Goal: Task Accomplishment & Management: Complete application form

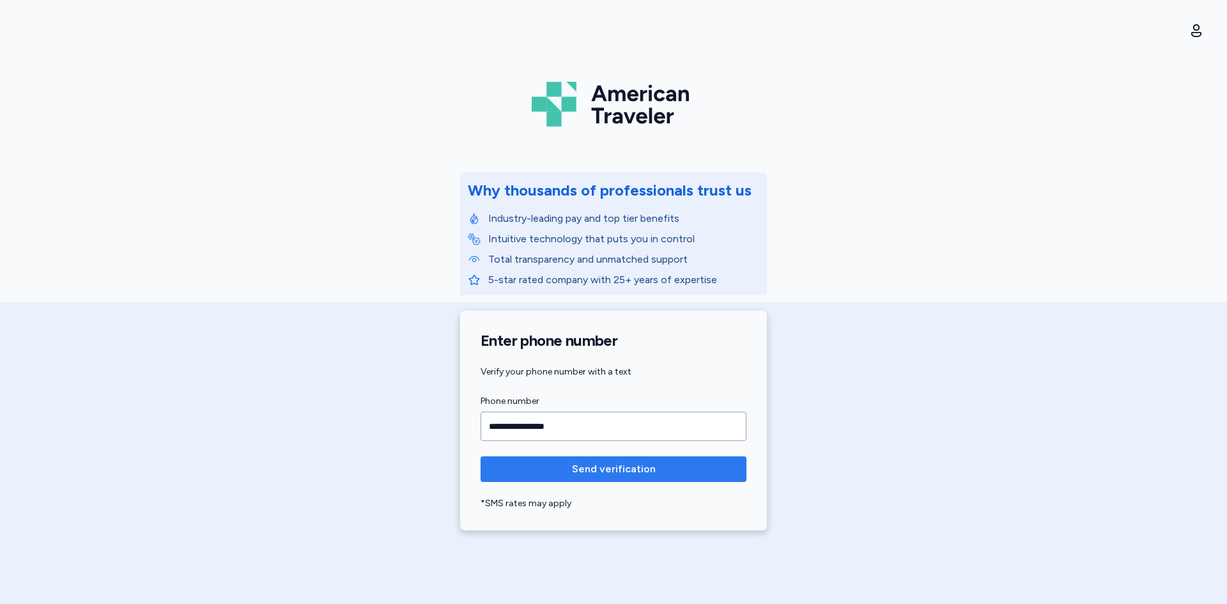
type input "**********"
click at [595, 475] on span "Send verification" at bounding box center [614, 469] width 84 height 15
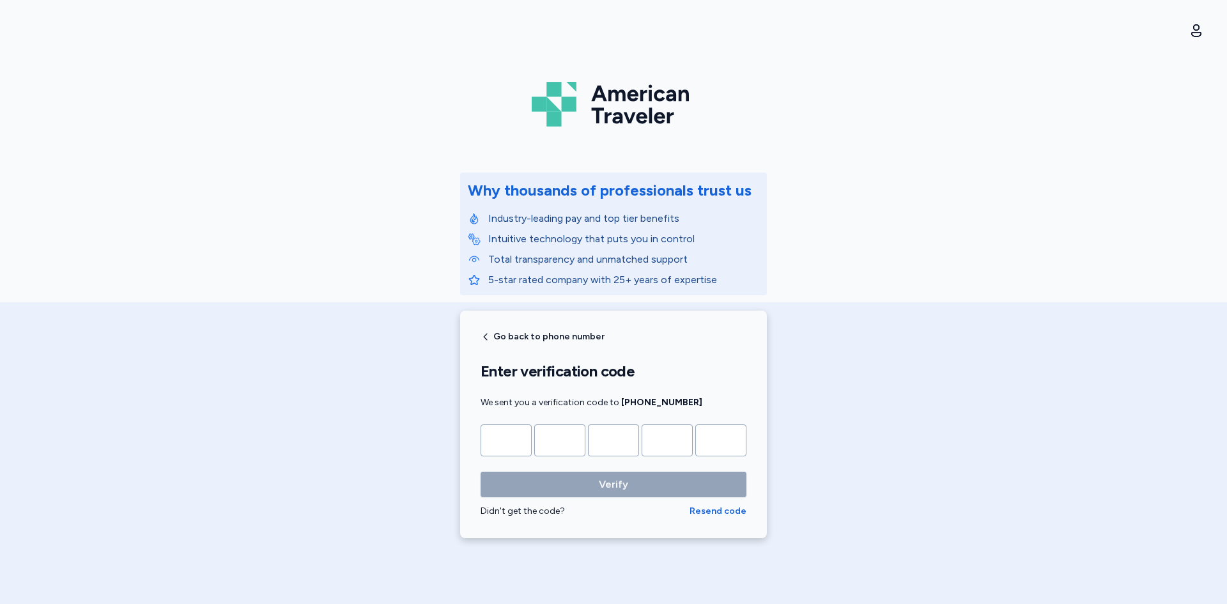
type input "*"
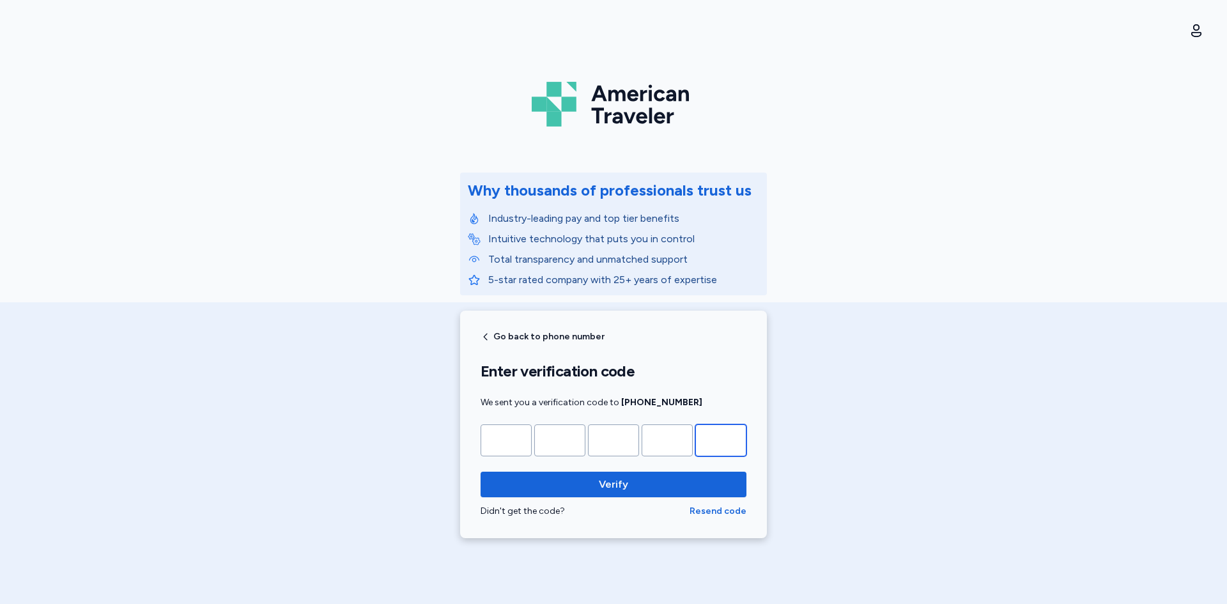
type input "*"
click at [625, 534] on div "Go back to phone number Enter verification code We sent you a verification code…" at bounding box center [613, 425] width 307 height 228
click at [612, 488] on span "Verify" at bounding box center [613, 484] width 29 height 15
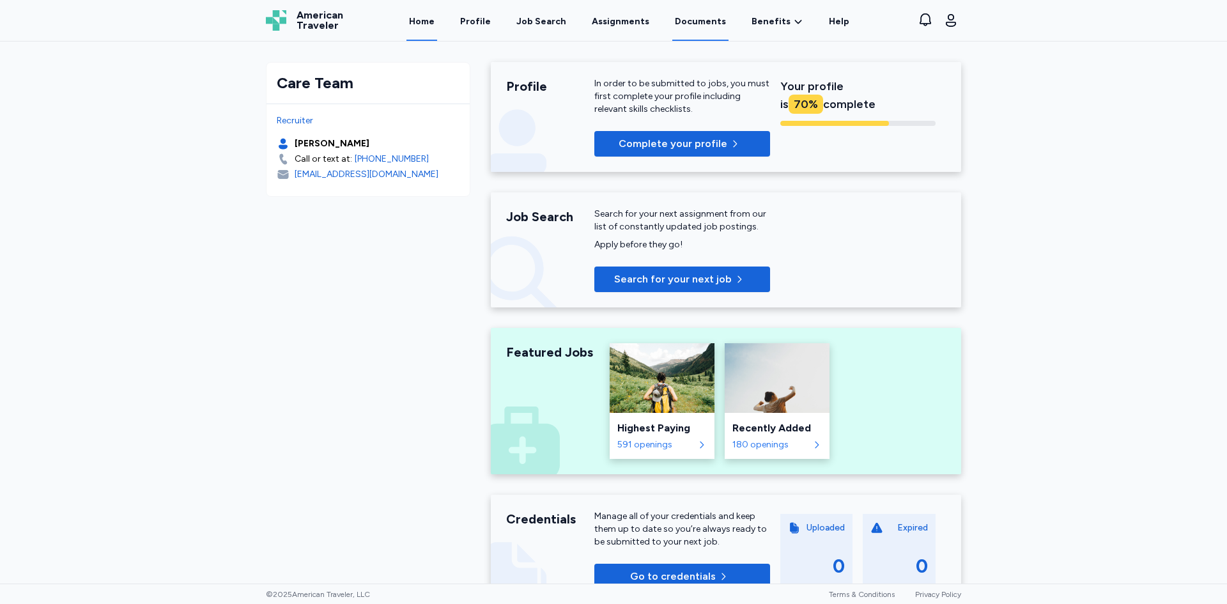
click at [706, 22] on link "Documents" at bounding box center [700, 21] width 56 height 40
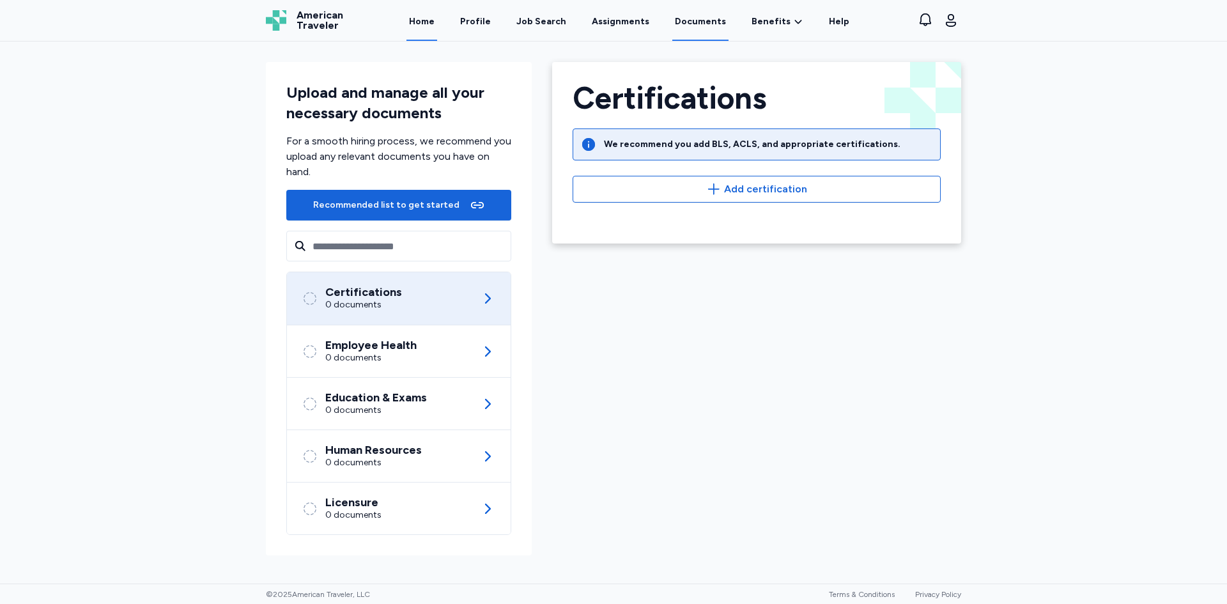
click at [431, 26] on link "Home" at bounding box center [422, 21] width 31 height 40
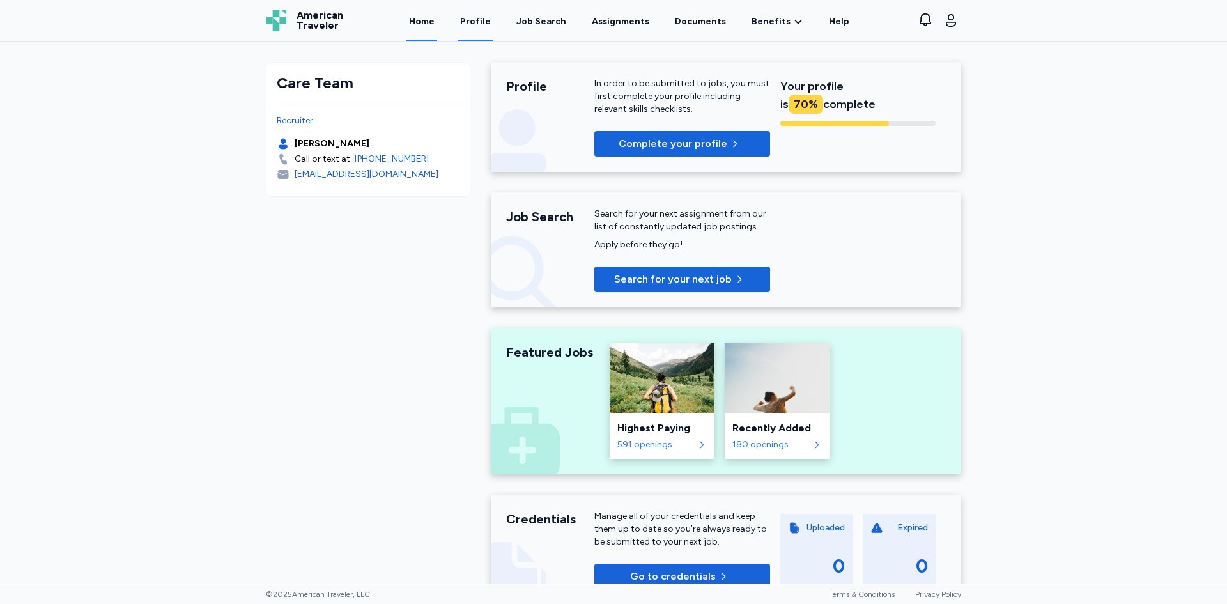
click at [484, 25] on link "Profile" at bounding box center [476, 21] width 36 height 40
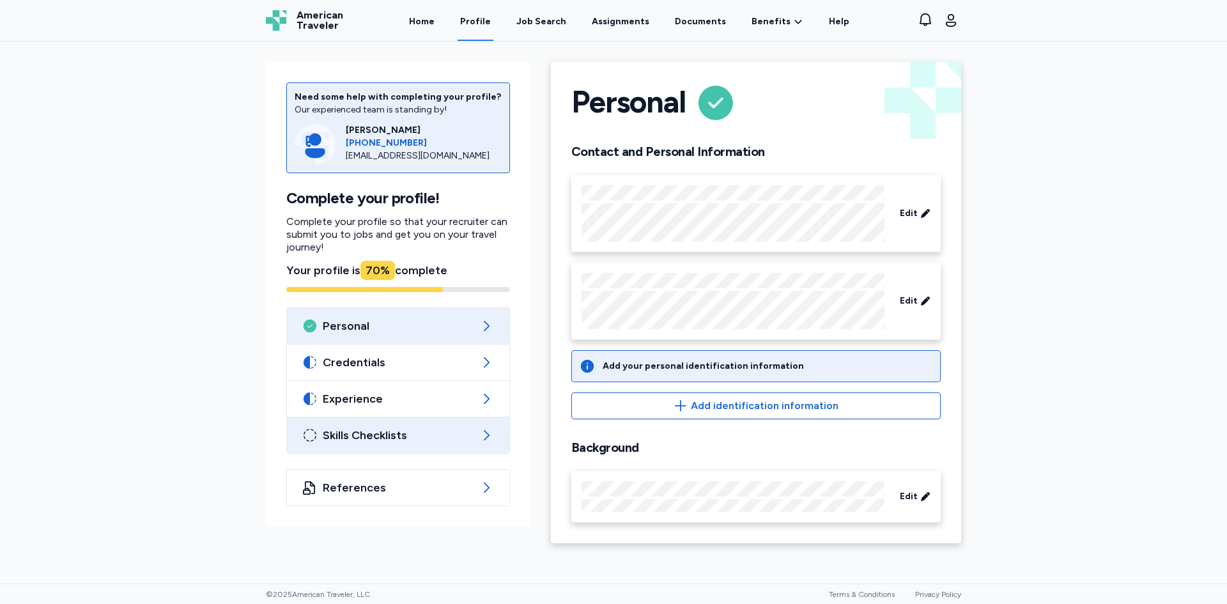
click at [410, 436] on span "Skills Checklists" at bounding box center [398, 435] width 151 height 15
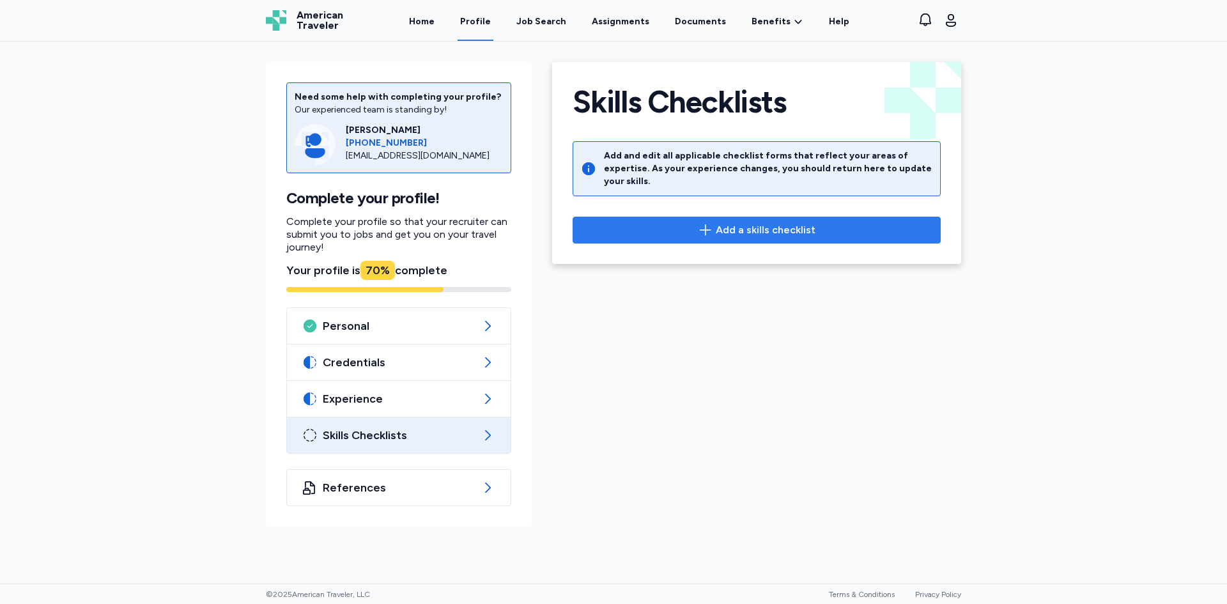
click at [778, 222] on span "Add a skills checklist" at bounding box center [766, 229] width 100 height 15
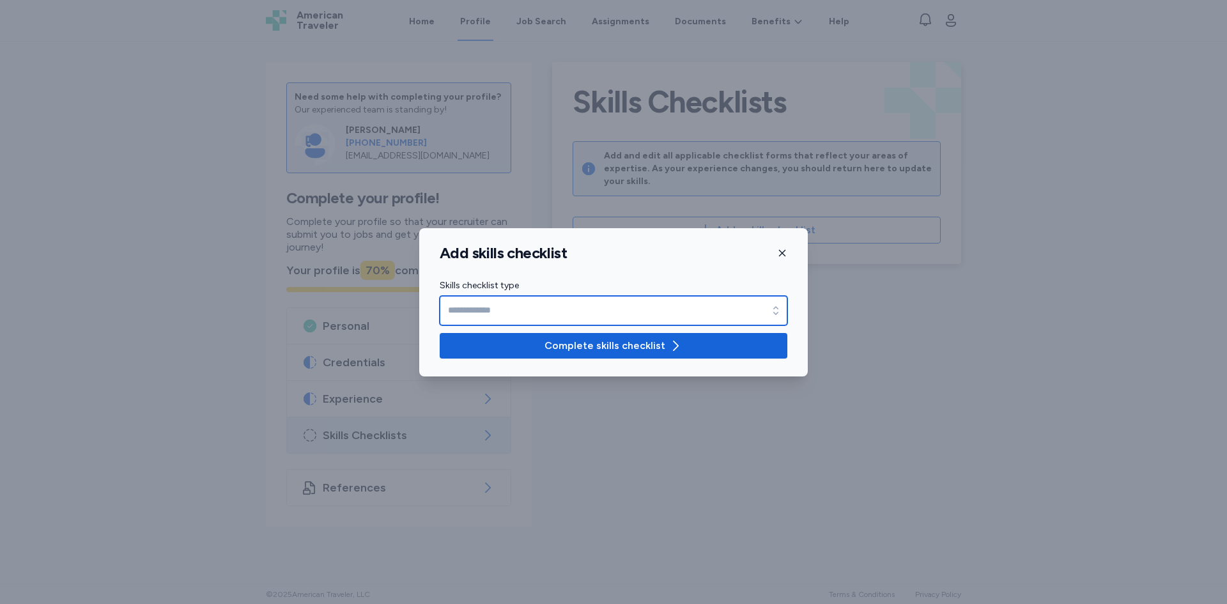
click at [579, 306] on input "Skills checklist type" at bounding box center [614, 310] width 348 height 29
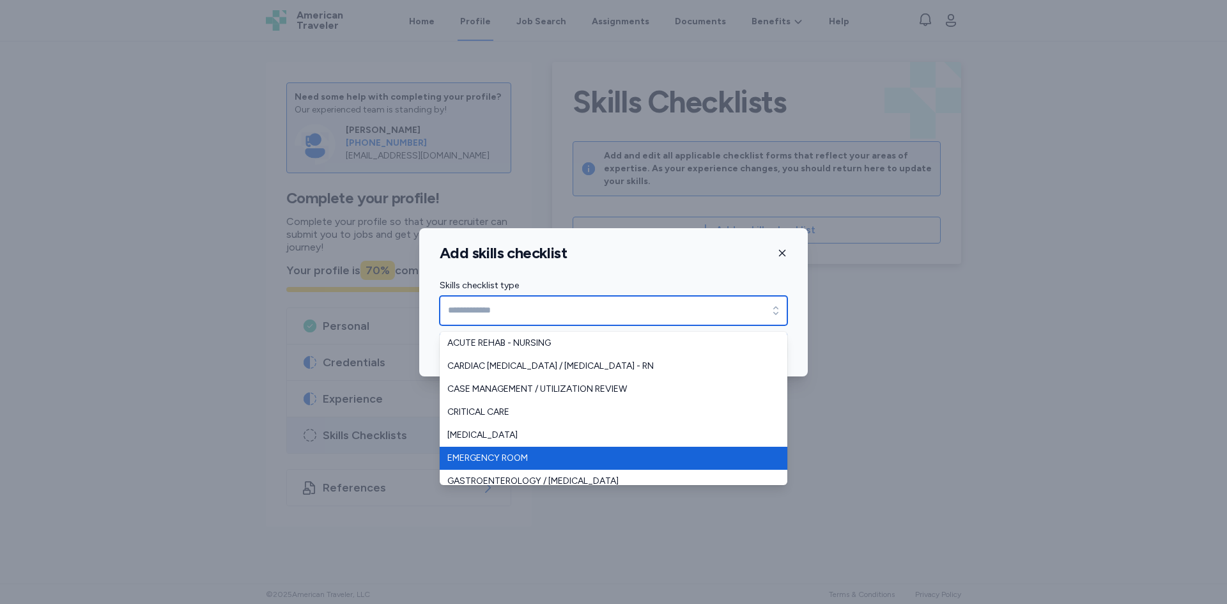
type input "**********"
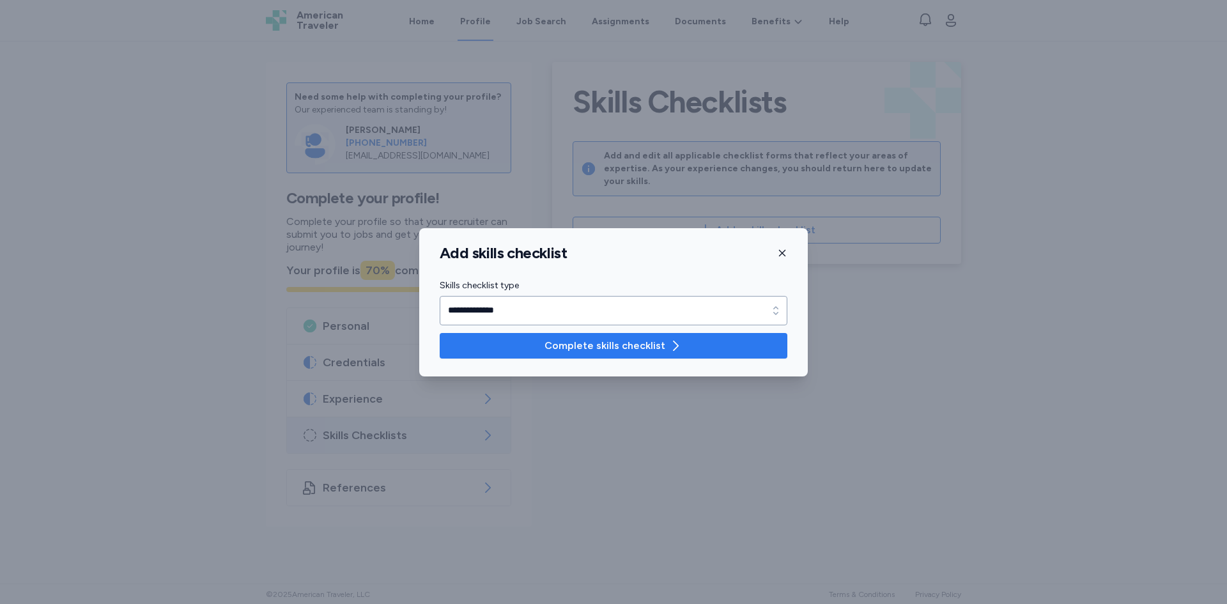
click at [612, 343] on span "Complete skills checklist" at bounding box center [605, 345] width 121 height 15
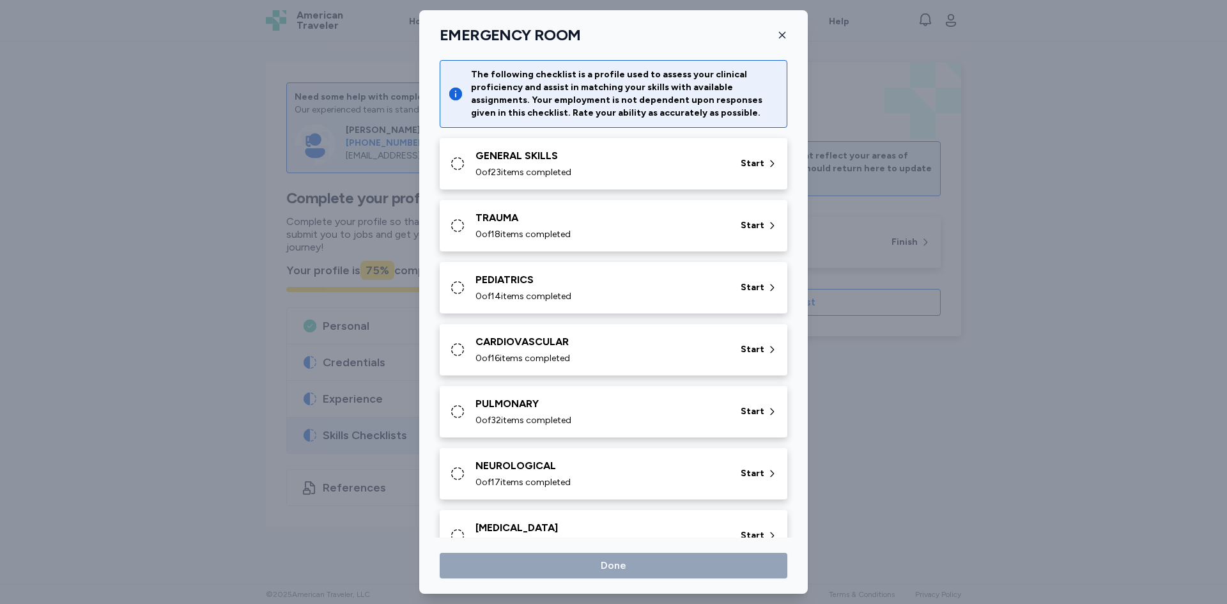
click at [515, 165] on div "GENERAL SKILLS 0 of 23 items completed" at bounding box center [601, 163] width 250 height 31
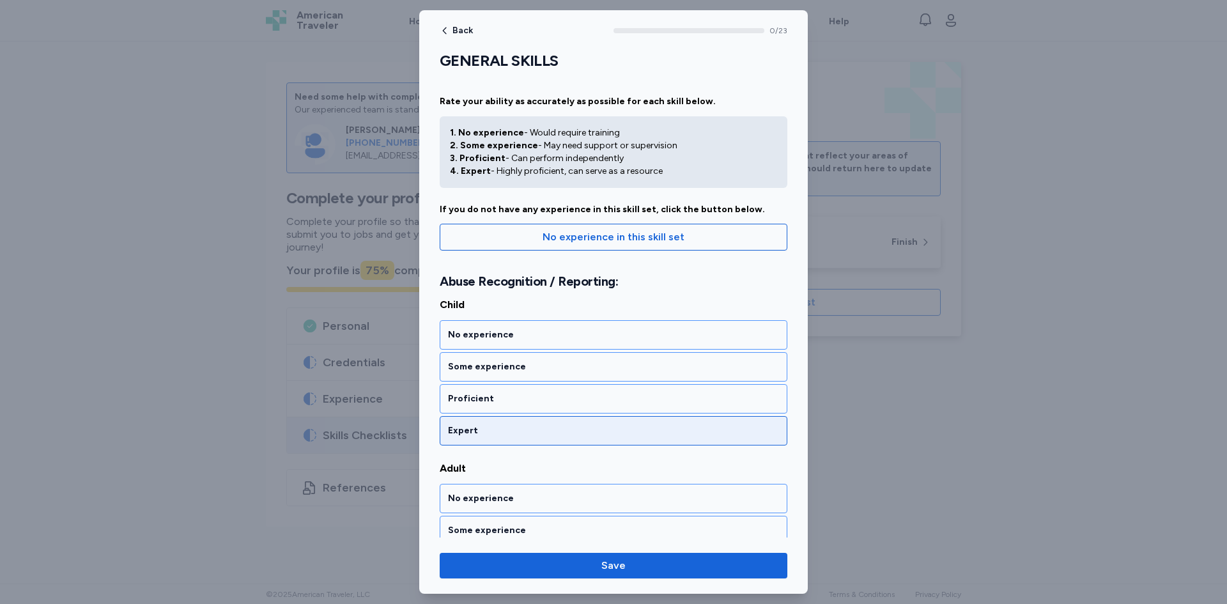
click at [570, 439] on div "Expert" at bounding box center [614, 430] width 348 height 29
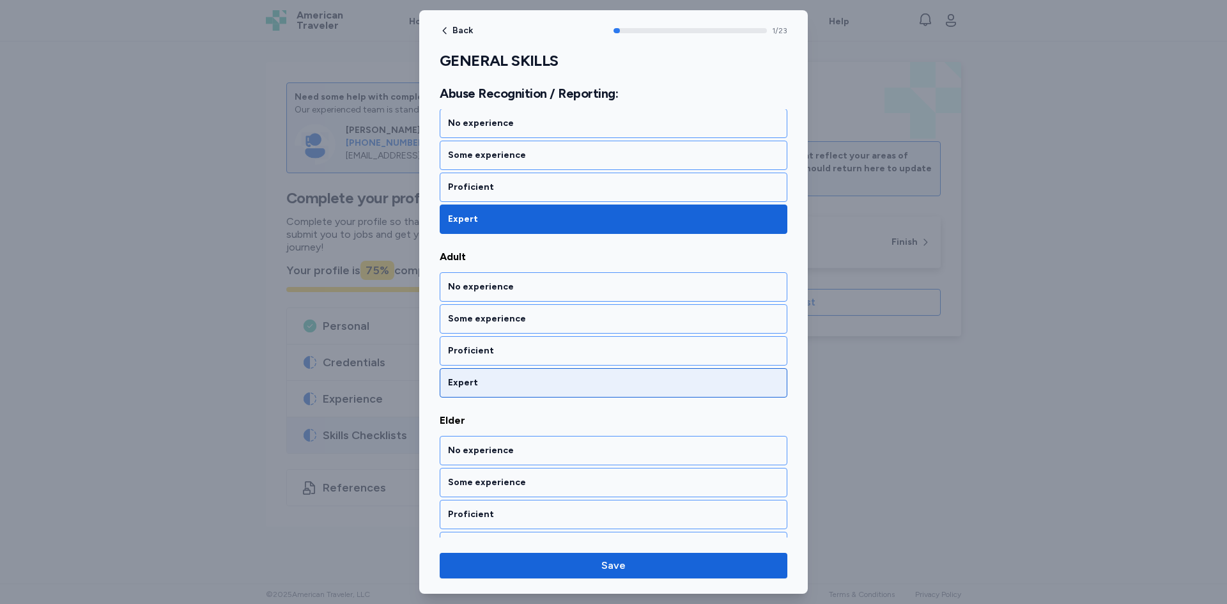
click at [517, 384] on div "Expert" at bounding box center [613, 383] width 331 height 13
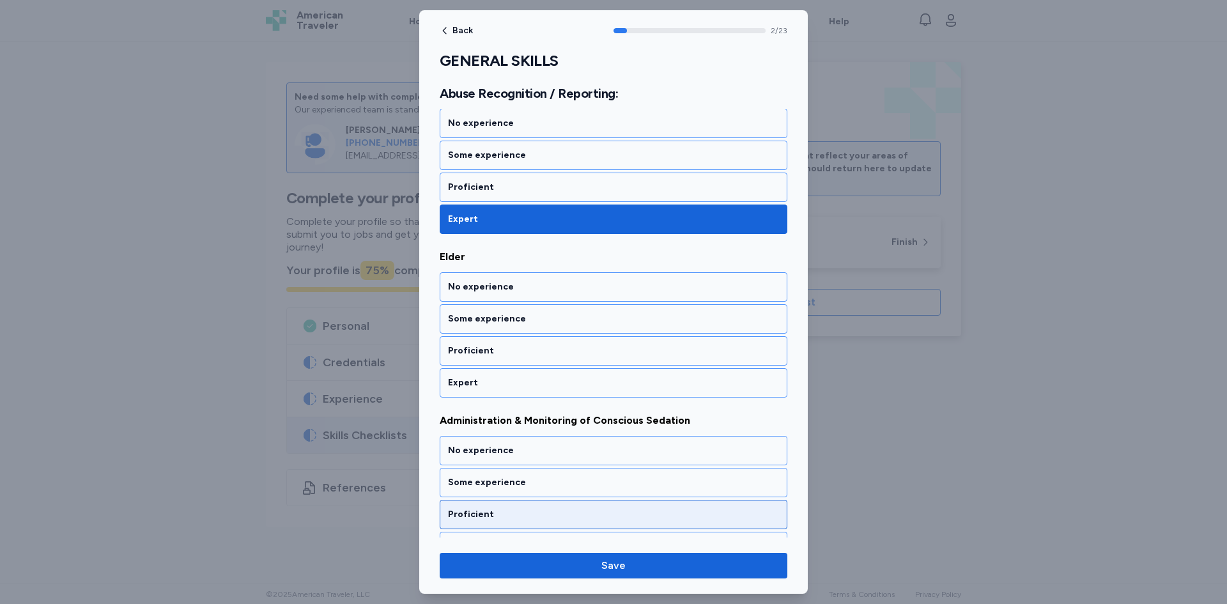
drag, startPoint x: 533, startPoint y: 382, endPoint x: 546, endPoint y: 394, distance: 17.6
click at [534, 383] on div "Expert" at bounding box center [613, 383] width 331 height 13
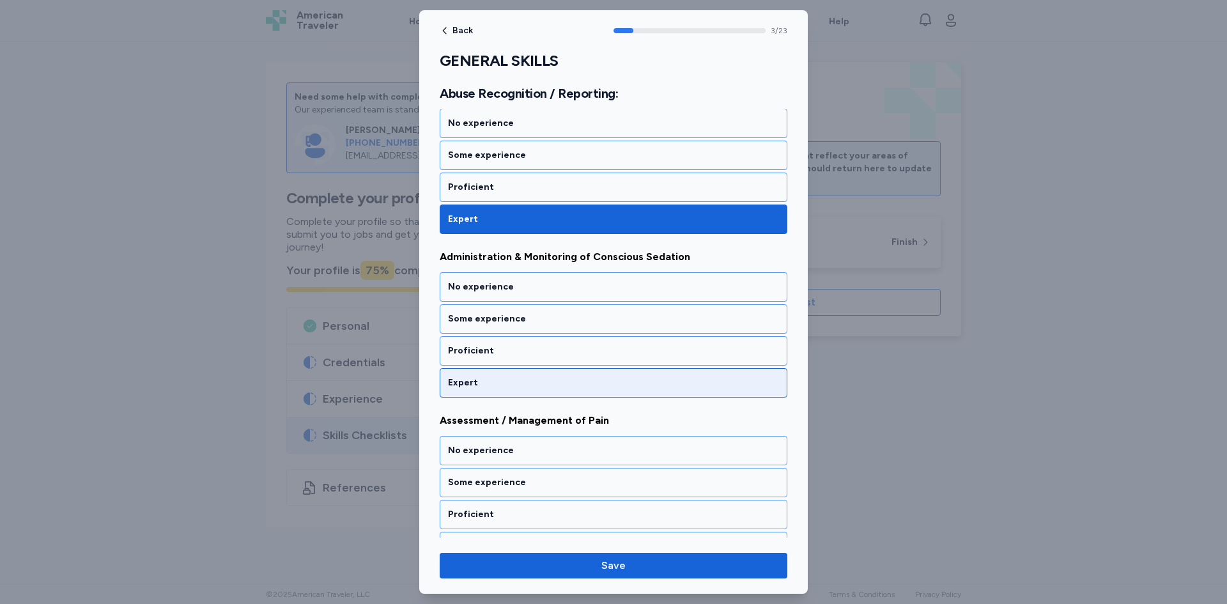
click at [550, 385] on div "Expert" at bounding box center [613, 383] width 331 height 13
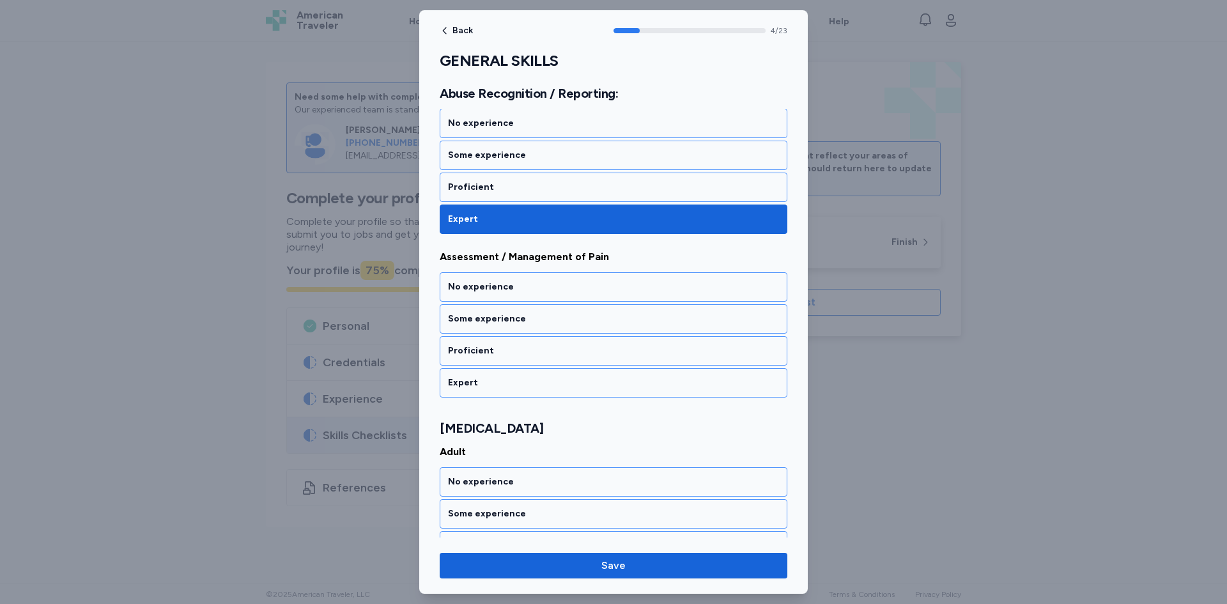
click at [544, 392] on div "Expert" at bounding box center [614, 382] width 348 height 29
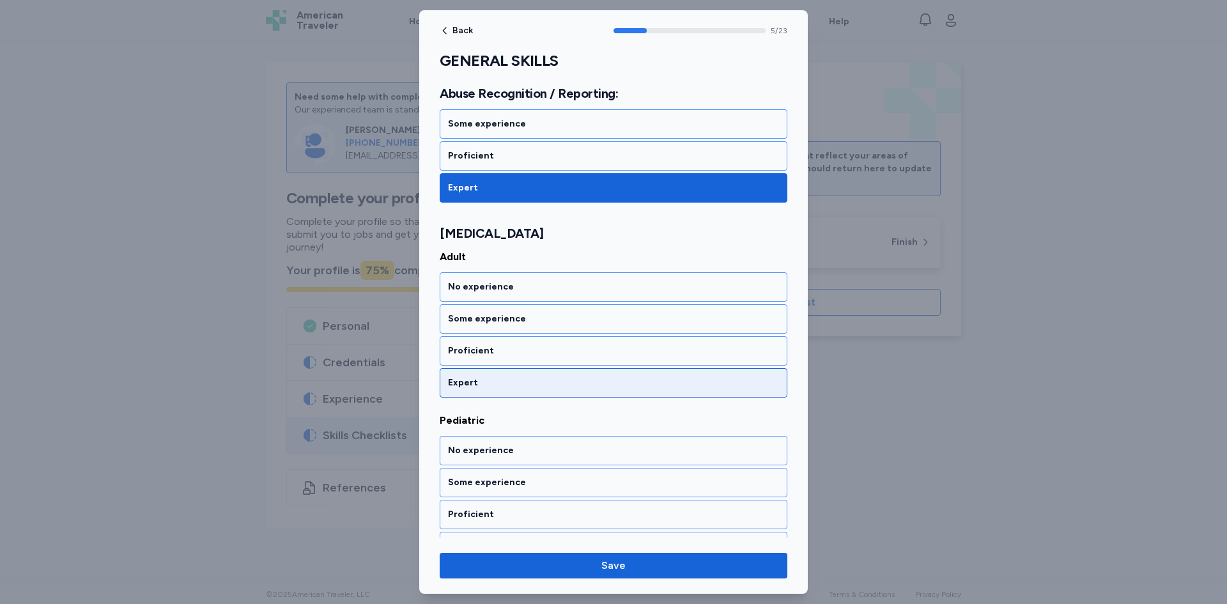
click at [534, 387] on div "Expert" at bounding box center [613, 383] width 331 height 13
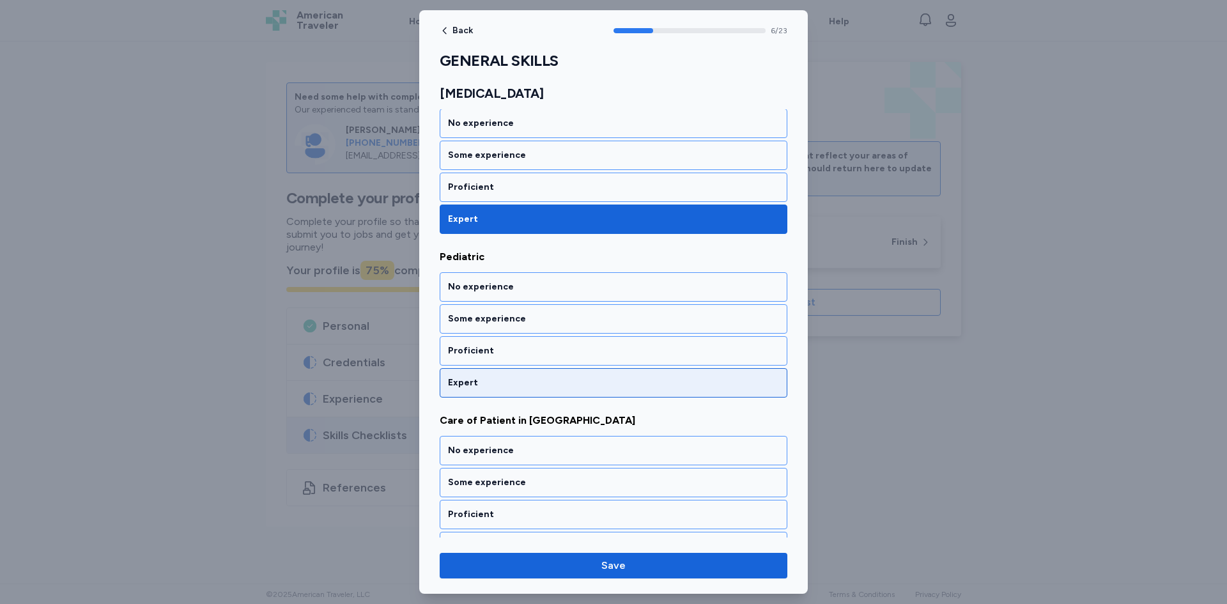
click at [527, 379] on div "Expert" at bounding box center [613, 383] width 331 height 13
click at [522, 380] on div "Expert" at bounding box center [613, 383] width 331 height 13
click at [518, 388] on div "Expert" at bounding box center [613, 383] width 331 height 13
click at [515, 380] on div "Expert" at bounding box center [613, 383] width 331 height 13
click at [517, 394] on div "Expert" at bounding box center [614, 382] width 348 height 29
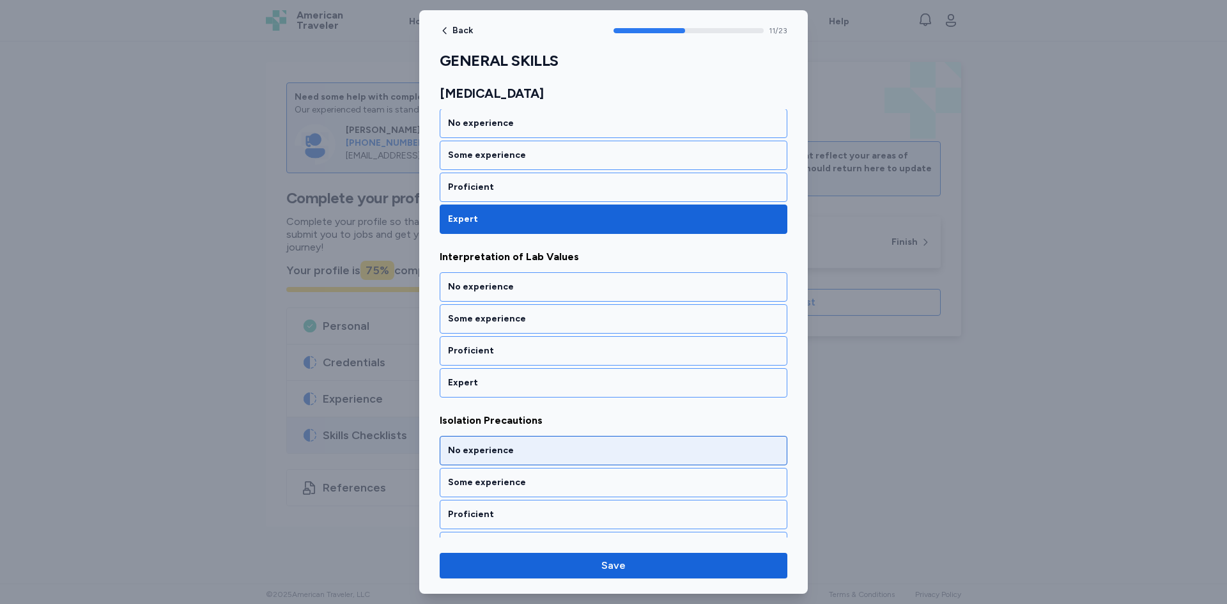
click at [512, 388] on div "Expert" at bounding box center [613, 383] width 331 height 13
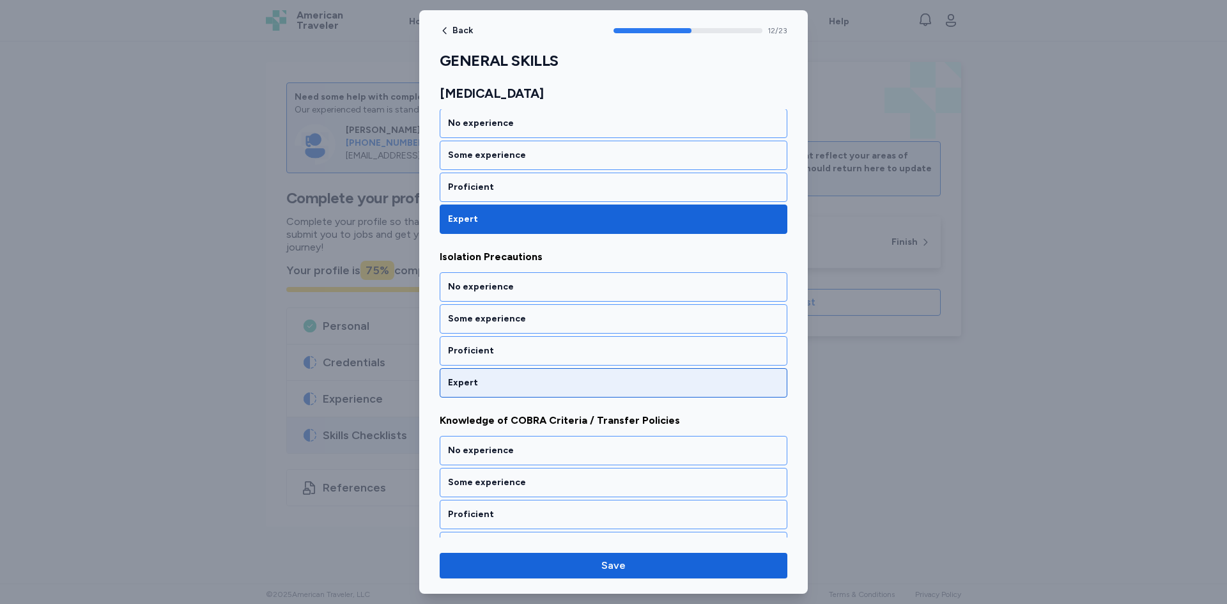
click at [501, 385] on div "Expert" at bounding box center [613, 383] width 331 height 13
click at [508, 382] on div "Expert" at bounding box center [613, 383] width 331 height 13
click at [507, 384] on div "Expert" at bounding box center [613, 383] width 331 height 13
click at [508, 378] on div "Expert" at bounding box center [613, 383] width 331 height 13
click at [514, 378] on div "Expert" at bounding box center [613, 383] width 331 height 13
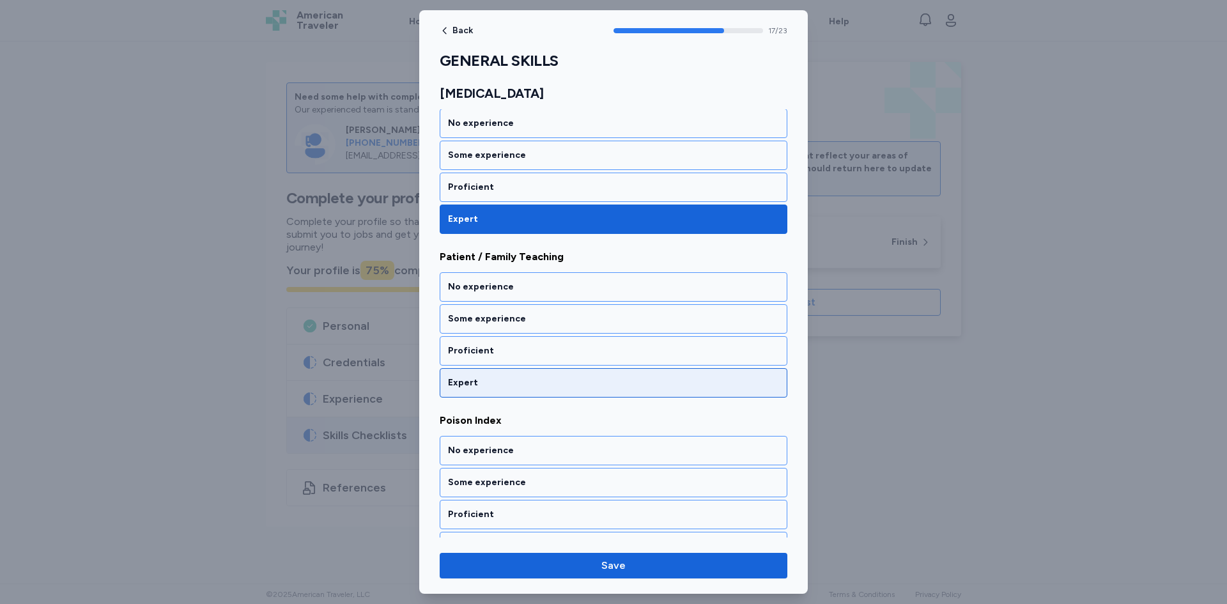
click at [515, 380] on div "Expert" at bounding box center [613, 383] width 331 height 13
click at [519, 385] on div "Expert" at bounding box center [613, 383] width 331 height 13
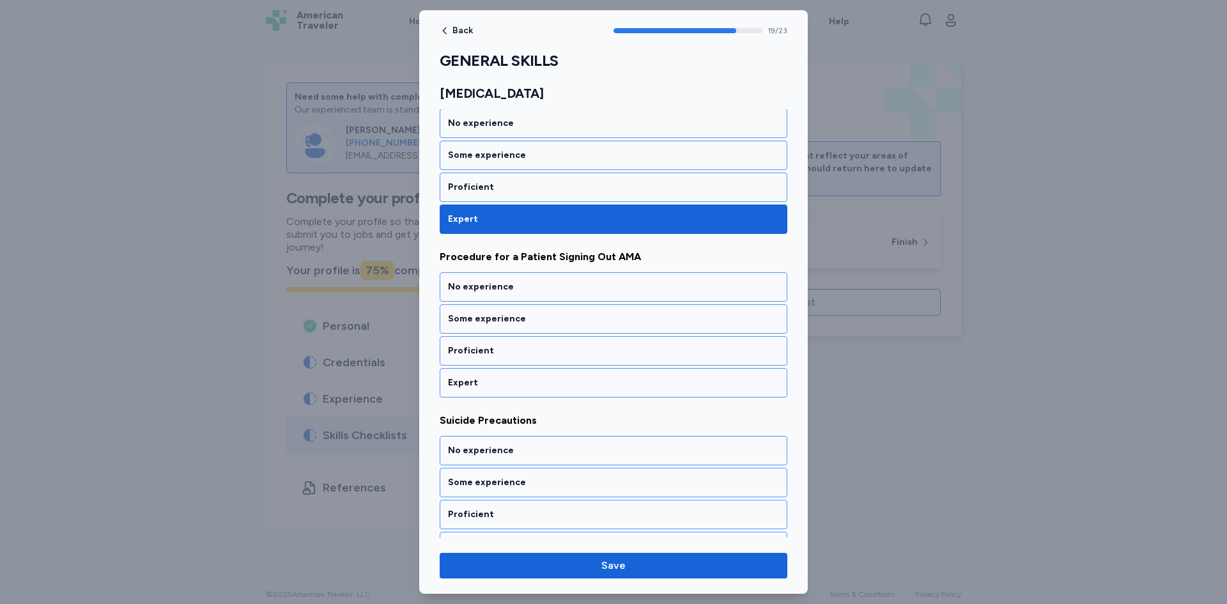
click at [518, 396] on div "Expert" at bounding box center [614, 382] width 348 height 29
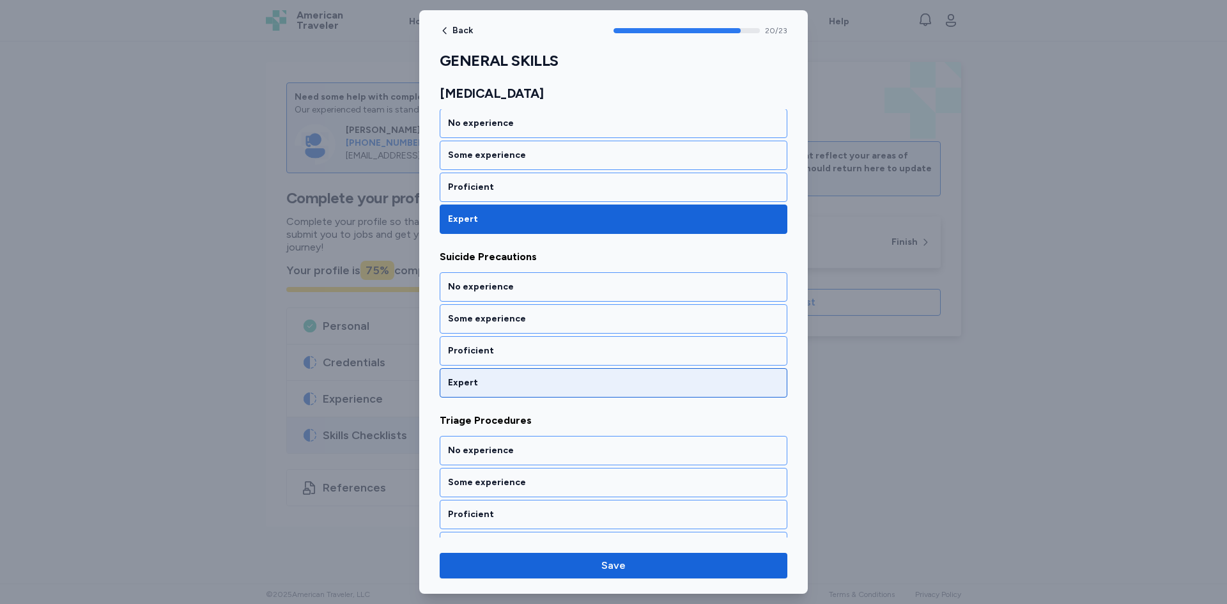
click at [512, 392] on div "Expert" at bounding box center [614, 382] width 348 height 29
click at [509, 387] on div "Expert" at bounding box center [613, 383] width 331 height 13
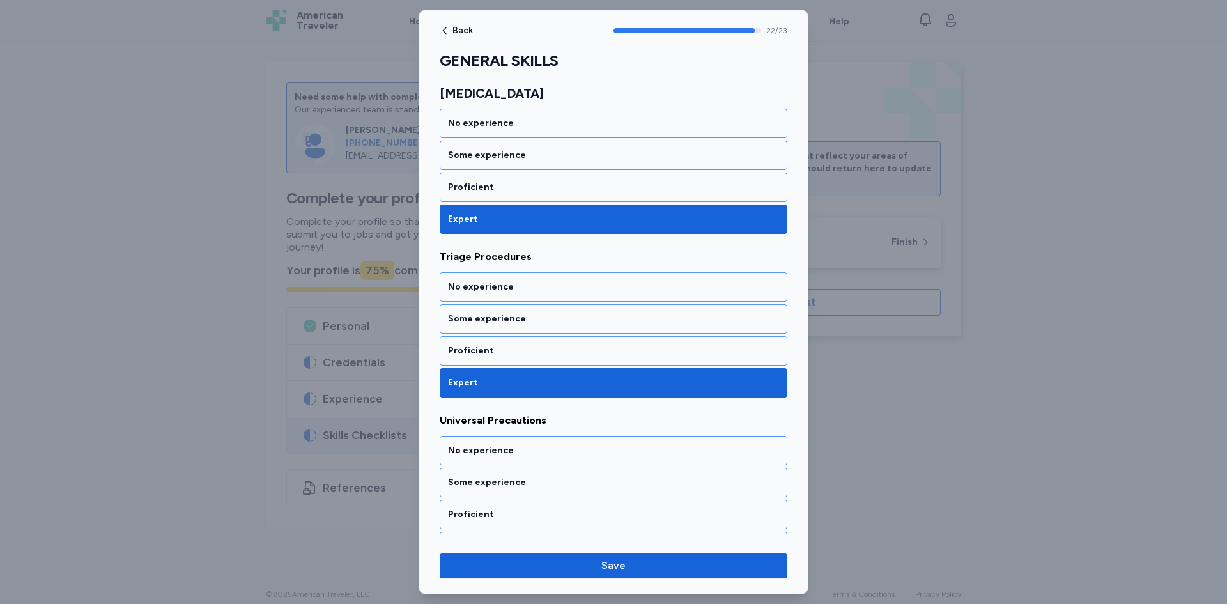
scroll to position [3542, 0]
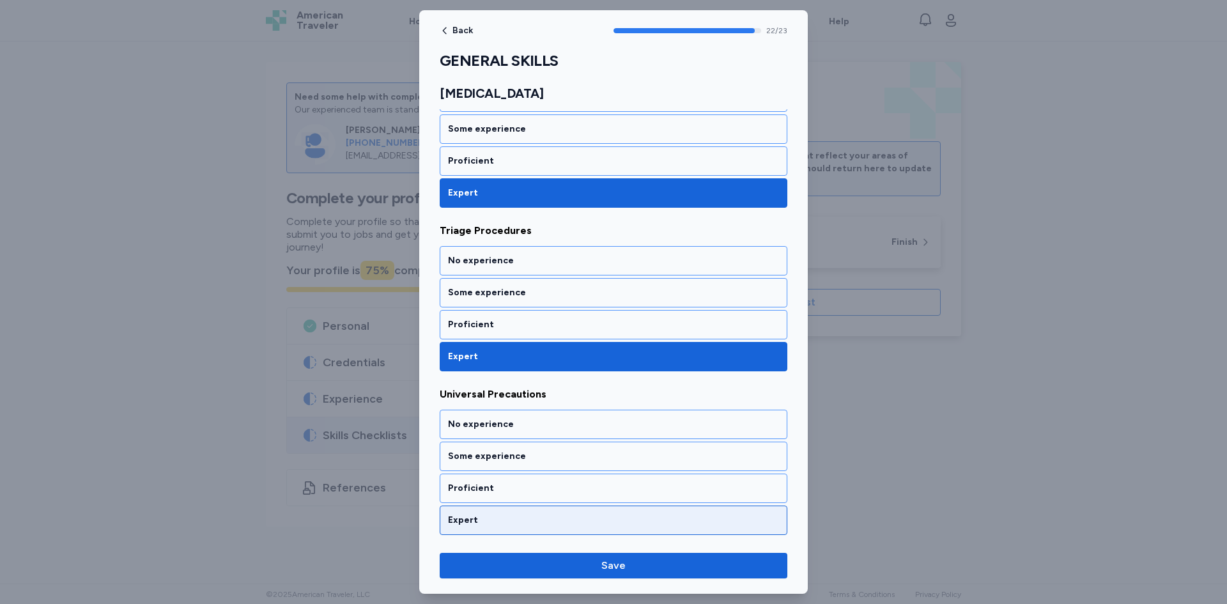
click at [509, 516] on div "Expert" at bounding box center [613, 520] width 331 height 13
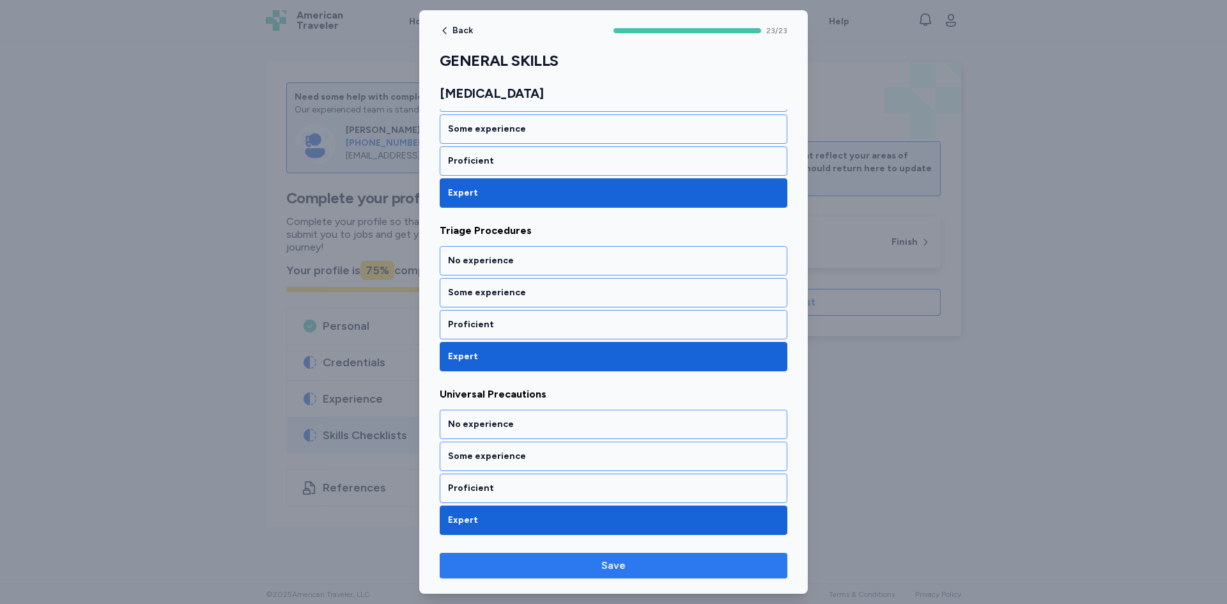
click at [607, 570] on span "Save" at bounding box center [614, 565] width 24 height 15
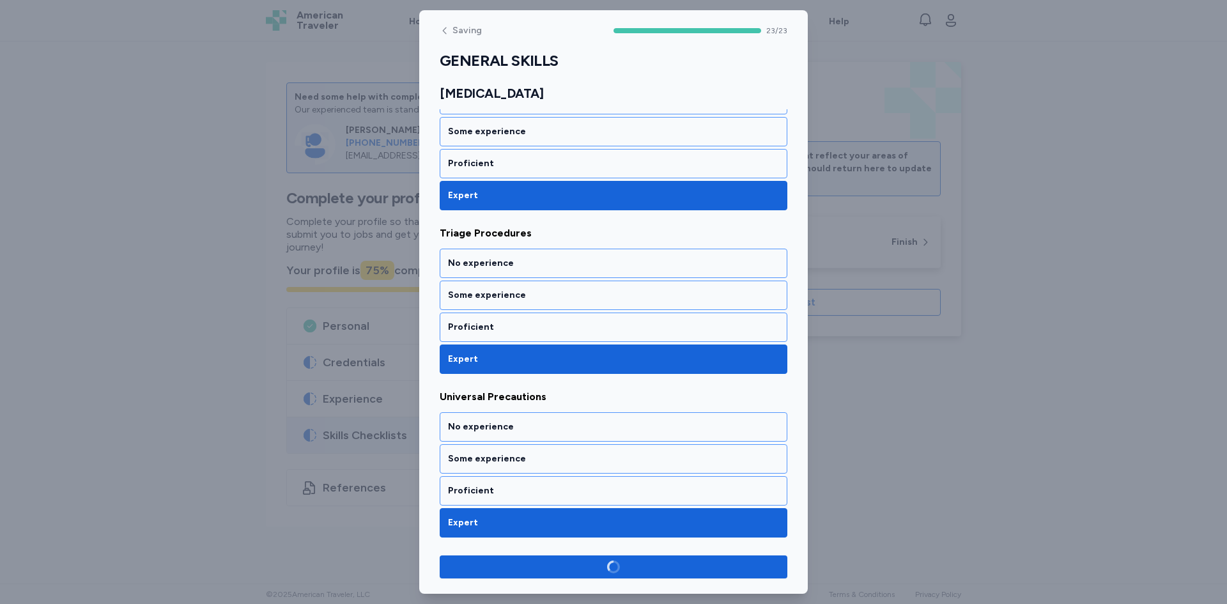
scroll to position [3539, 0]
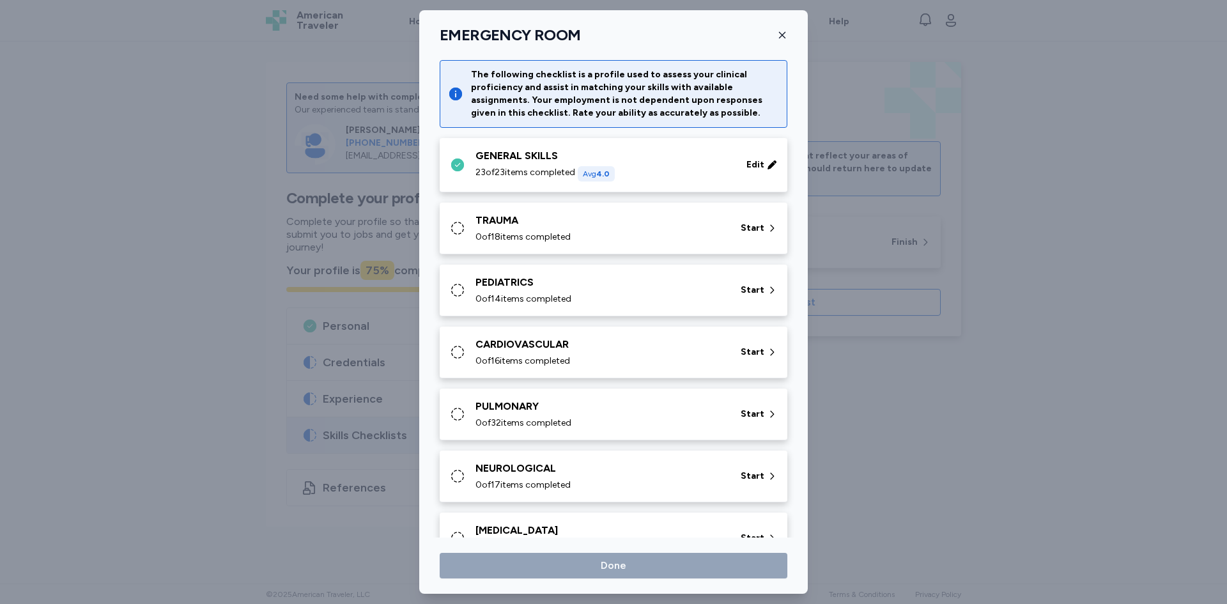
click at [463, 226] on icon at bounding box center [457, 228] width 12 height 12
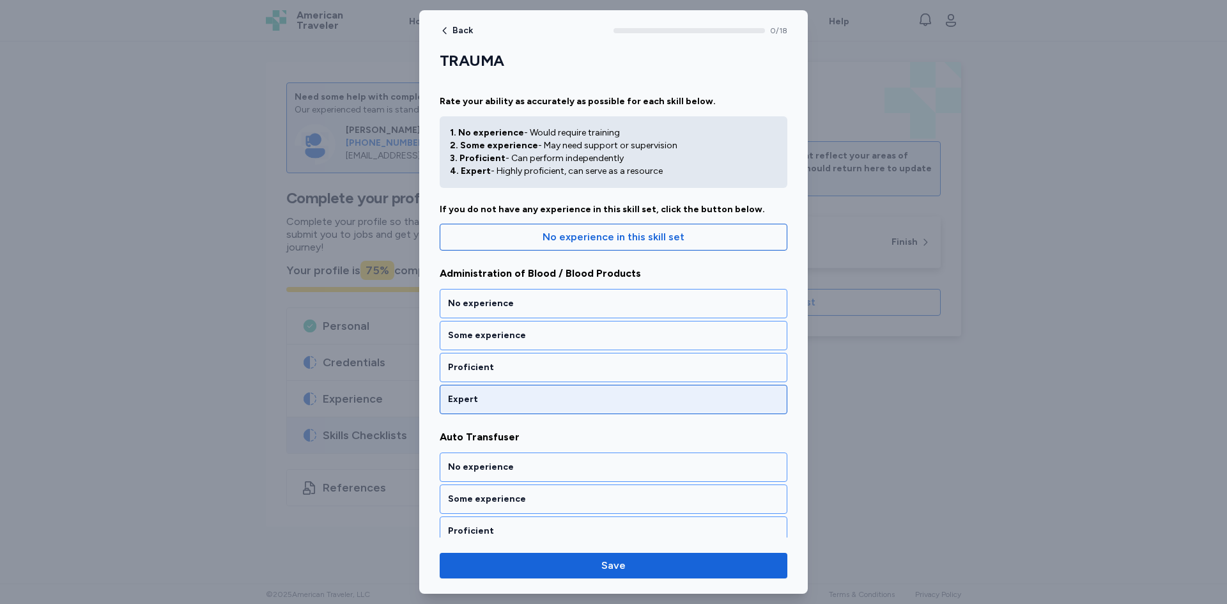
click at [518, 404] on div "Expert" at bounding box center [613, 399] width 331 height 13
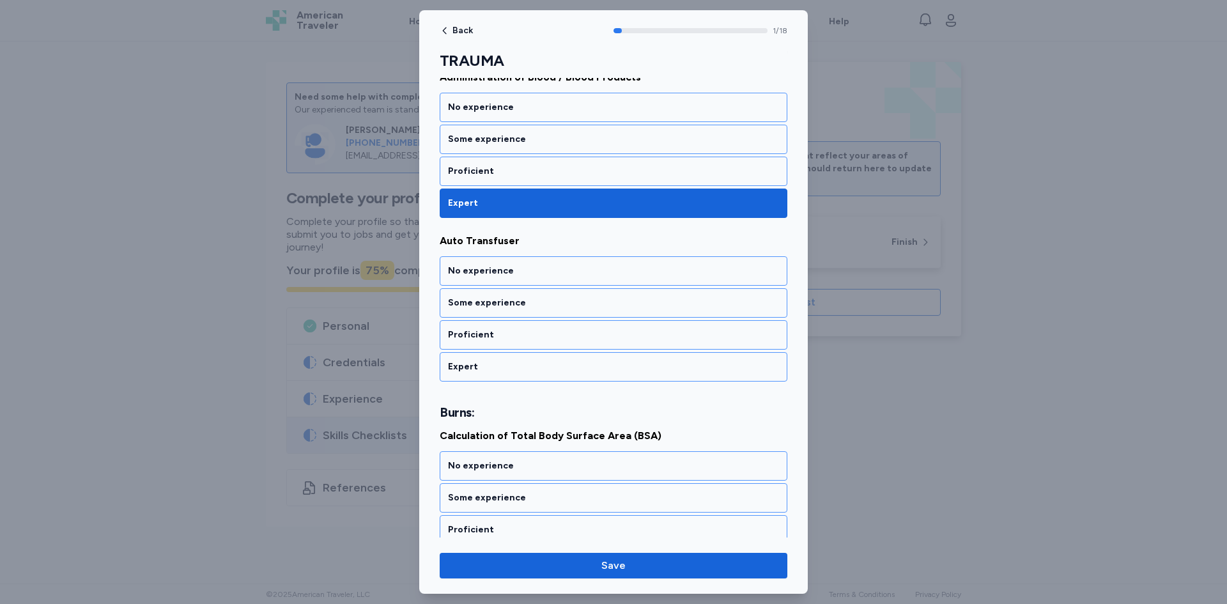
click at [513, 363] on div "Expert" at bounding box center [613, 367] width 331 height 13
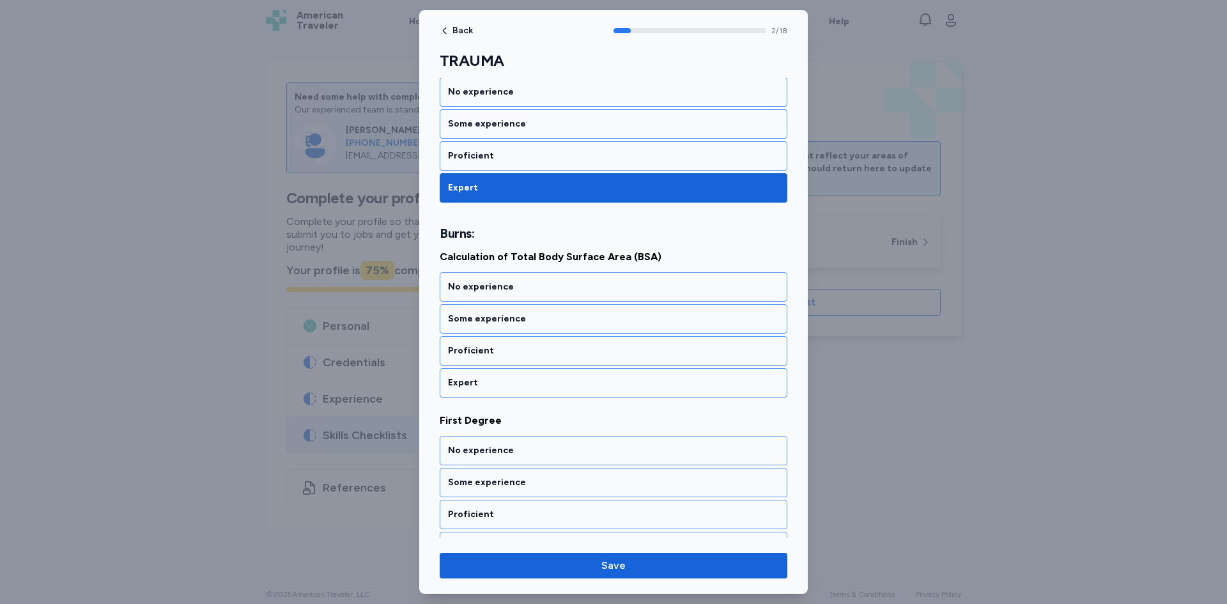
drag, startPoint x: 513, startPoint y: 382, endPoint x: 513, endPoint y: 399, distance: 16.6
click at [513, 382] on div "Expert" at bounding box center [613, 383] width 331 height 13
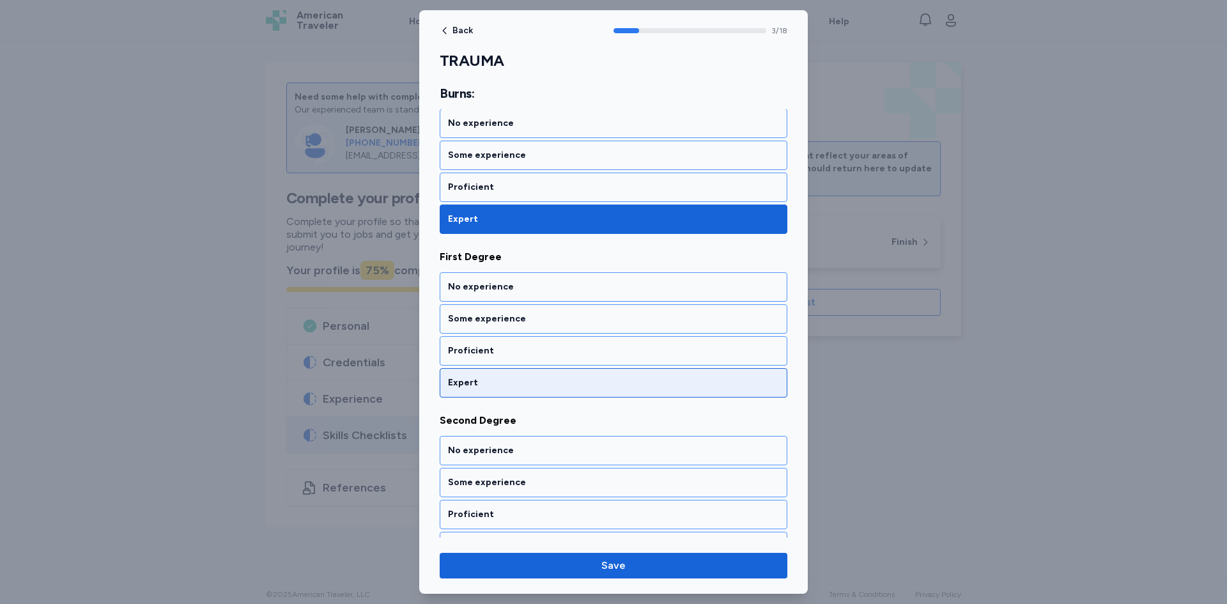
click at [508, 377] on div "Expert" at bounding box center [613, 383] width 331 height 13
click at [512, 385] on div "Expert" at bounding box center [613, 383] width 331 height 13
click at [515, 386] on div "Expert" at bounding box center [613, 383] width 331 height 13
click at [511, 389] on div "Expert" at bounding box center [614, 382] width 348 height 29
click at [506, 387] on div "Expert" at bounding box center [613, 383] width 331 height 13
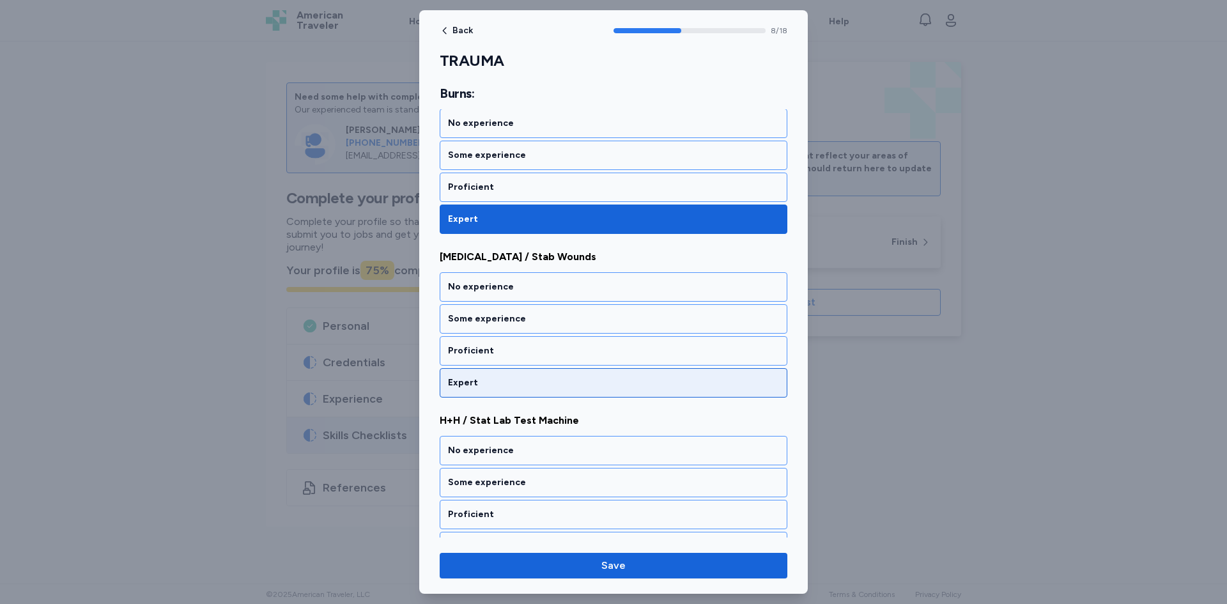
click at [506, 387] on div "Expert" at bounding box center [613, 383] width 331 height 13
click at [502, 381] on div "Expert" at bounding box center [613, 383] width 331 height 13
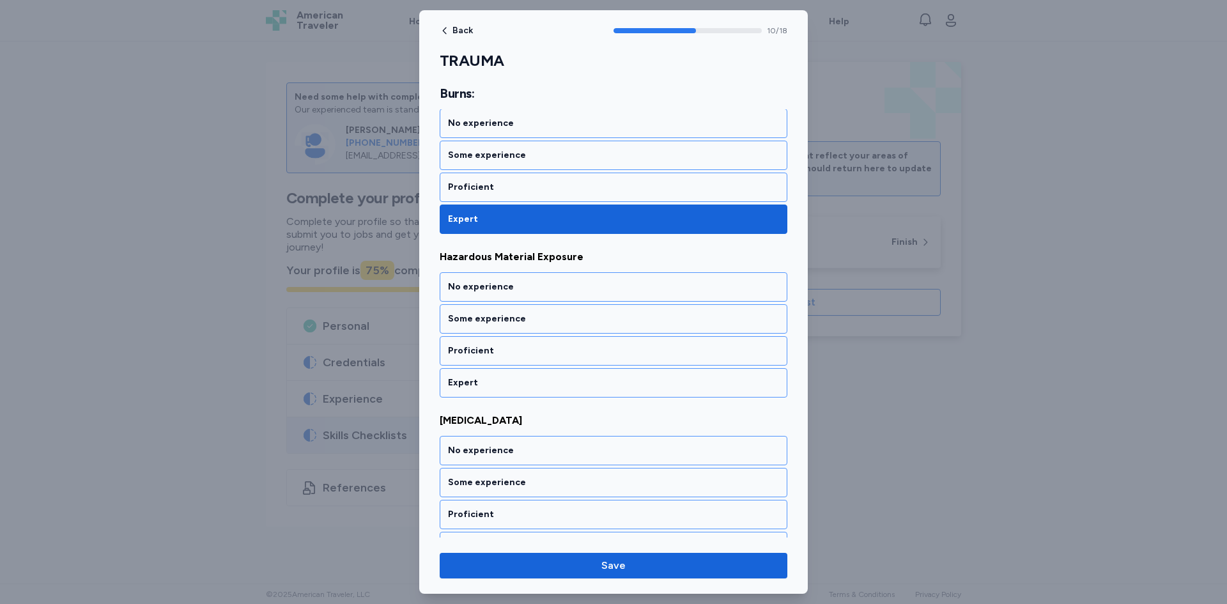
drag, startPoint x: 499, startPoint y: 388, endPoint x: 496, endPoint y: 400, distance: 11.9
click at [499, 387] on div "Expert" at bounding box center [613, 383] width 331 height 13
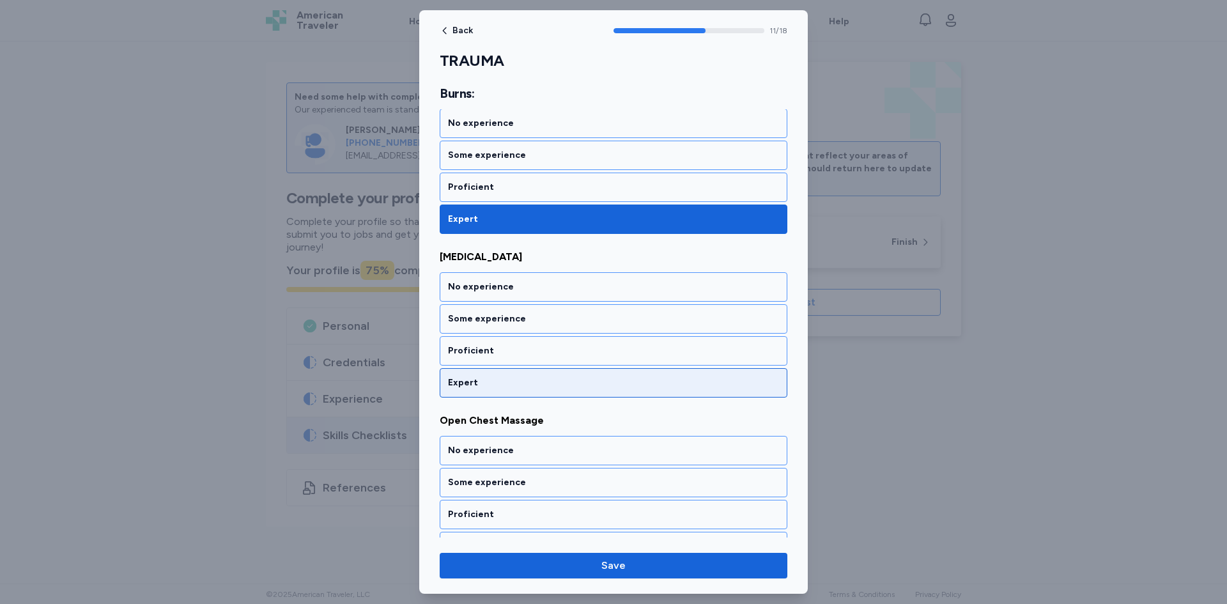
click at [495, 380] on div "Expert" at bounding box center [613, 383] width 331 height 13
click at [503, 392] on div "Expert" at bounding box center [614, 382] width 348 height 29
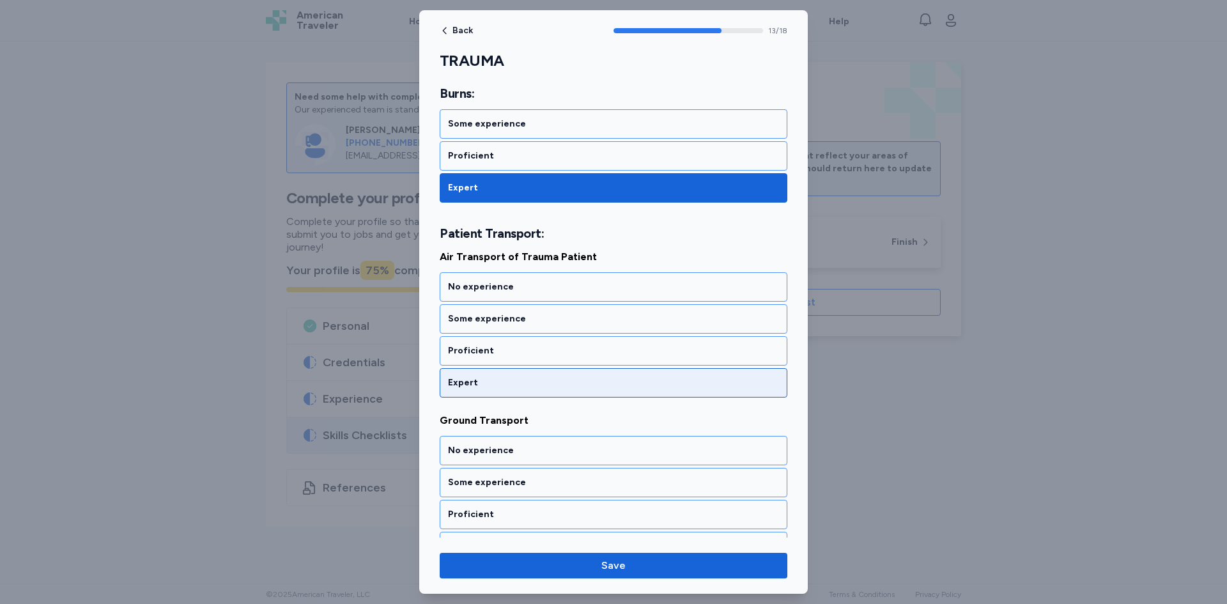
click at [502, 382] on div "Expert" at bounding box center [613, 383] width 331 height 13
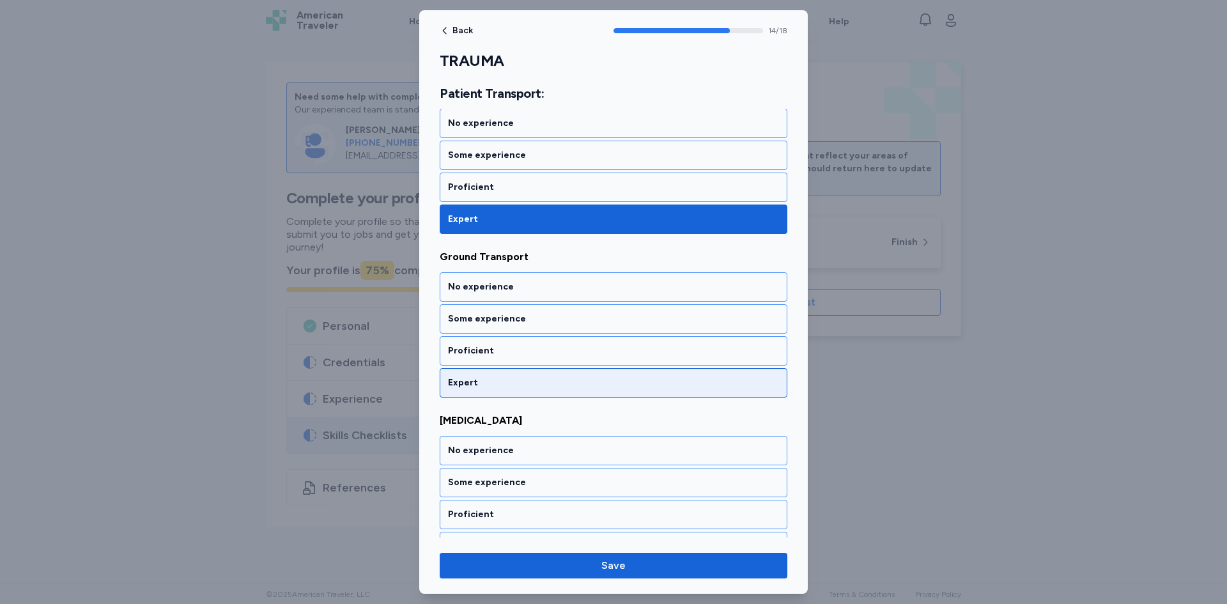
click at [503, 387] on div "Expert" at bounding box center [613, 383] width 331 height 13
click at [501, 382] on div "Expert" at bounding box center [613, 383] width 331 height 13
click at [502, 384] on div "Expert" at bounding box center [613, 383] width 331 height 13
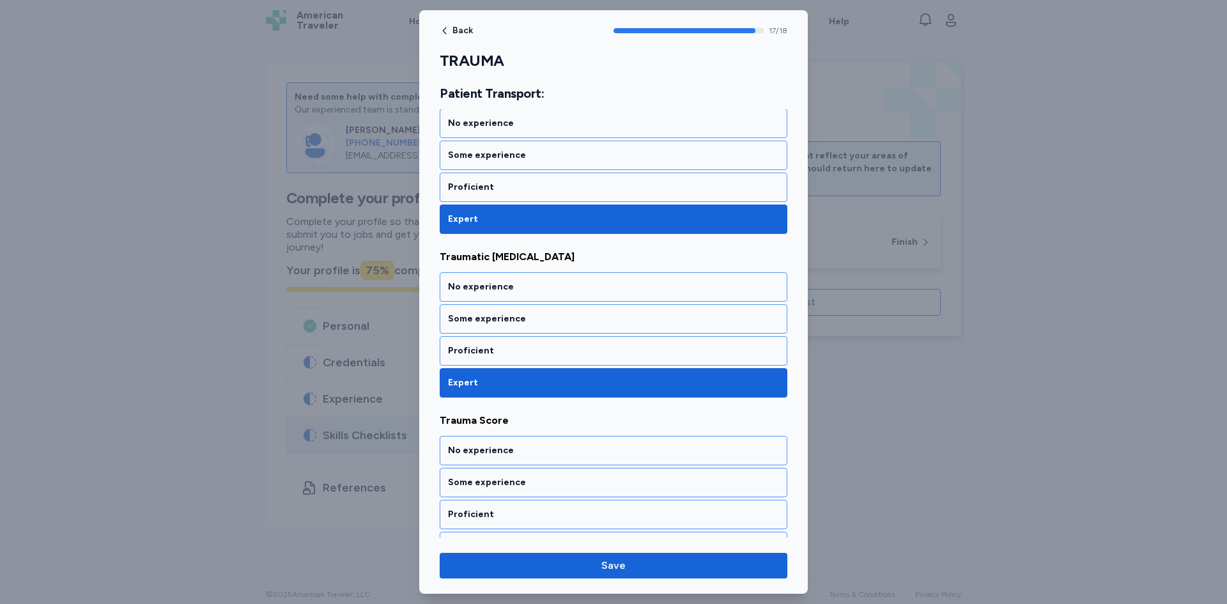
scroll to position [2724, 0]
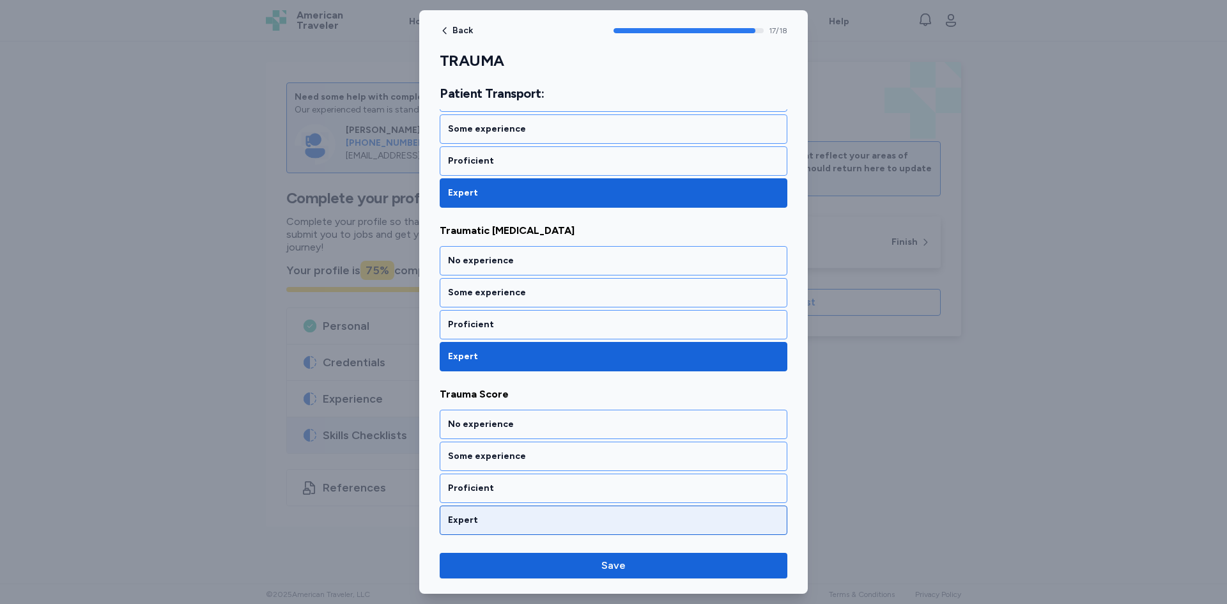
click at [520, 515] on div "Expert" at bounding box center [613, 520] width 331 height 13
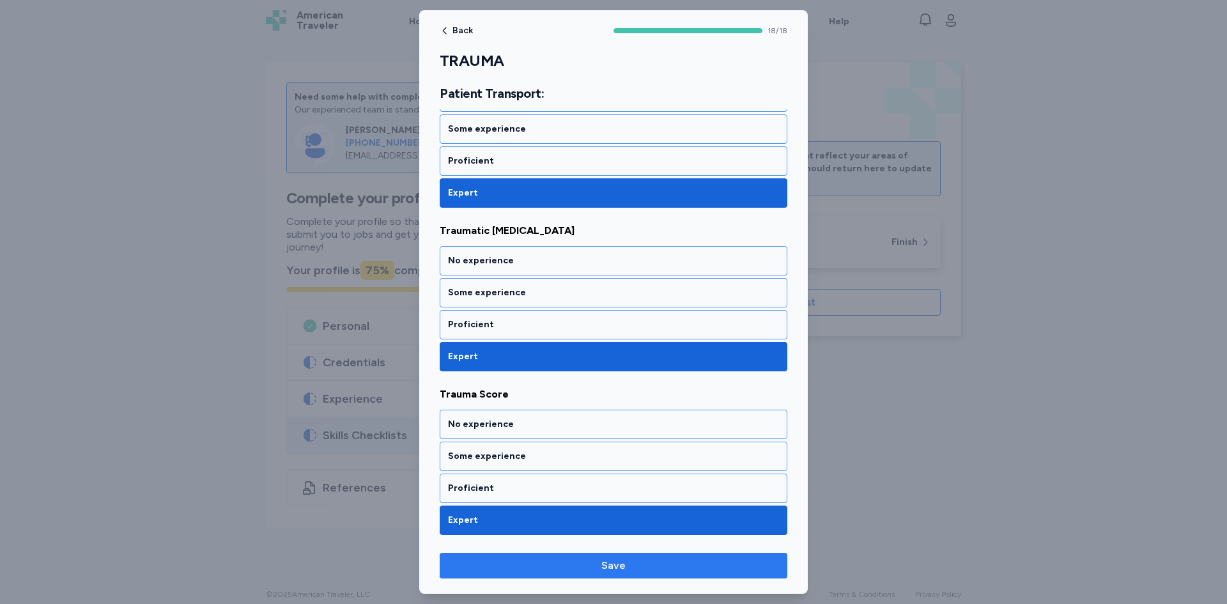
click at [609, 569] on span "Save" at bounding box center [614, 565] width 24 height 15
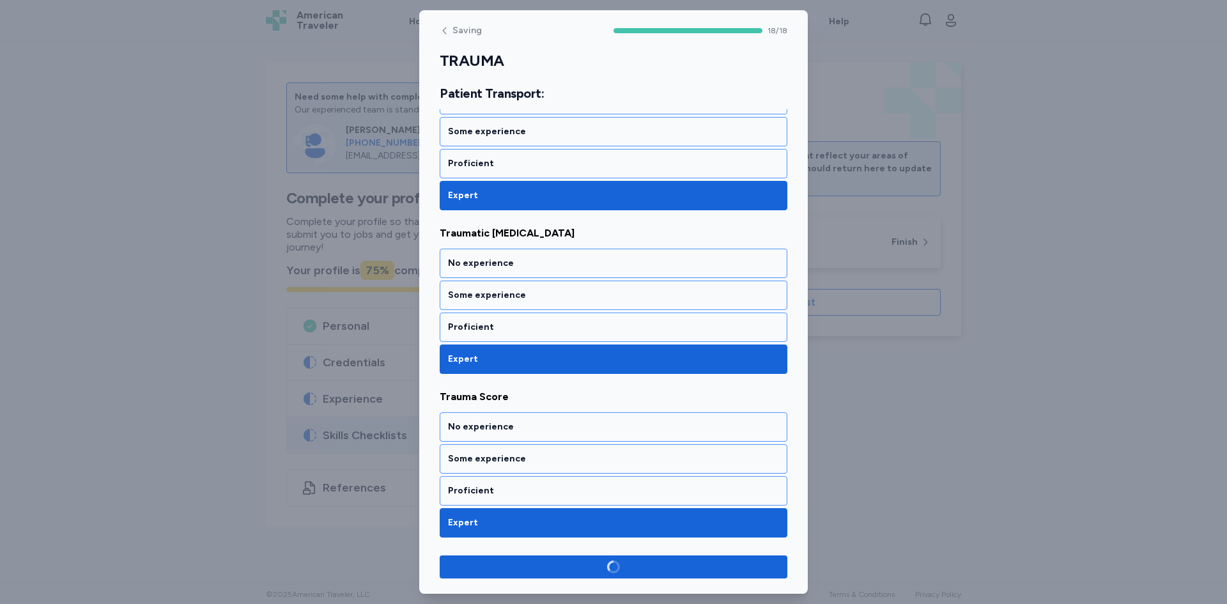
scroll to position [2721, 0]
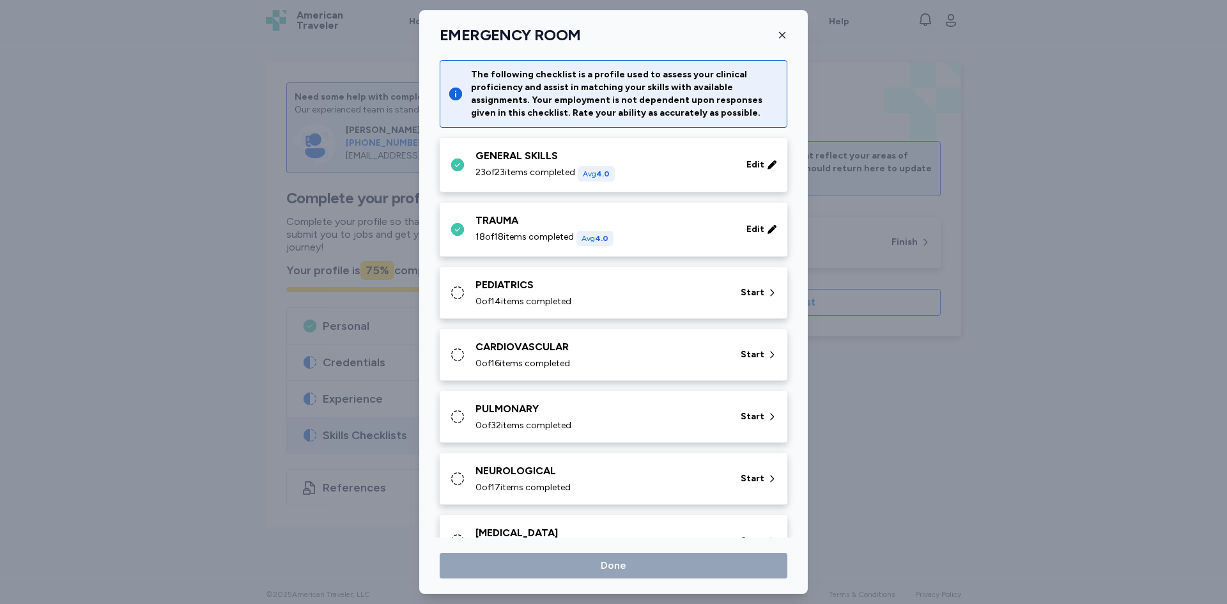
click at [538, 290] on div "PEDIATRICS" at bounding box center [601, 284] width 250 height 15
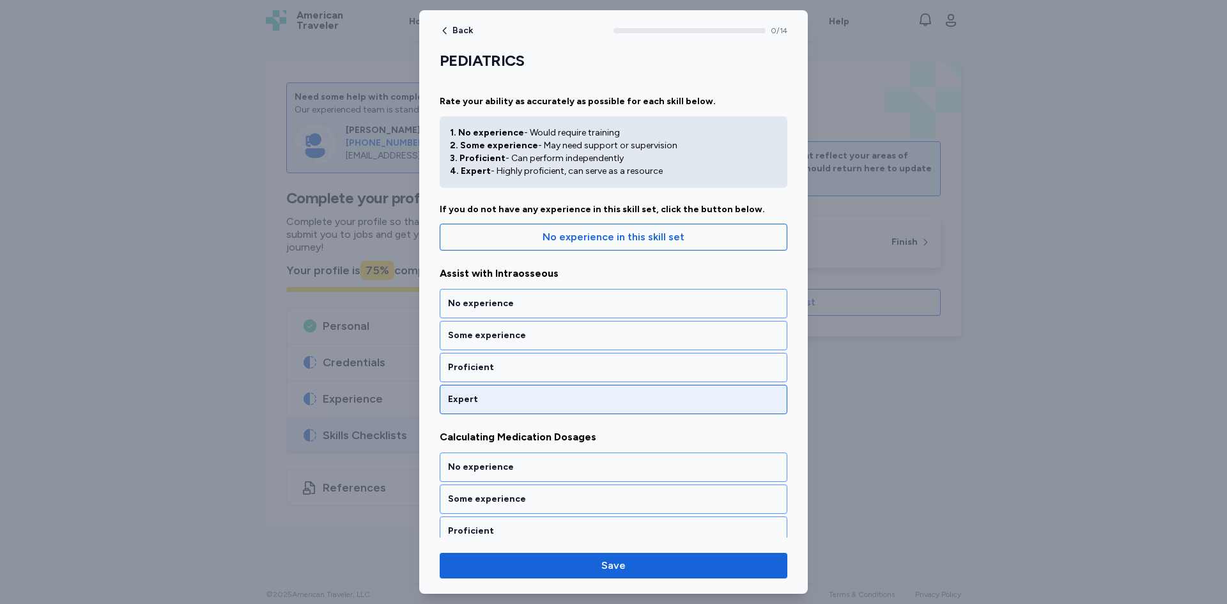
click at [529, 394] on div "Expert" at bounding box center [613, 399] width 331 height 13
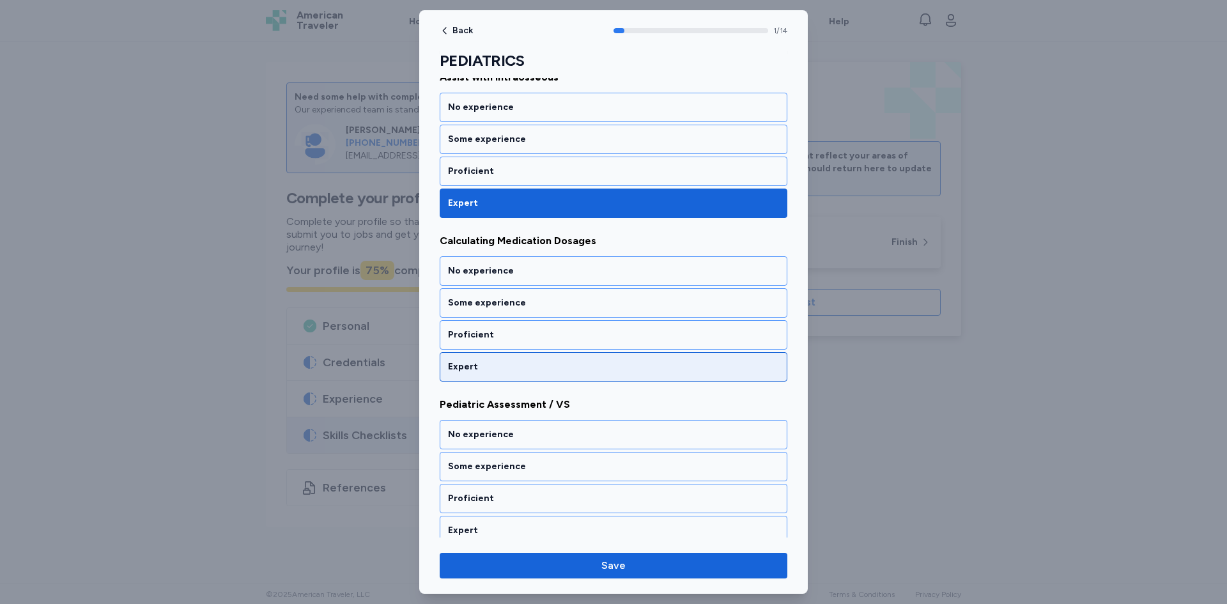
click at [521, 369] on div "Expert" at bounding box center [613, 367] width 331 height 13
click at [502, 359] on div "Expert" at bounding box center [614, 366] width 348 height 29
click at [485, 373] on div "Expert" at bounding box center [614, 366] width 348 height 29
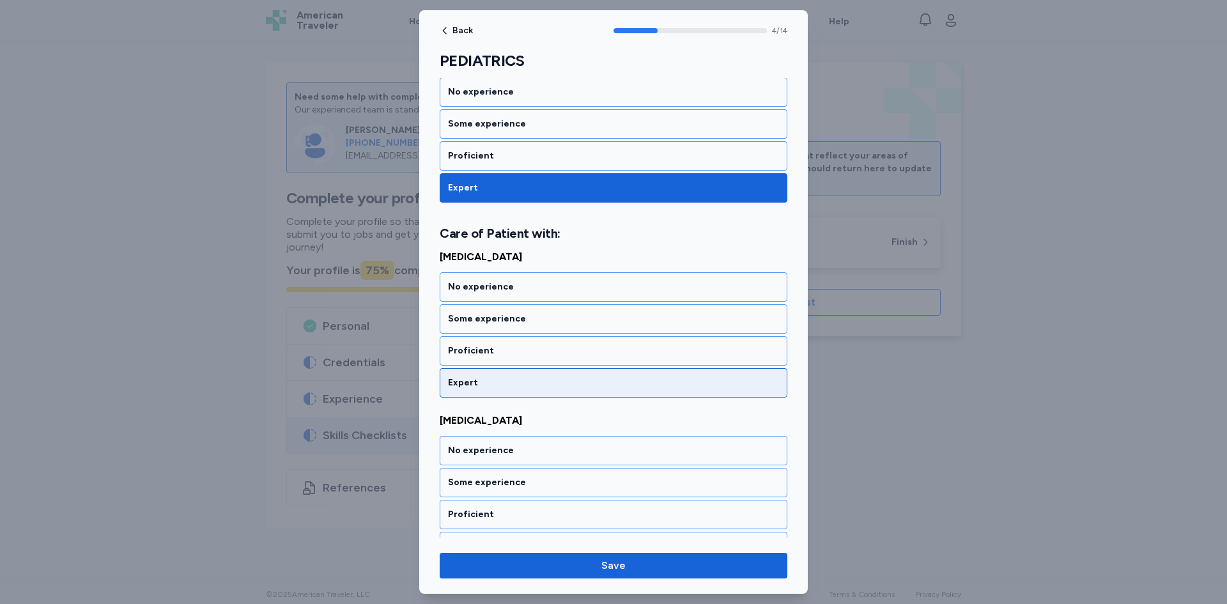
click at [477, 385] on div "Expert" at bounding box center [613, 383] width 331 height 13
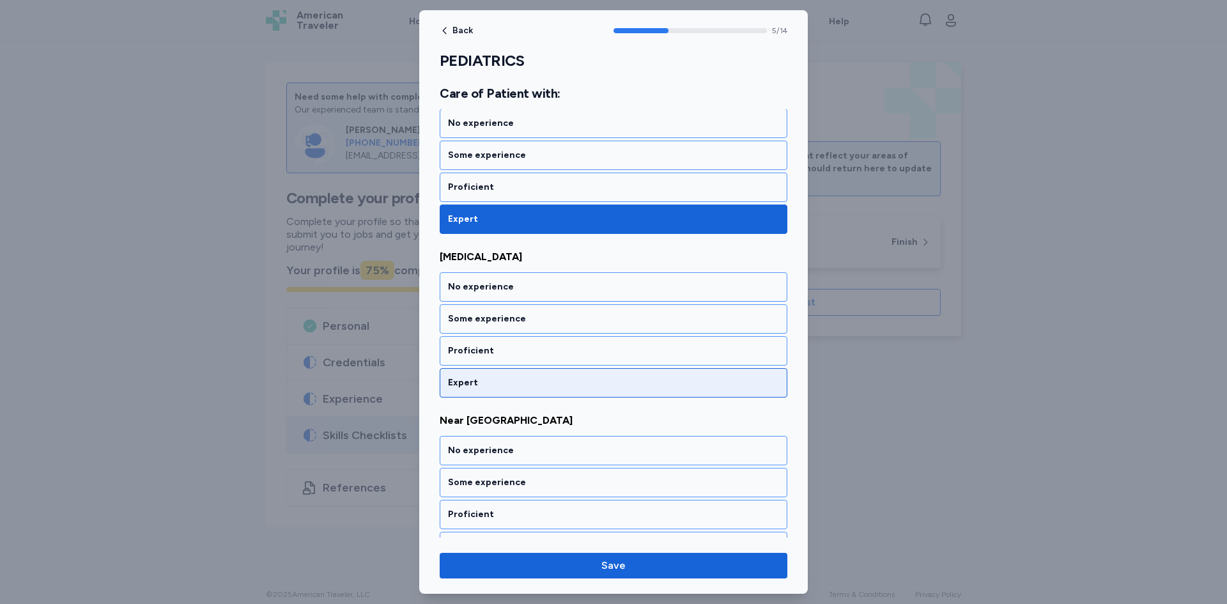
click at [480, 386] on div "Expert" at bounding box center [613, 383] width 331 height 13
click at [479, 391] on div "Expert" at bounding box center [614, 382] width 348 height 29
click at [481, 387] on div "Expert" at bounding box center [613, 383] width 331 height 13
click at [482, 387] on div "Expert" at bounding box center [613, 383] width 331 height 13
click at [486, 388] on div "Expert" at bounding box center [613, 383] width 331 height 13
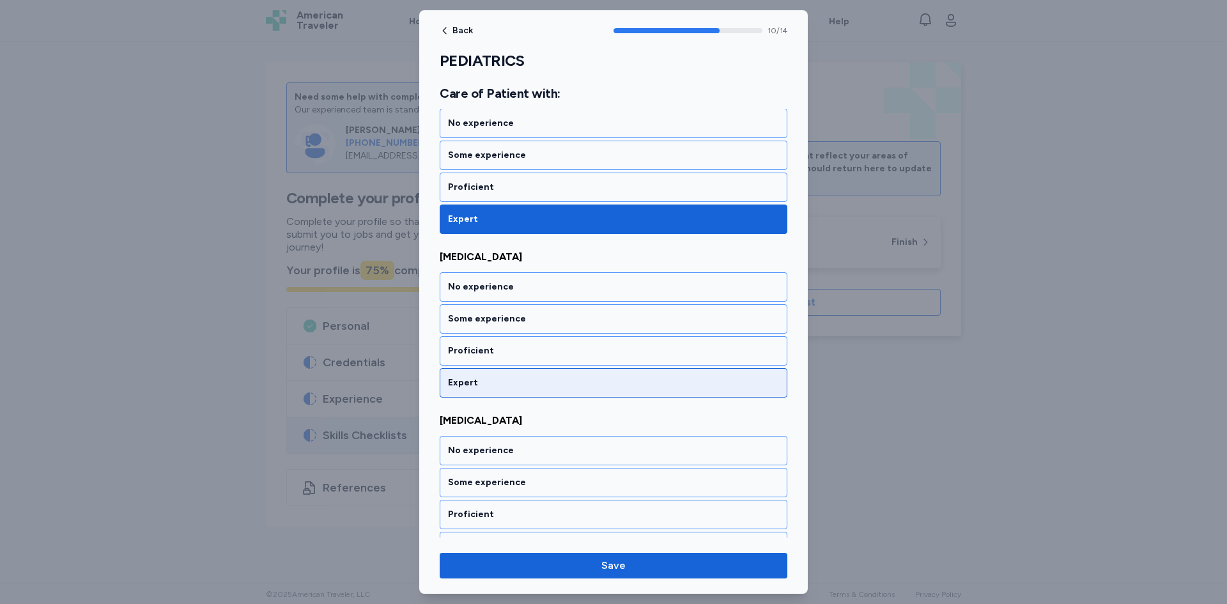
click at [487, 387] on div "Expert" at bounding box center [613, 383] width 331 height 13
click at [486, 384] on div "Expert" at bounding box center [613, 383] width 331 height 13
click at [478, 389] on div "Expert" at bounding box center [613, 383] width 331 height 13
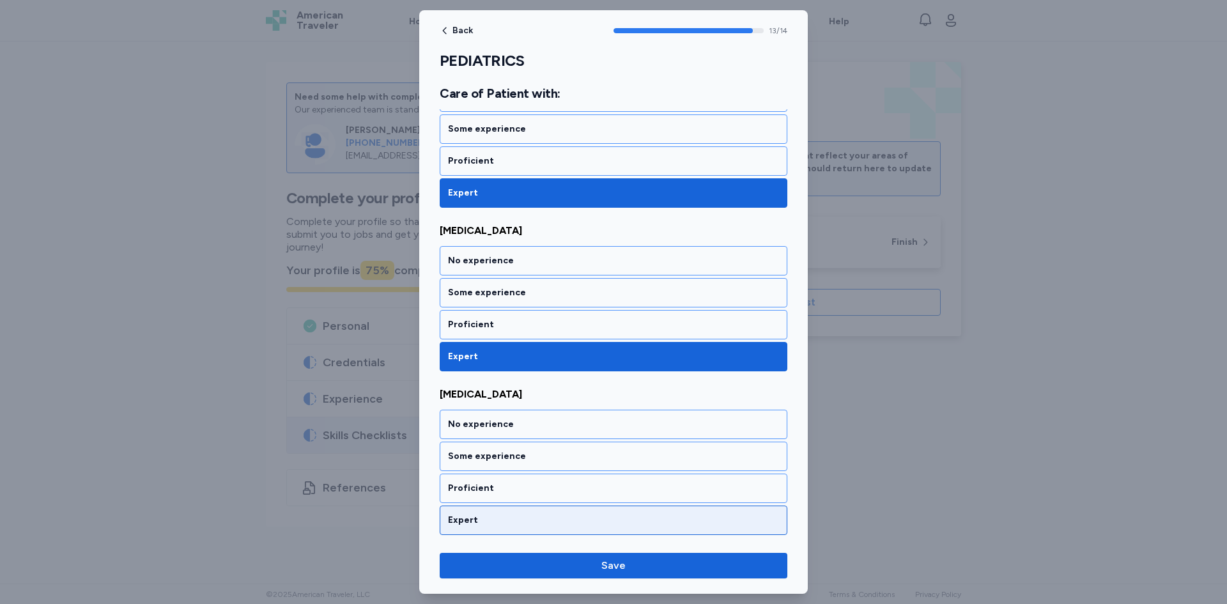
drag, startPoint x: 481, startPoint y: 516, endPoint x: 490, endPoint y: 530, distance: 16.5
click at [481, 516] on div "Expert" at bounding box center [613, 520] width 331 height 13
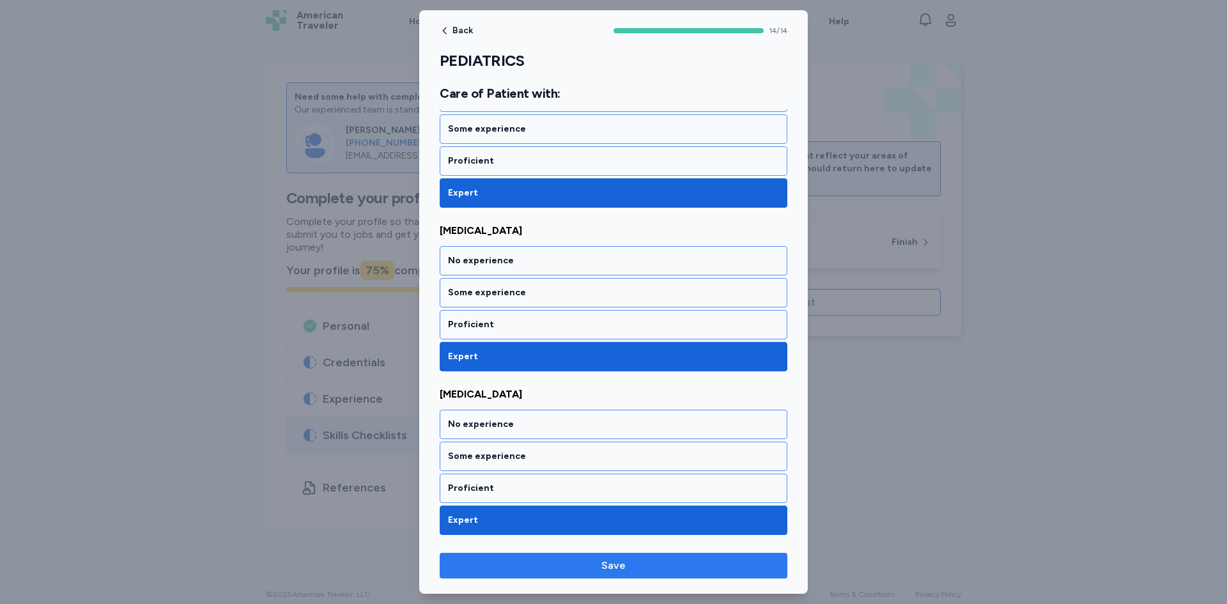
click at [529, 568] on span "Save" at bounding box center [613, 565] width 327 height 15
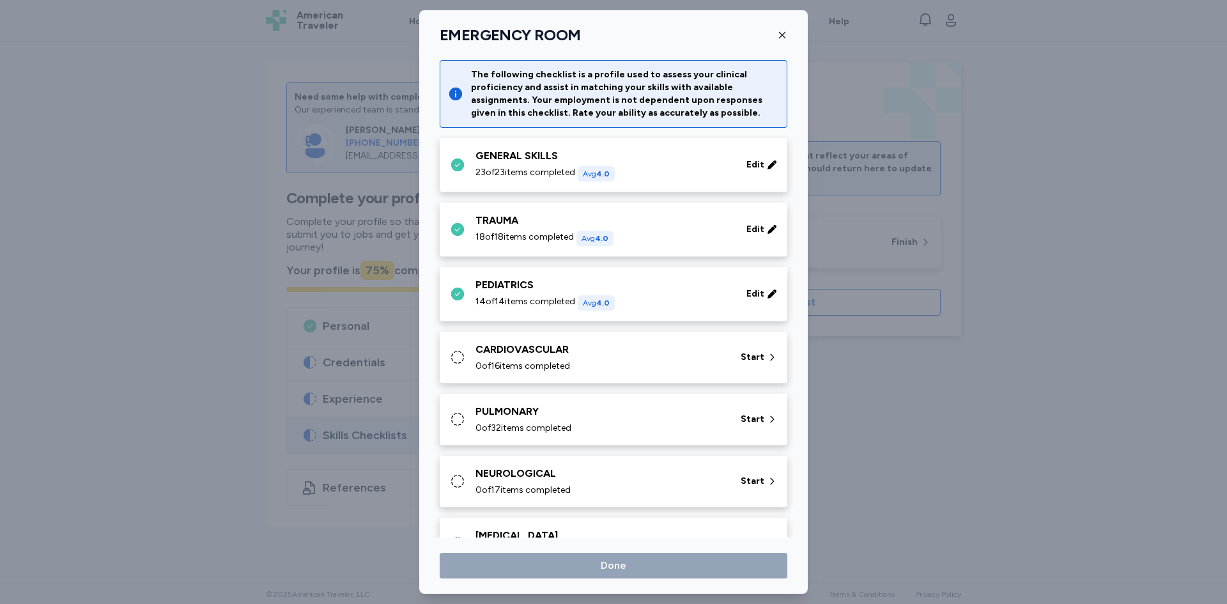
click at [526, 354] on div "CARDIOVASCULAR" at bounding box center [601, 349] width 250 height 15
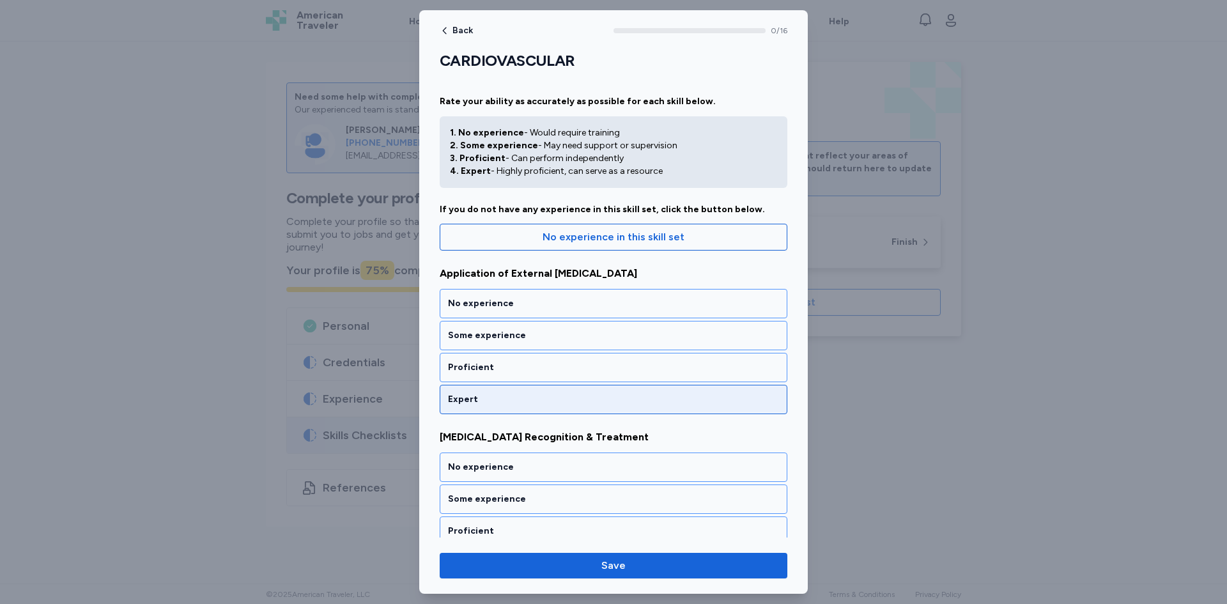
click at [528, 401] on div "Expert" at bounding box center [613, 399] width 331 height 13
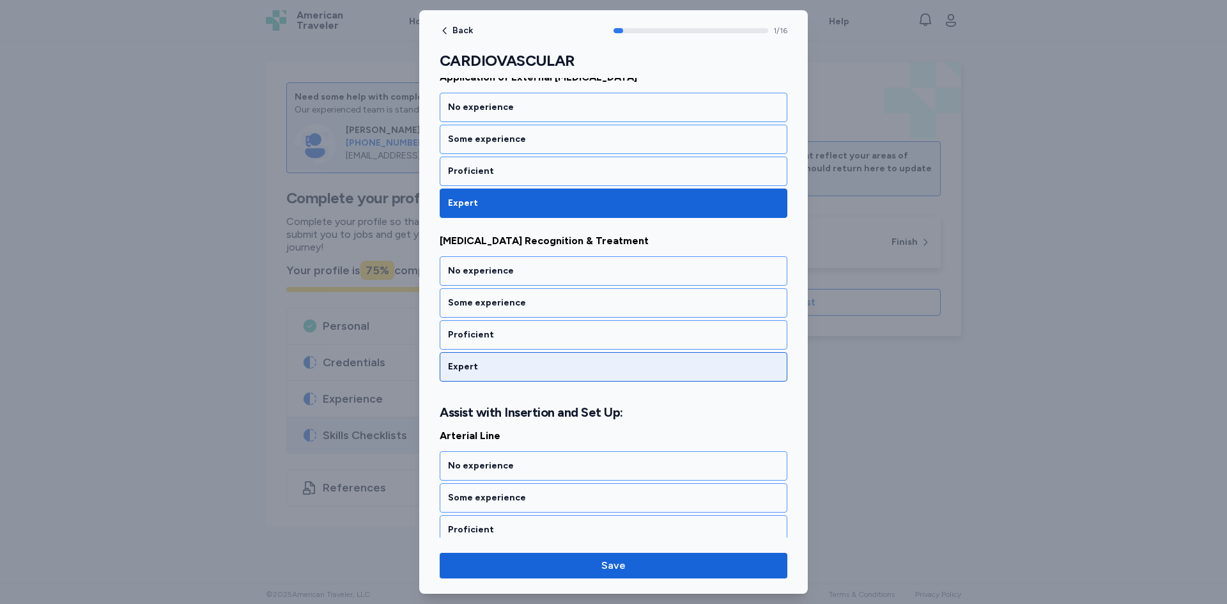
click at [505, 362] on div "Expert" at bounding box center [613, 367] width 331 height 13
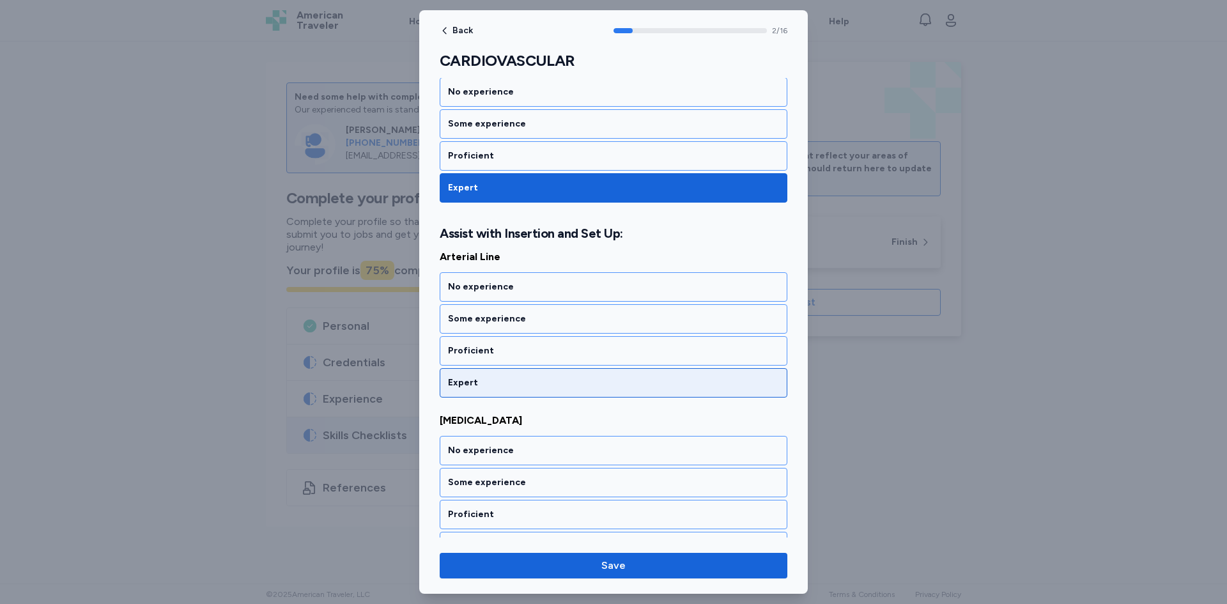
click at [495, 385] on div "Expert" at bounding box center [613, 383] width 331 height 13
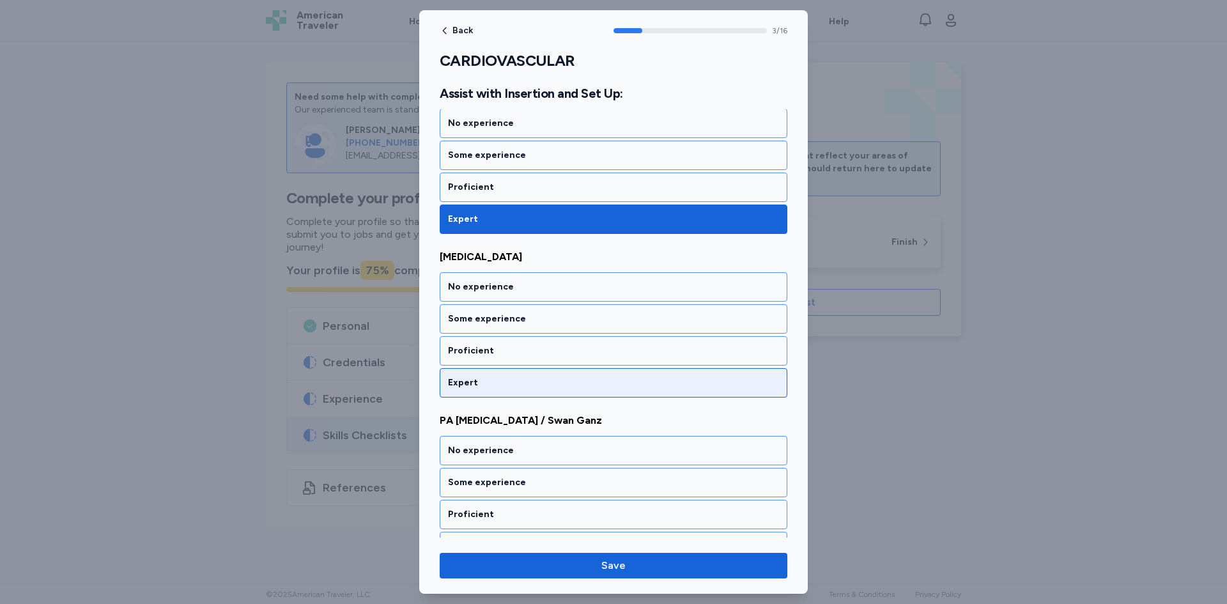
click at [490, 377] on div "Expert" at bounding box center [613, 383] width 331 height 13
click at [490, 376] on div "Expert" at bounding box center [614, 382] width 348 height 29
click at [492, 377] on div "Expert" at bounding box center [613, 383] width 331 height 13
click at [490, 368] on div "Expert" at bounding box center [614, 382] width 348 height 29
click at [490, 373] on div "Expert" at bounding box center [614, 382] width 348 height 29
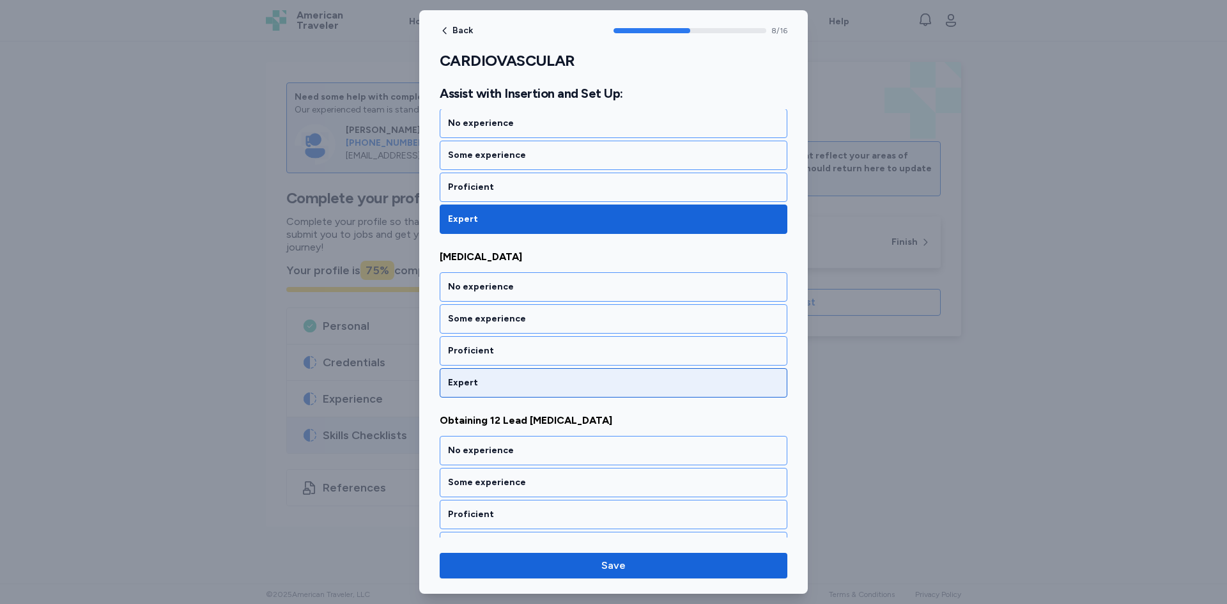
click at [489, 369] on div "Expert" at bounding box center [614, 382] width 348 height 29
click at [500, 377] on div "Expert" at bounding box center [613, 383] width 331 height 13
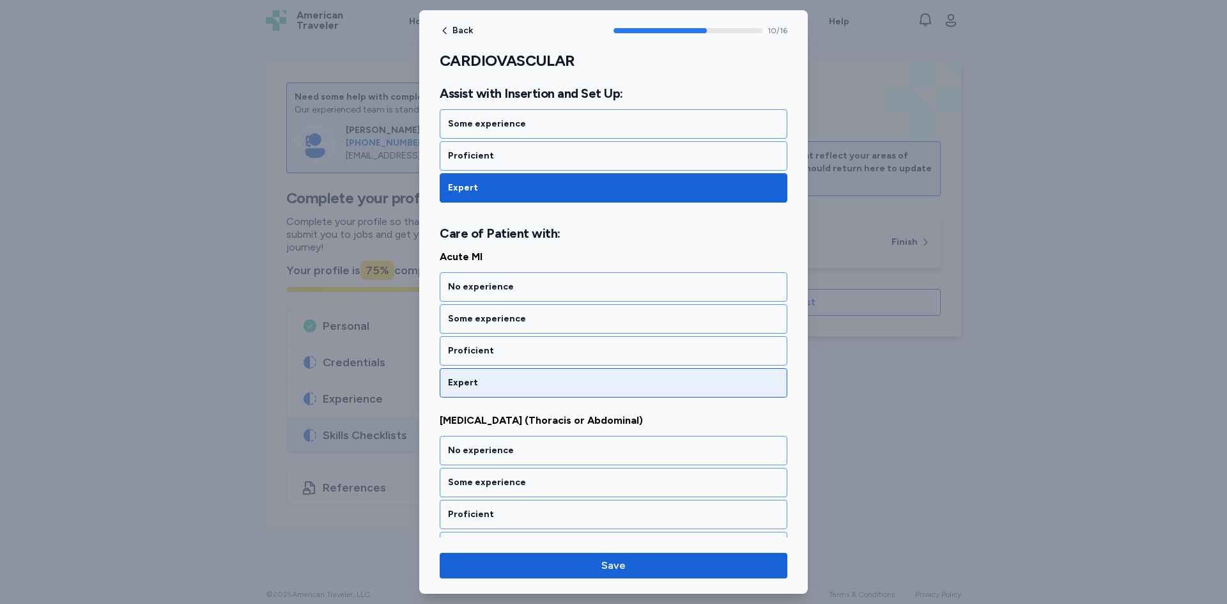
click at [497, 388] on div "Expert" at bounding box center [613, 383] width 331 height 13
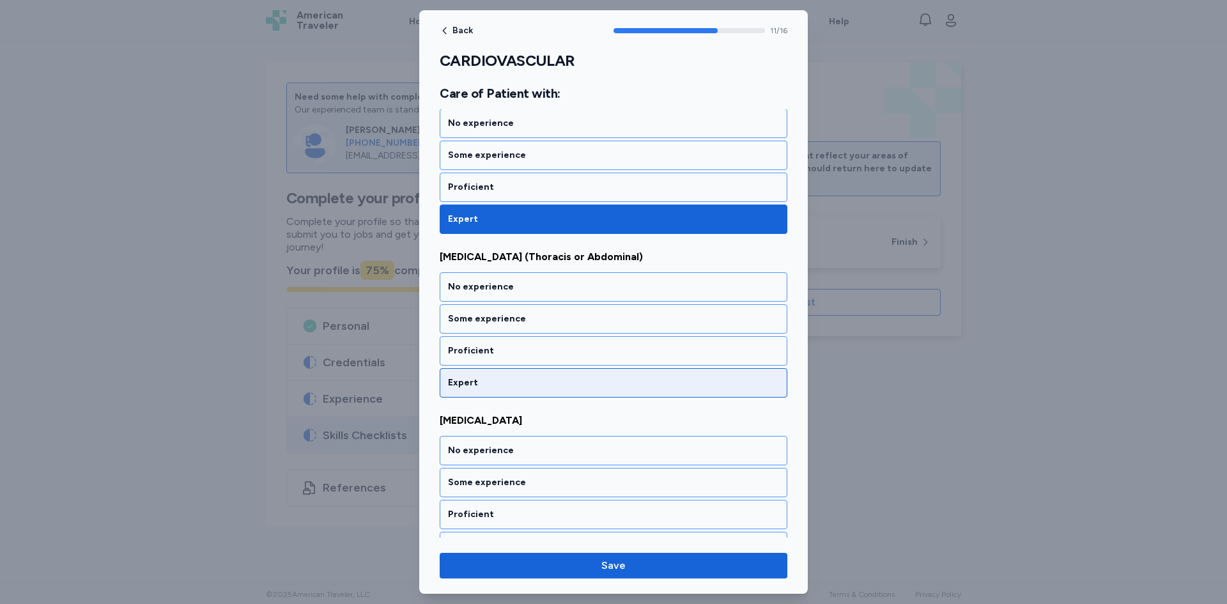
click at [491, 391] on div "Expert" at bounding box center [614, 382] width 348 height 29
click at [488, 389] on div "Expert" at bounding box center [614, 382] width 348 height 29
click at [488, 395] on div "Expert" at bounding box center [614, 382] width 348 height 29
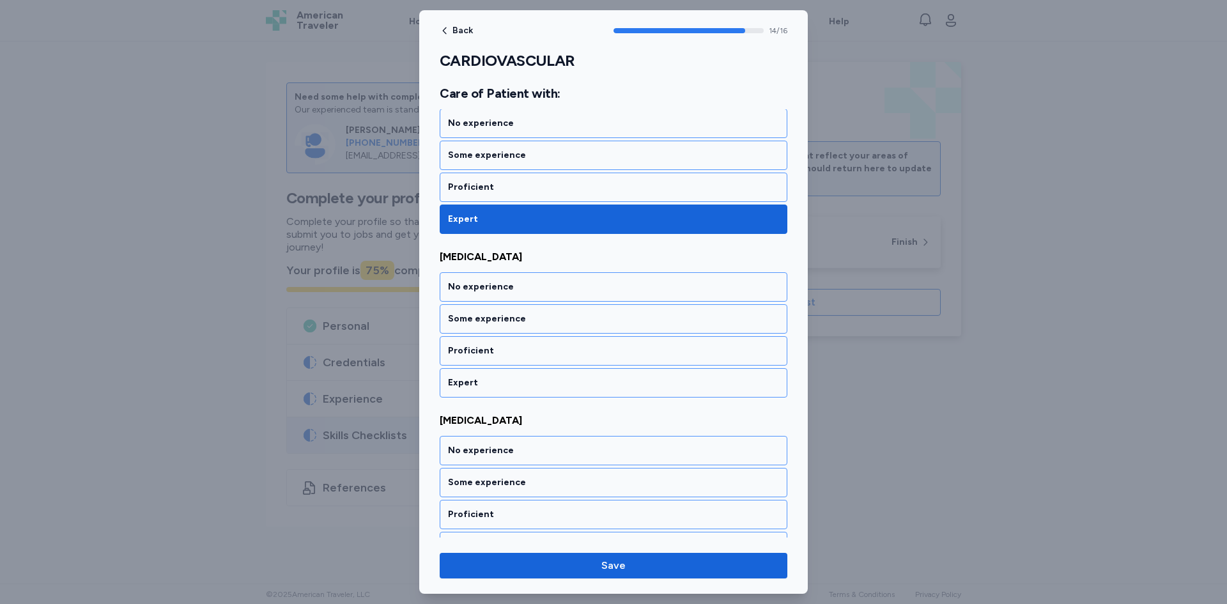
drag, startPoint x: 483, startPoint y: 385, endPoint x: 480, endPoint y: 391, distance: 6.6
click at [483, 384] on div "Expert" at bounding box center [613, 383] width 331 height 13
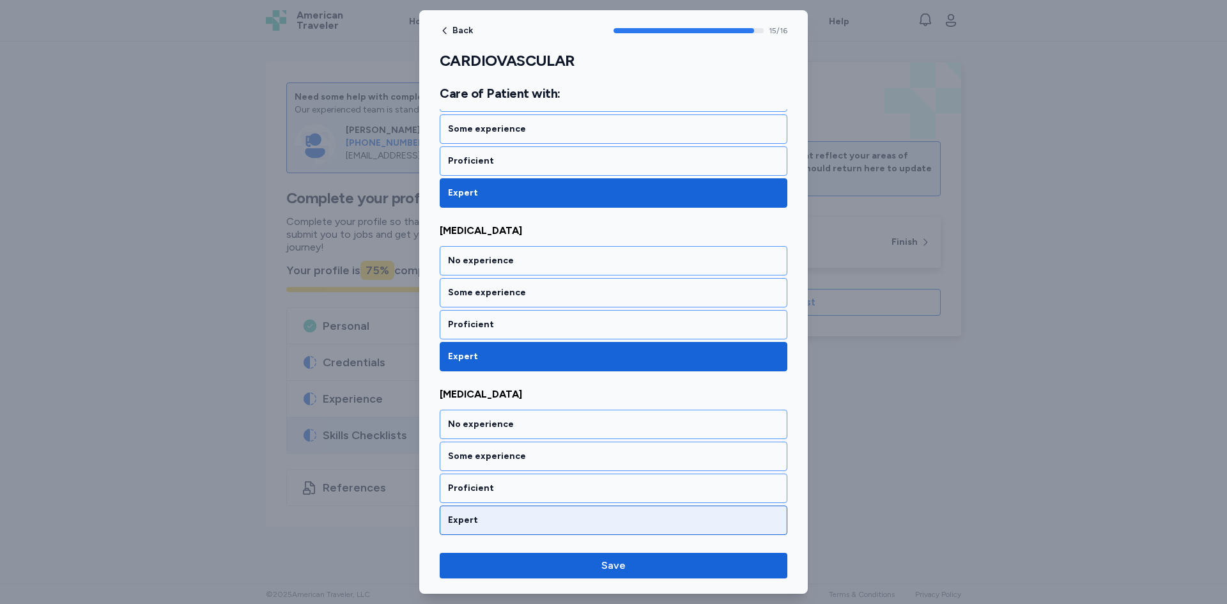
click at [490, 516] on div "Expert" at bounding box center [613, 520] width 331 height 13
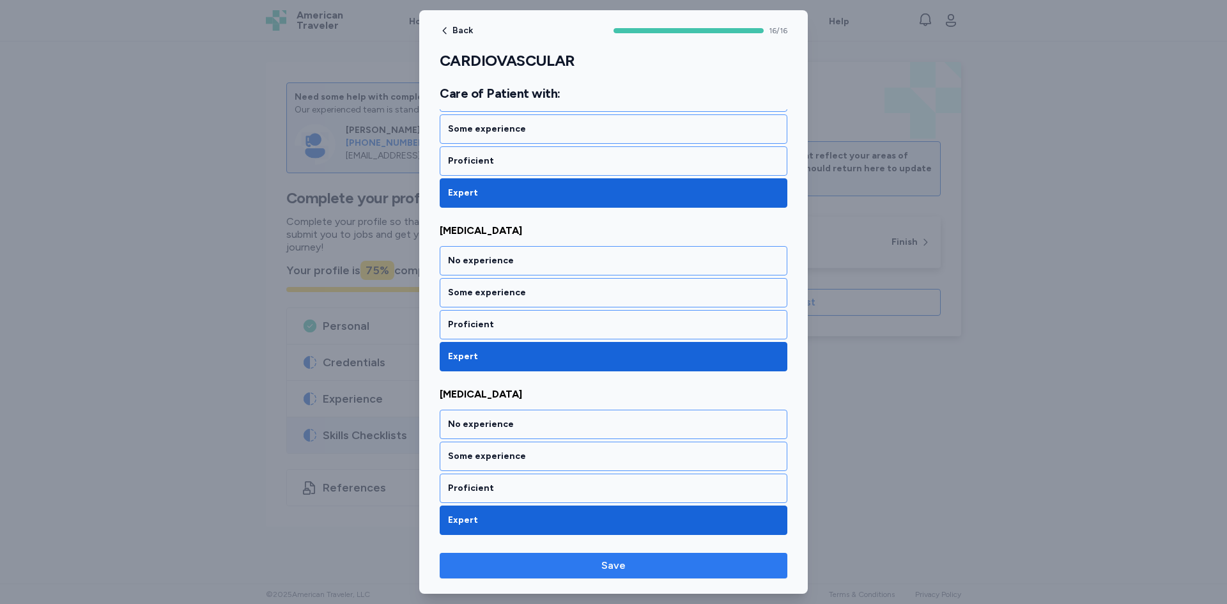
click at [579, 574] on button "Save" at bounding box center [614, 566] width 348 height 26
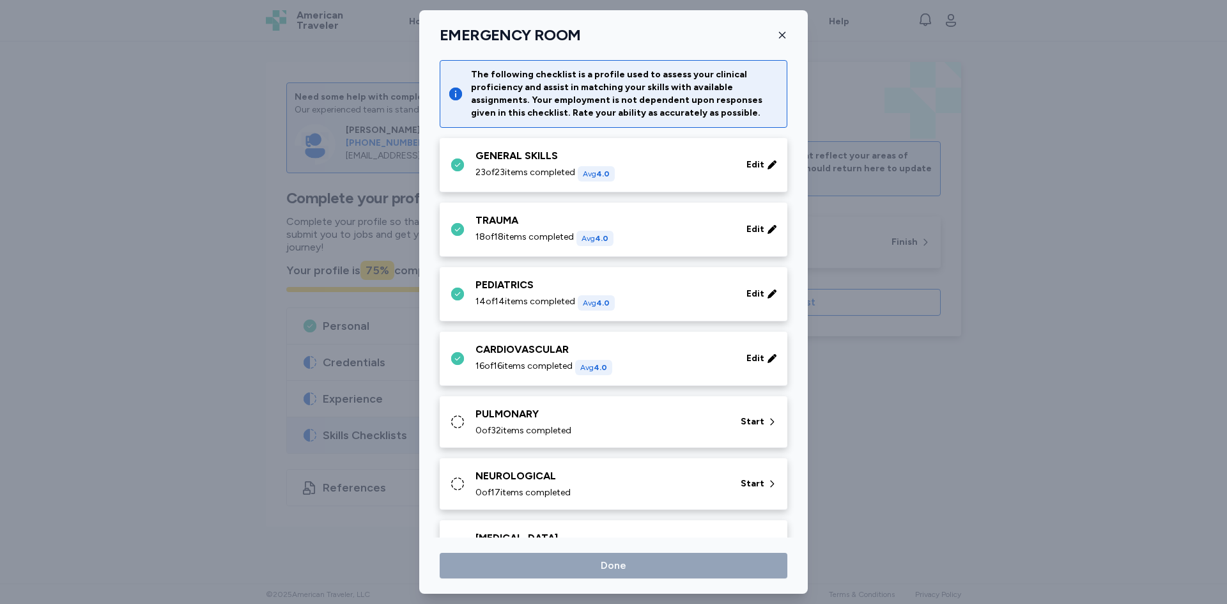
click at [531, 426] on span "0 of 32 items completed" at bounding box center [524, 430] width 96 height 13
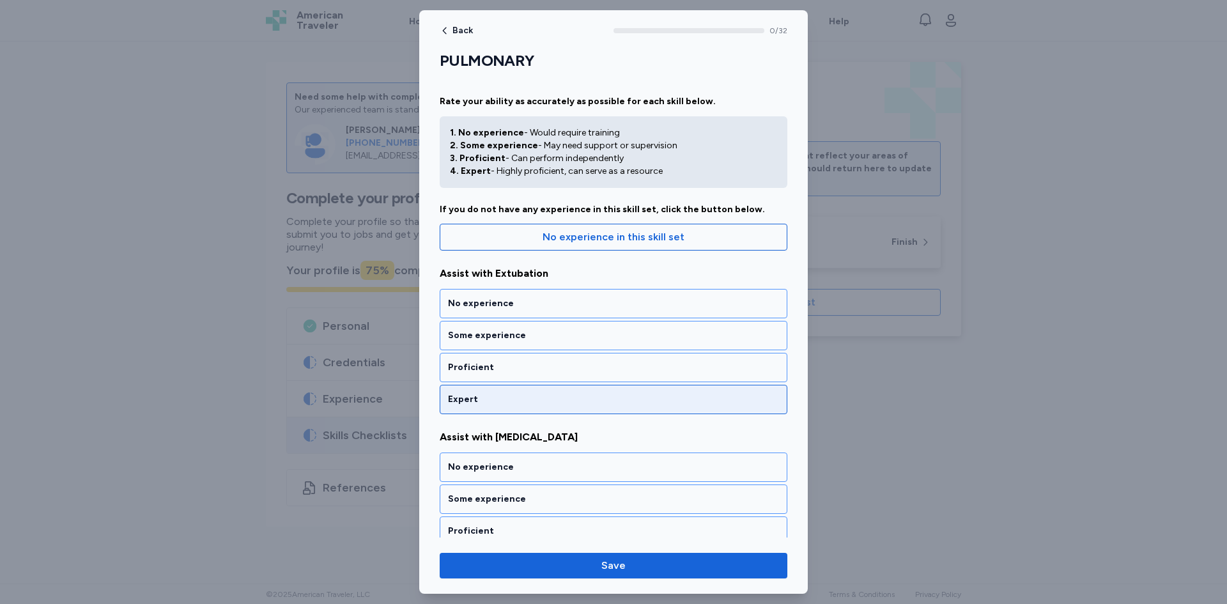
click at [509, 406] on div "Expert" at bounding box center [614, 399] width 348 height 29
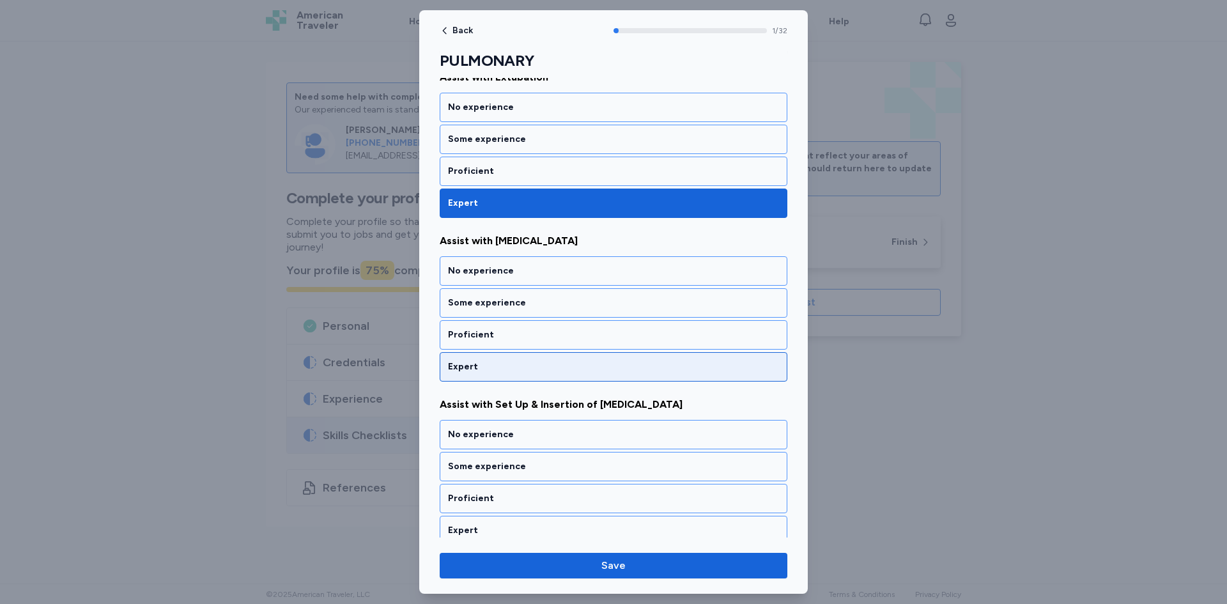
click at [508, 372] on div "Expert" at bounding box center [613, 367] width 331 height 13
click at [509, 375] on div "Expert" at bounding box center [614, 366] width 348 height 29
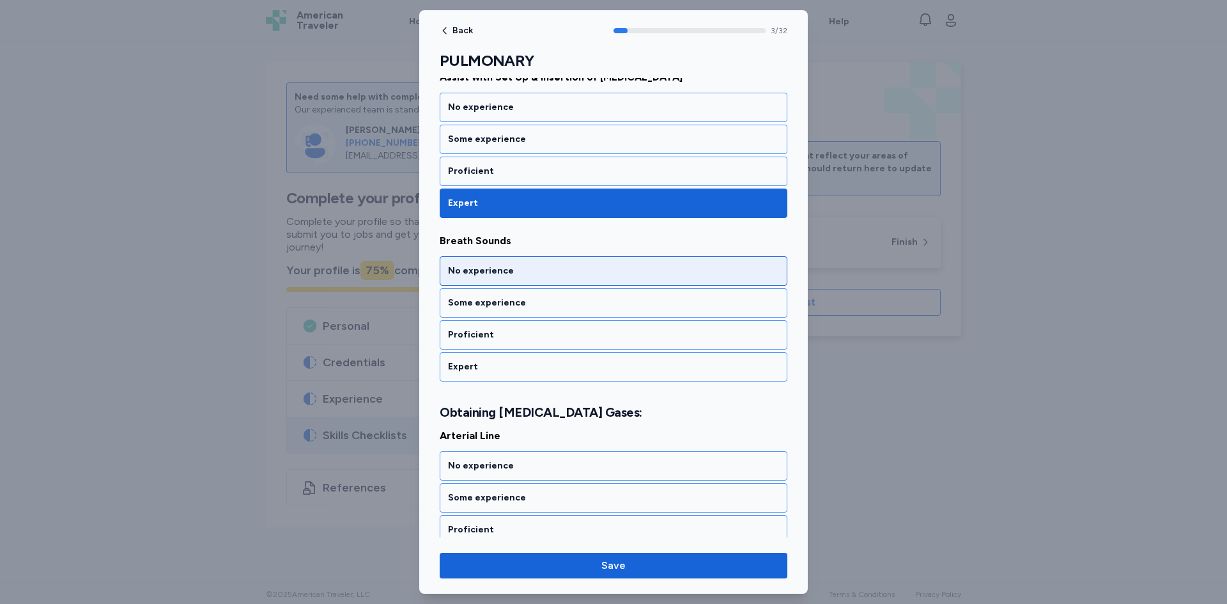
click at [509, 377] on div "Expert" at bounding box center [614, 366] width 348 height 29
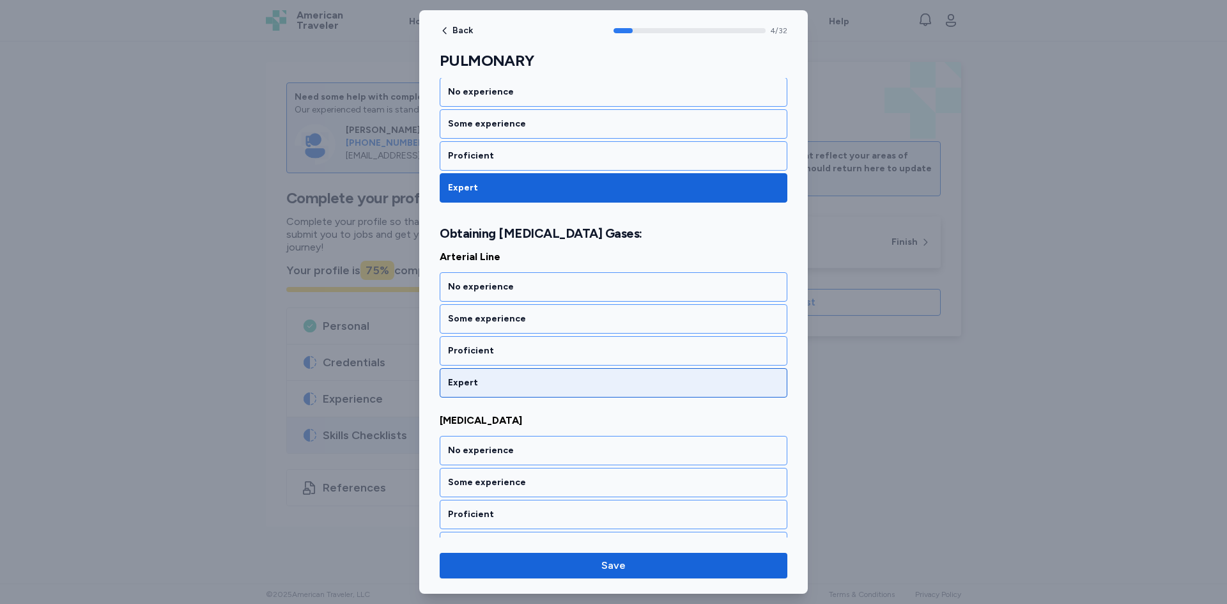
click at [509, 376] on div "Expert" at bounding box center [614, 382] width 348 height 29
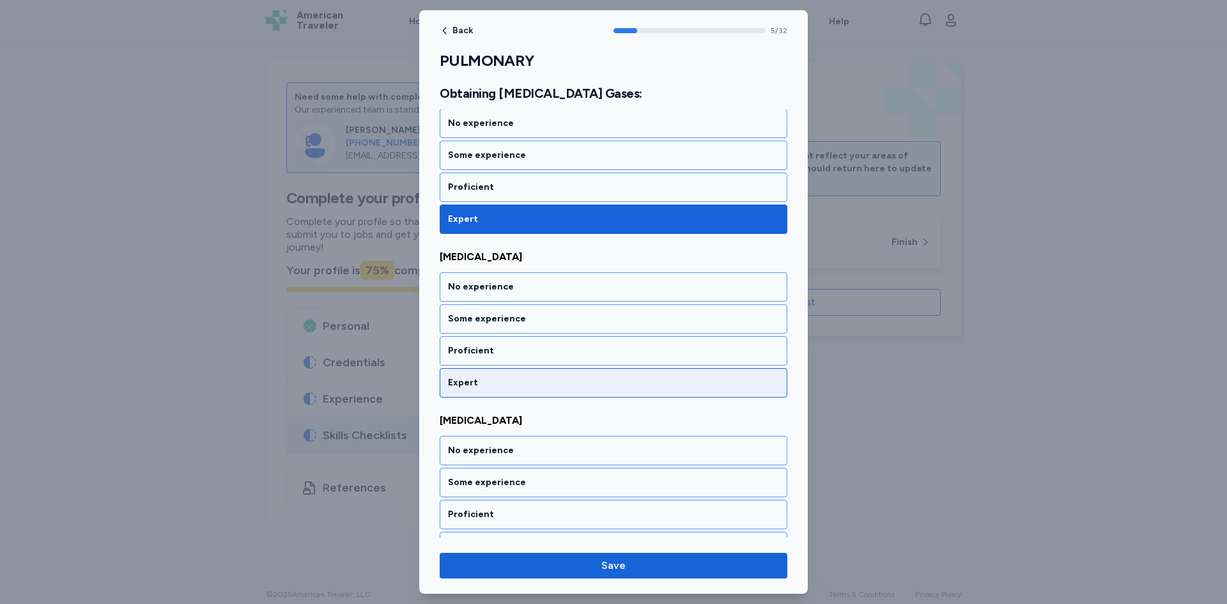
click at [511, 377] on div "Expert" at bounding box center [613, 383] width 331 height 13
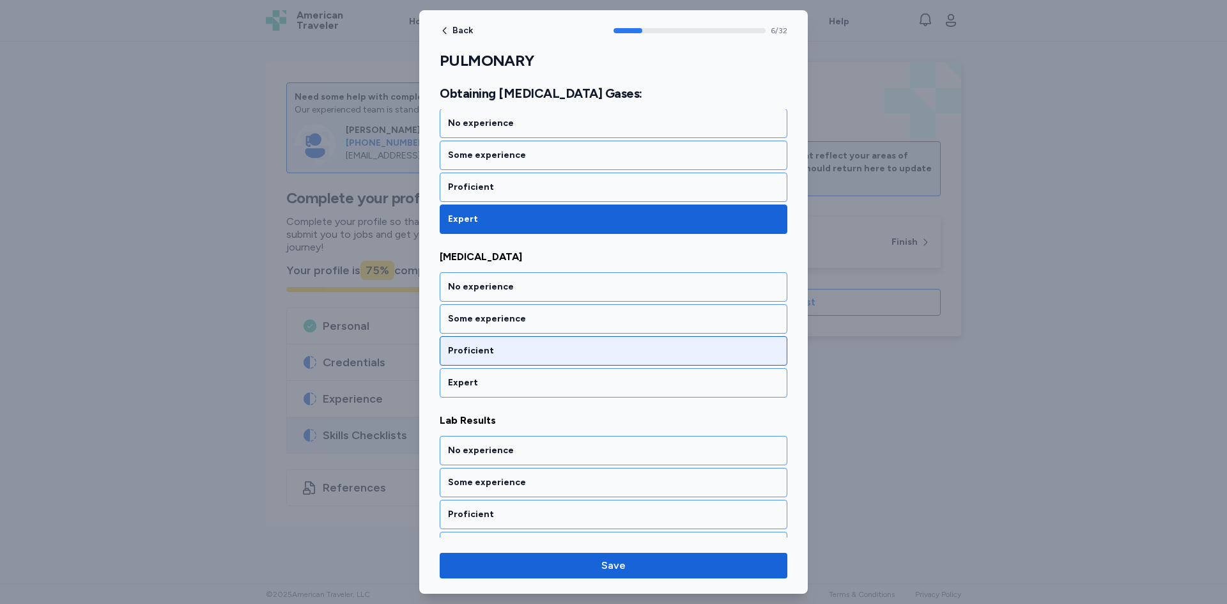
click at [511, 379] on div "Expert" at bounding box center [613, 383] width 331 height 13
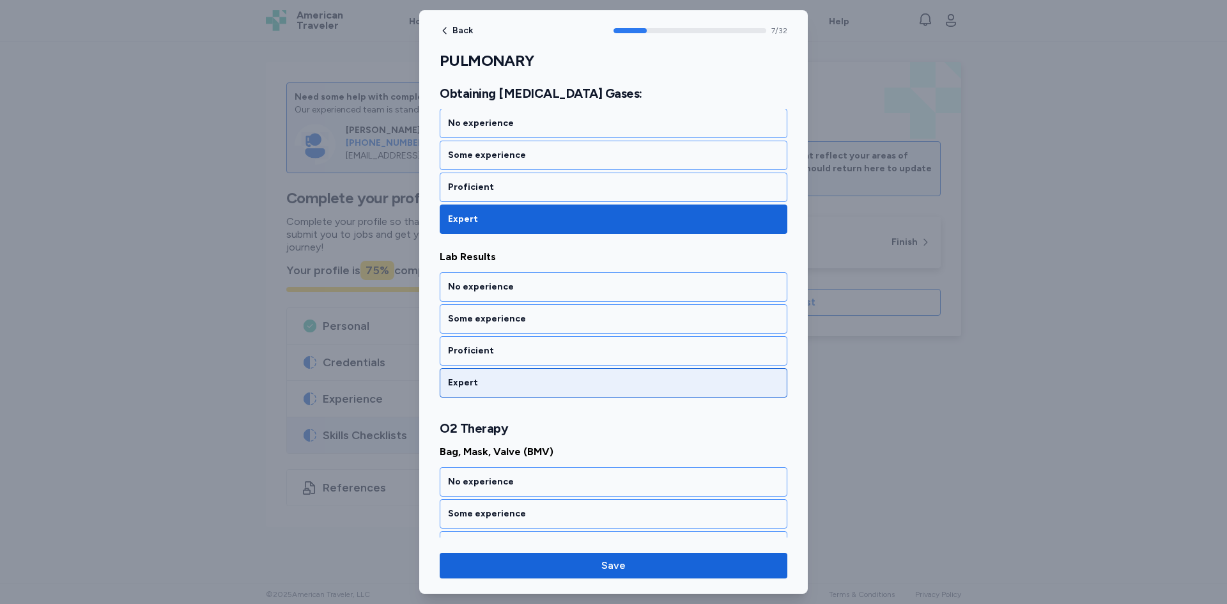
click at [511, 380] on div "Expert" at bounding box center [613, 383] width 331 height 13
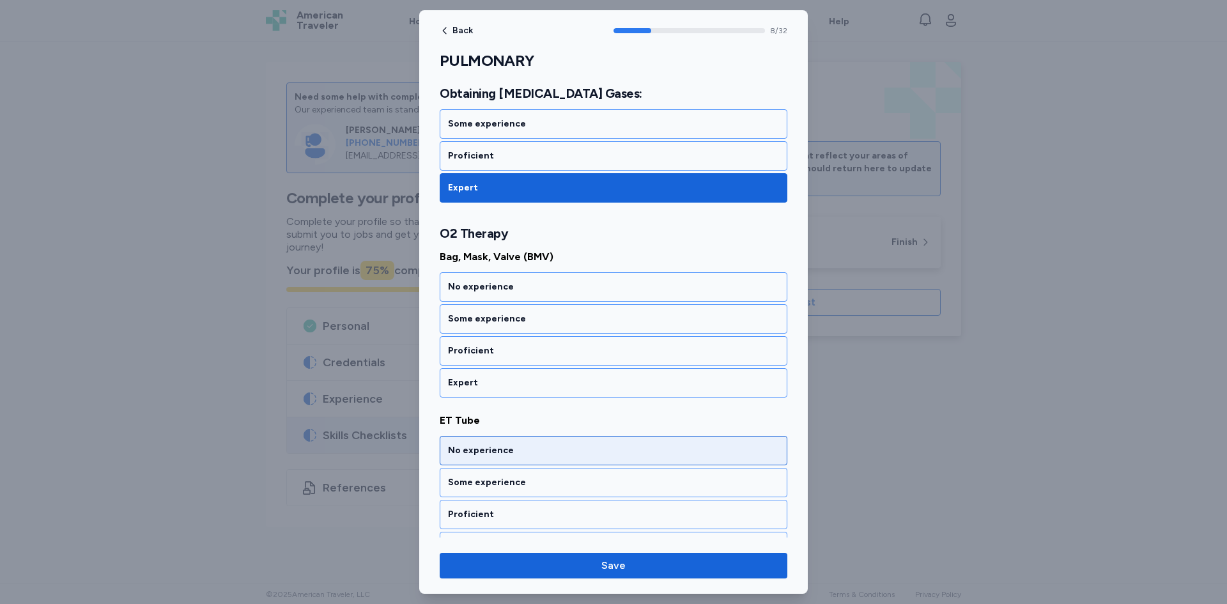
click at [513, 380] on div "Expert" at bounding box center [613, 383] width 331 height 13
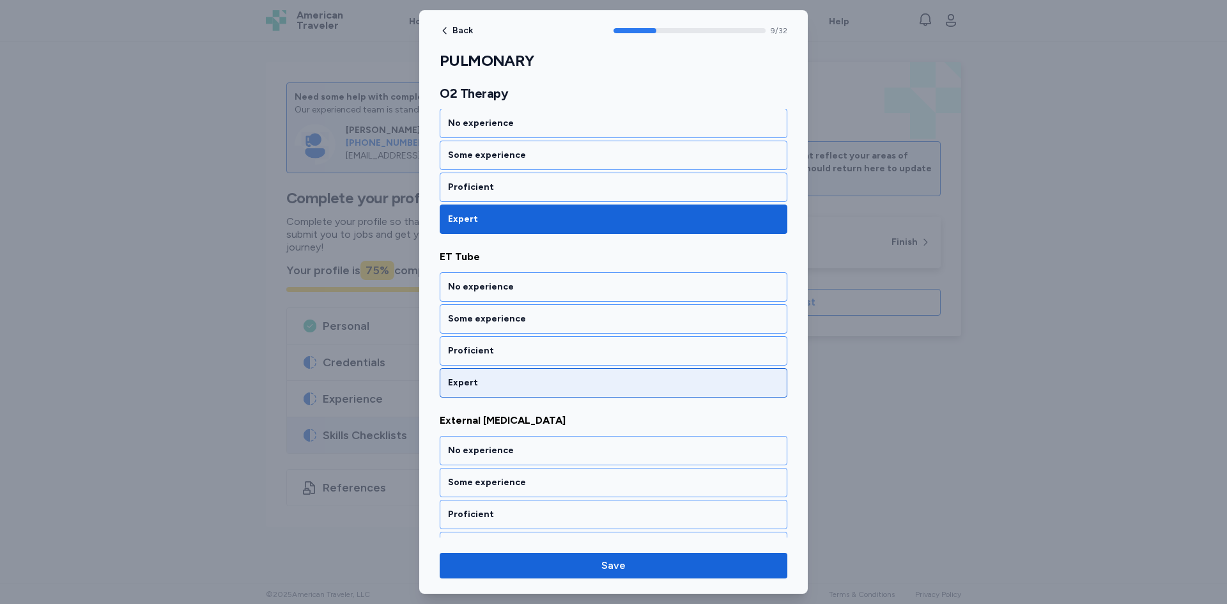
click at [513, 382] on div "Expert" at bounding box center [613, 383] width 331 height 13
click at [514, 383] on div "Expert" at bounding box center [613, 383] width 331 height 13
click at [514, 385] on div "Expert" at bounding box center [613, 383] width 331 height 13
click at [514, 386] on div "Expert" at bounding box center [613, 383] width 331 height 13
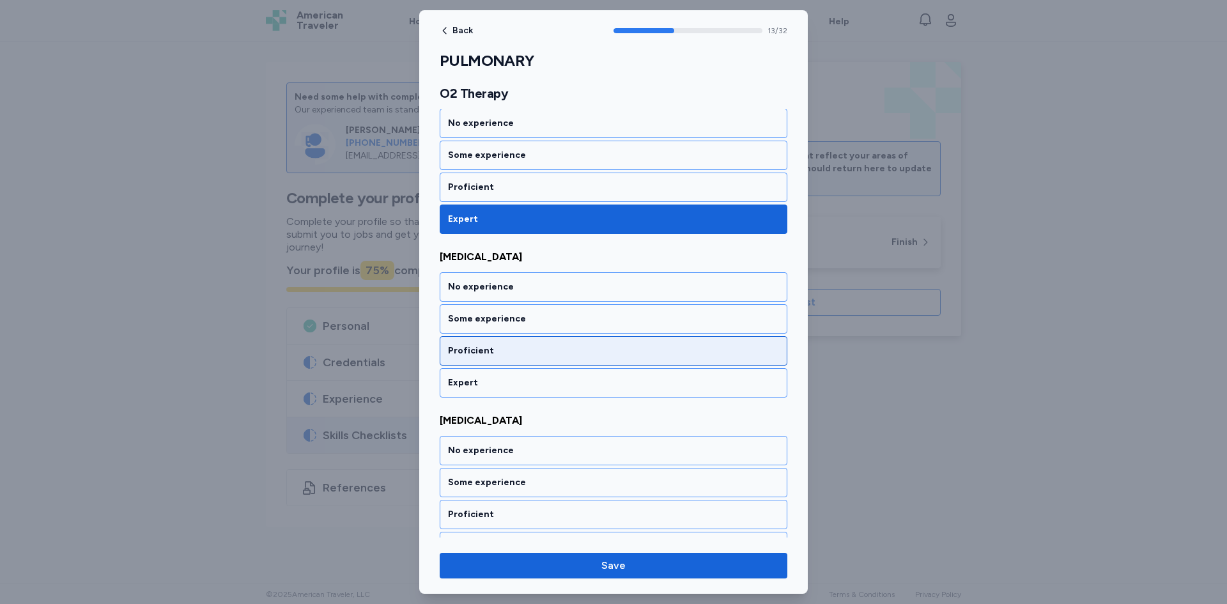
click at [514, 388] on div "Expert" at bounding box center [613, 383] width 331 height 13
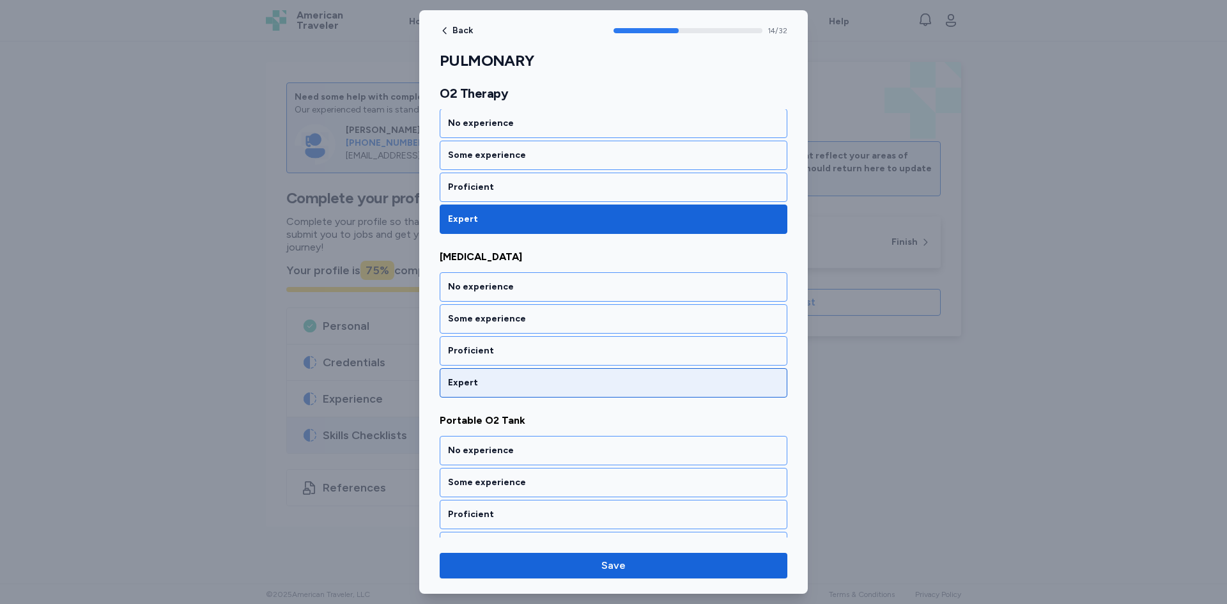
click at [515, 388] on div "Expert" at bounding box center [614, 382] width 348 height 29
click at [515, 389] on div "Expert" at bounding box center [614, 382] width 348 height 29
click at [515, 391] on div "Expert" at bounding box center [614, 382] width 348 height 29
click at [515, 393] on div "Expert" at bounding box center [614, 382] width 348 height 29
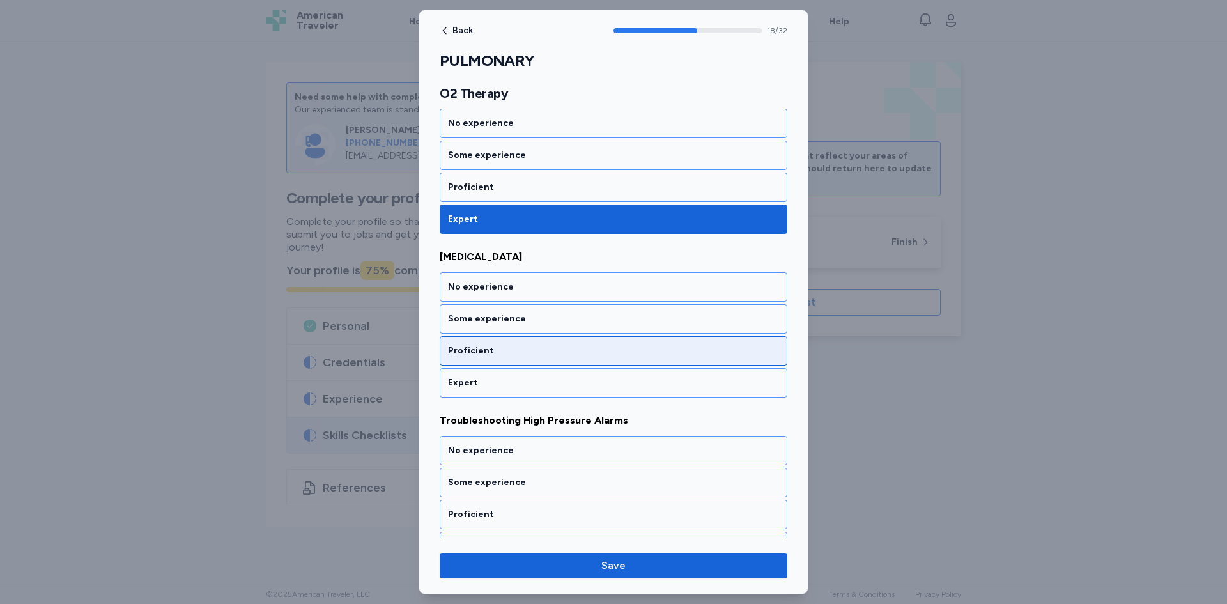
click at [514, 393] on div "Expert" at bounding box center [614, 382] width 348 height 29
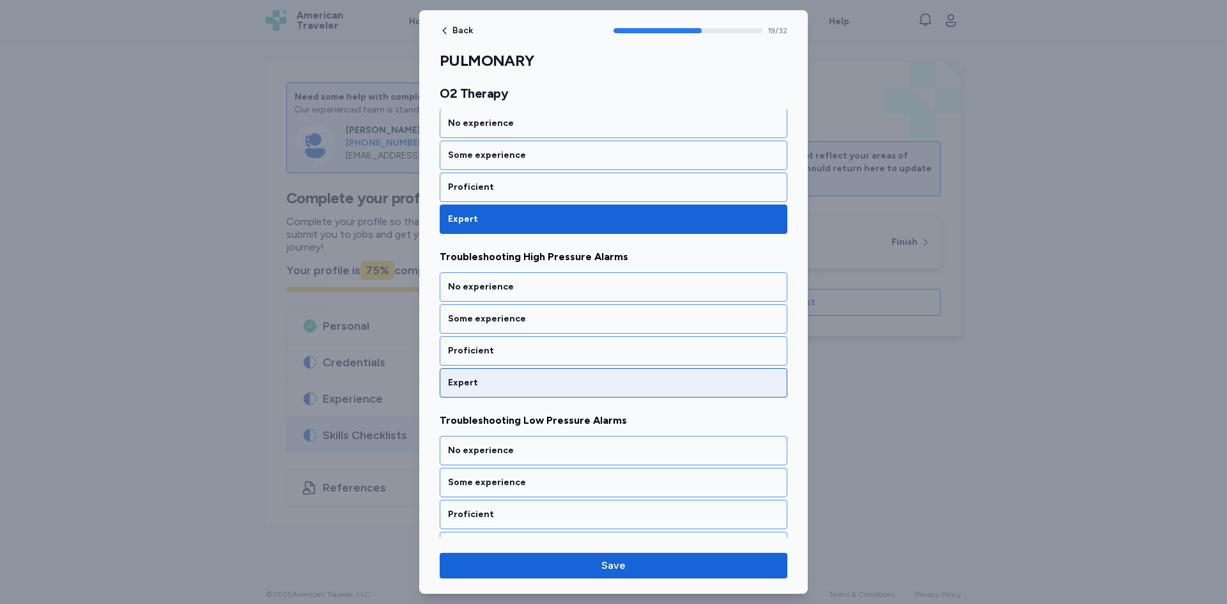
click at [514, 392] on div "Expert" at bounding box center [614, 382] width 348 height 29
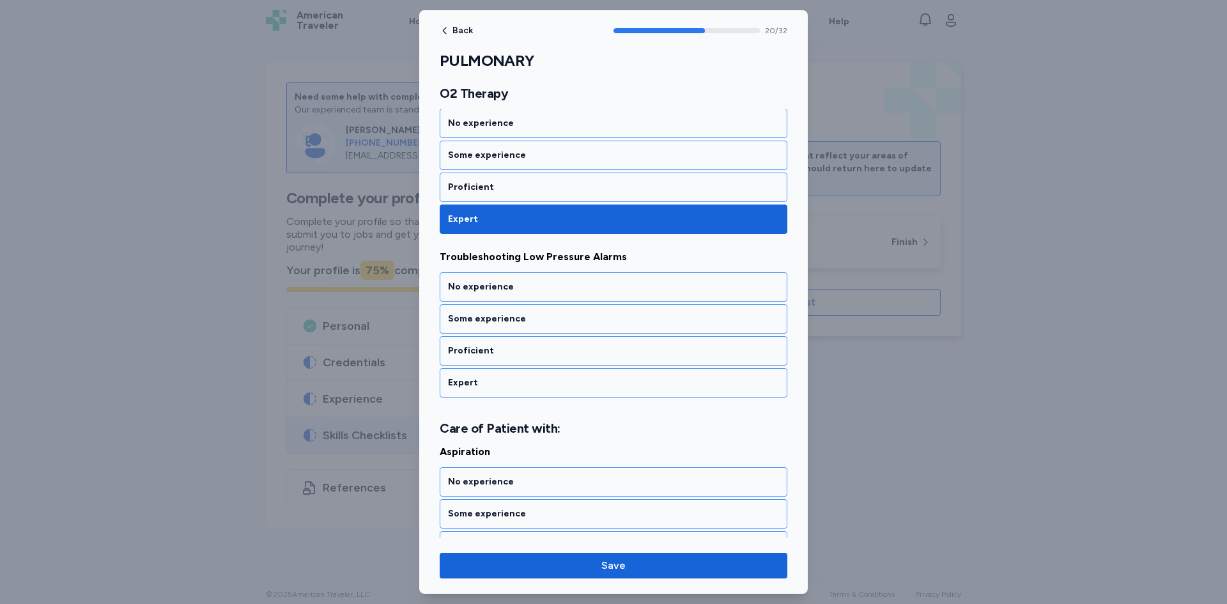
click at [514, 392] on div "Expert" at bounding box center [614, 382] width 348 height 29
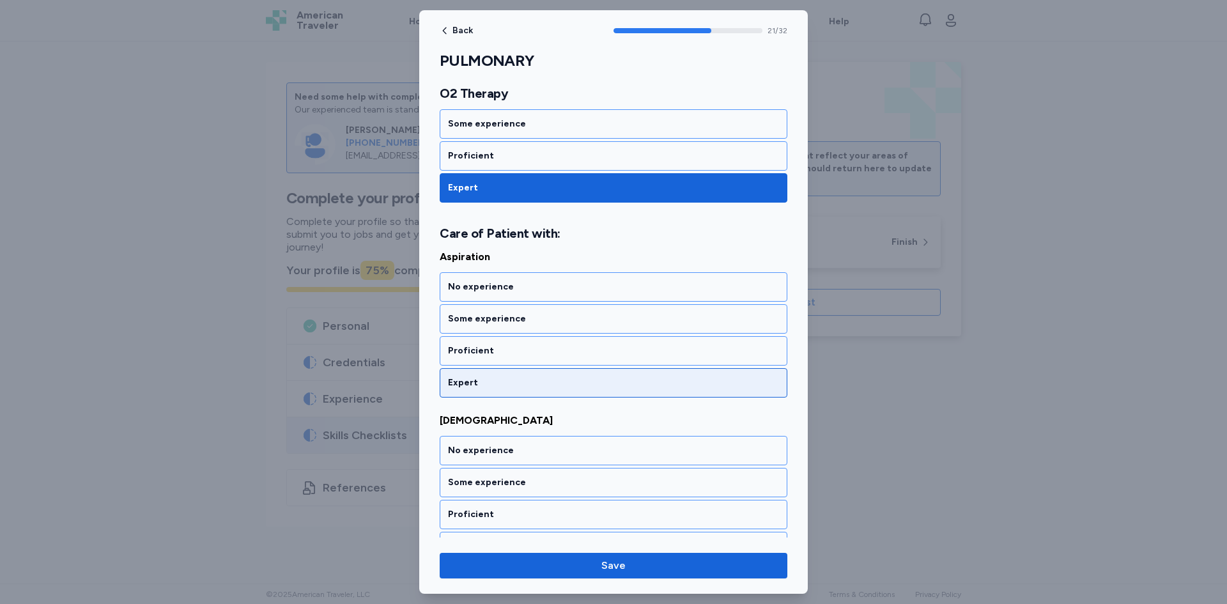
click at [513, 394] on div "Expert" at bounding box center [614, 382] width 348 height 29
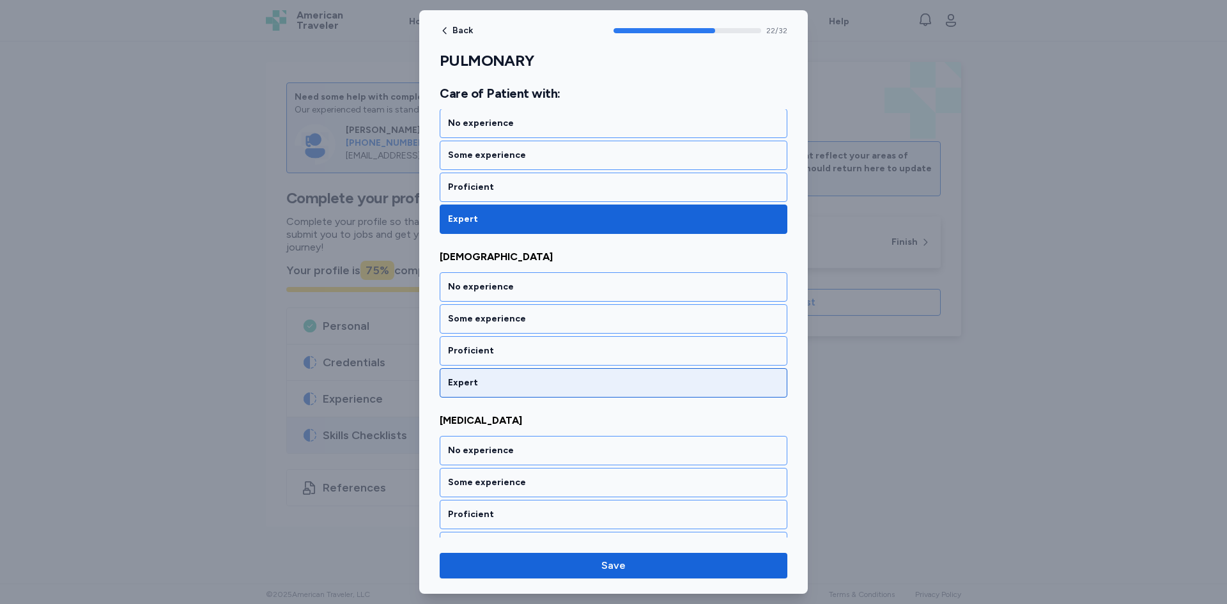
click at [513, 395] on div "Expert" at bounding box center [614, 382] width 348 height 29
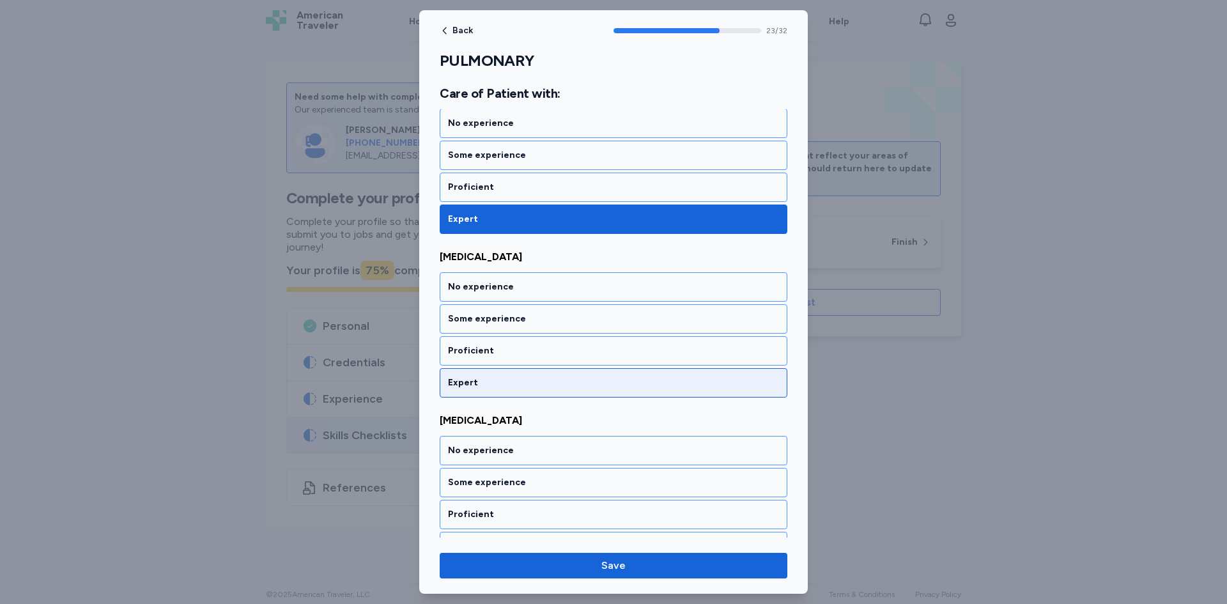
click at [509, 386] on div "Expert" at bounding box center [613, 383] width 331 height 13
click at [502, 384] on div "Expert" at bounding box center [613, 383] width 331 height 13
click at [503, 385] on div "Expert" at bounding box center [613, 383] width 331 height 13
click at [503, 374] on div "Expert" at bounding box center [614, 382] width 348 height 29
click at [506, 374] on div "Expert" at bounding box center [614, 382] width 348 height 29
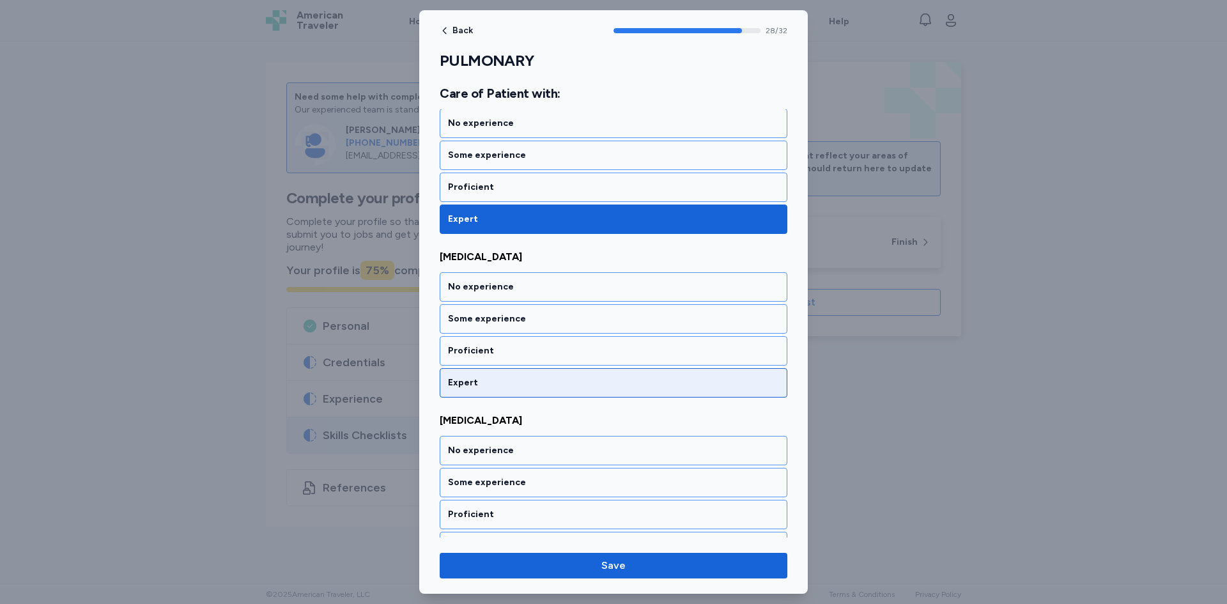
click at [506, 370] on div "Expert" at bounding box center [614, 382] width 348 height 29
click at [507, 371] on div "Expert" at bounding box center [614, 382] width 348 height 29
click at [508, 371] on div "Expert" at bounding box center [614, 382] width 348 height 29
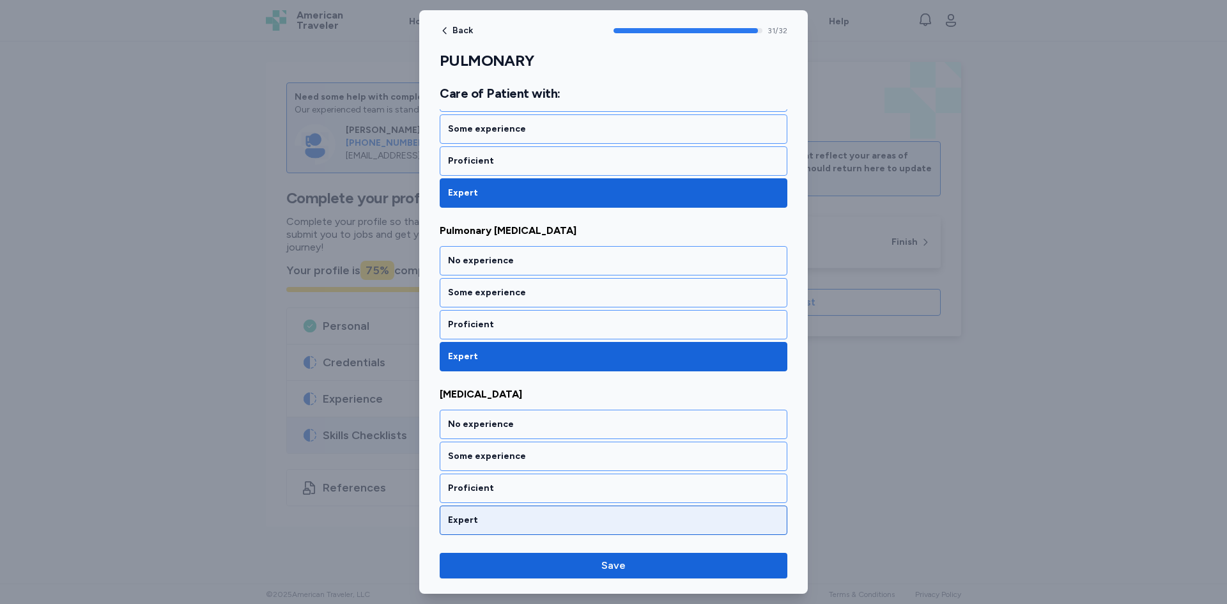
click at [508, 513] on div "Expert" at bounding box center [614, 520] width 348 height 29
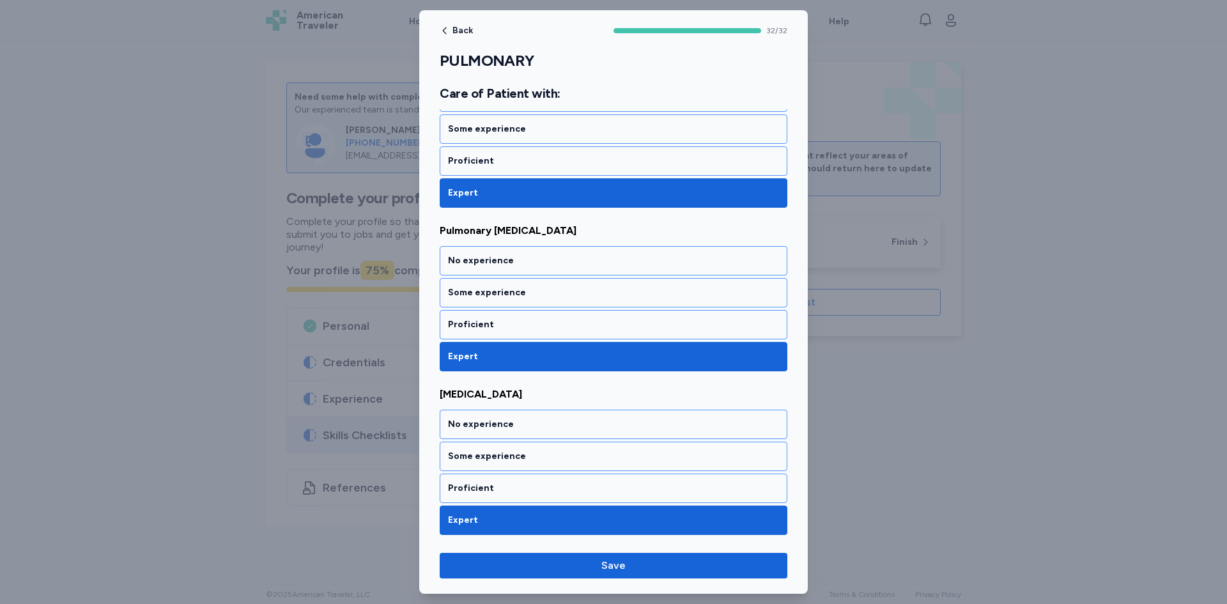
click at [552, 554] on button "Save" at bounding box center [614, 566] width 348 height 26
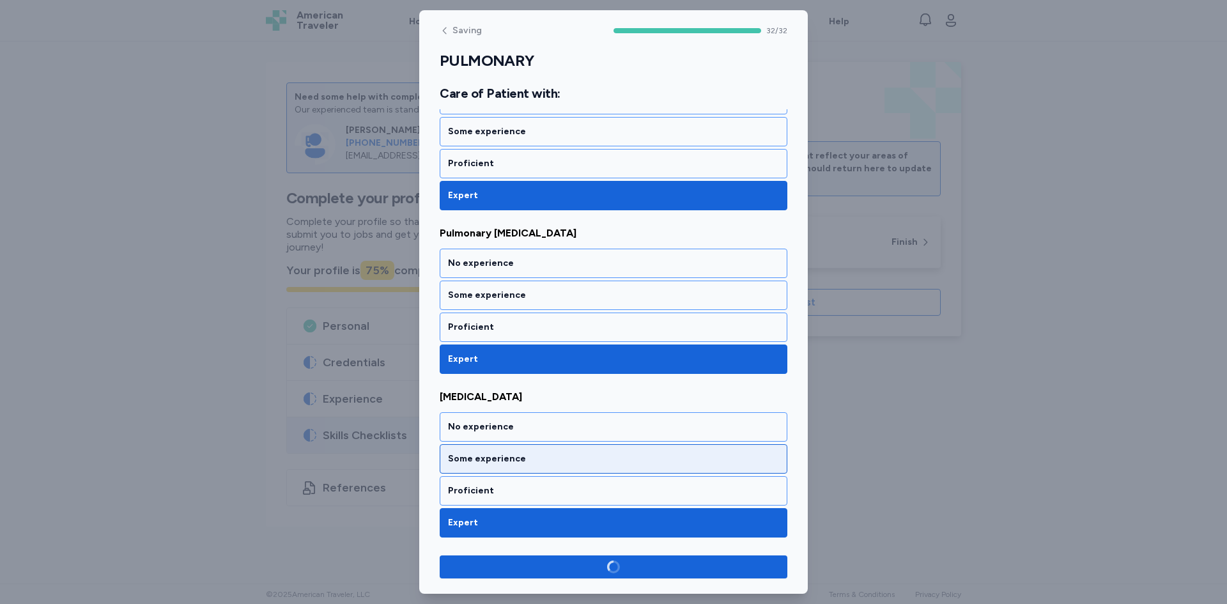
scroll to position [5044, 0]
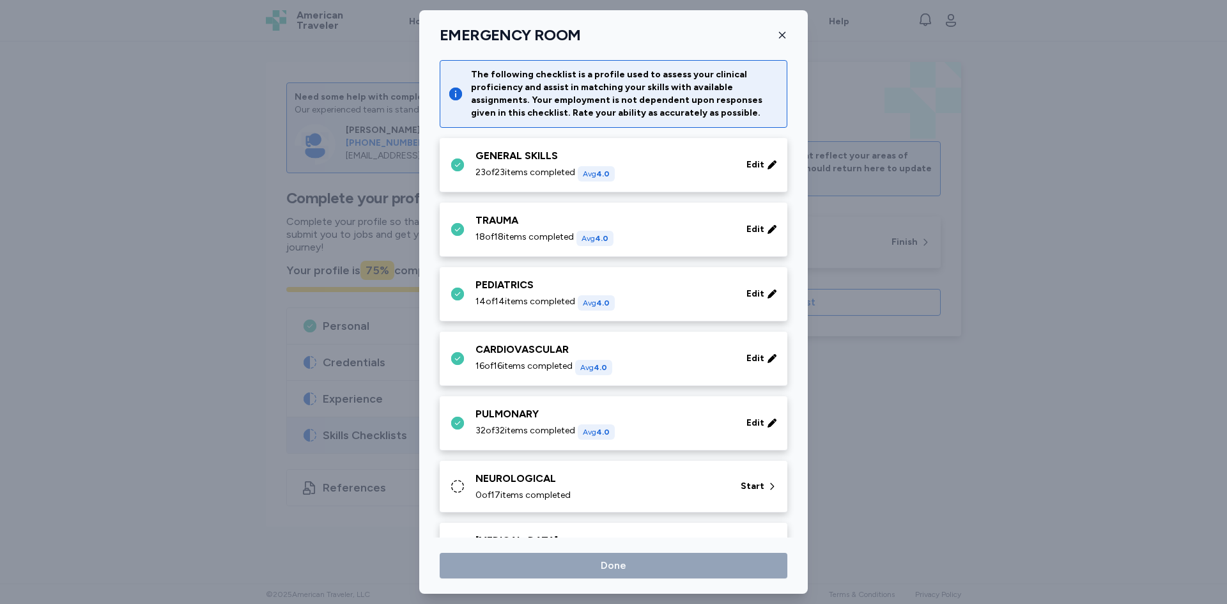
click at [519, 483] on div "NEUROLOGICAL" at bounding box center [601, 478] width 250 height 15
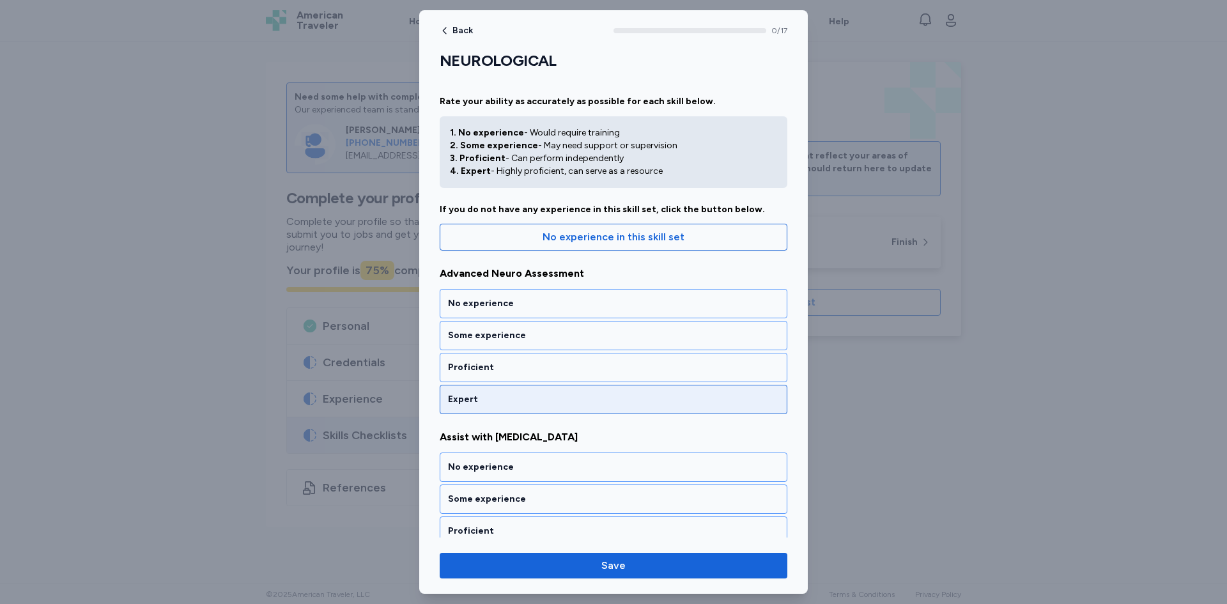
click at [540, 393] on div "Expert" at bounding box center [613, 399] width 331 height 13
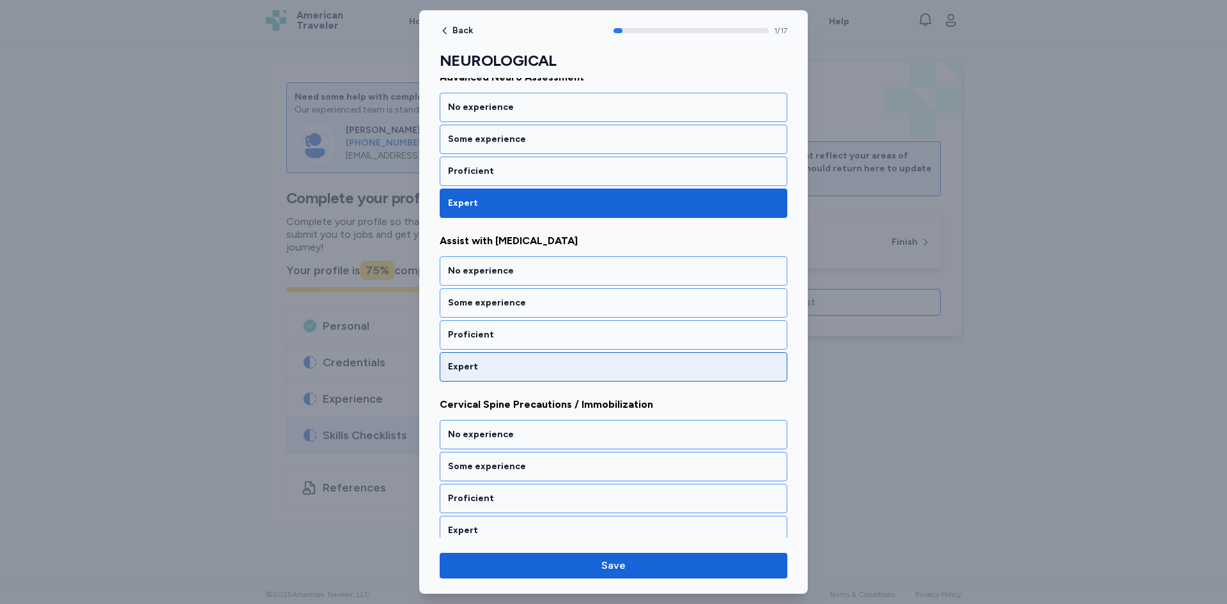
click at [539, 375] on div "Expert" at bounding box center [614, 366] width 348 height 29
click at [537, 379] on div "Expert" at bounding box center [614, 366] width 348 height 29
click at [537, 380] on div "Expert" at bounding box center [614, 366] width 348 height 29
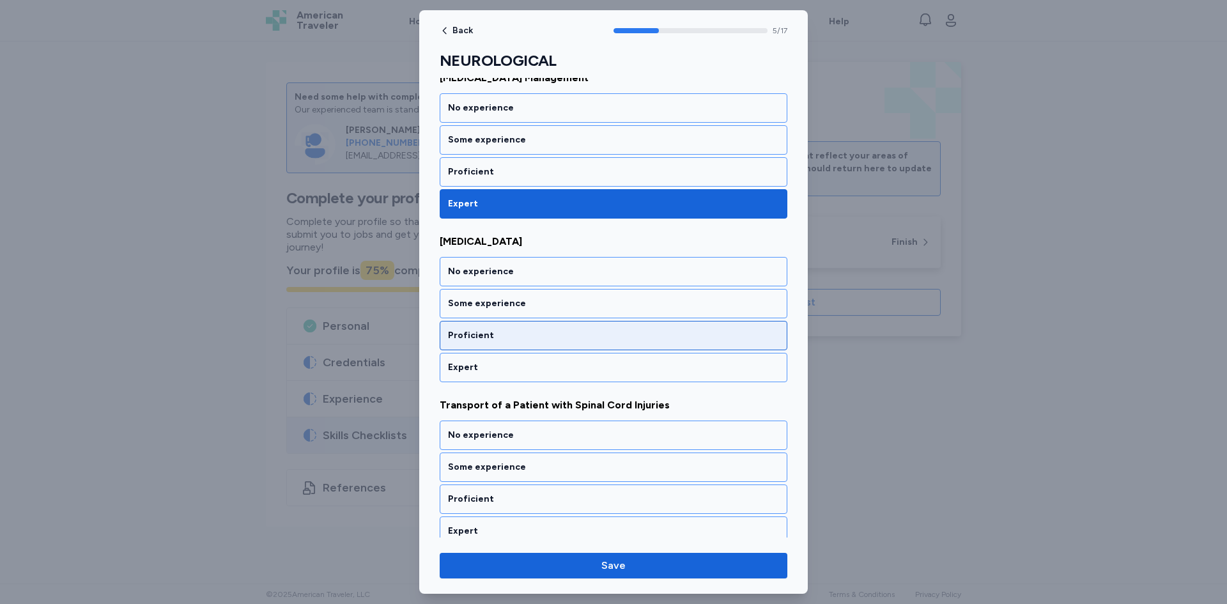
scroll to position [851, 0]
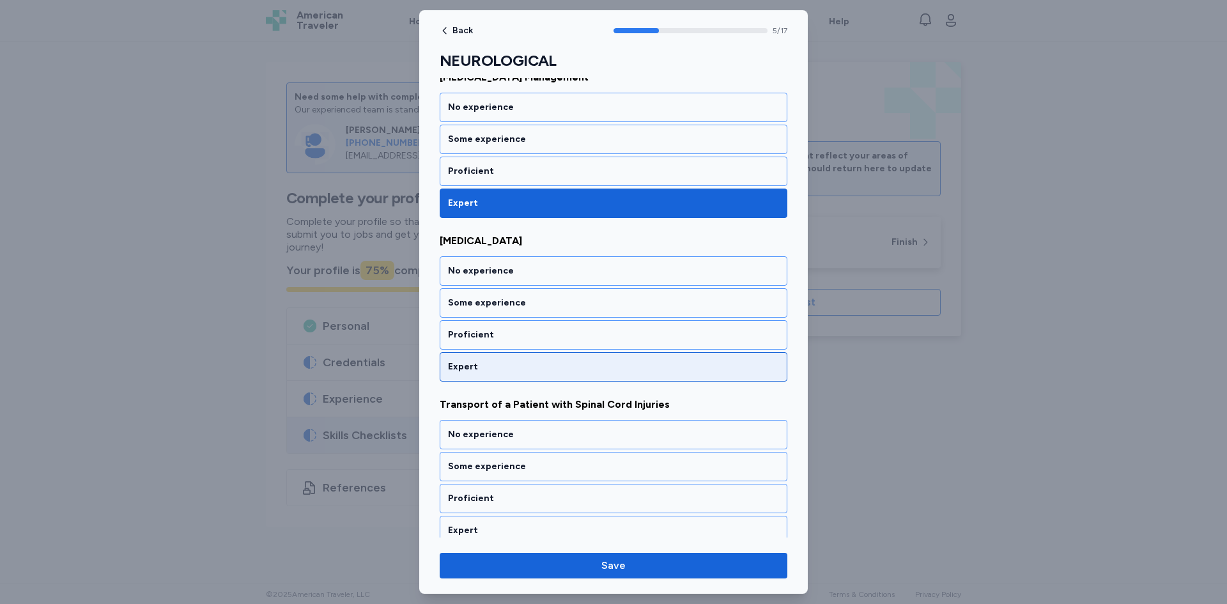
click at [528, 375] on div "Expert" at bounding box center [614, 366] width 348 height 29
click at [516, 371] on div "Expert" at bounding box center [613, 367] width 331 height 13
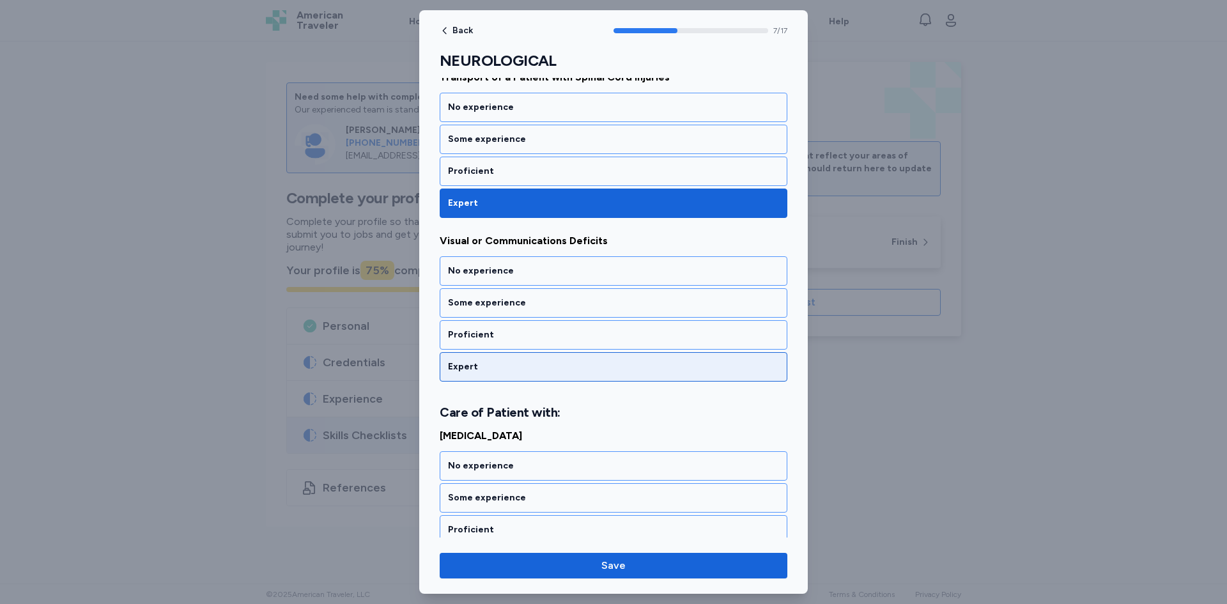
click at [509, 369] on div "Expert" at bounding box center [613, 367] width 331 height 13
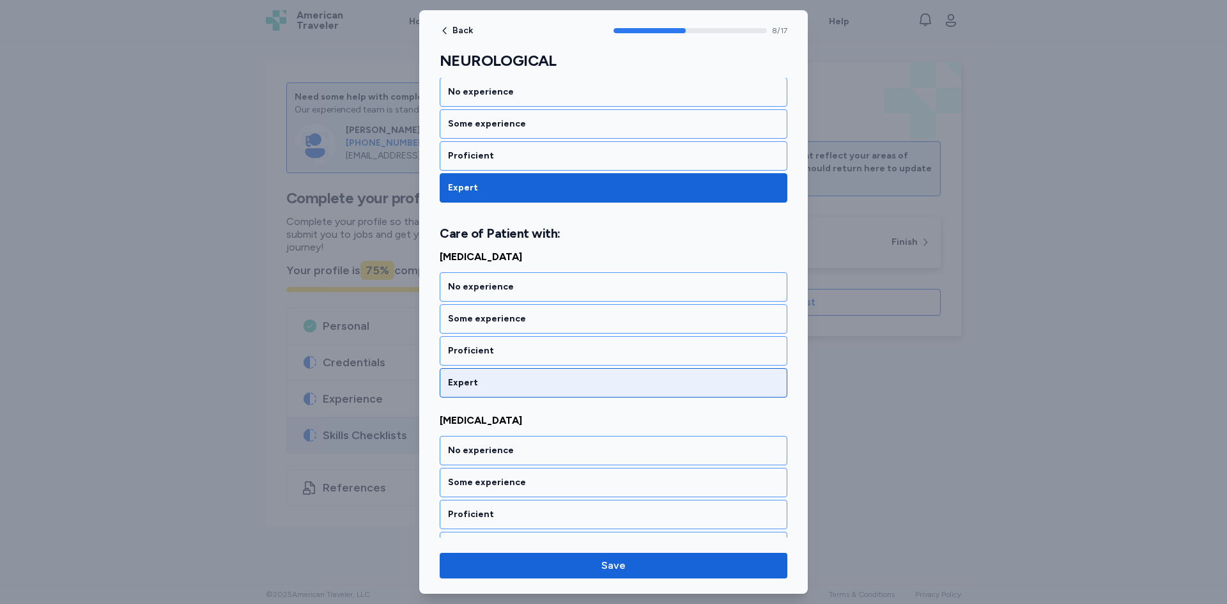
click at [506, 373] on div "Expert" at bounding box center [614, 382] width 348 height 29
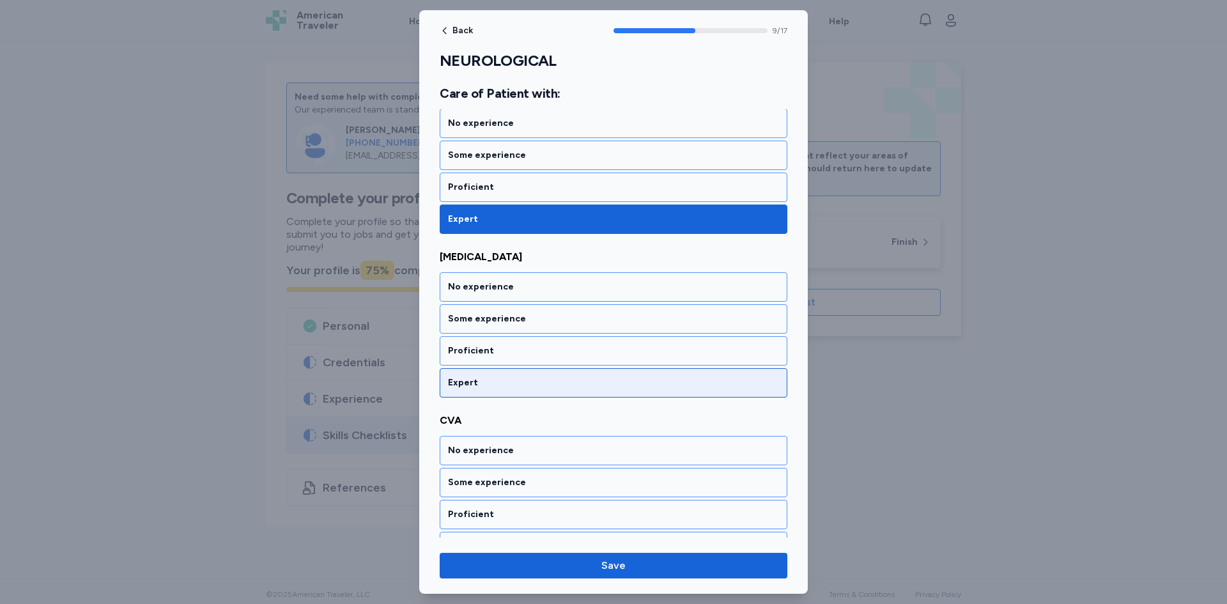
click at [507, 375] on div "Expert" at bounding box center [614, 382] width 348 height 29
click at [506, 380] on div "Expert" at bounding box center [613, 383] width 331 height 13
click at [506, 384] on div "Expert" at bounding box center [613, 383] width 331 height 13
click at [506, 385] on div "Expert" at bounding box center [613, 383] width 331 height 13
click at [506, 386] on div "Expert" at bounding box center [613, 383] width 331 height 13
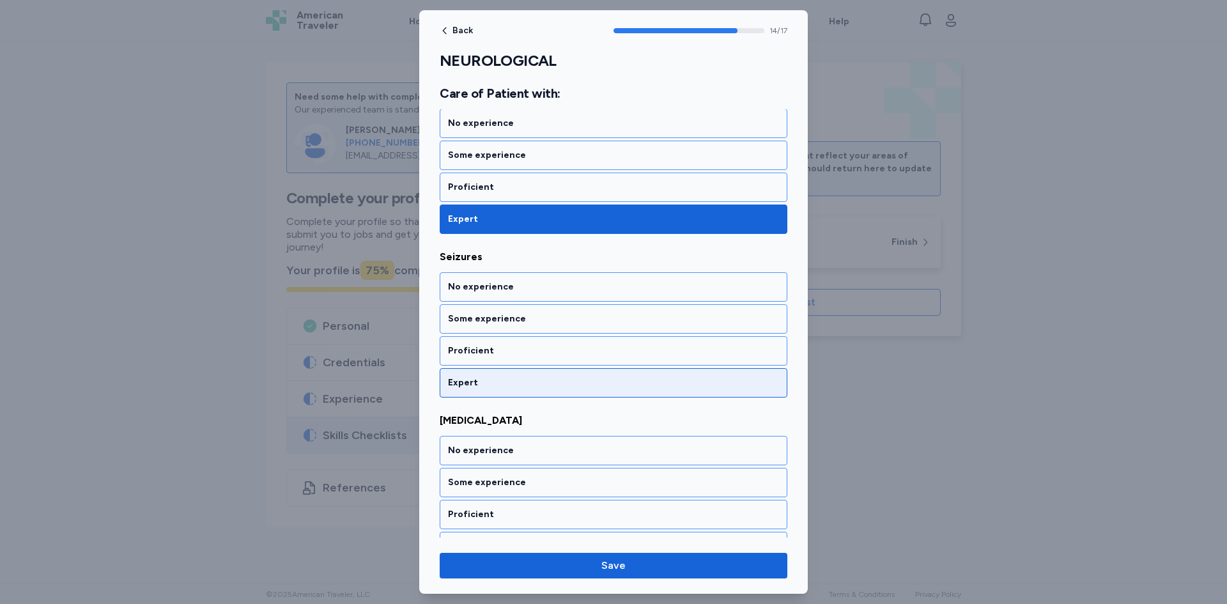
click at [506, 386] on div "Expert" at bounding box center [613, 383] width 331 height 13
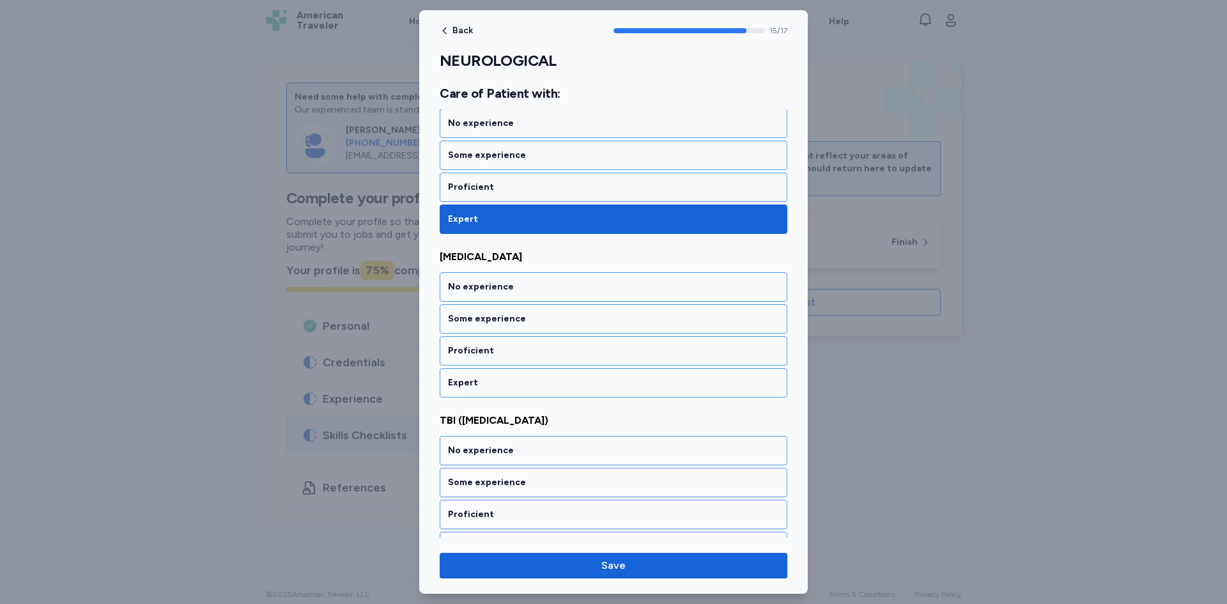
scroll to position [2529, 0]
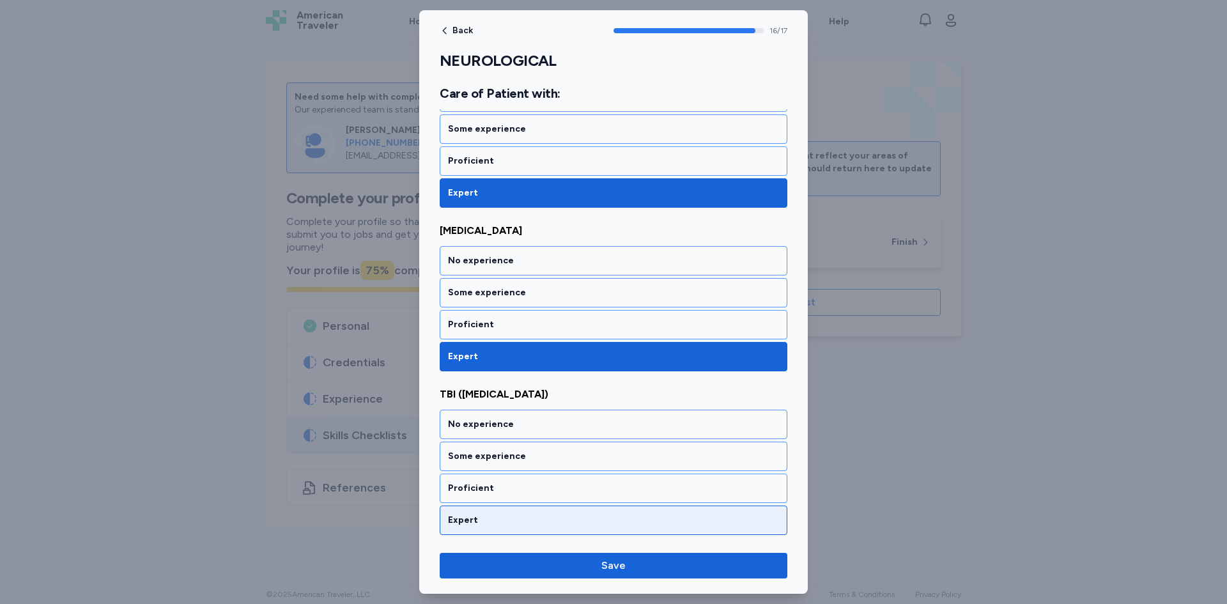
drag, startPoint x: 511, startPoint y: 524, endPoint x: 512, endPoint y: 531, distance: 7.1
click at [511, 524] on div "Expert" at bounding box center [613, 520] width 331 height 13
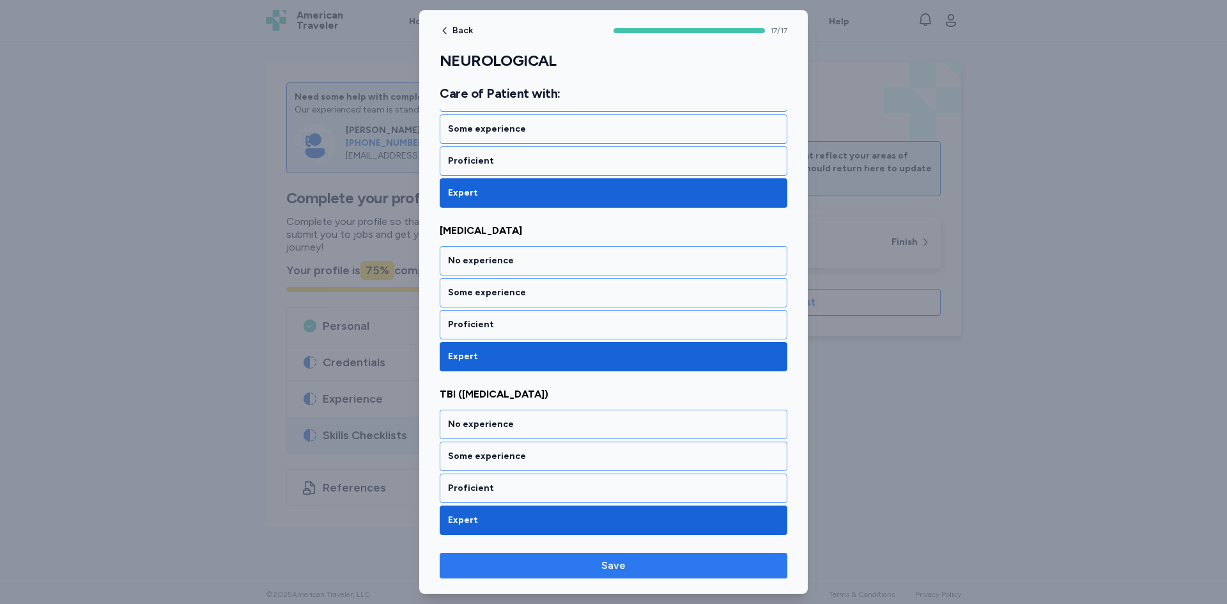
click at [522, 561] on span "Save" at bounding box center [613, 565] width 327 height 15
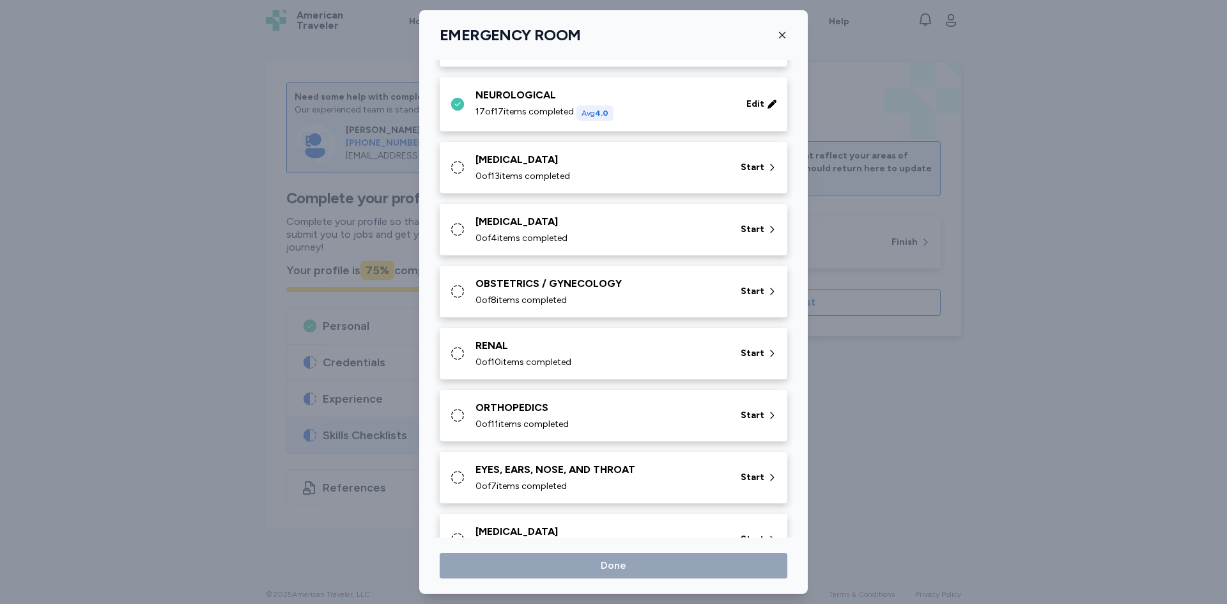
scroll to position [447, 0]
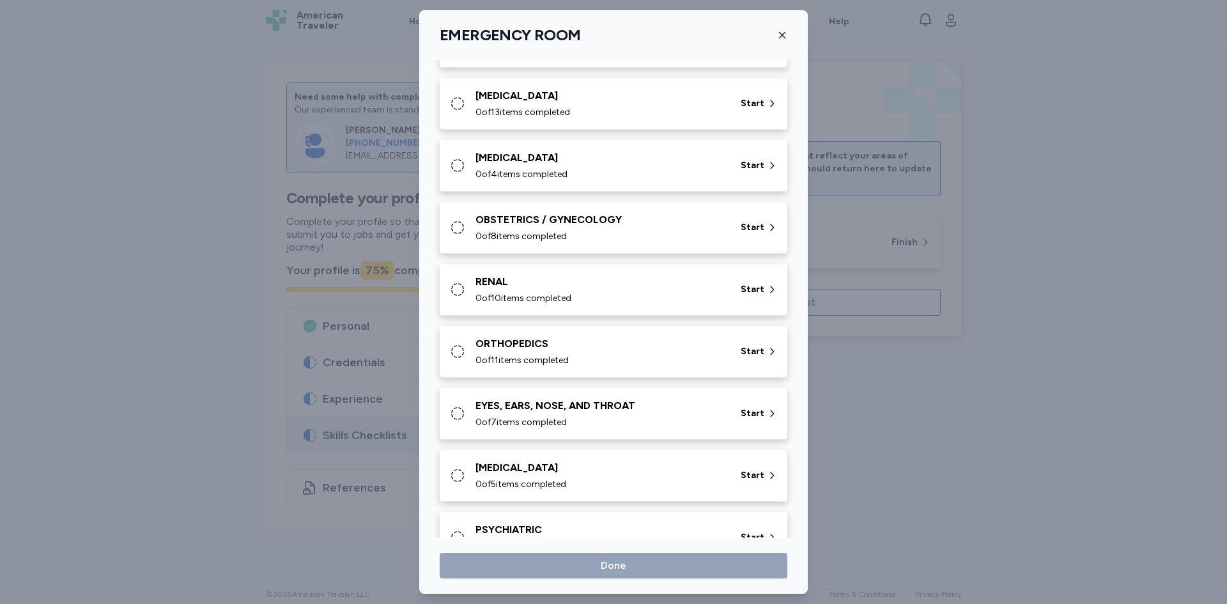
click at [579, 100] on div "[MEDICAL_DATA]" at bounding box center [601, 95] width 250 height 15
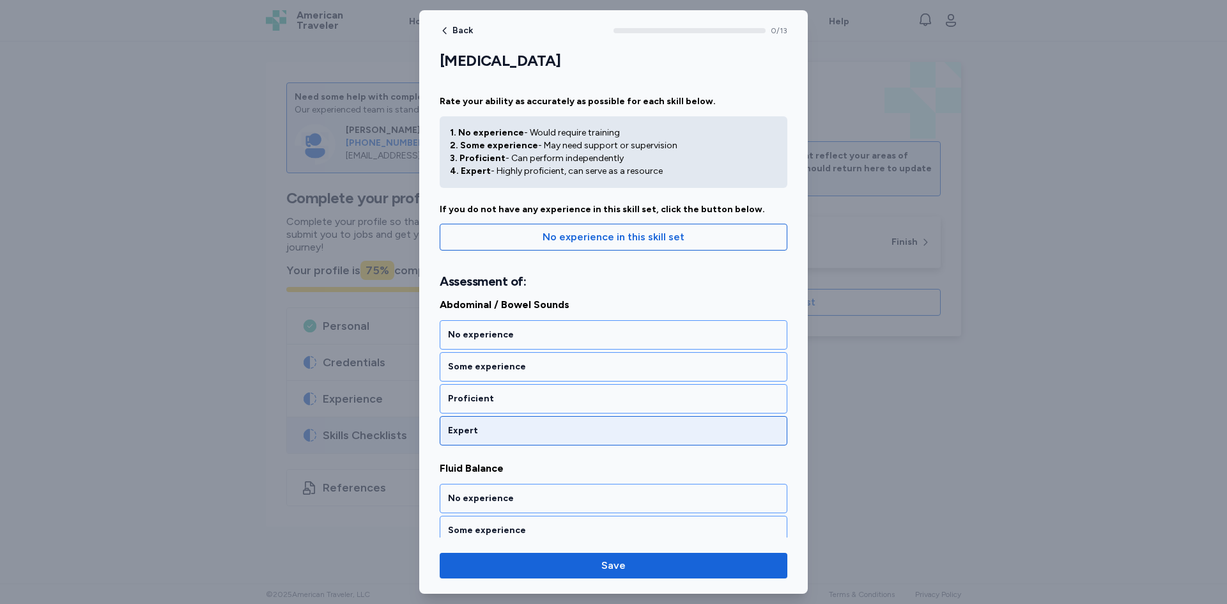
click at [536, 432] on div "Expert" at bounding box center [613, 430] width 331 height 13
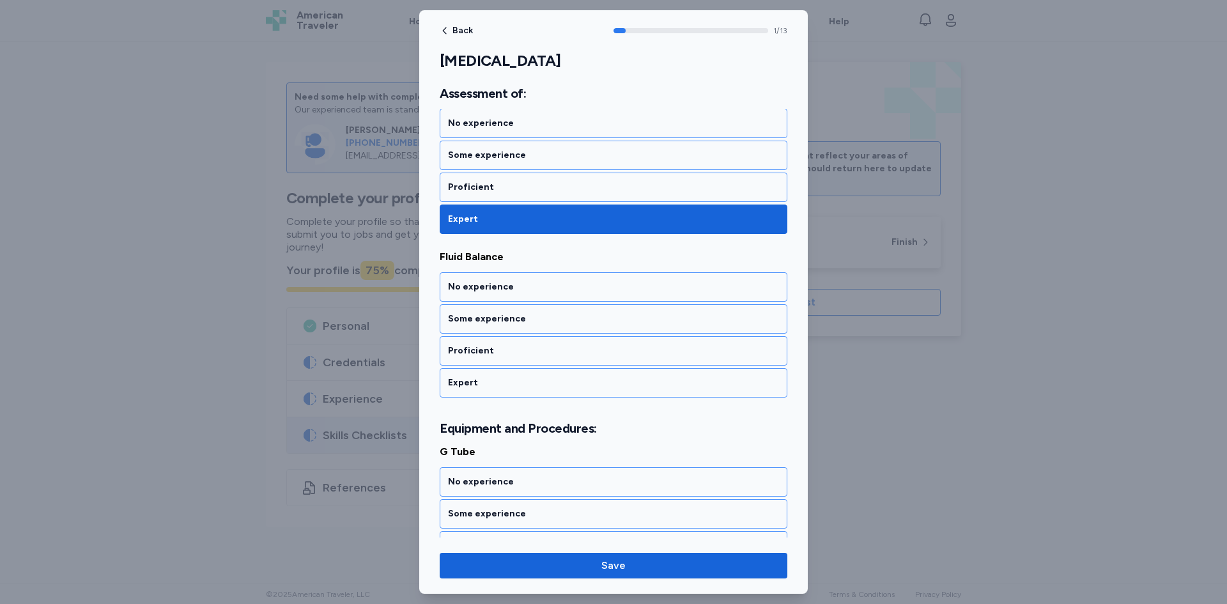
click at [536, 389] on div "Expert" at bounding box center [614, 382] width 348 height 29
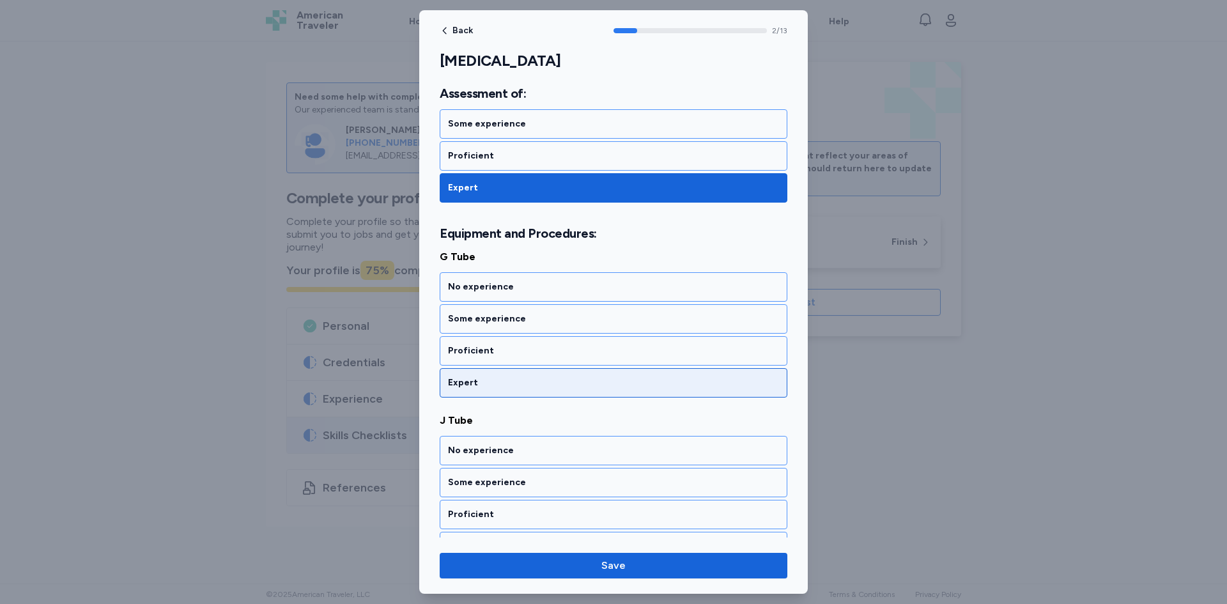
click at [536, 391] on div "Expert" at bounding box center [614, 382] width 348 height 29
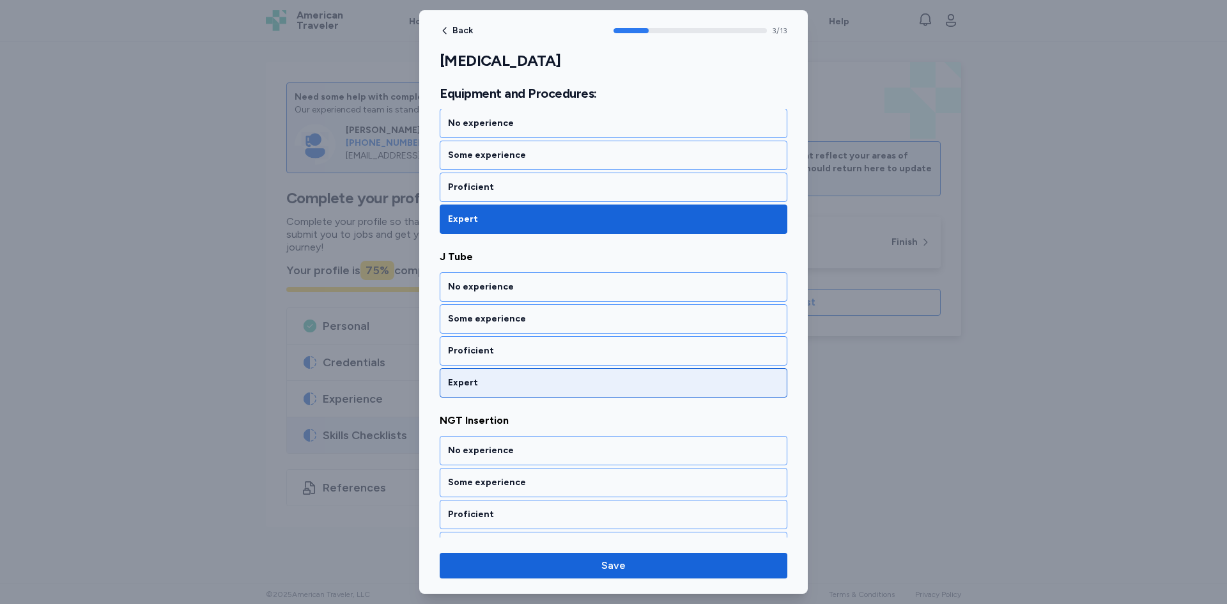
click at [537, 392] on div "Expert" at bounding box center [614, 382] width 348 height 29
click at [538, 391] on div "Expert" at bounding box center [614, 382] width 348 height 29
click at [539, 394] on div "Expert" at bounding box center [614, 382] width 348 height 29
click at [538, 396] on div "Expert" at bounding box center [614, 382] width 348 height 29
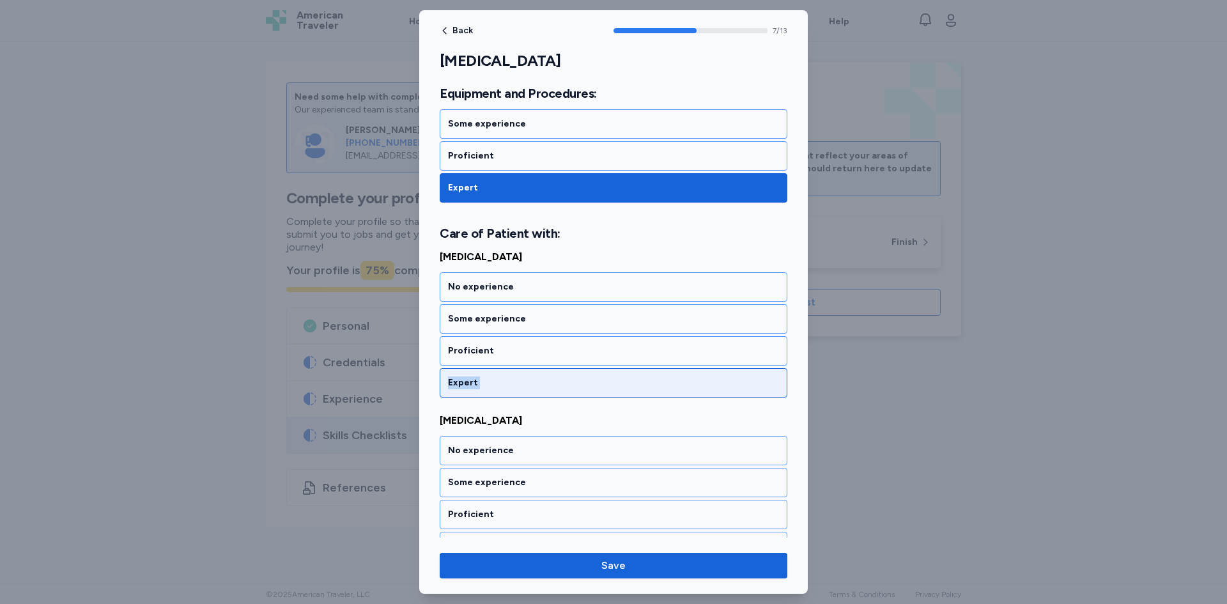
click at [539, 396] on div "Expert" at bounding box center [614, 382] width 348 height 29
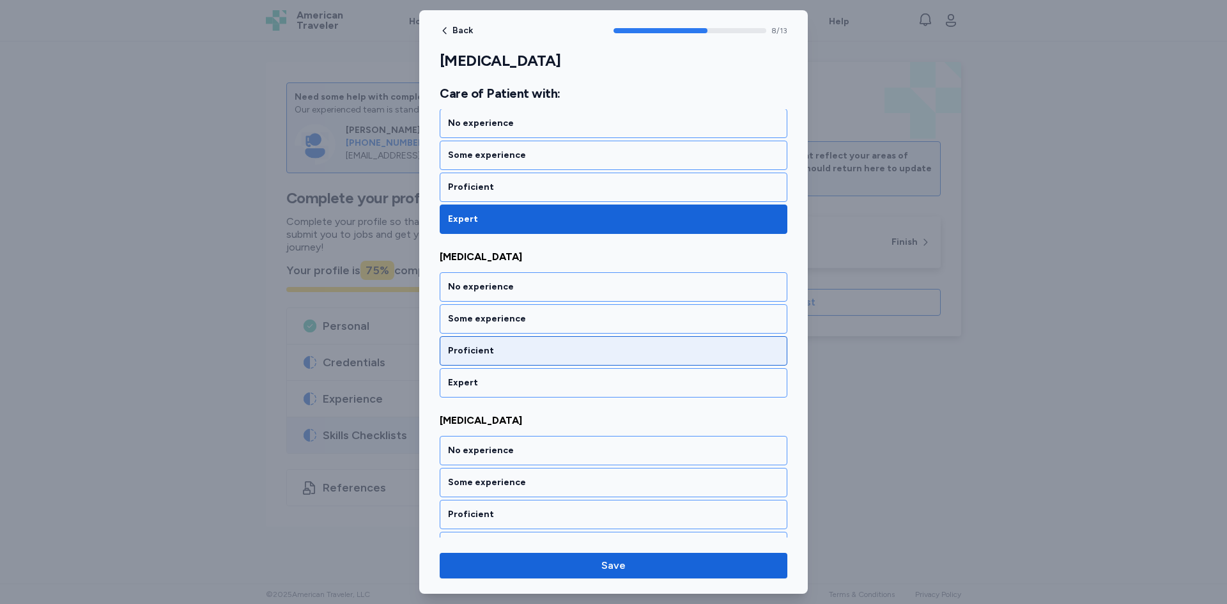
click at [540, 396] on div "Expert" at bounding box center [614, 382] width 348 height 29
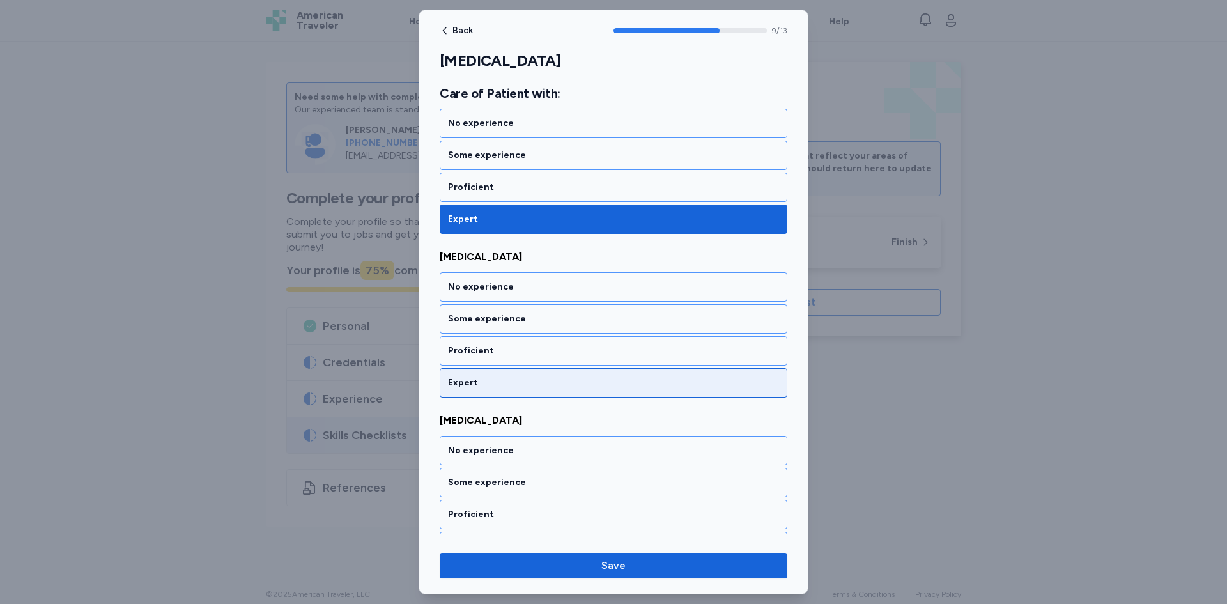
click at [537, 382] on div "Expert" at bounding box center [613, 383] width 331 height 13
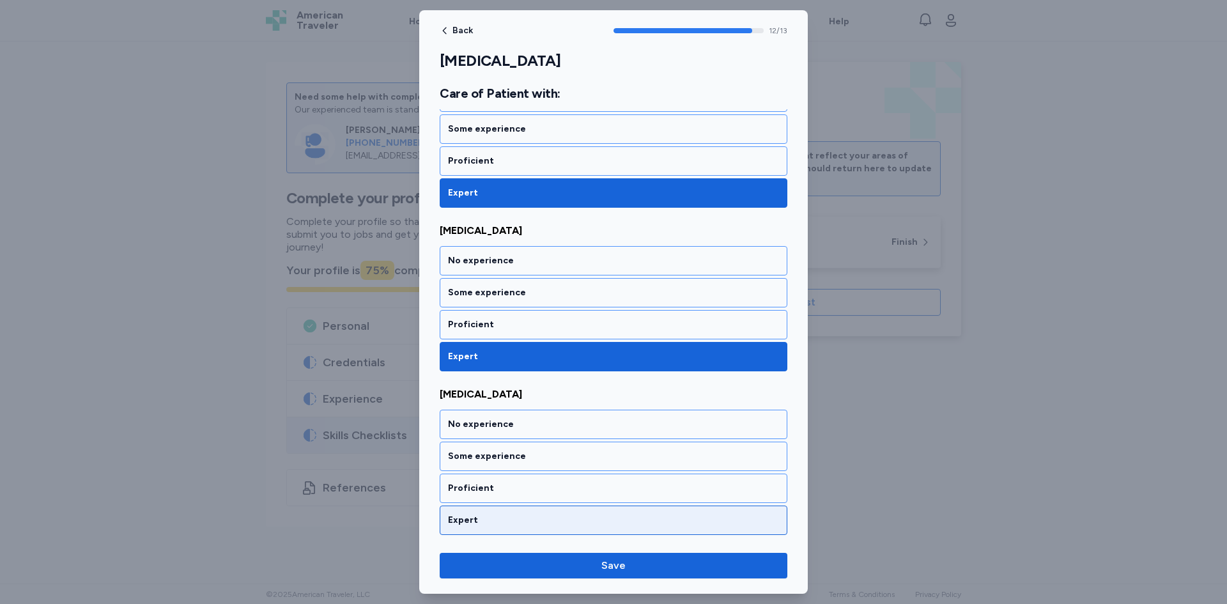
click at [539, 521] on div "Expert" at bounding box center [613, 520] width 331 height 13
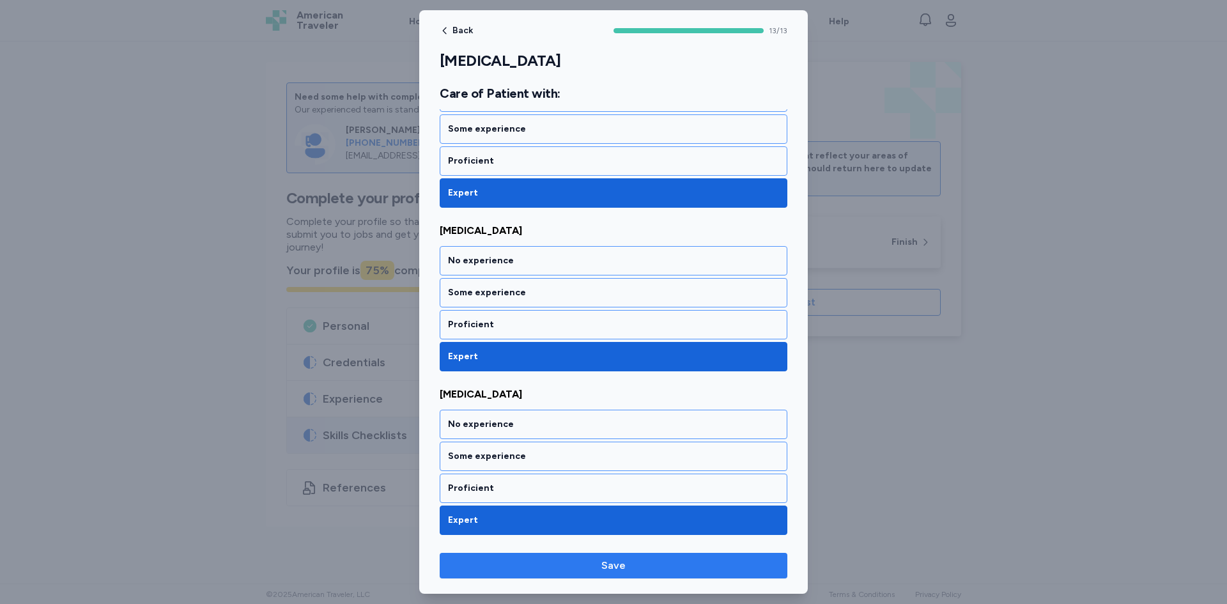
click at [552, 568] on span "Save" at bounding box center [613, 565] width 327 height 15
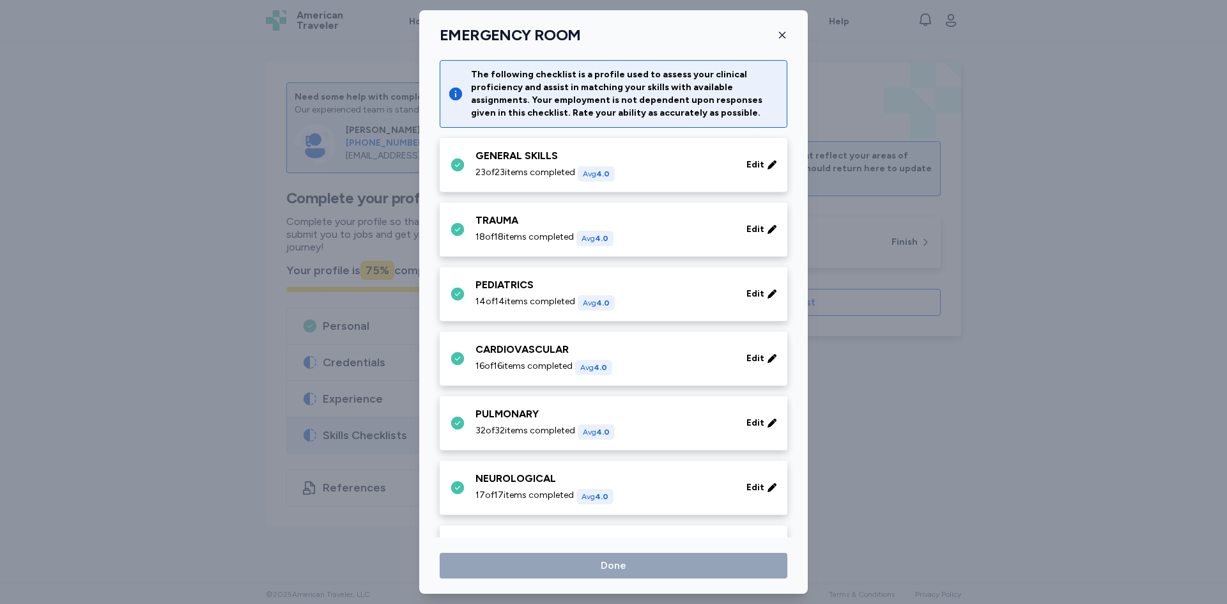
scroll to position [447, 0]
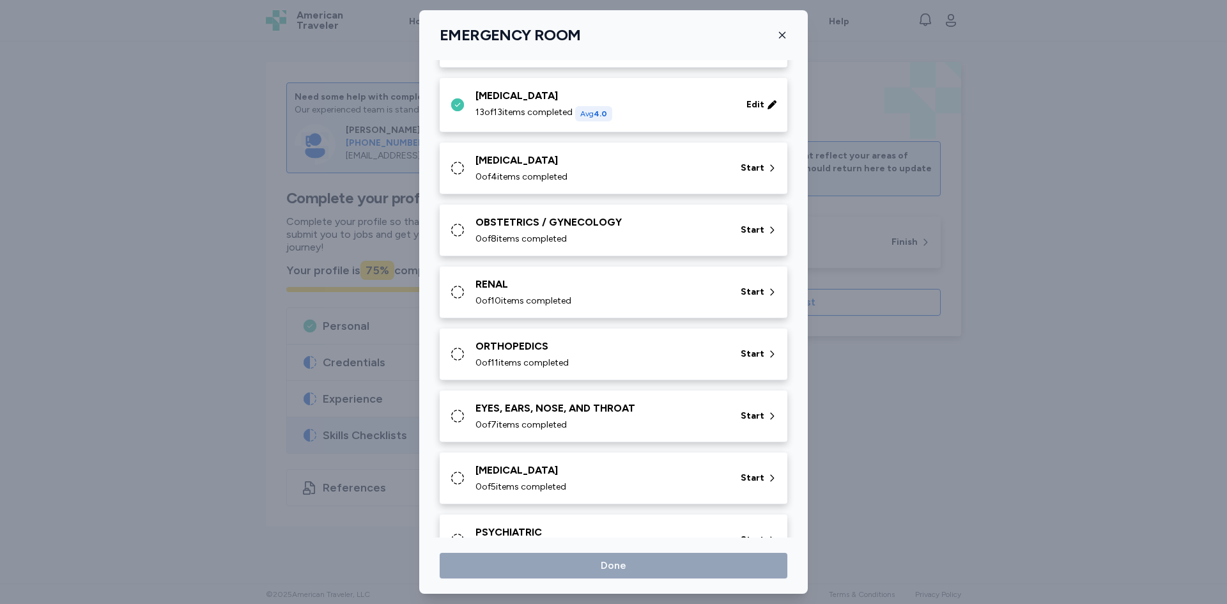
click at [529, 162] on div "[MEDICAL_DATA]" at bounding box center [601, 160] width 250 height 15
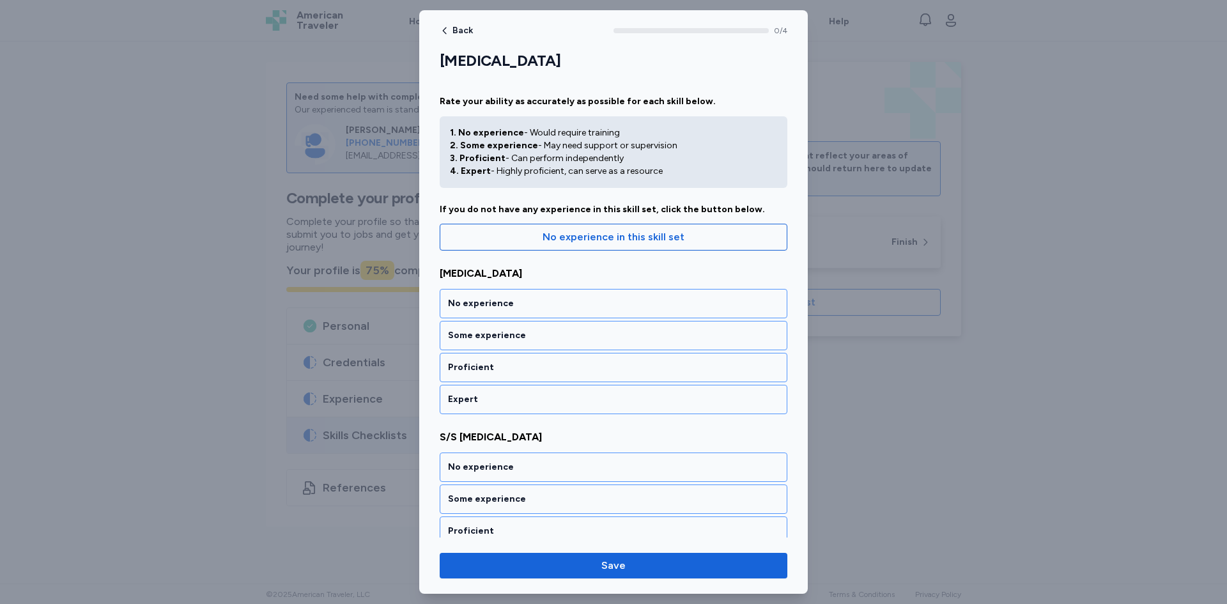
click at [507, 401] on div "Expert" at bounding box center [613, 399] width 331 height 13
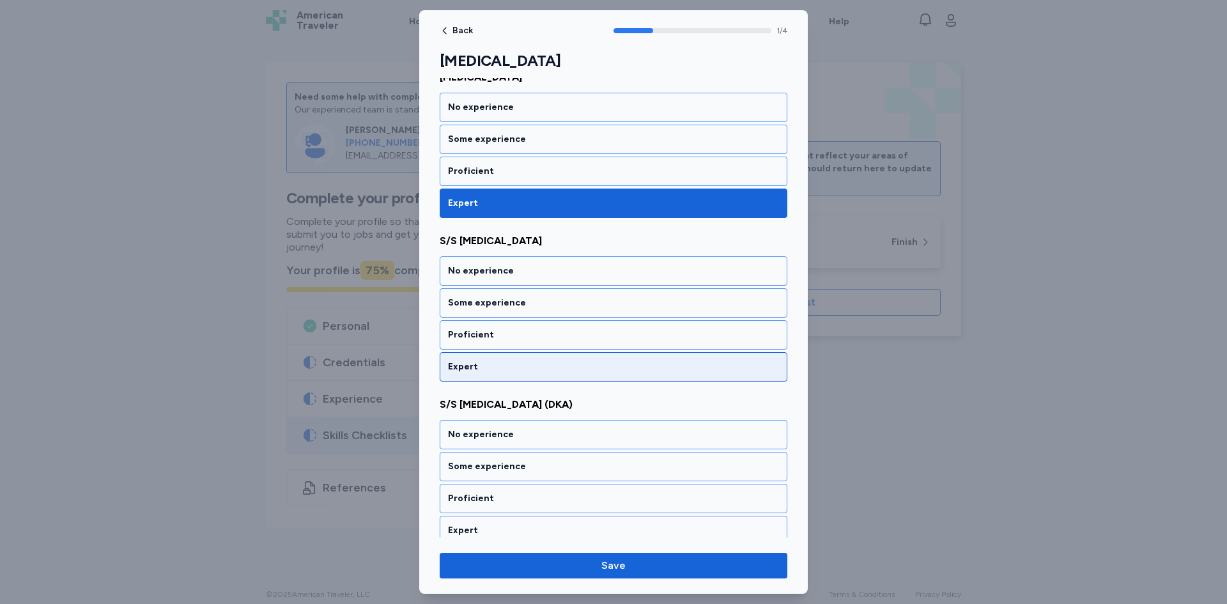
click at [504, 371] on div "Expert" at bounding box center [613, 367] width 331 height 13
click at [494, 371] on div "Expert" at bounding box center [613, 367] width 331 height 13
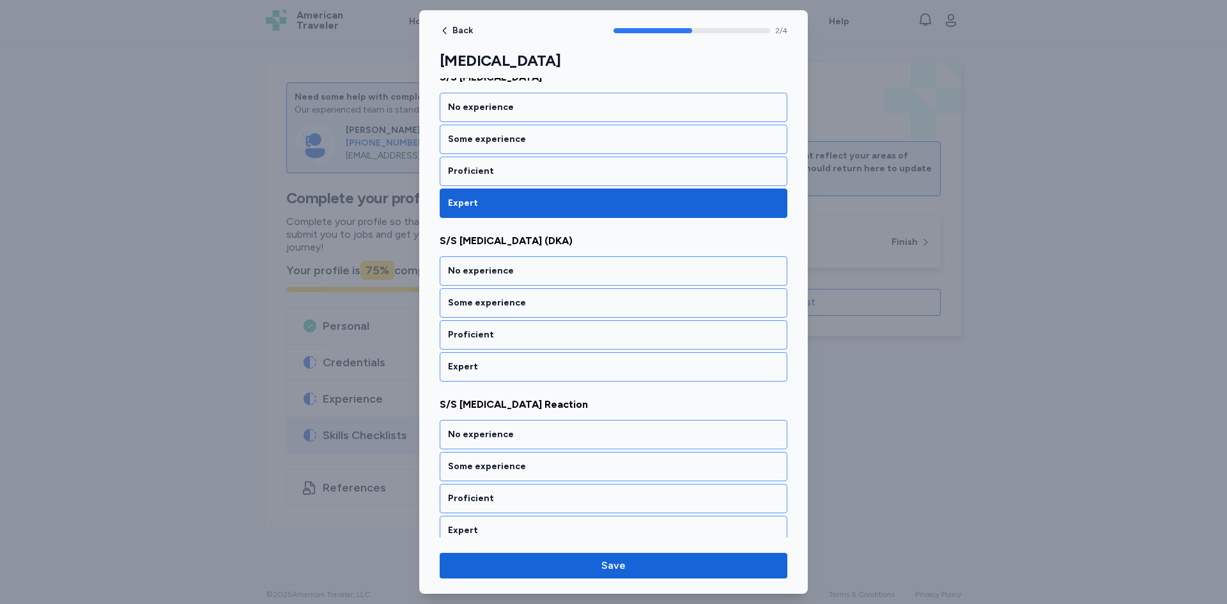
scroll to position [370, 0]
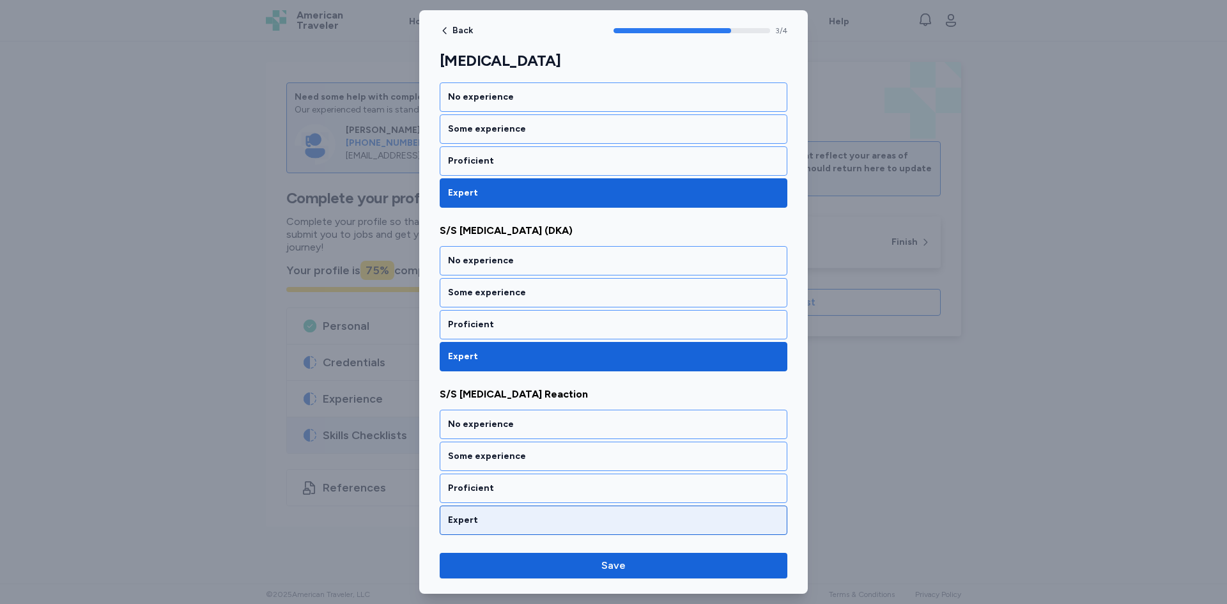
click at [490, 523] on div "Expert" at bounding box center [613, 520] width 331 height 13
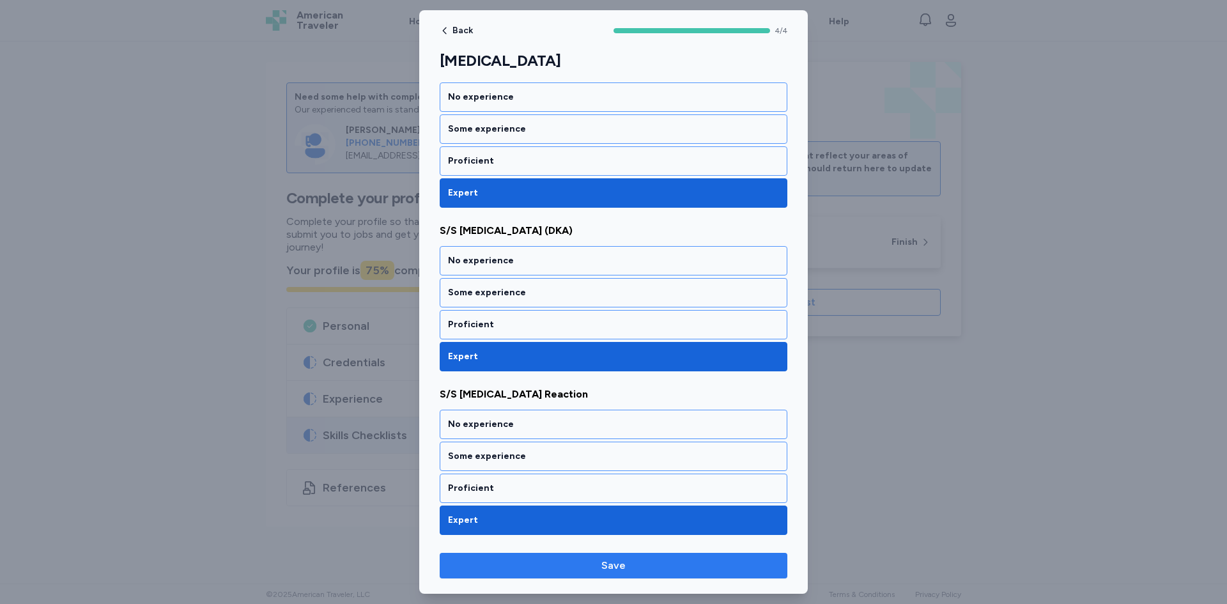
click at [506, 564] on span "Save" at bounding box center [613, 565] width 327 height 15
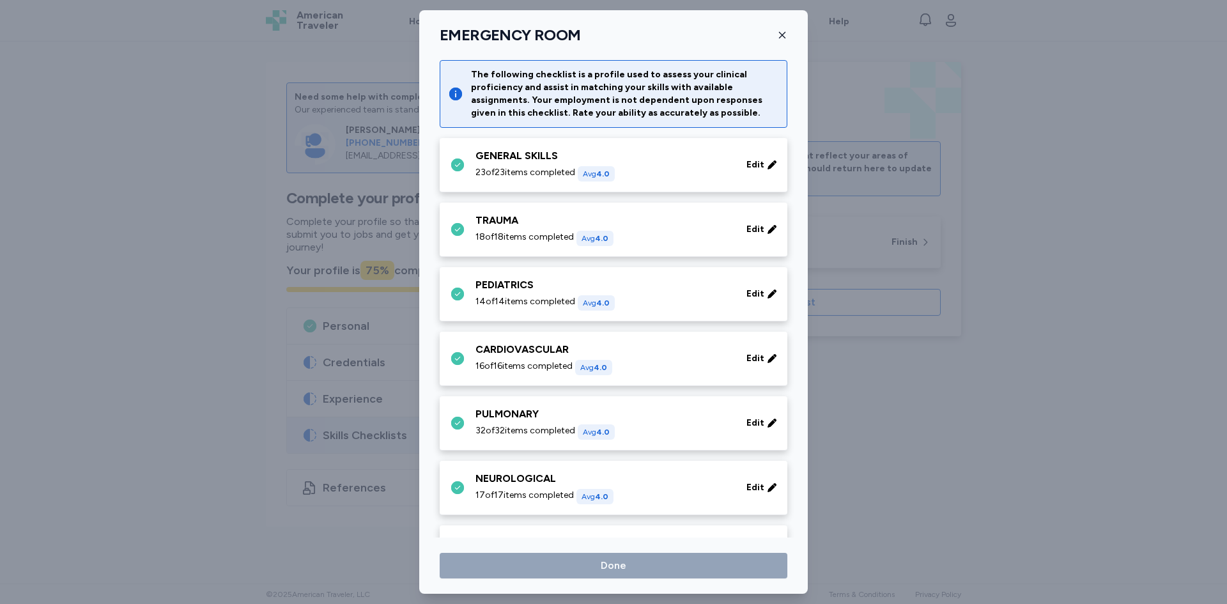
scroll to position [447, 0]
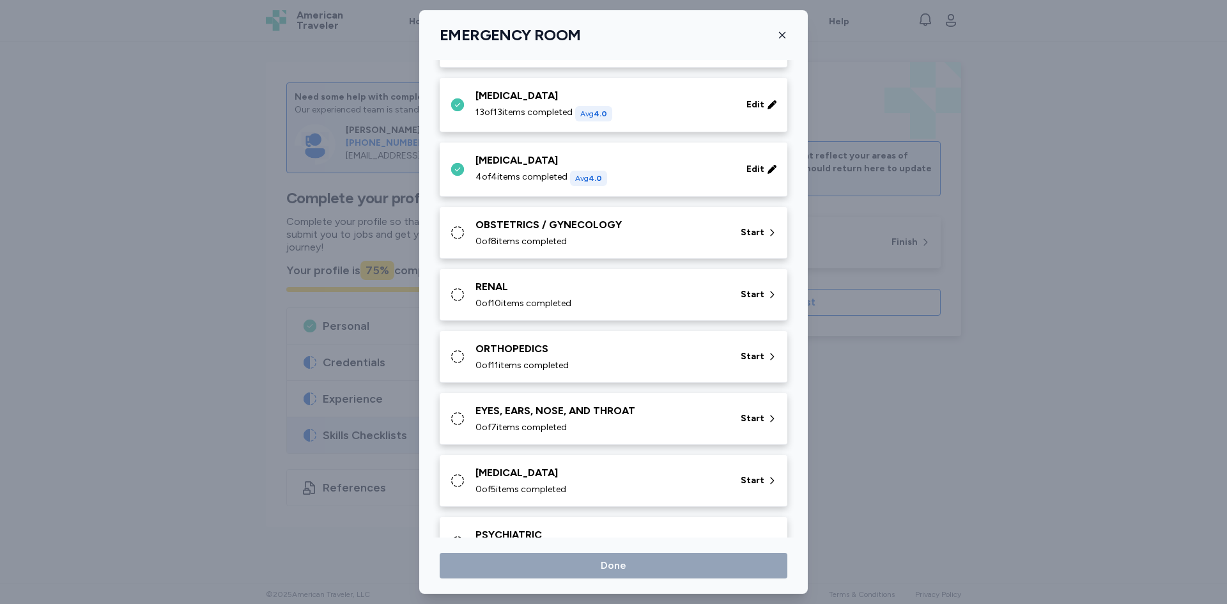
click at [532, 234] on div "OBSTETRICS / GYNECOLOGY 0 of 8 items completed" at bounding box center [601, 232] width 250 height 31
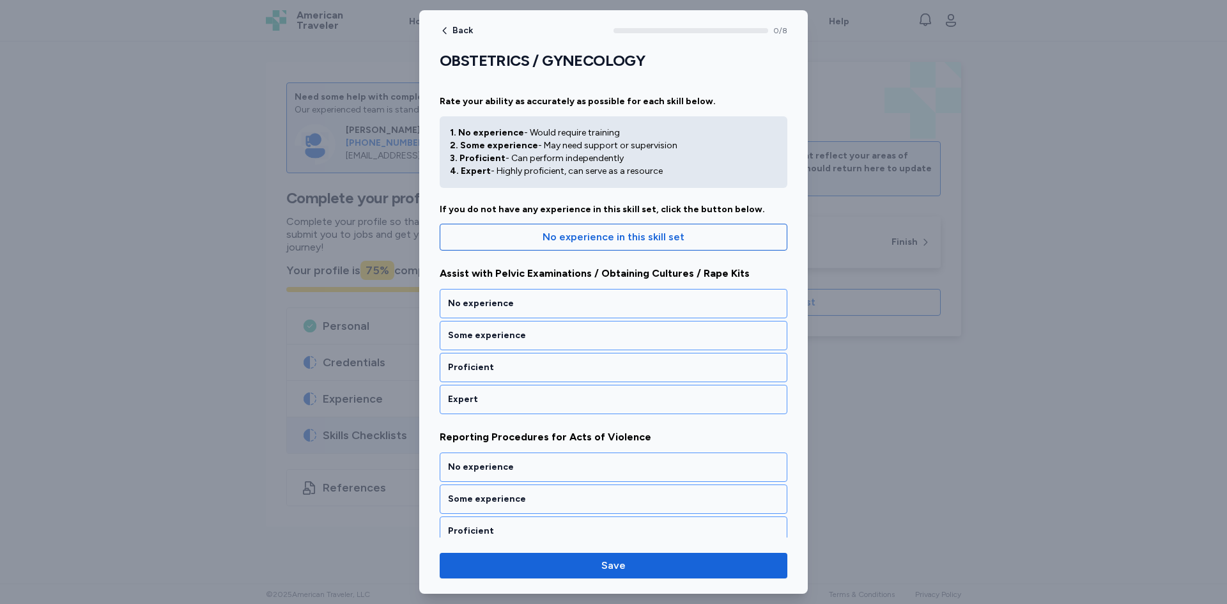
drag, startPoint x: 501, startPoint y: 406, endPoint x: 502, endPoint y: 412, distance: 6.4
click at [502, 406] on div "Expert" at bounding box center [614, 399] width 348 height 29
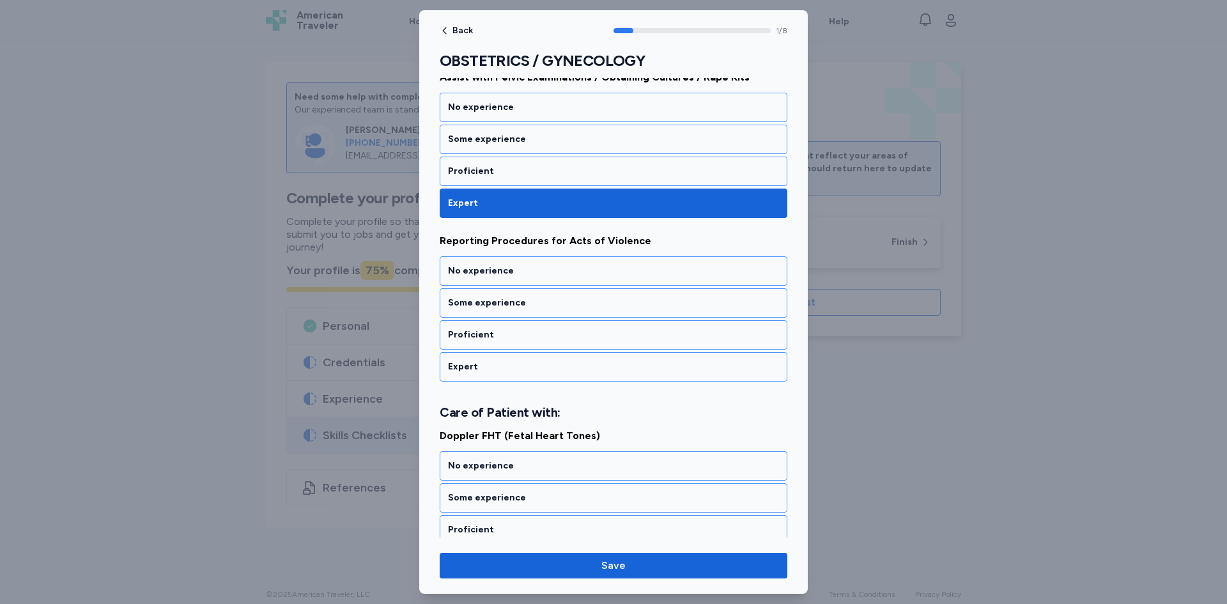
drag, startPoint x: 505, startPoint y: 367, endPoint x: 502, endPoint y: 387, distance: 20.7
click at [506, 368] on div "Expert" at bounding box center [613, 367] width 331 height 13
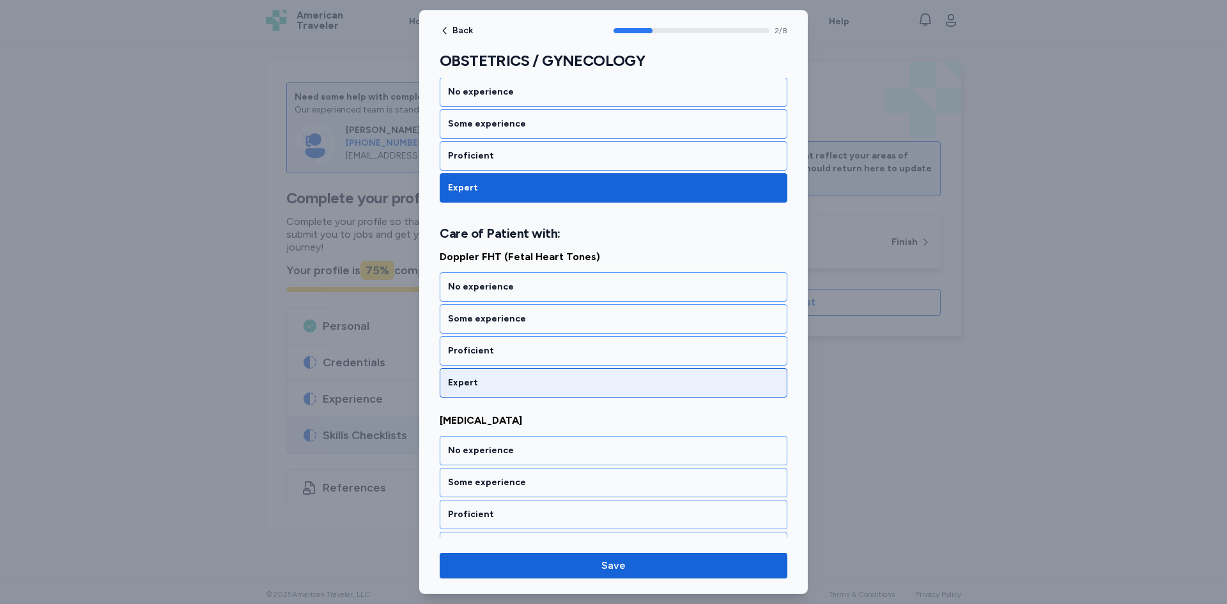
click at [501, 382] on div "Expert" at bounding box center [613, 383] width 331 height 13
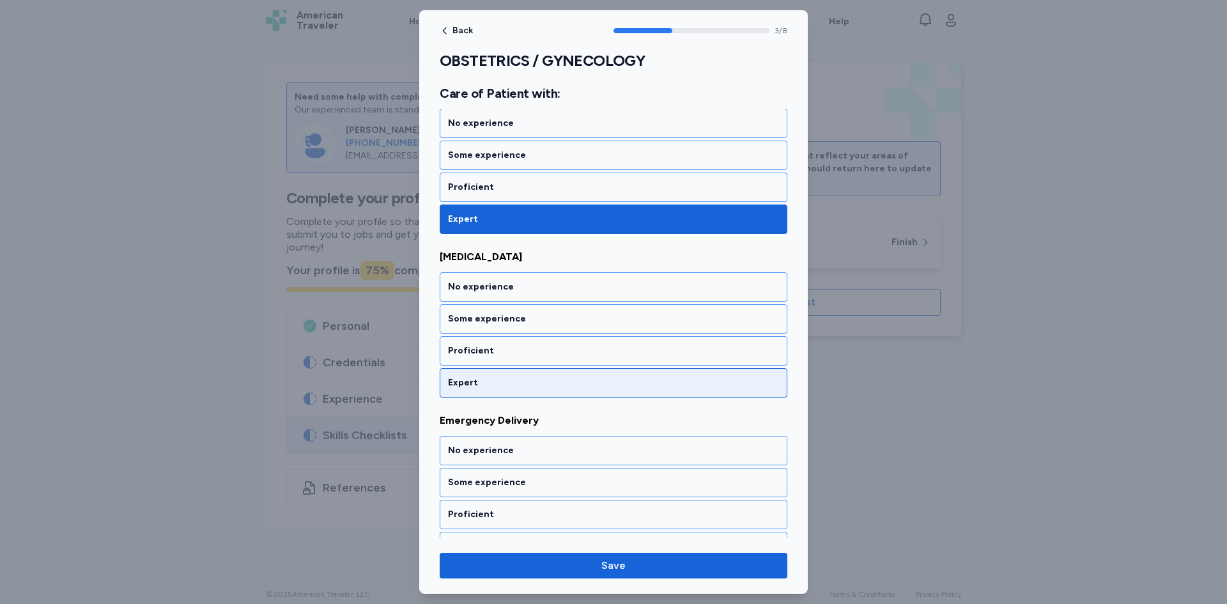
click at [497, 390] on div "Expert" at bounding box center [614, 382] width 348 height 29
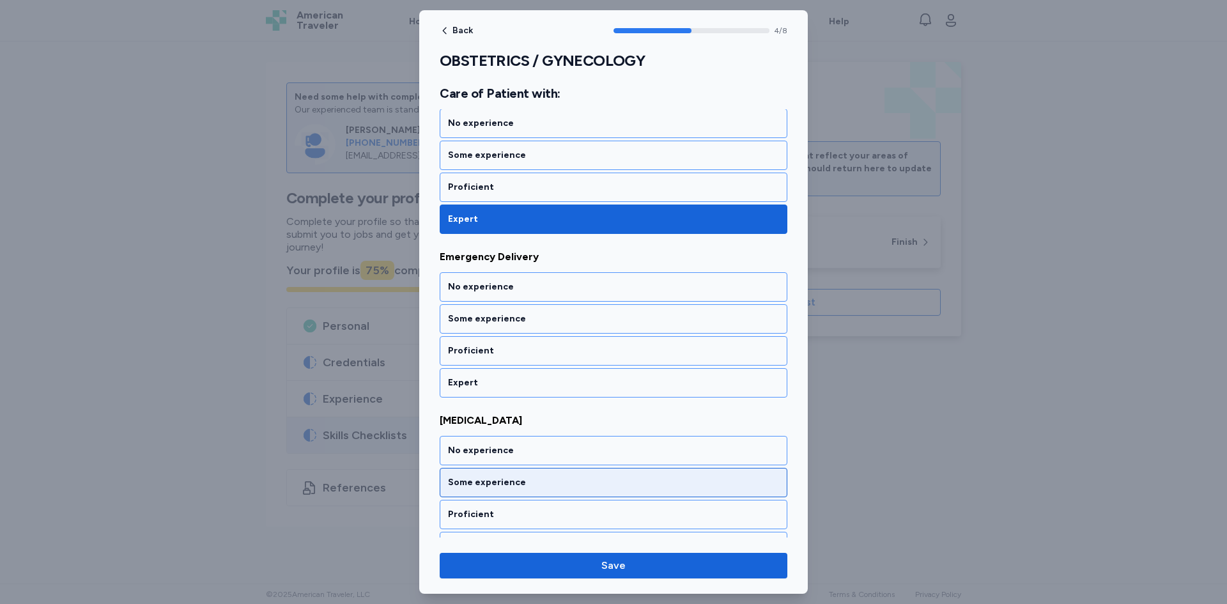
drag, startPoint x: 500, startPoint y: 383, endPoint x: 499, endPoint y: 396, distance: 13.5
click at [501, 382] on div "Expert" at bounding box center [613, 383] width 331 height 13
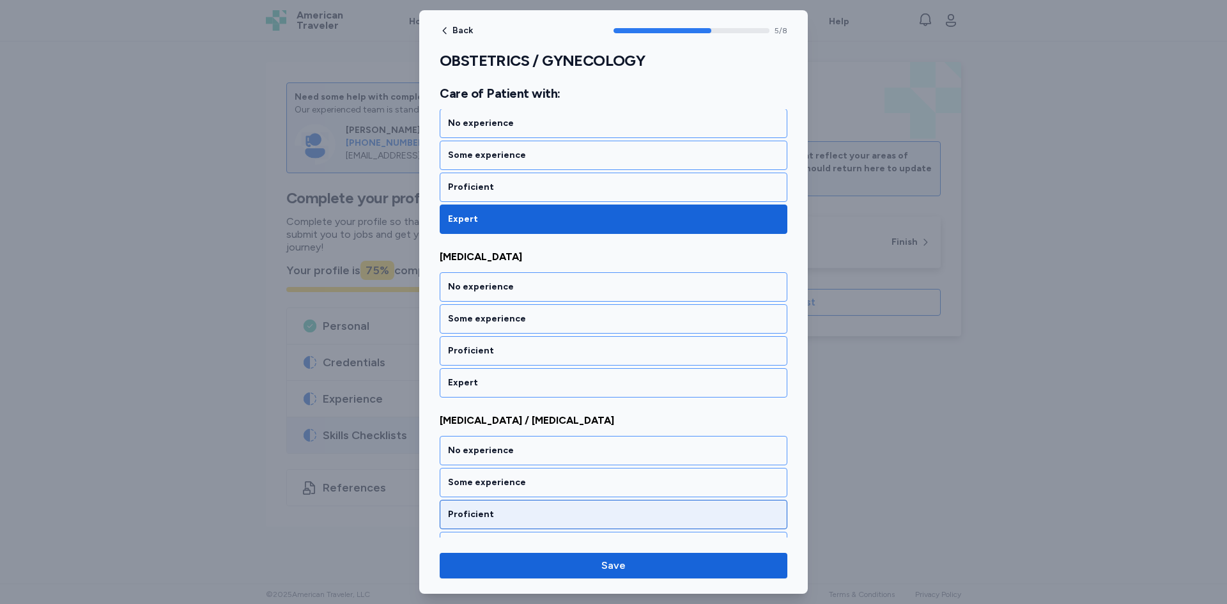
click at [499, 388] on div "Expert" at bounding box center [613, 383] width 331 height 13
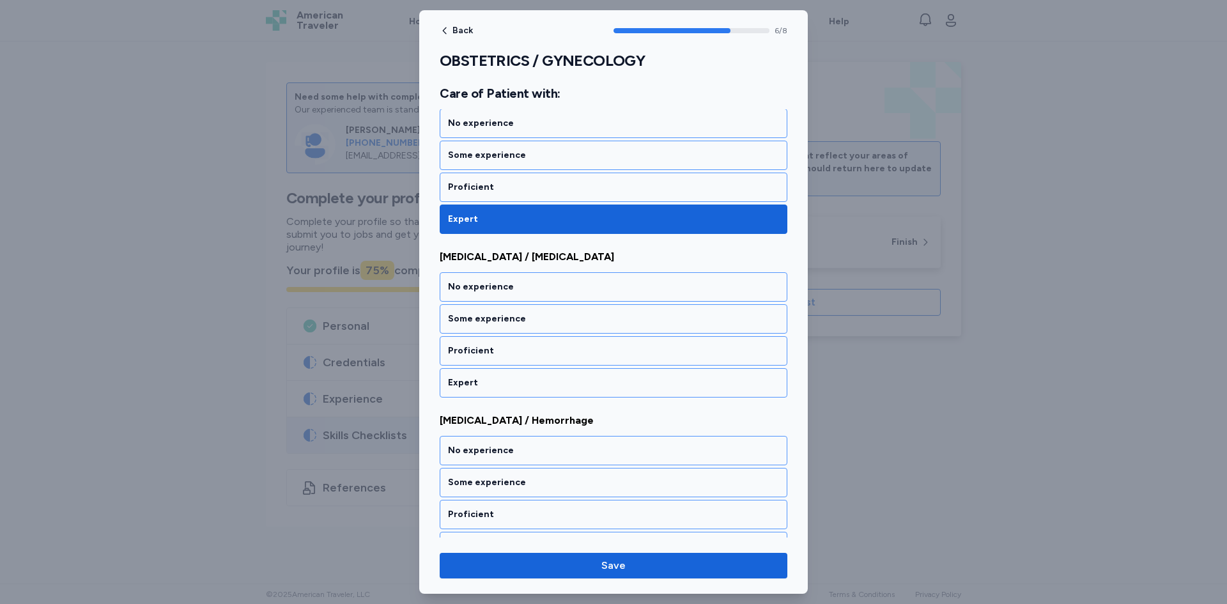
click at [491, 384] on div "Expert" at bounding box center [613, 383] width 331 height 13
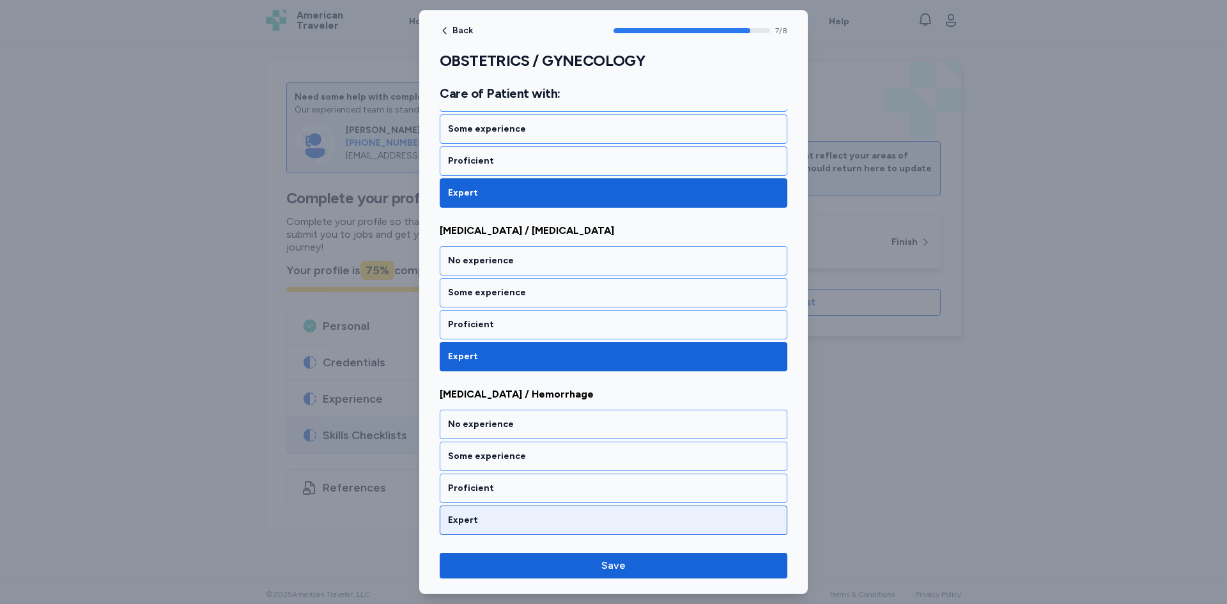
click at [487, 520] on div "Expert" at bounding box center [613, 520] width 331 height 13
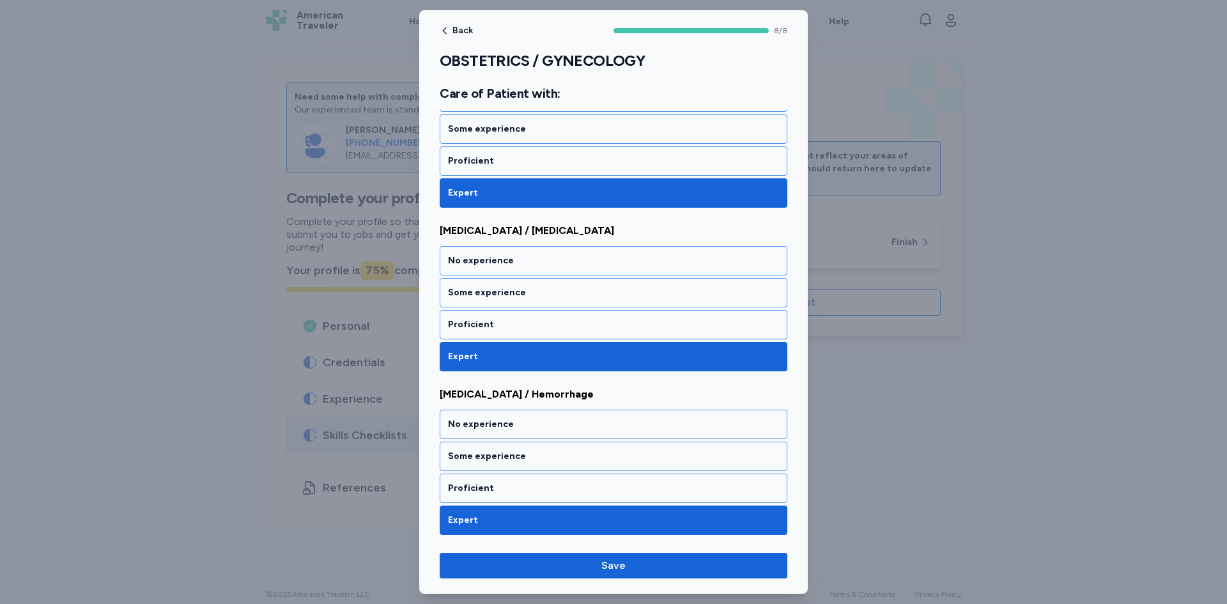
drag, startPoint x: 501, startPoint y: 563, endPoint x: 578, endPoint y: 539, distance: 81.1
click at [504, 561] on span "Save" at bounding box center [613, 565] width 327 height 15
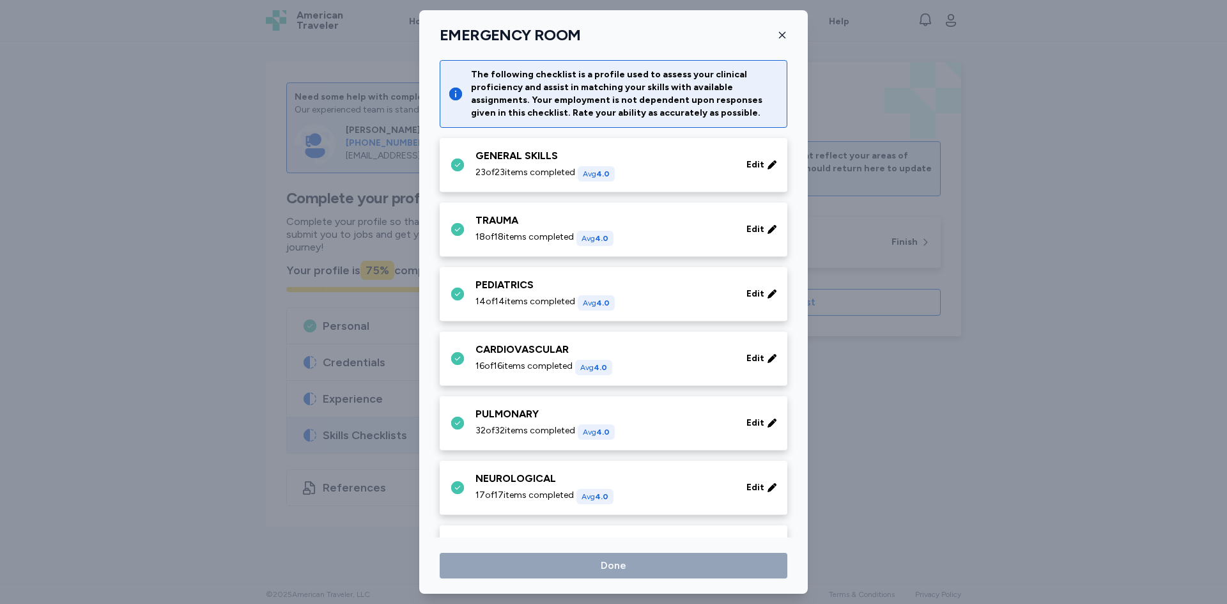
scroll to position [447, 0]
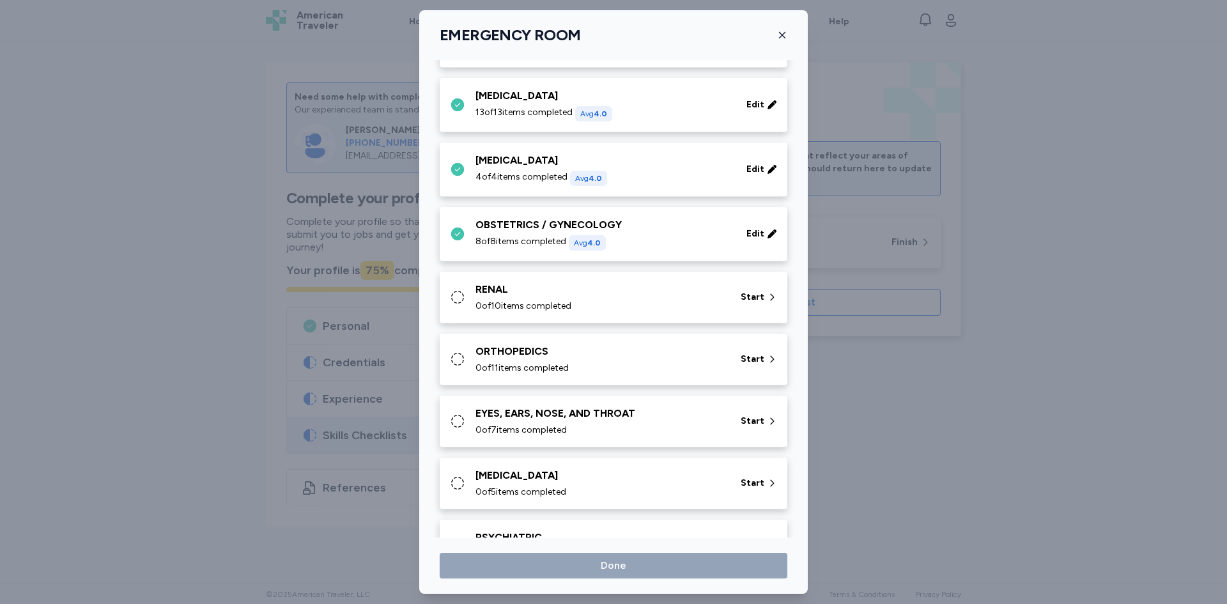
click at [513, 302] on span "0 of 10 items completed" at bounding box center [524, 306] width 96 height 13
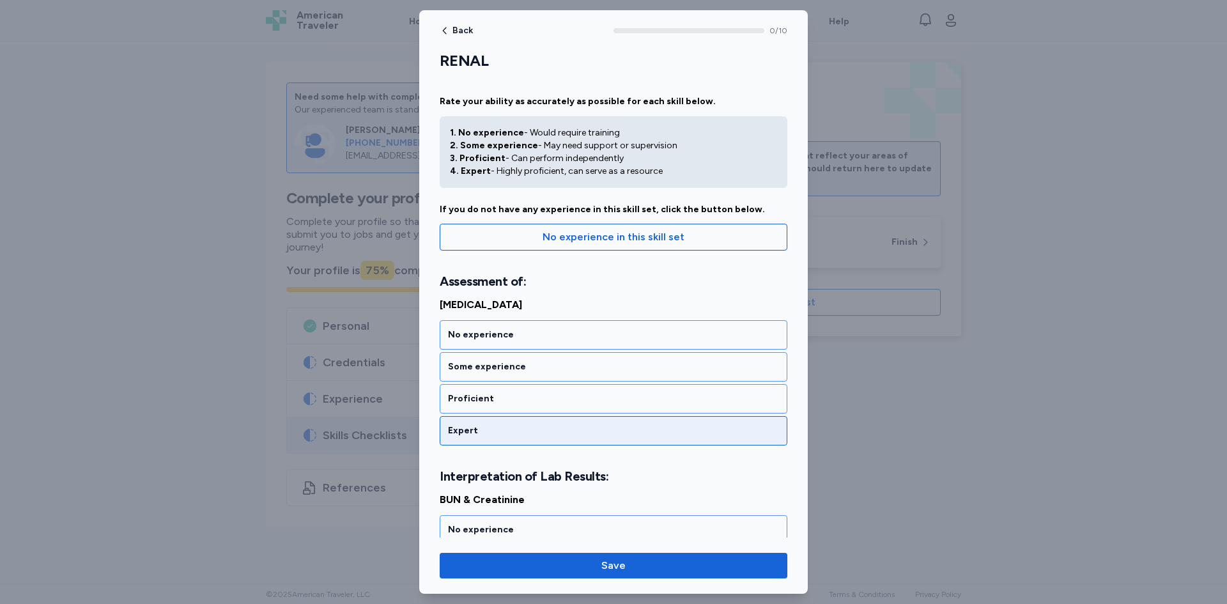
click at [483, 430] on div "Expert" at bounding box center [613, 430] width 331 height 13
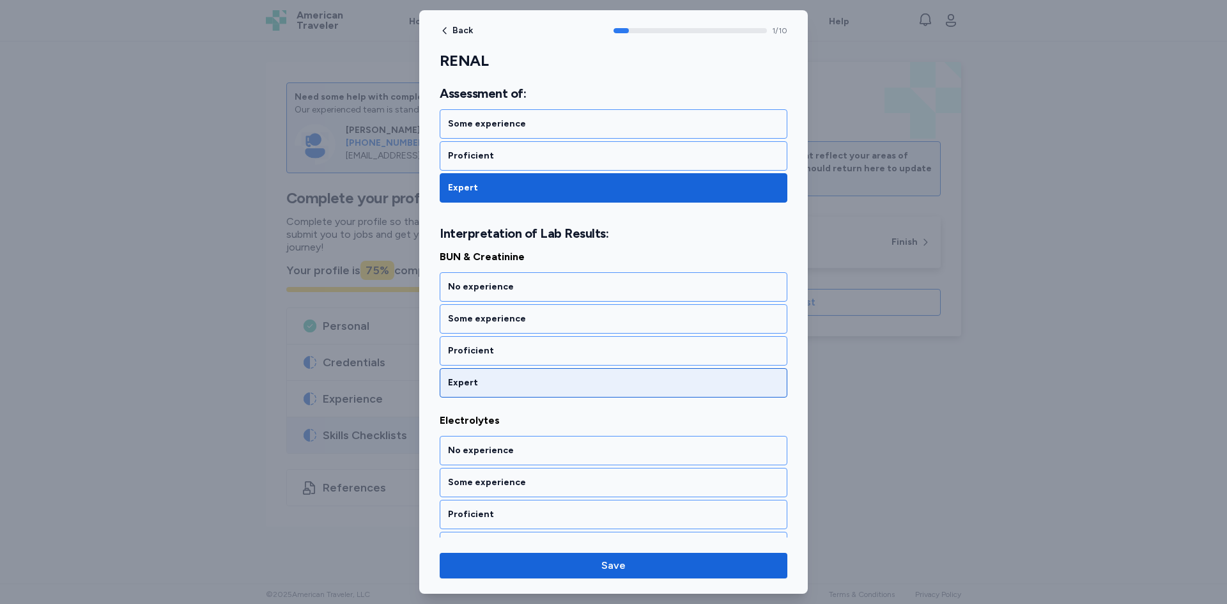
click at [495, 378] on div "Expert" at bounding box center [613, 383] width 331 height 13
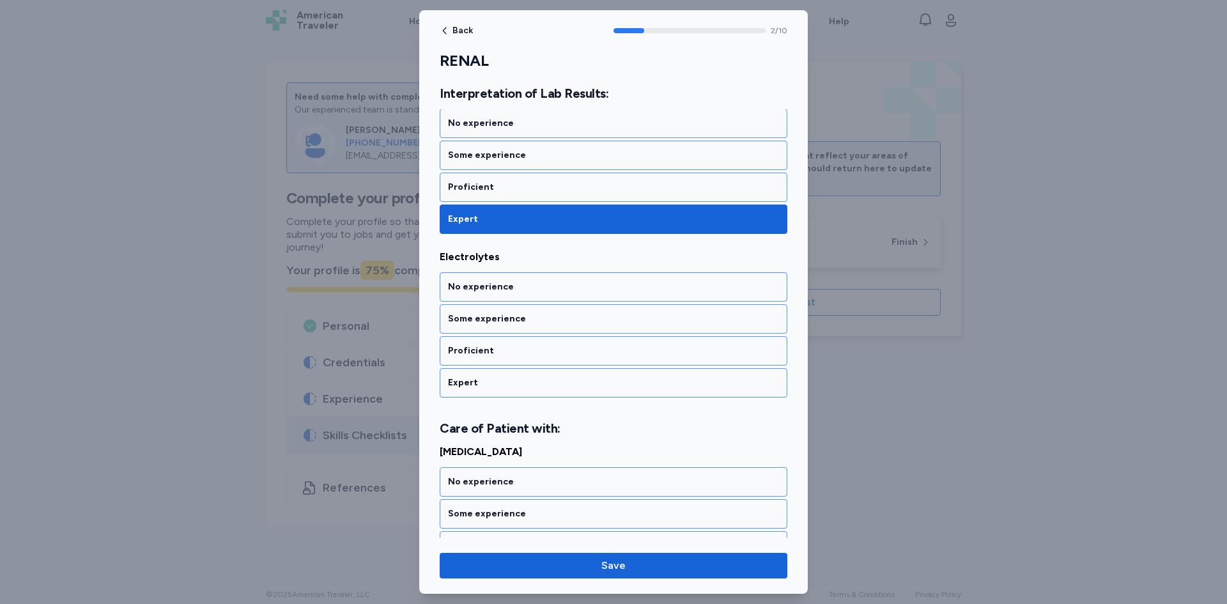
click at [490, 372] on div "Expert" at bounding box center [614, 382] width 348 height 29
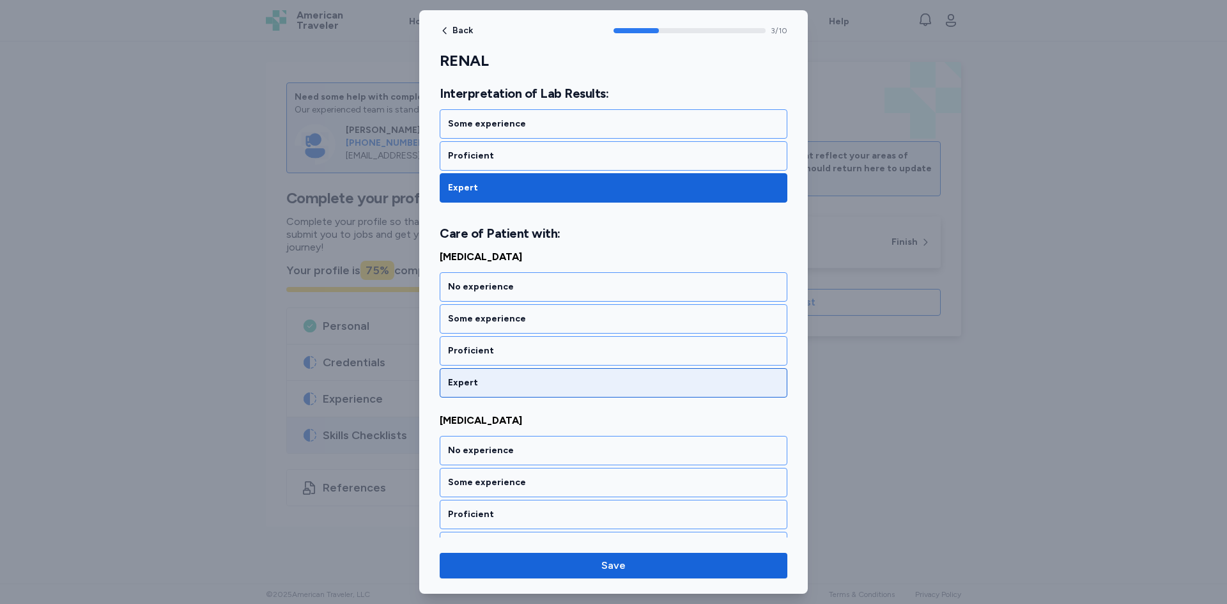
click at [492, 377] on div "Expert" at bounding box center [614, 382] width 348 height 29
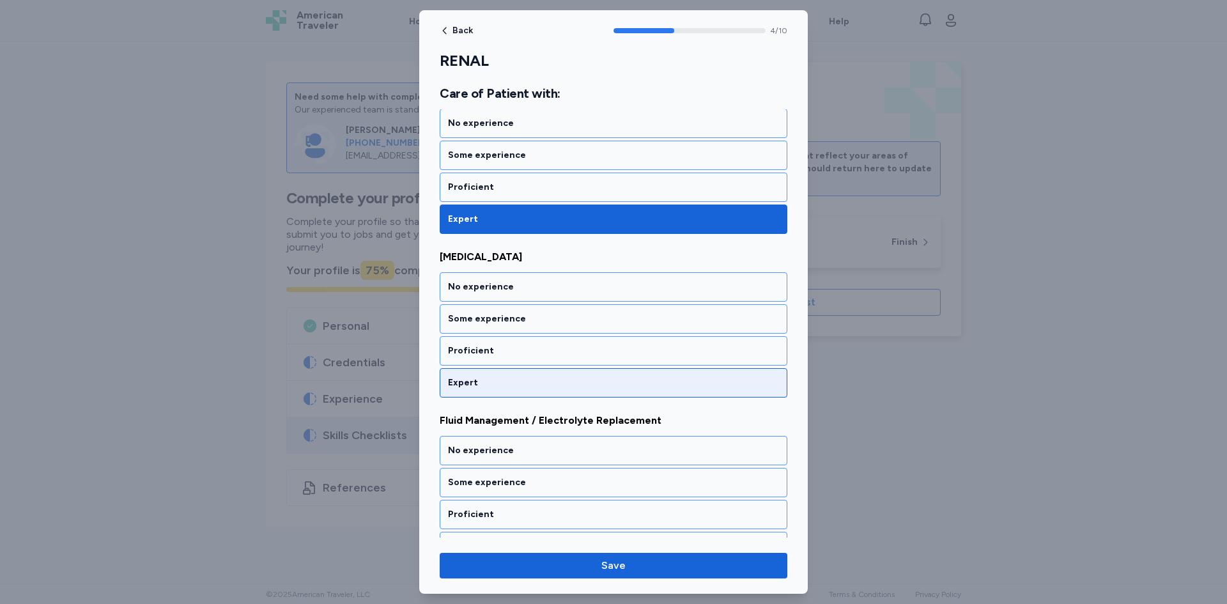
click at [481, 375] on div "Expert" at bounding box center [614, 382] width 348 height 29
click at [479, 377] on div "Expert" at bounding box center [613, 383] width 331 height 13
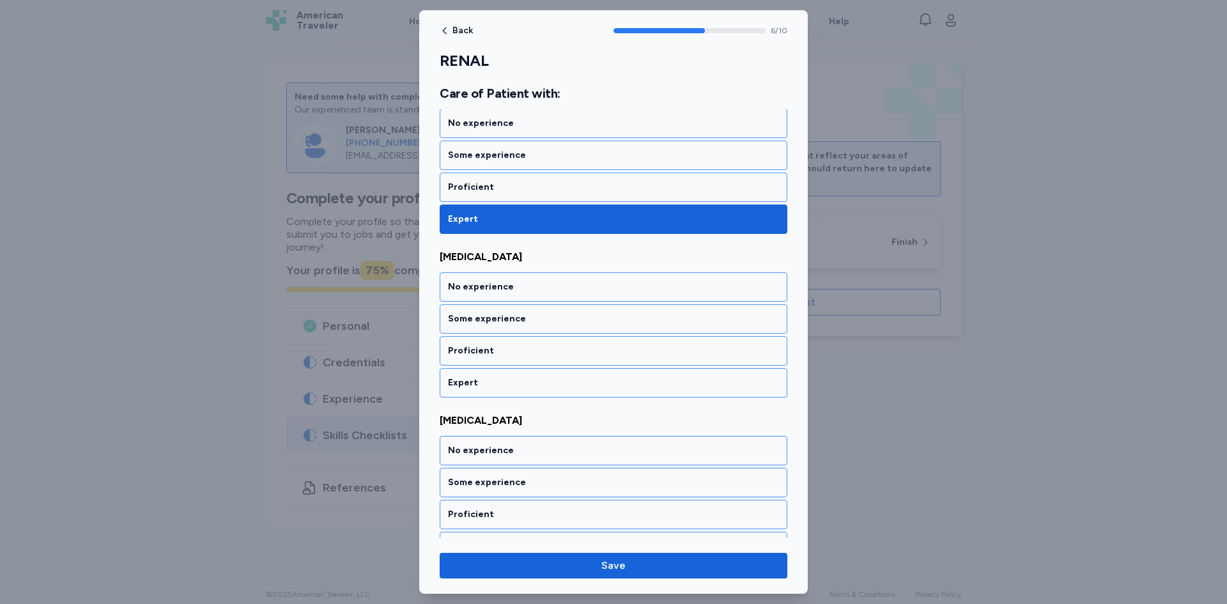
click at [476, 387] on div "Expert" at bounding box center [613, 383] width 331 height 13
click at [476, 389] on div "Expert" at bounding box center [614, 382] width 348 height 29
click at [476, 391] on div "Expert" at bounding box center [614, 382] width 348 height 29
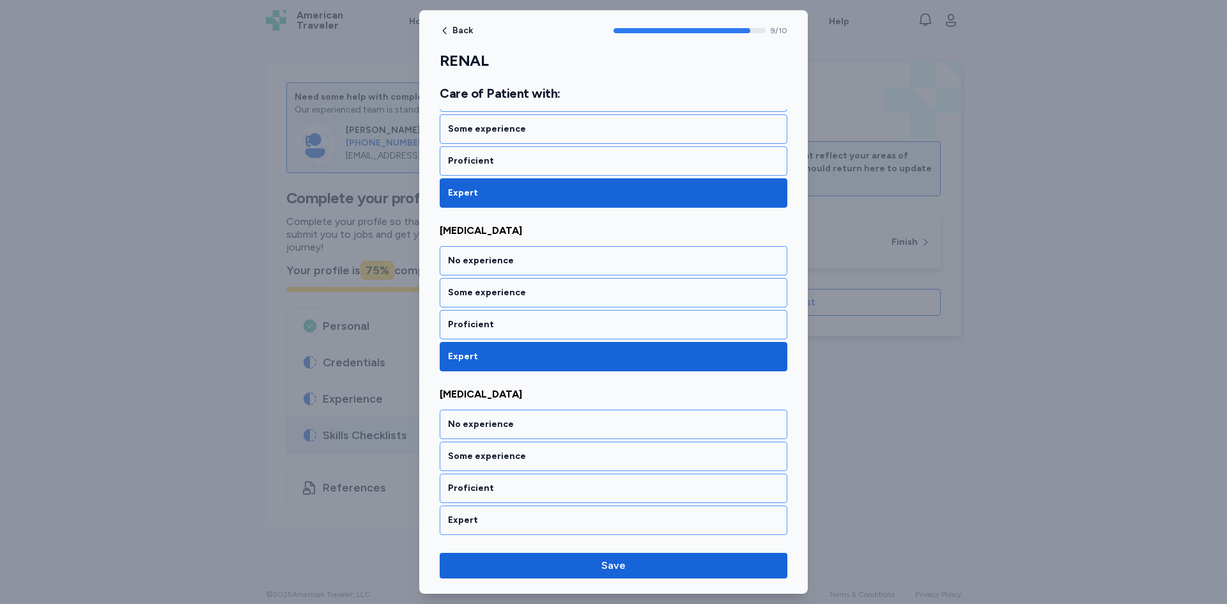
drag, startPoint x: 492, startPoint y: 529, endPoint x: 493, endPoint y: 539, distance: 9.7
click at [494, 529] on div "Expert" at bounding box center [614, 520] width 348 height 29
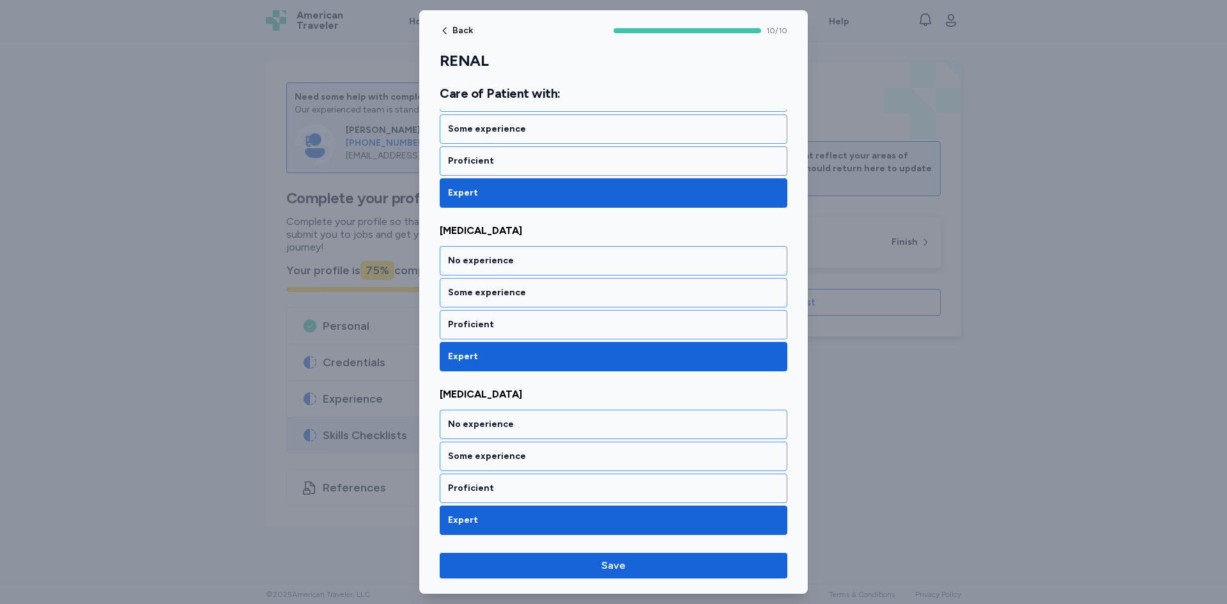
drag, startPoint x: 505, startPoint y: 565, endPoint x: 568, endPoint y: 511, distance: 82.9
click at [506, 564] on span "Save" at bounding box center [613, 565] width 327 height 15
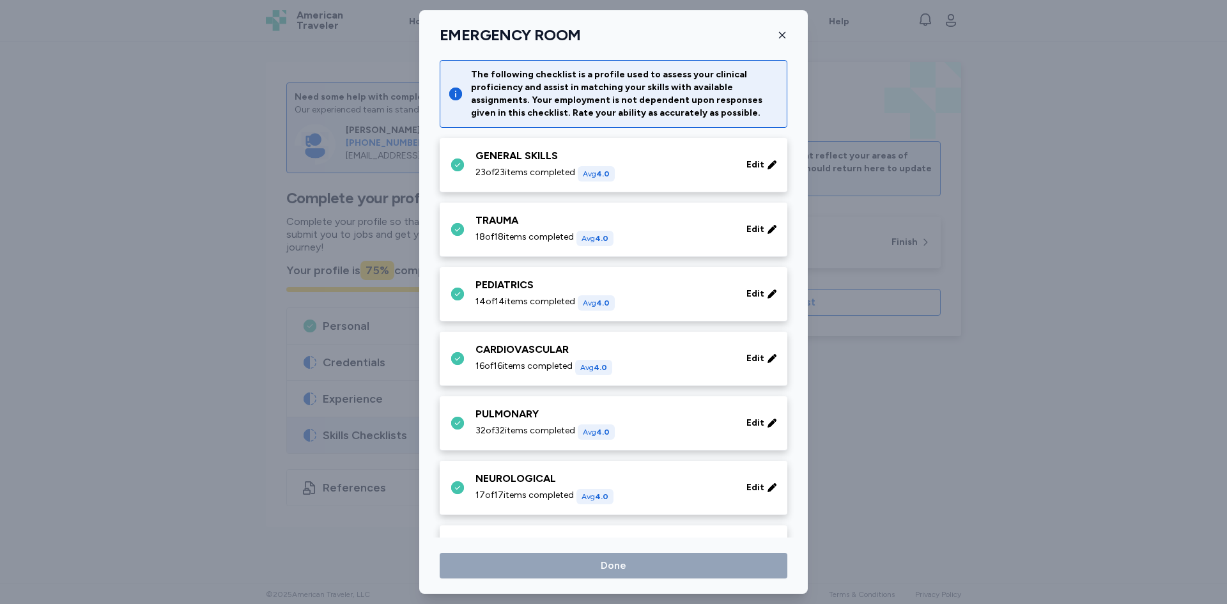
scroll to position [447, 0]
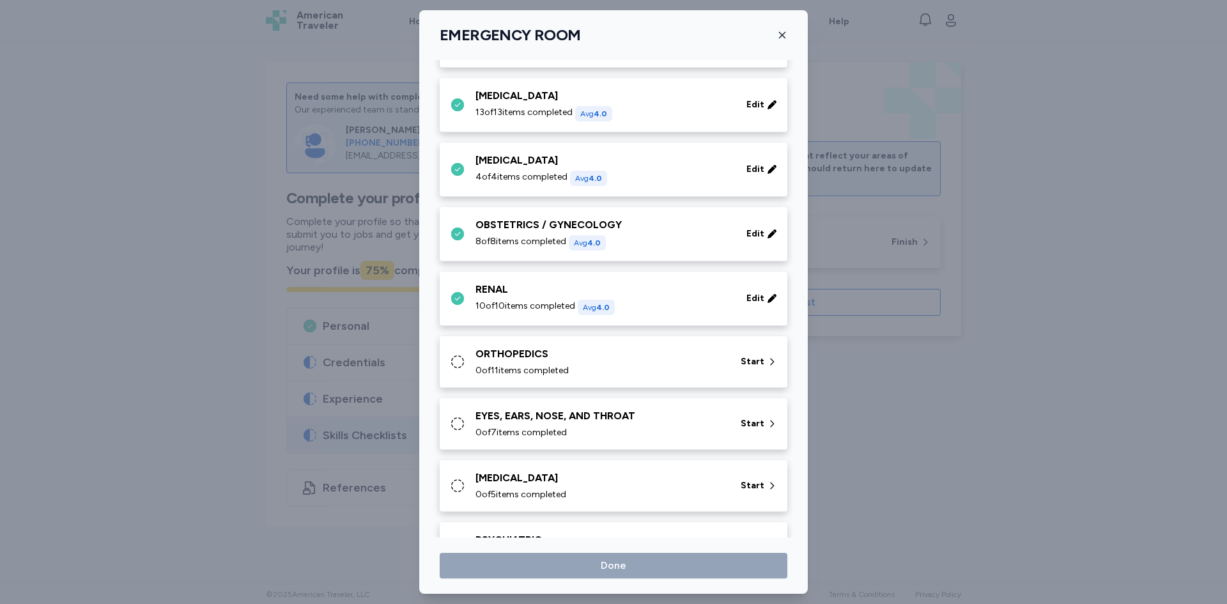
click at [524, 363] on div "ORTHOPEDICS 0 of 11 items completed" at bounding box center [601, 361] width 250 height 31
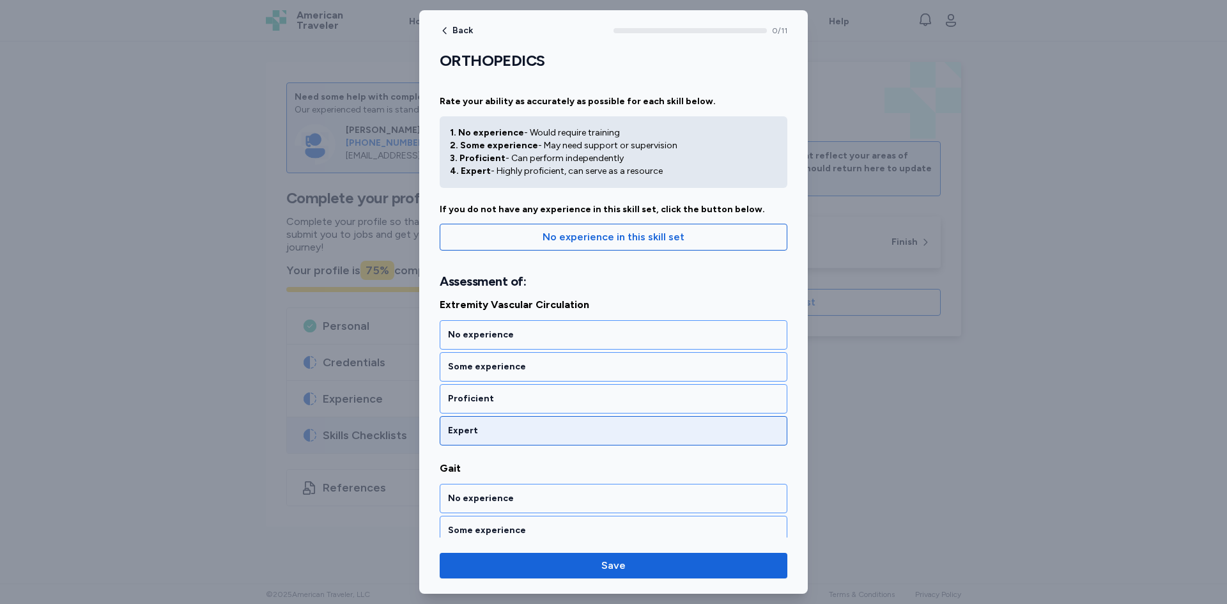
click at [519, 445] on div "Expert" at bounding box center [614, 430] width 348 height 29
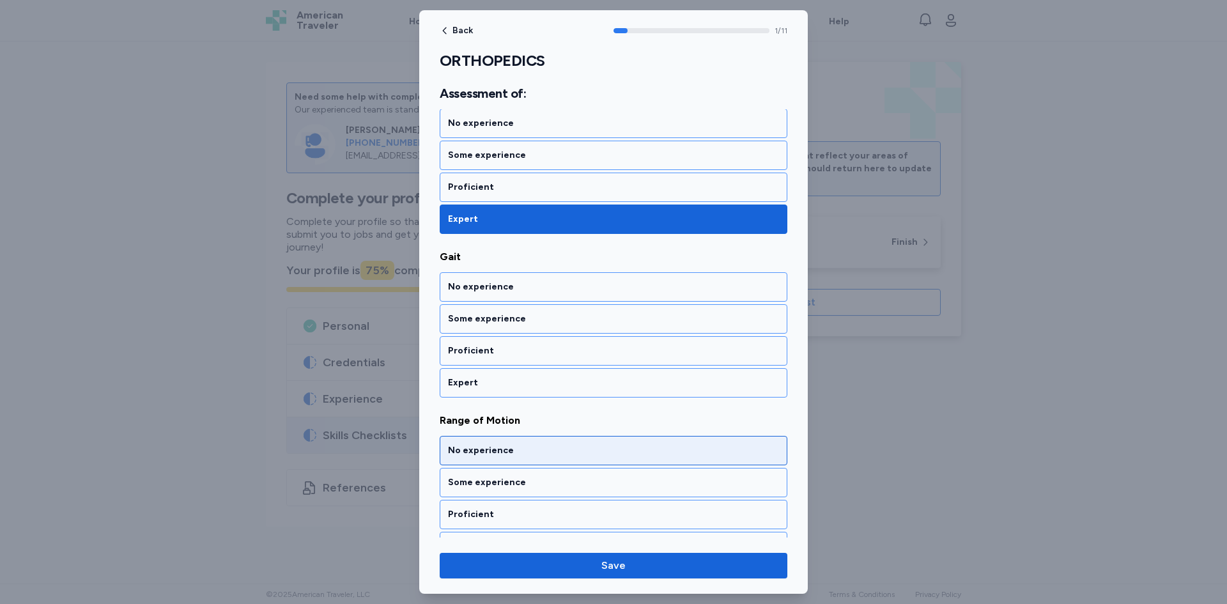
click at [512, 445] on div "No experience" at bounding box center [613, 450] width 331 height 13
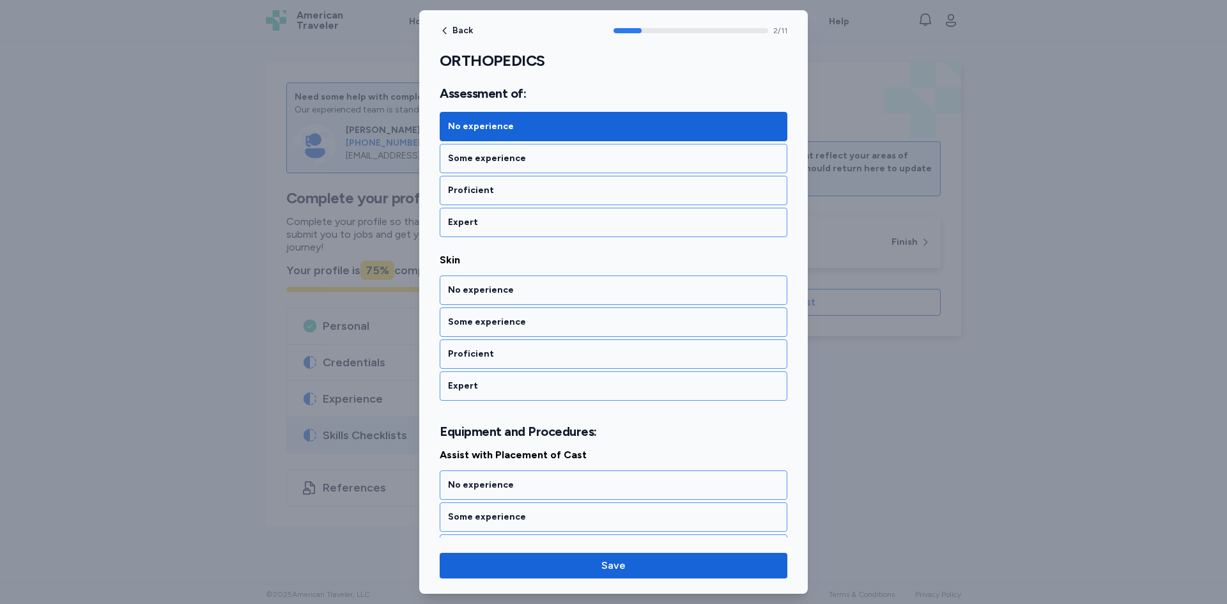
scroll to position [539, 0]
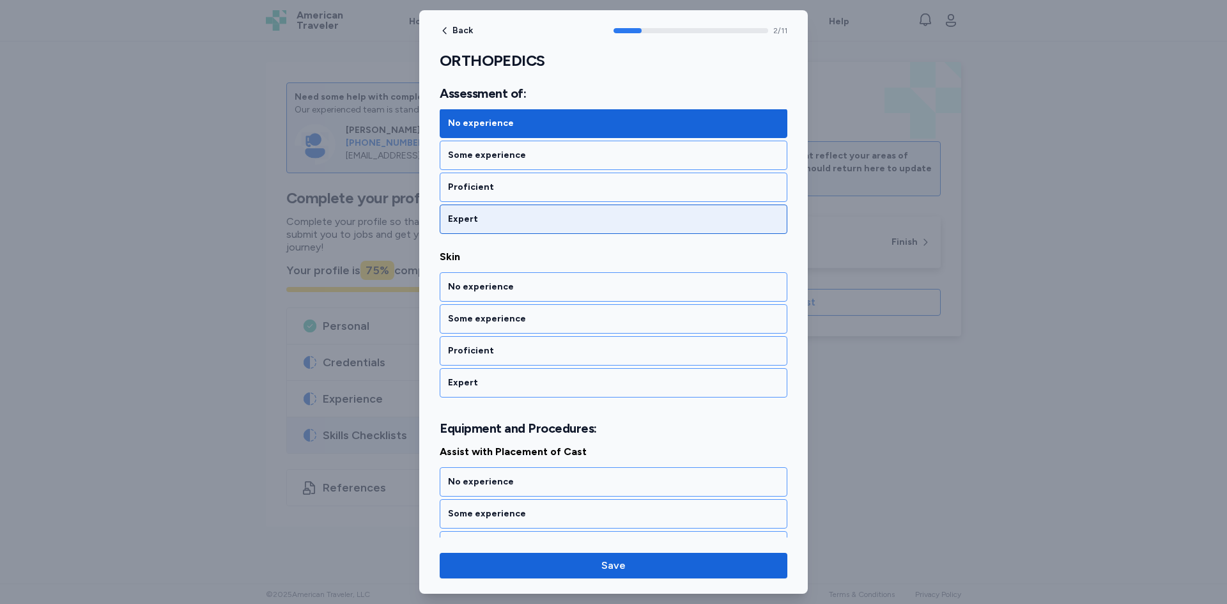
click at [485, 208] on div "Expert" at bounding box center [614, 219] width 348 height 29
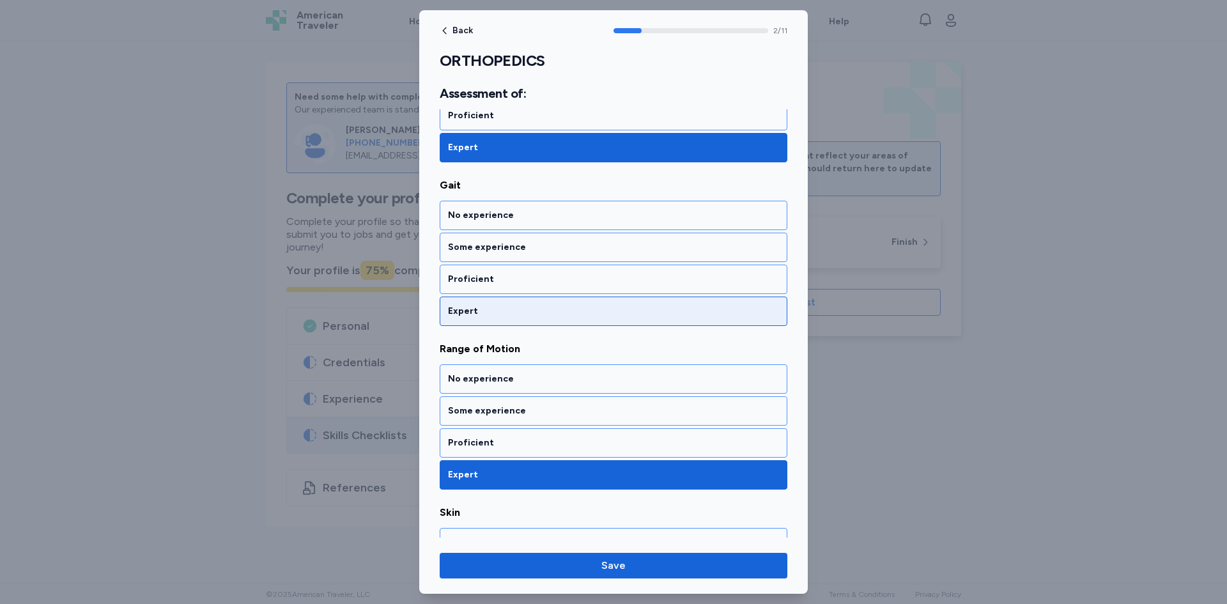
click at [501, 316] on div "Expert" at bounding box center [613, 311] width 331 height 13
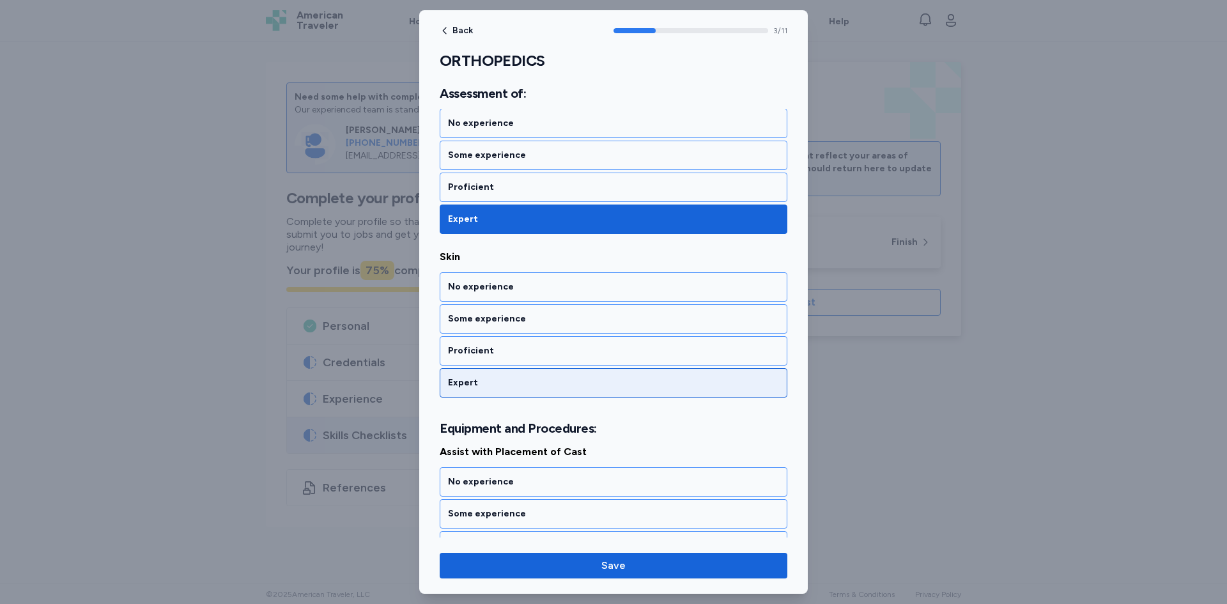
click at [499, 388] on div "Expert" at bounding box center [613, 383] width 331 height 13
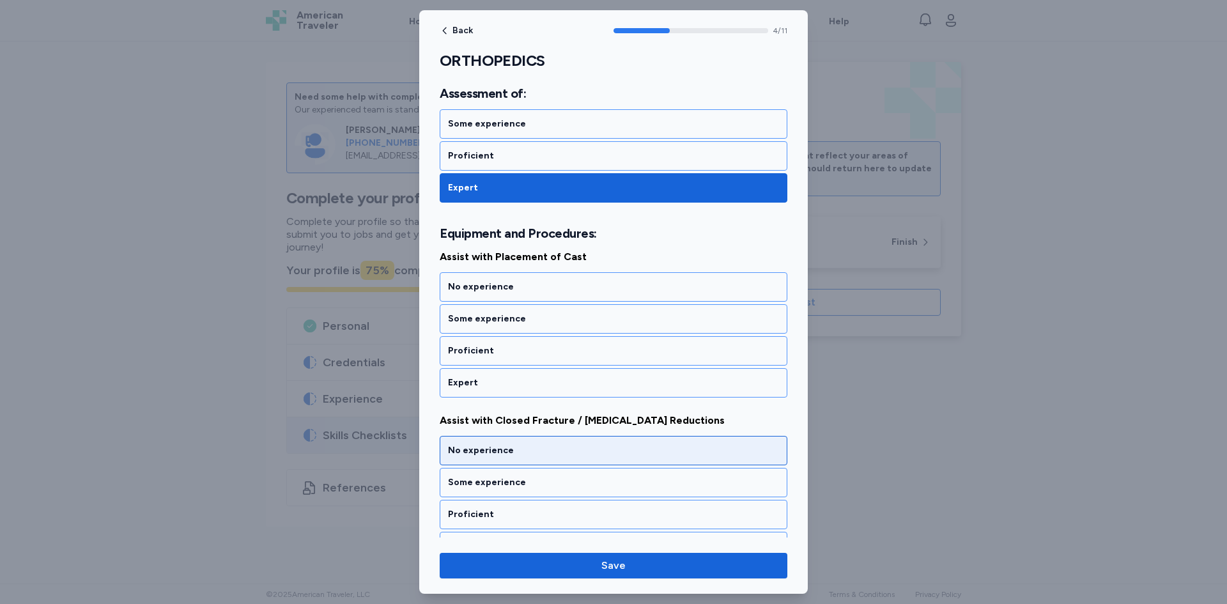
click at [497, 386] on div "Expert" at bounding box center [613, 383] width 331 height 13
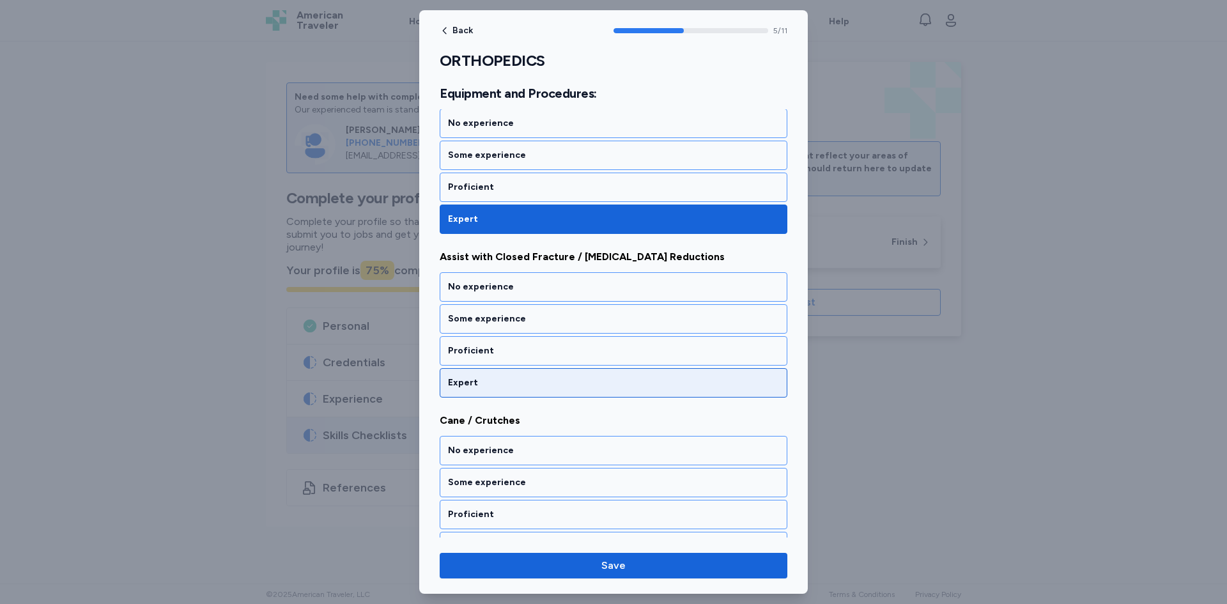
click at [496, 385] on div "Expert" at bounding box center [613, 383] width 331 height 13
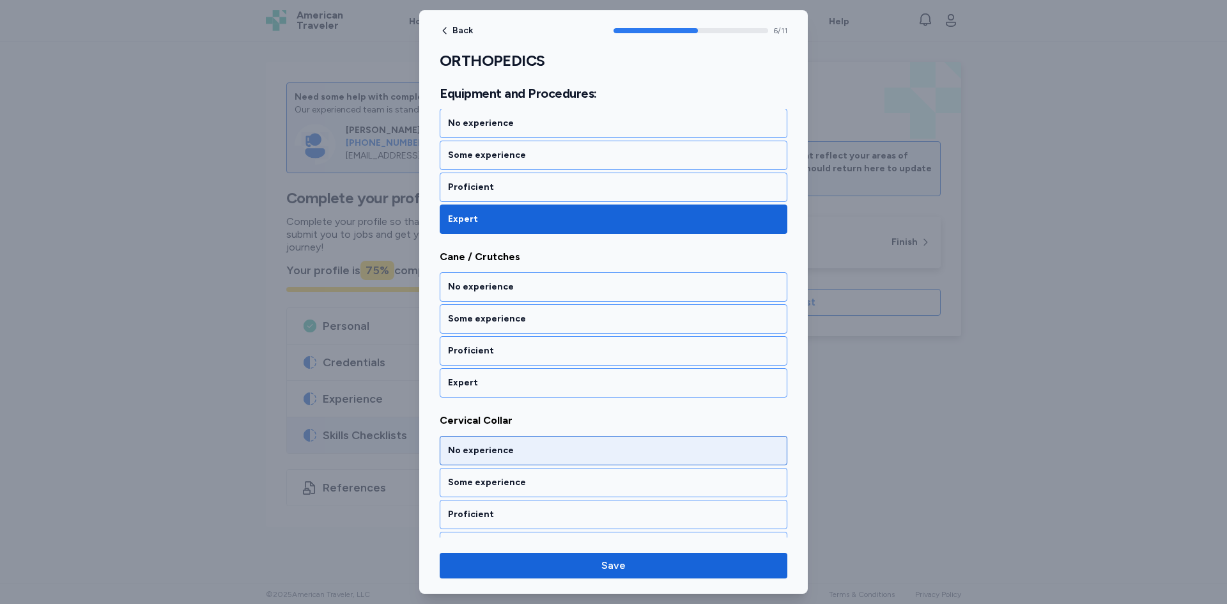
click at [501, 393] on div "Expert" at bounding box center [614, 382] width 348 height 29
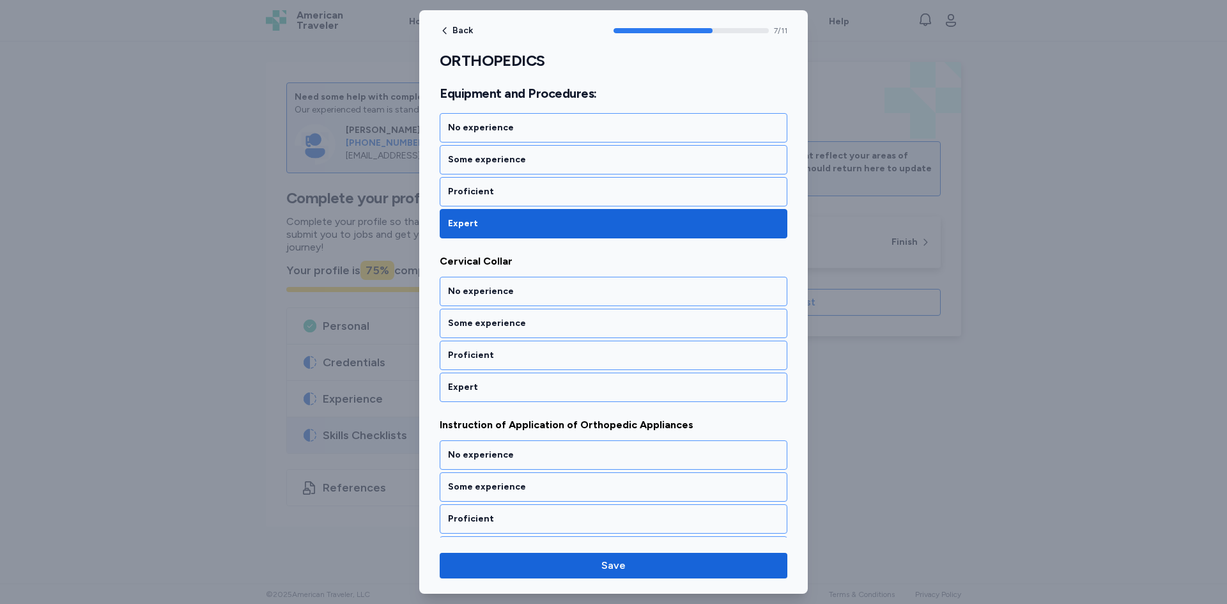
scroll to position [1225, 0]
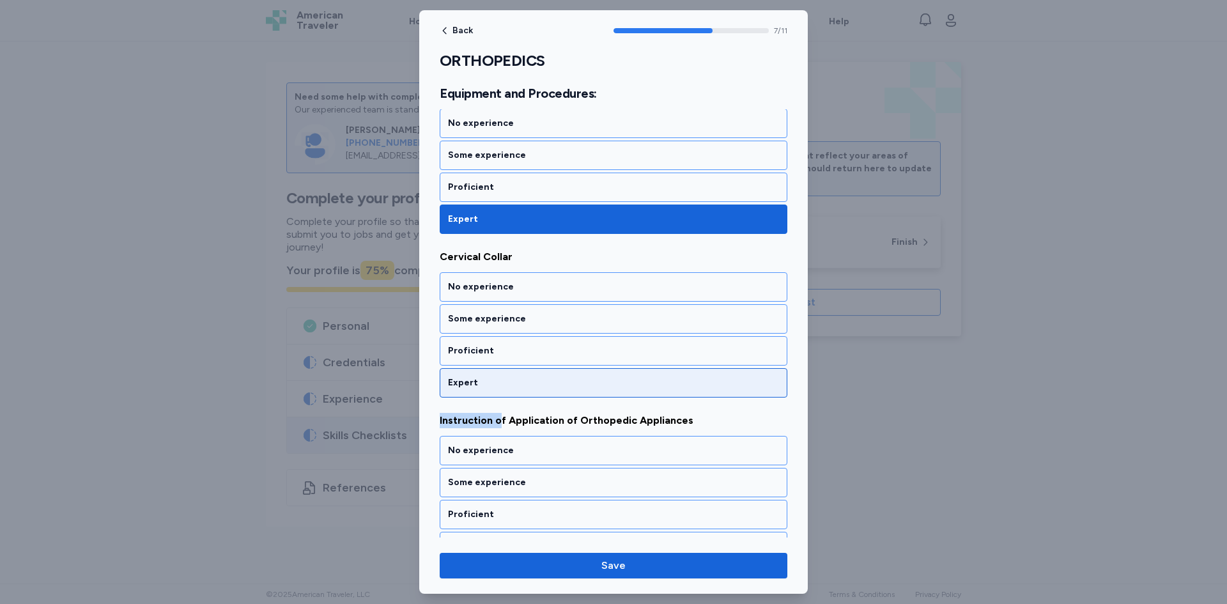
click at [499, 397] on div "Assist with Placement of Cast No experience Some experience Proficient Expert A…" at bounding box center [614, 323] width 348 height 1130
click at [492, 380] on div "Expert" at bounding box center [613, 383] width 331 height 13
click at [494, 389] on div "Expert" at bounding box center [614, 382] width 348 height 29
click at [493, 384] on div "Expert" at bounding box center [613, 383] width 331 height 13
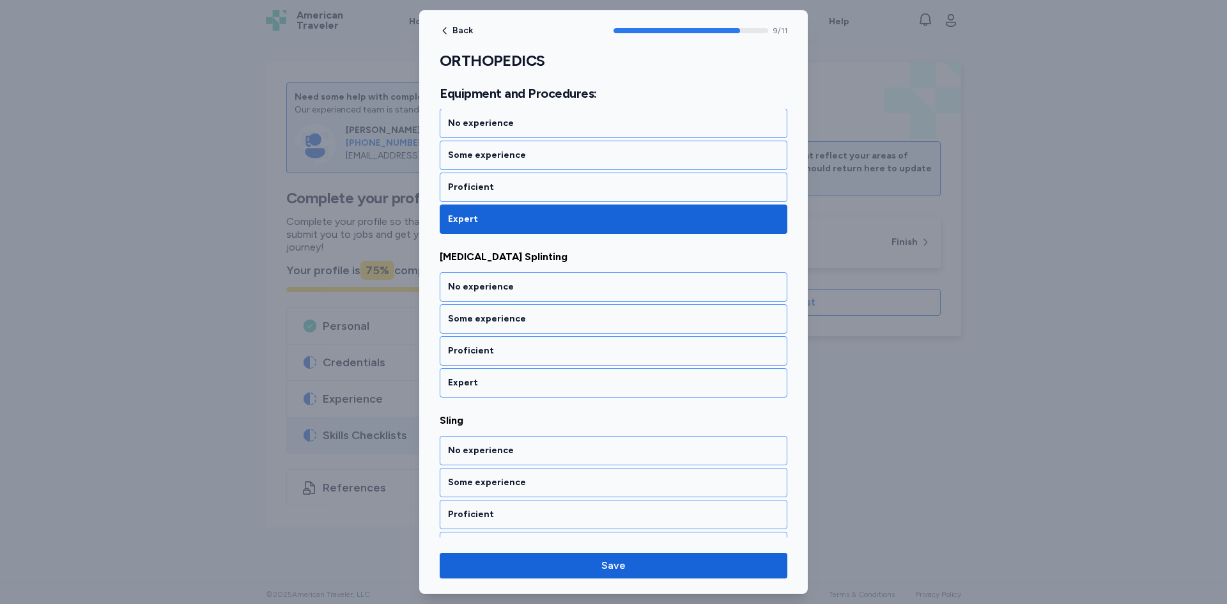
scroll to position [1578, 0]
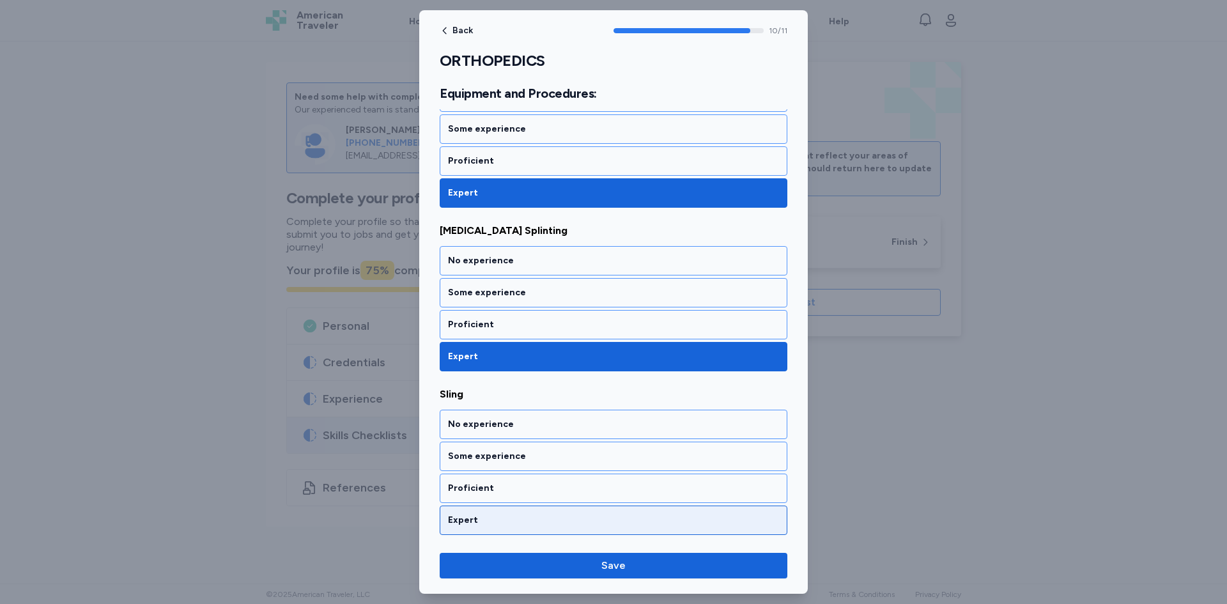
drag, startPoint x: 513, startPoint y: 520, endPoint x: 516, endPoint y: 530, distance: 10.3
click at [513, 520] on div "Expert" at bounding box center [613, 520] width 331 height 13
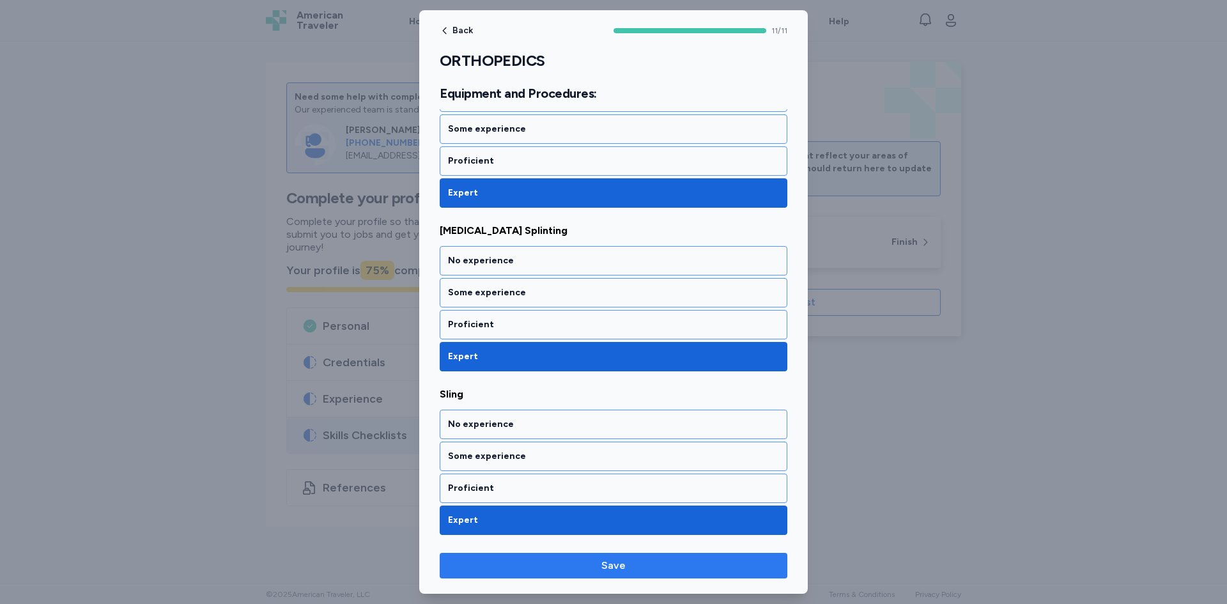
click at [532, 562] on span "Save" at bounding box center [613, 565] width 327 height 15
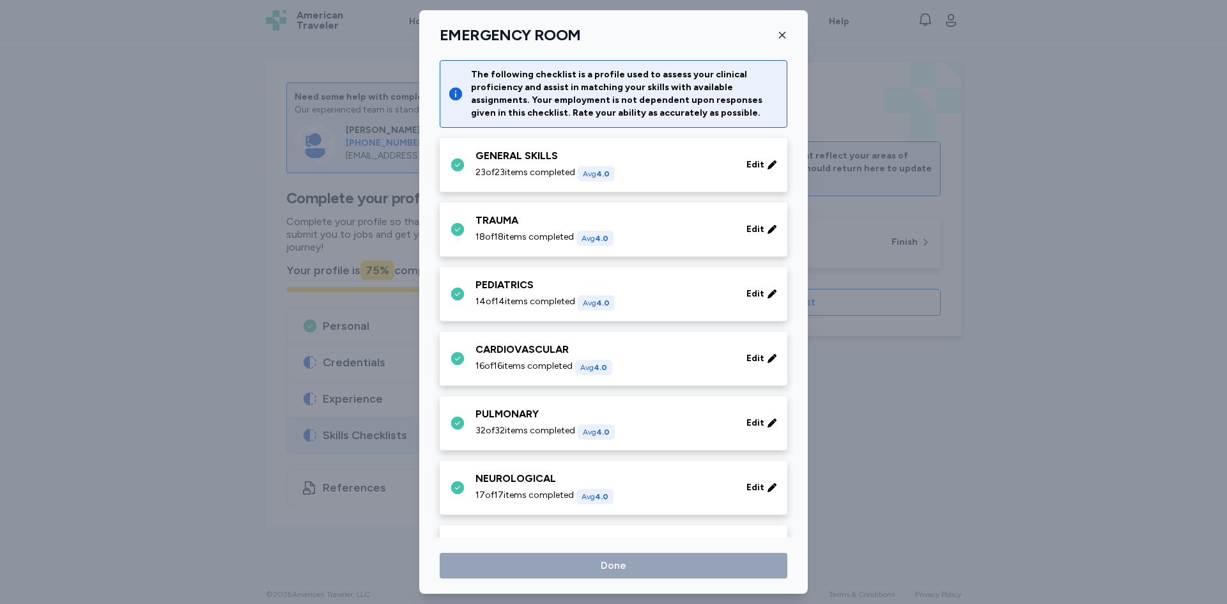
scroll to position [447, 0]
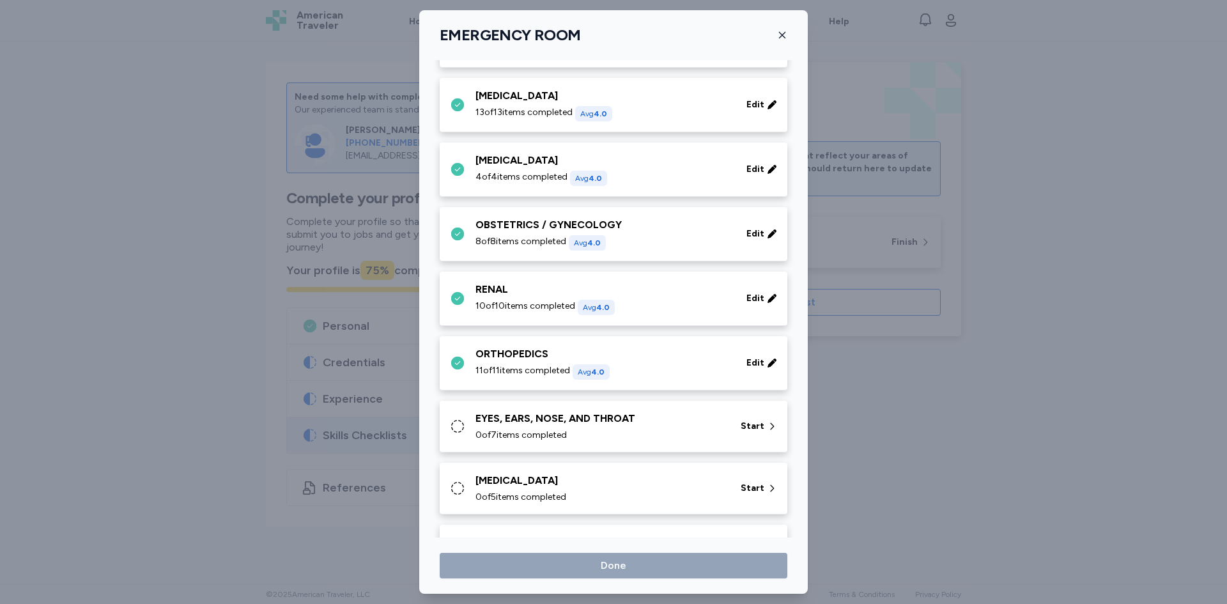
click at [520, 412] on div "EYES, EARS, NOSE, AND THROAT" at bounding box center [601, 418] width 250 height 15
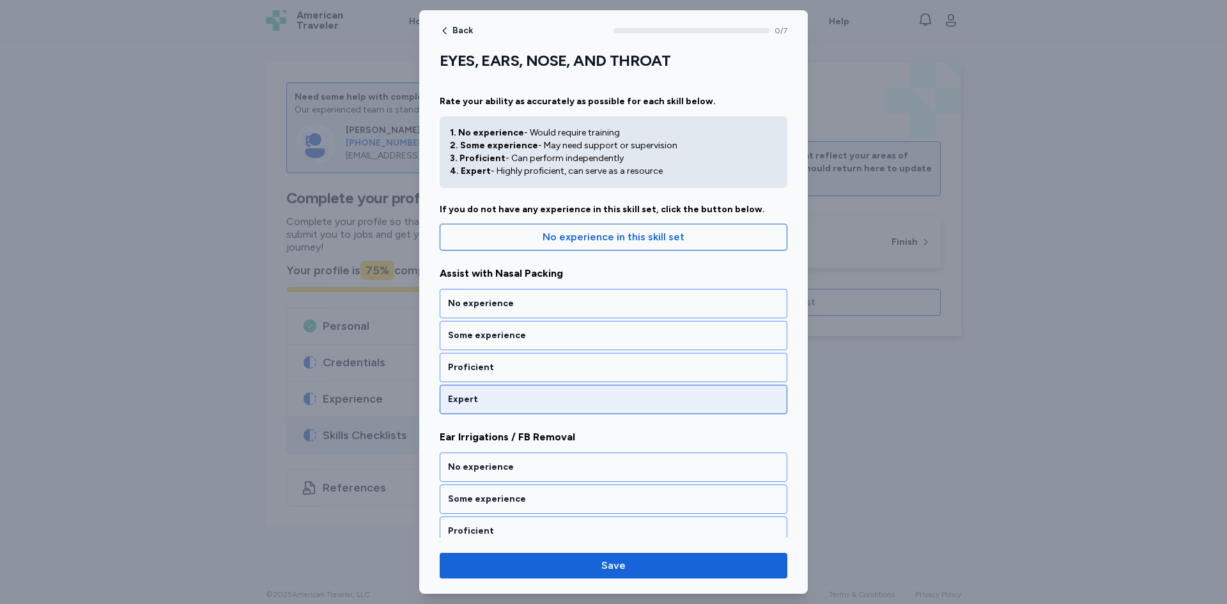
click at [511, 395] on div "Expert" at bounding box center [613, 399] width 331 height 13
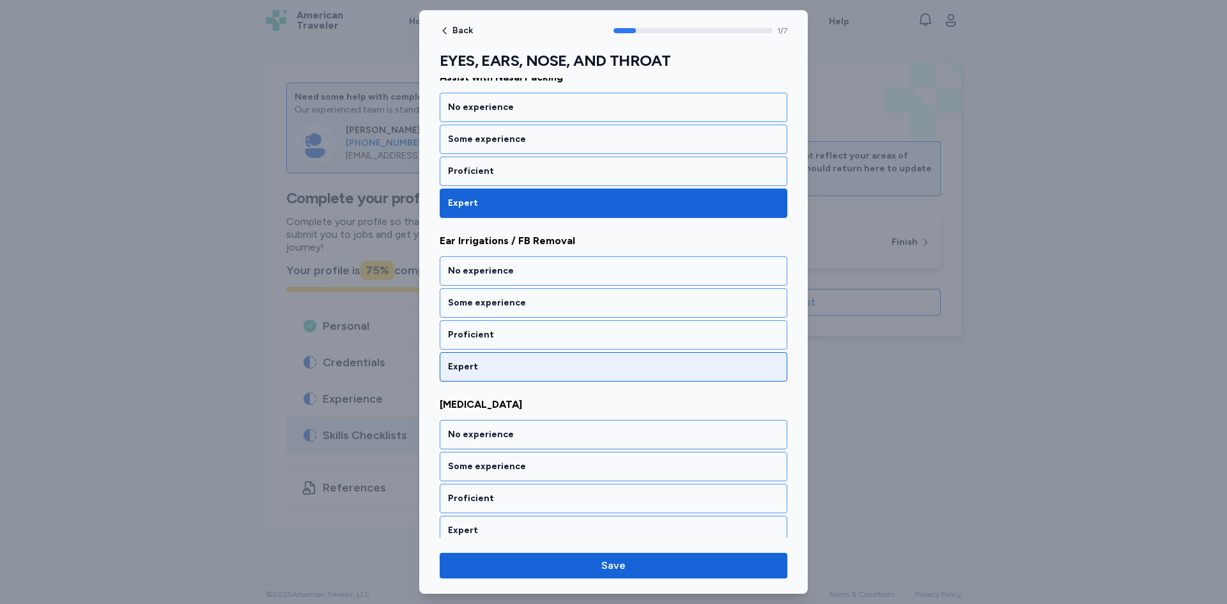
click at [496, 368] on div "Expert" at bounding box center [613, 367] width 331 height 13
click at [490, 375] on div "Expert" at bounding box center [614, 366] width 348 height 29
click at [486, 366] on div "Expert" at bounding box center [613, 367] width 331 height 13
click at [484, 364] on div "Expert" at bounding box center [613, 367] width 331 height 13
click at [488, 373] on div "Expert" at bounding box center [614, 366] width 348 height 29
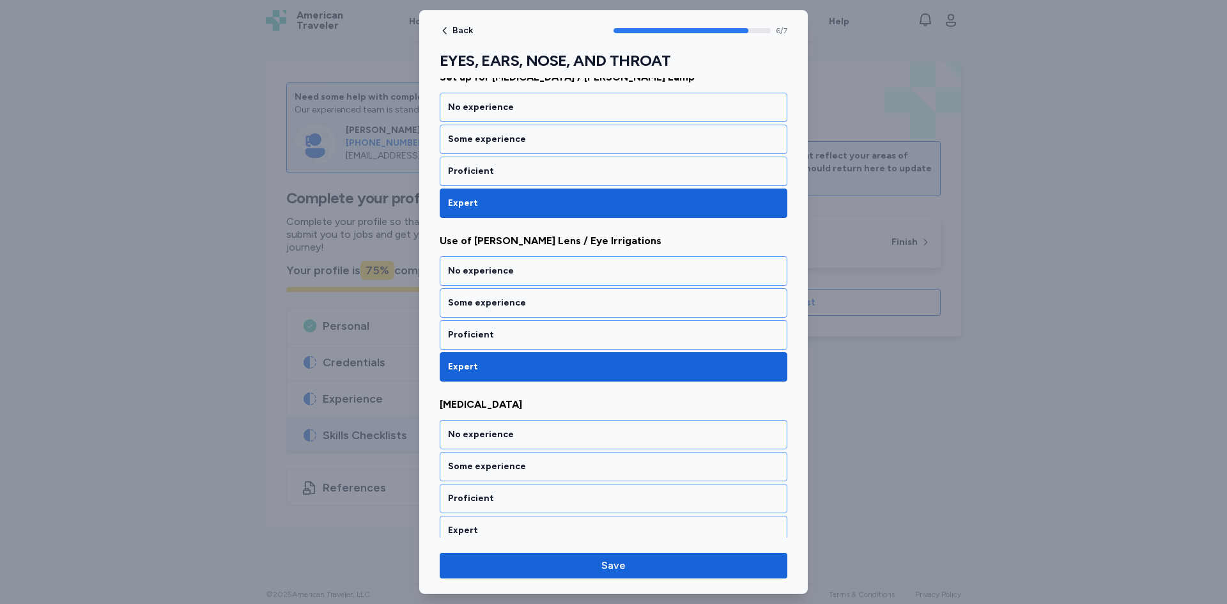
scroll to position [861, 0]
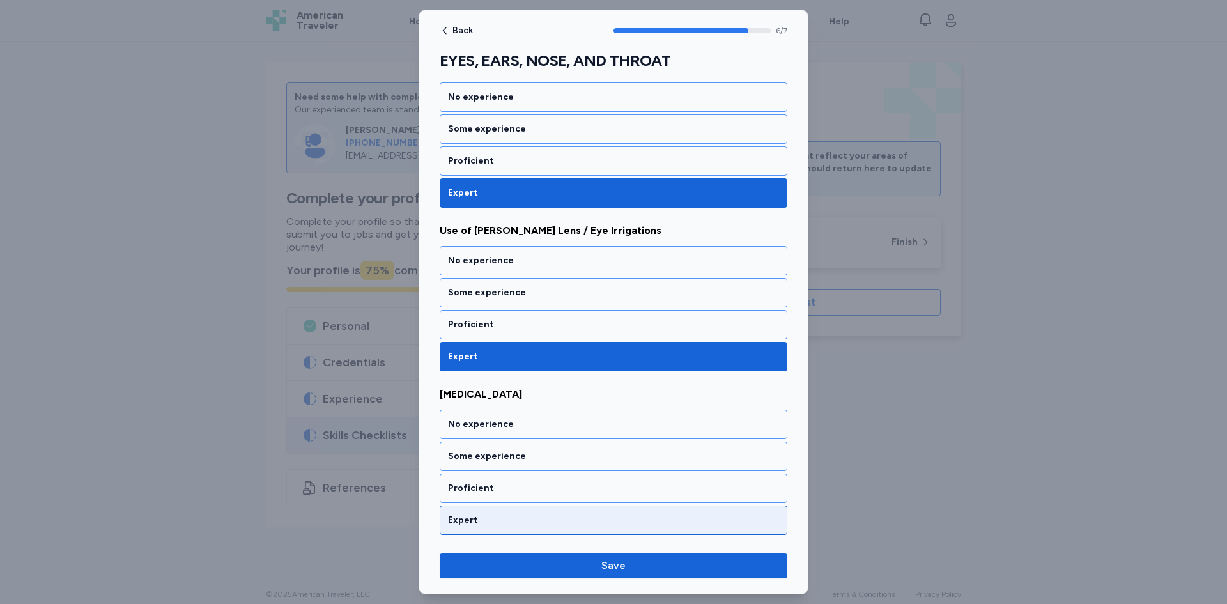
click at [502, 515] on div "Expert" at bounding box center [613, 520] width 331 height 13
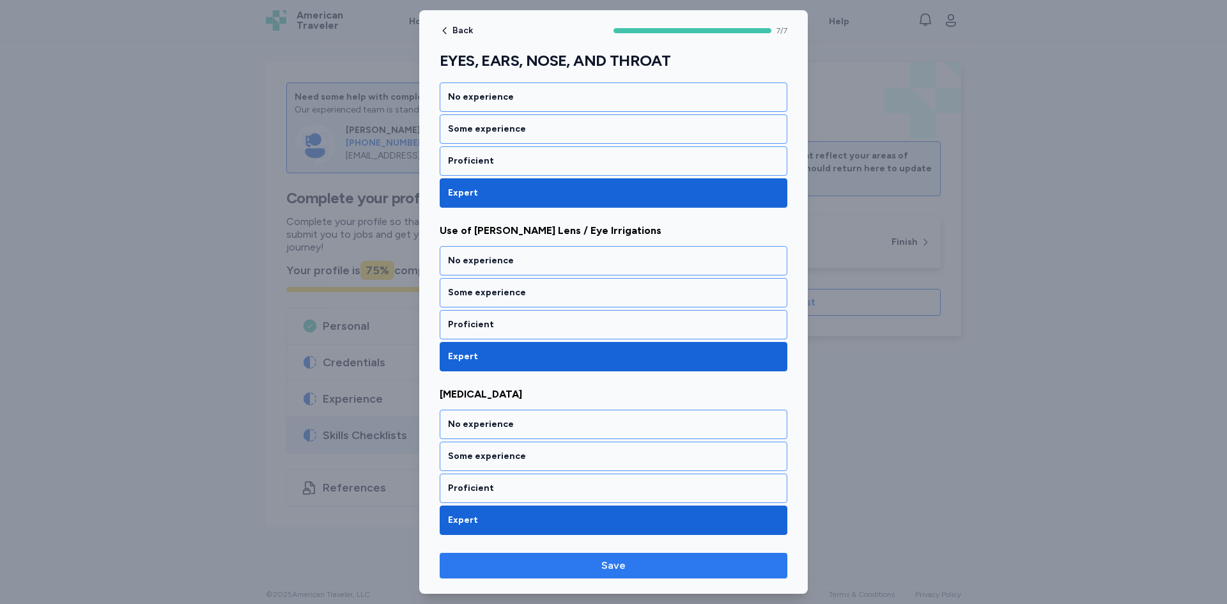
click at [539, 571] on span "Save" at bounding box center [613, 565] width 327 height 15
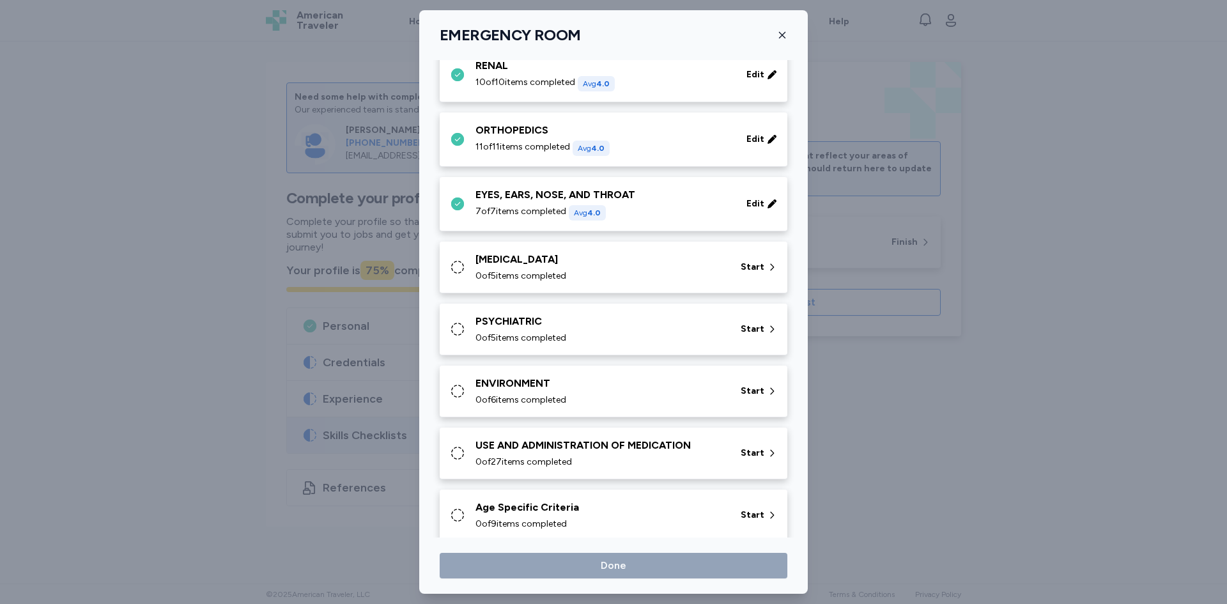
scroll to position [688, 0]
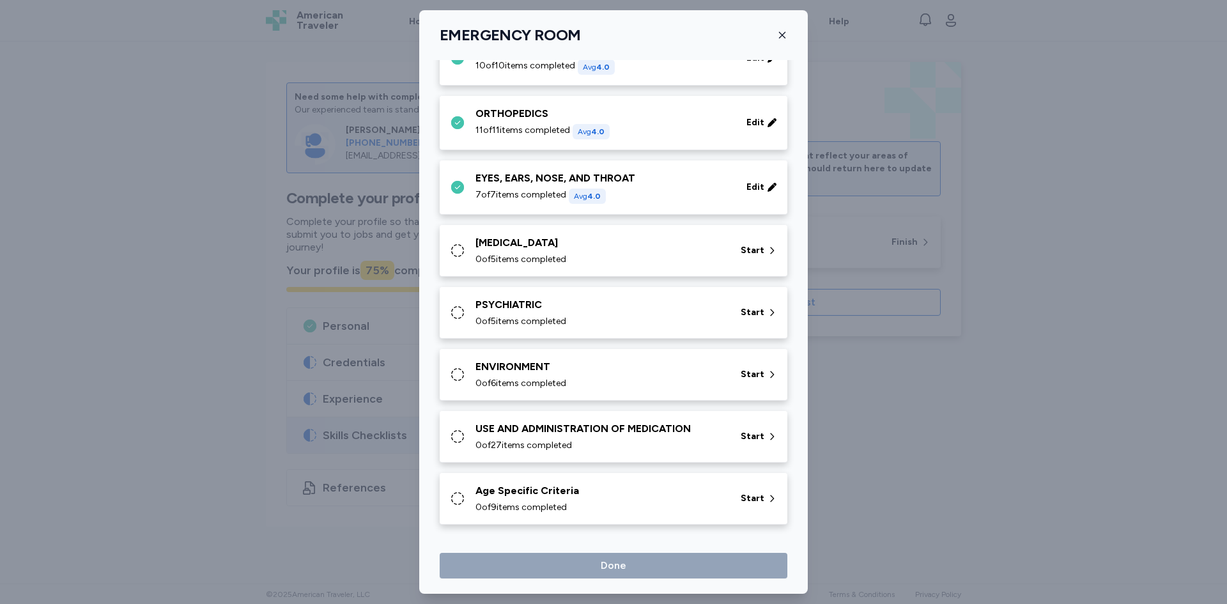
click at [532, 247] on div "[MEDICAL_DATA]" at bounding box center [601, 242] width 250 height 15
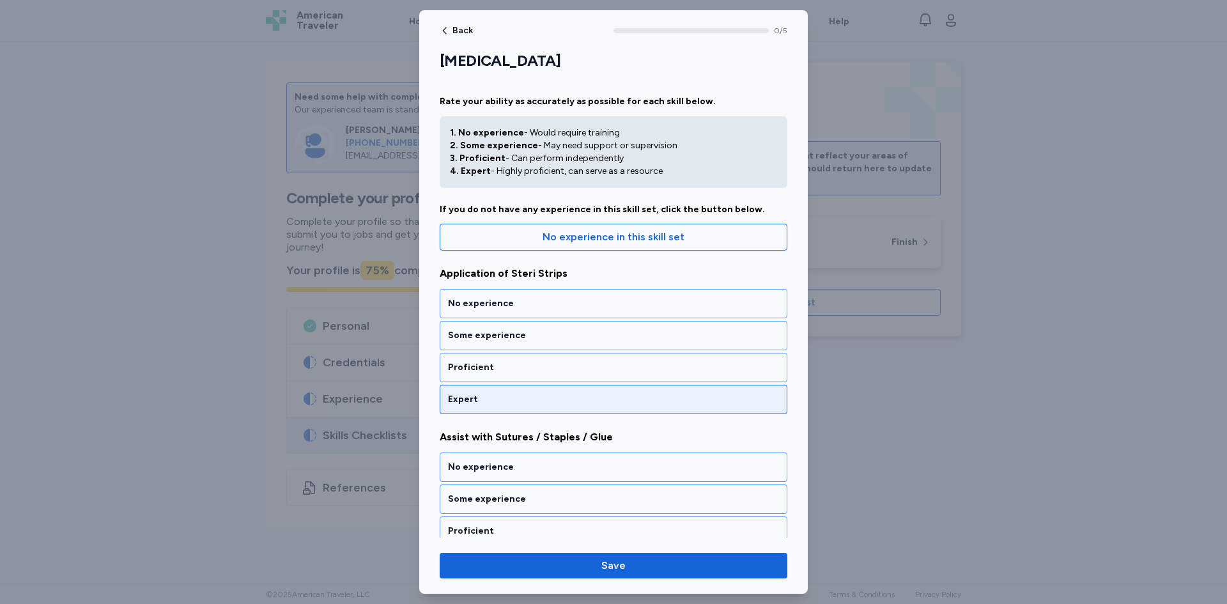
click at [487, 407] on div "Expert" at bounding box center [614, 399] width 348 height 29
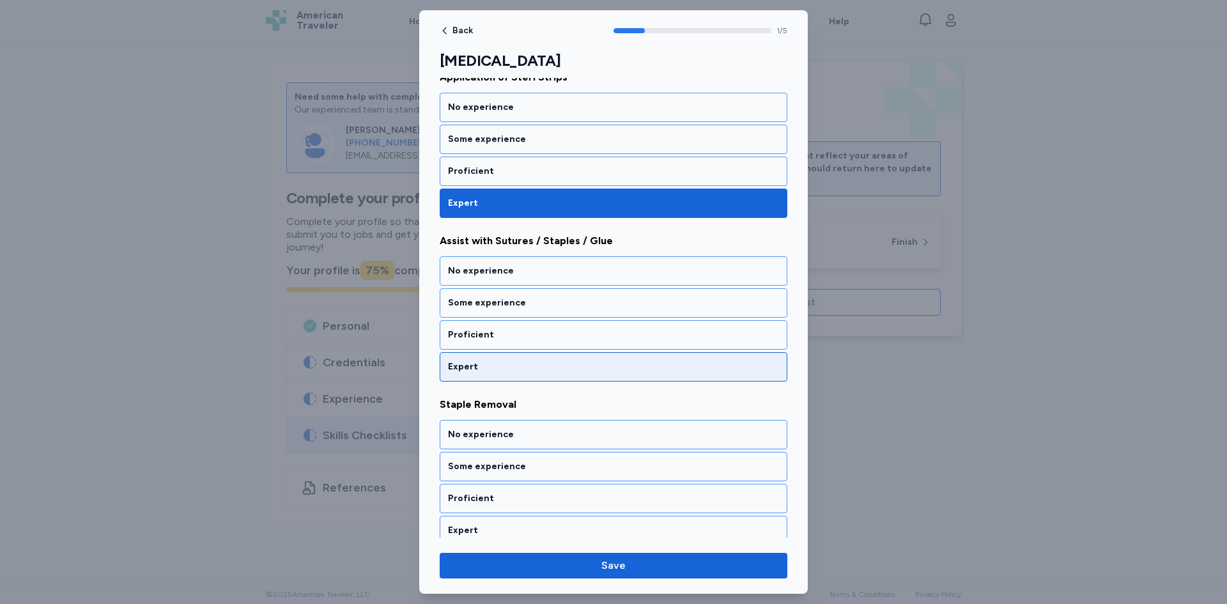
click at [476, 367] on div "Expert" at bounding box center [613, 367] width 331 height 13
click at [472, 373] on div "Expert" at bounding box center [614, 366] width 348 height 29
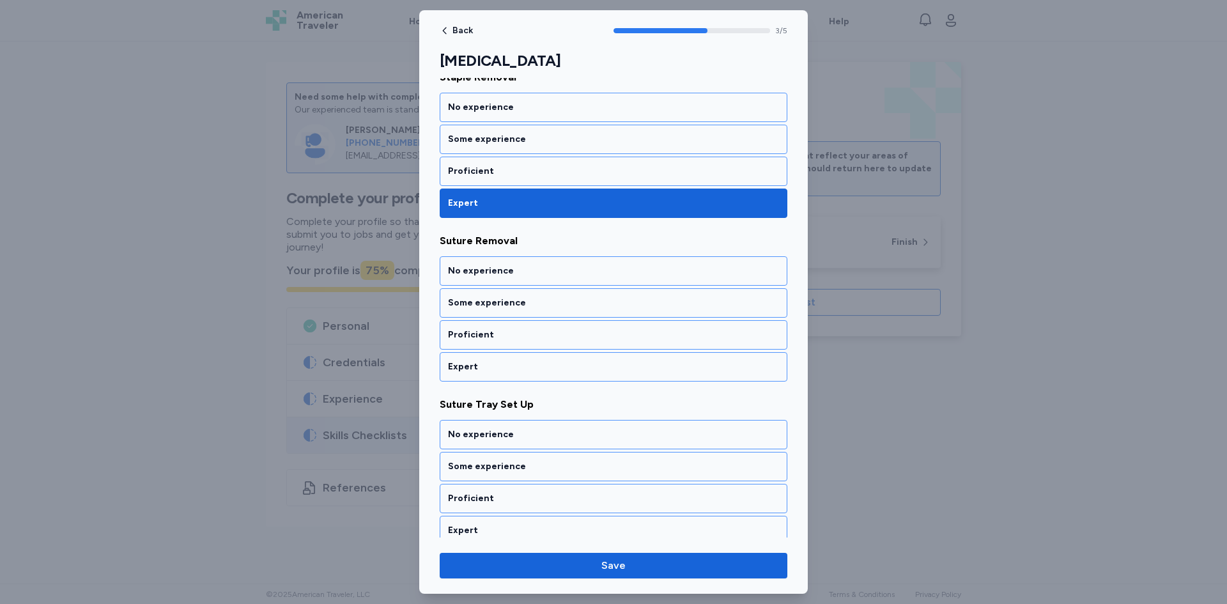
click at [469, 373] on div "Expert" at bounding box center [613, 367] width 331 height 13
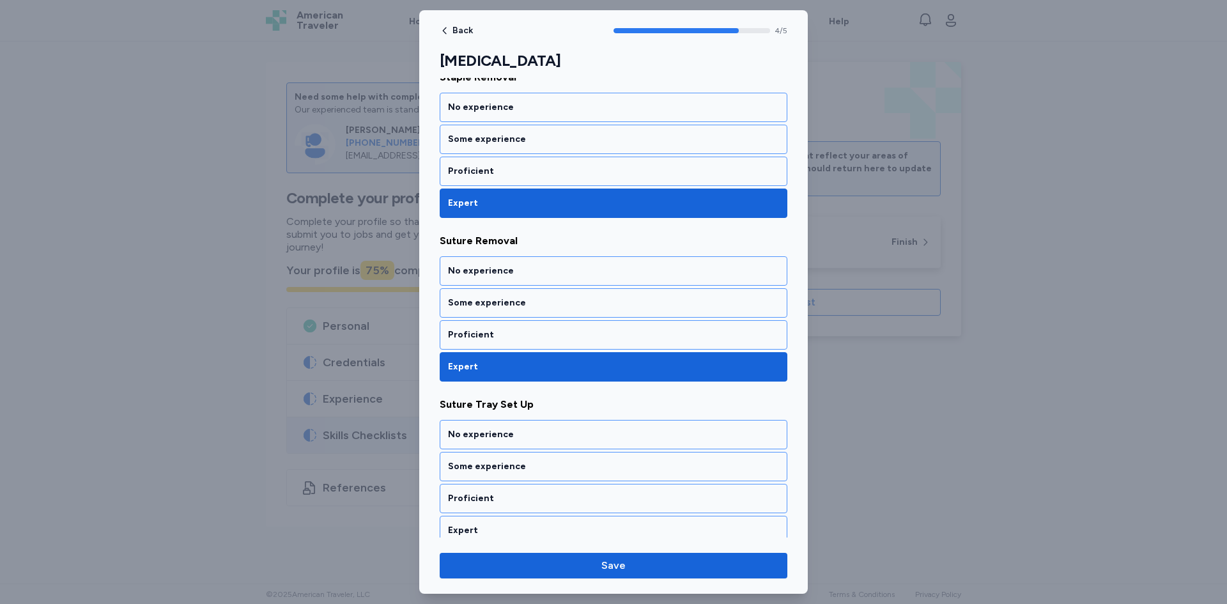
scroll to position [534, 0]
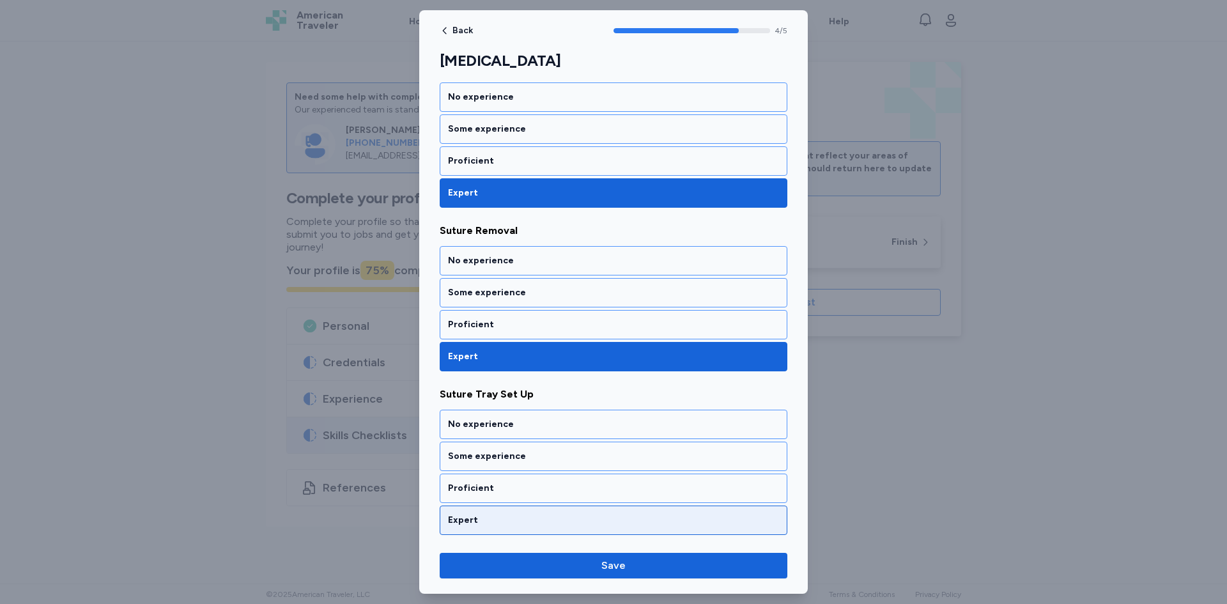
click at [478, 531] on div "Expert" at bounding box center [614, 520] width 348 height 29
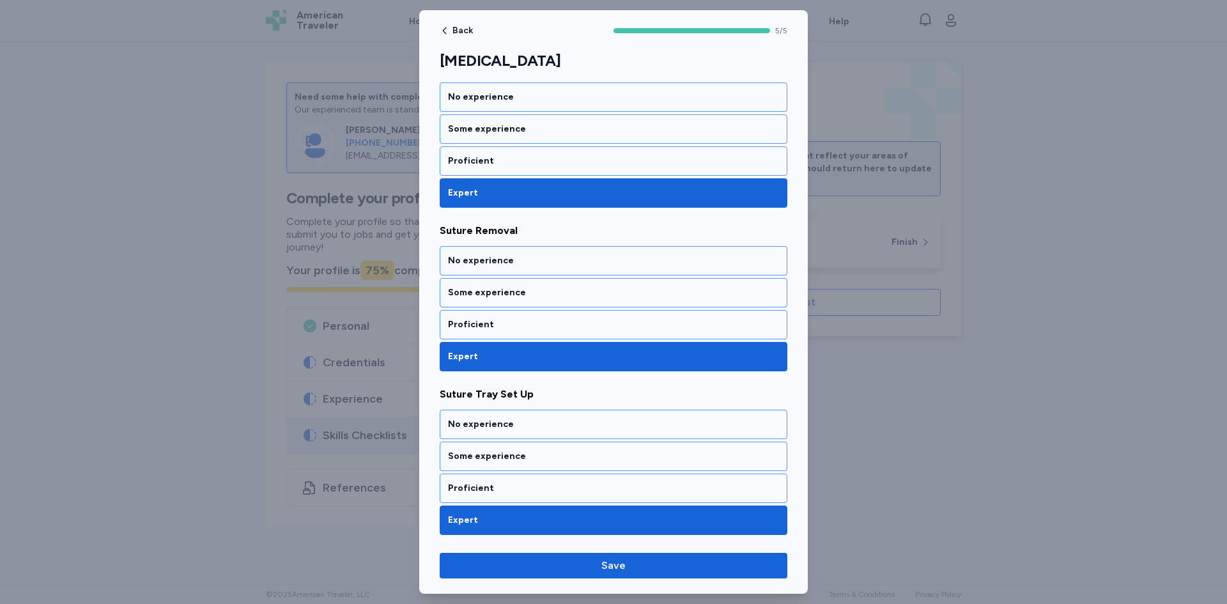
drag, startPoint x: 486, startPoint y: 557, endPoint x: 499, endPoint y: 550, distance: 14.4
click at [489, 558] on button "Save" at bounding box center [614, 566] width 348 height 26
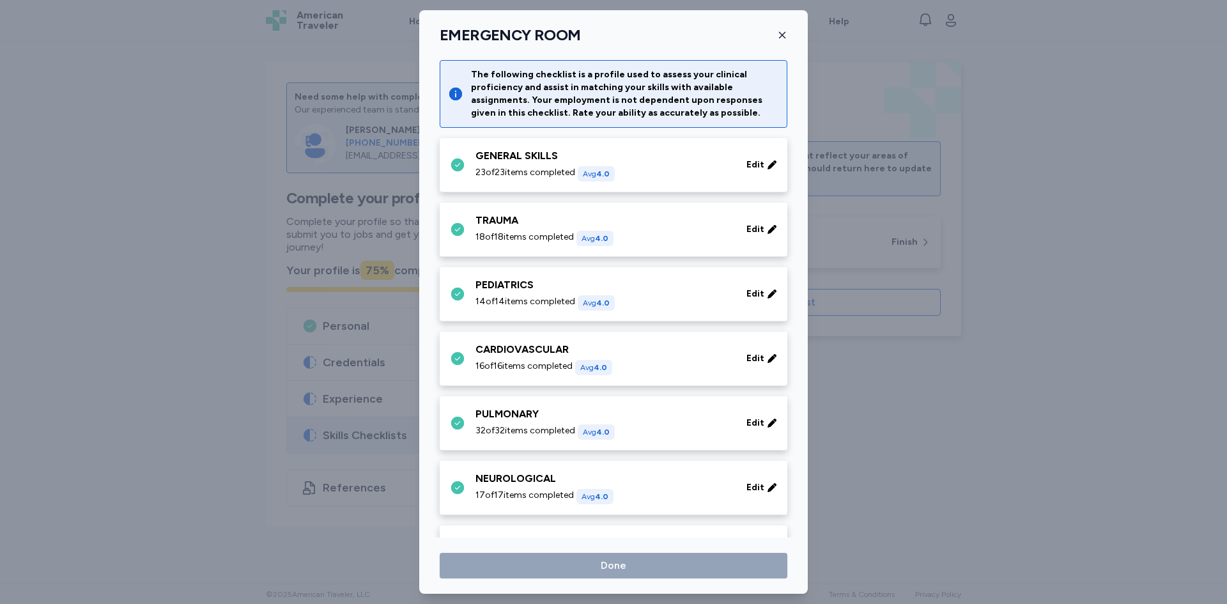
scroll to position [688, 0]
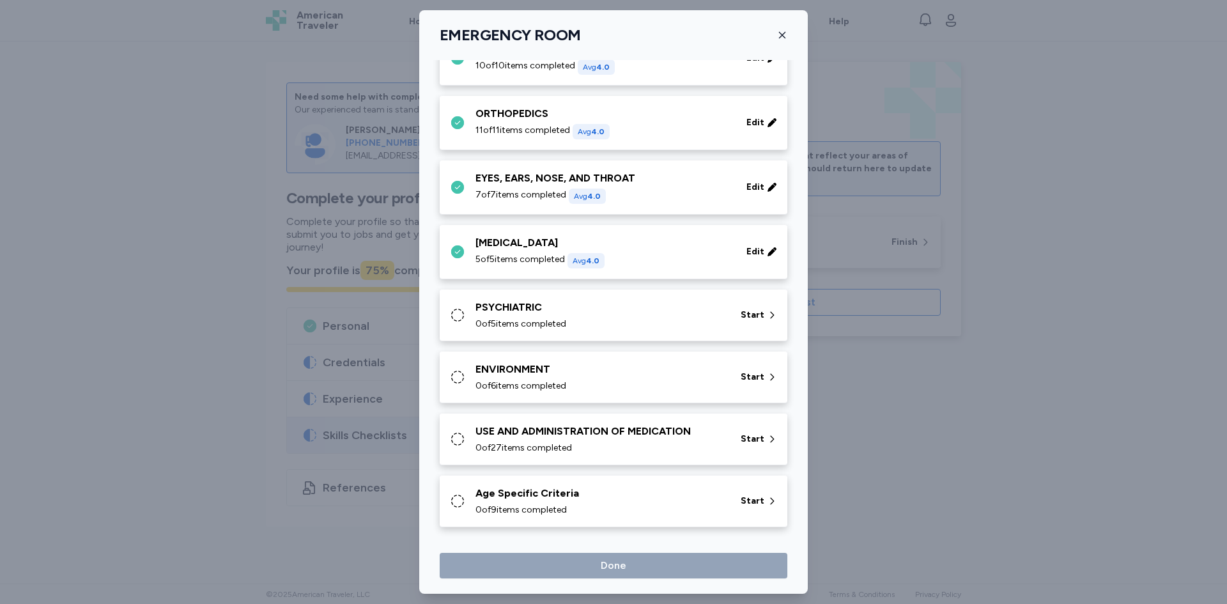
click at [493, 314] on div "PSYCHIATRIC" at bounding box center [601, 307] width 250 height 15
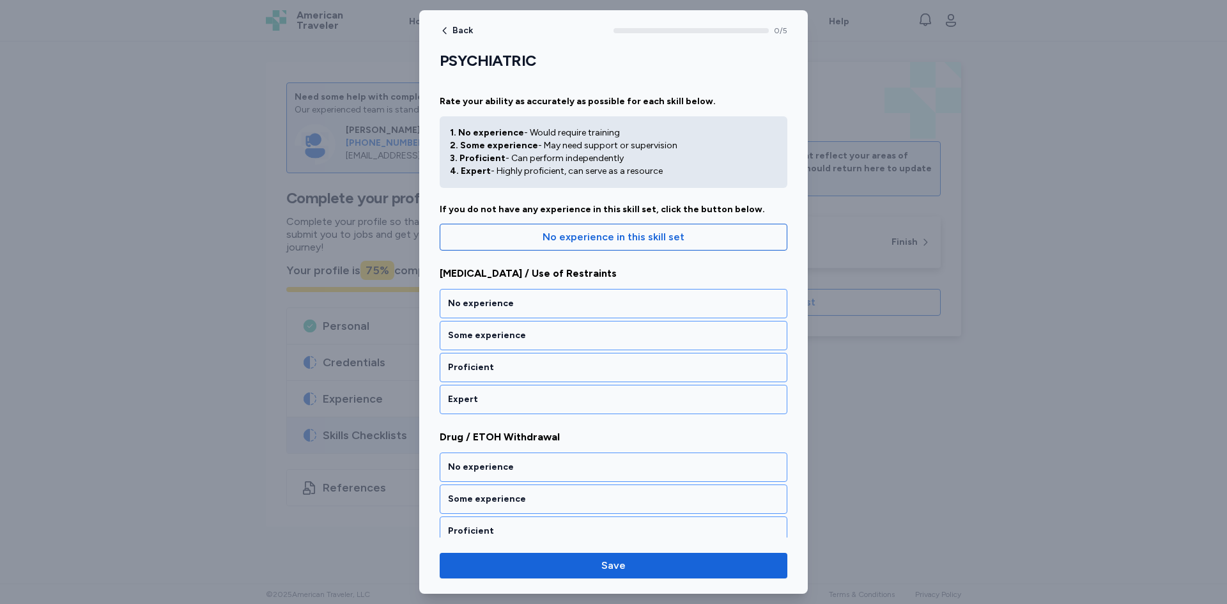
click at [516, 400] on div "Expert" at bounding box center [613, 399] width 331 height 13
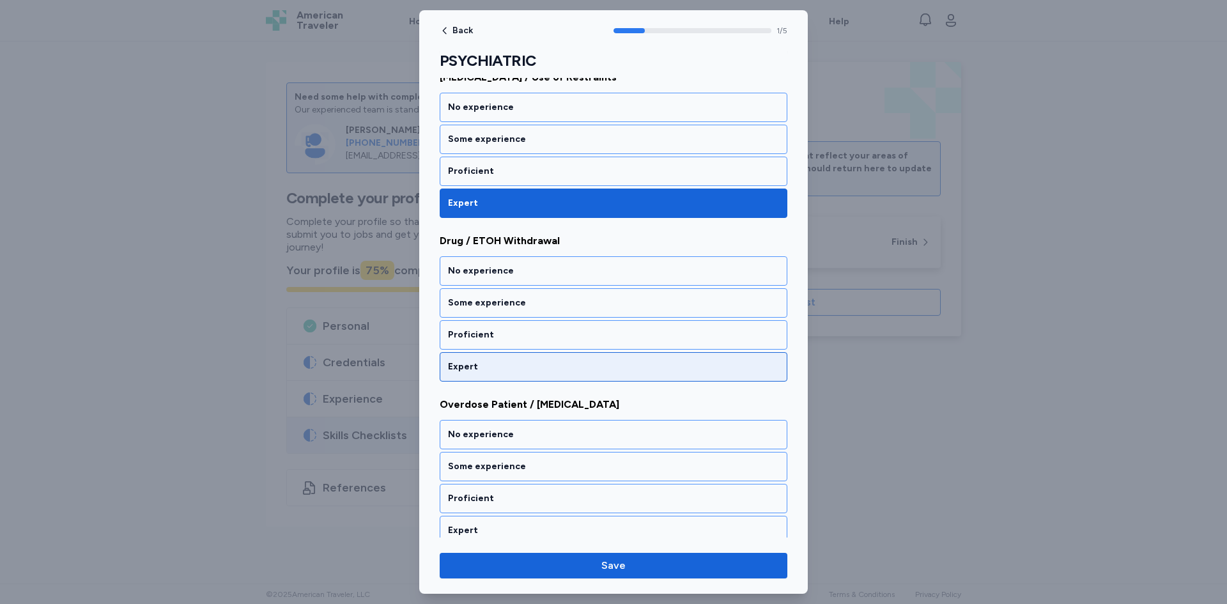
click at [501, 372] on div "Expert" at bounding box center [613, 367] width 331 height 13
click at [492, 372] on div "Expert" at bounding box center [613, 367] width 331 height 13
click at [487, 374] on div "Expert" at bounding box center [614, 366] width 348 height 29
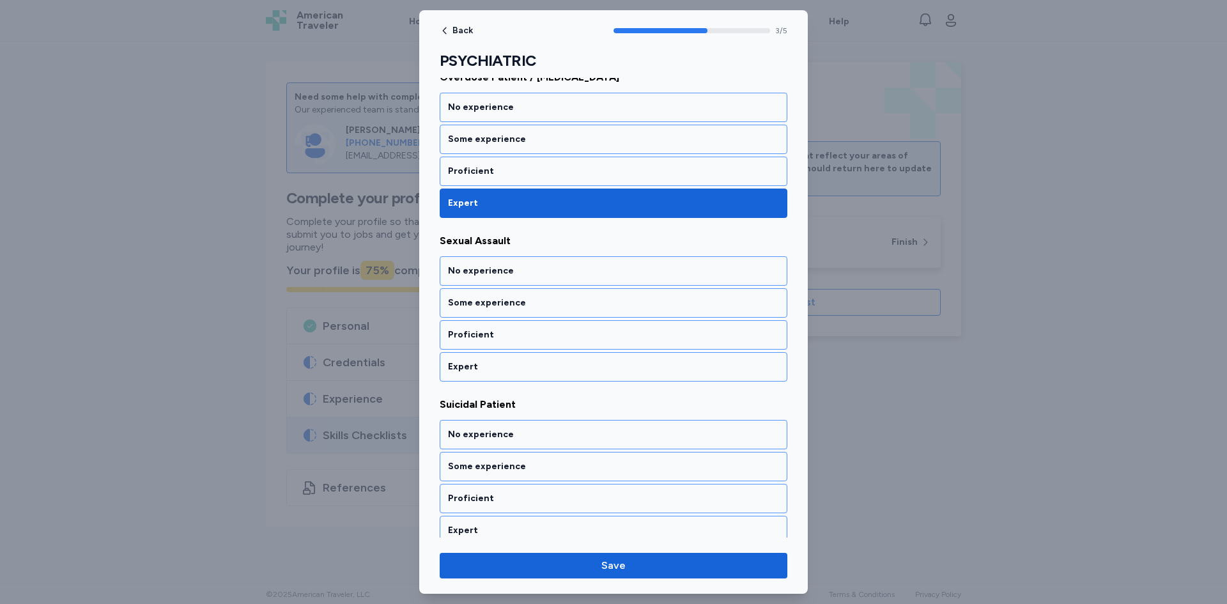
scroll to position [534, 0]
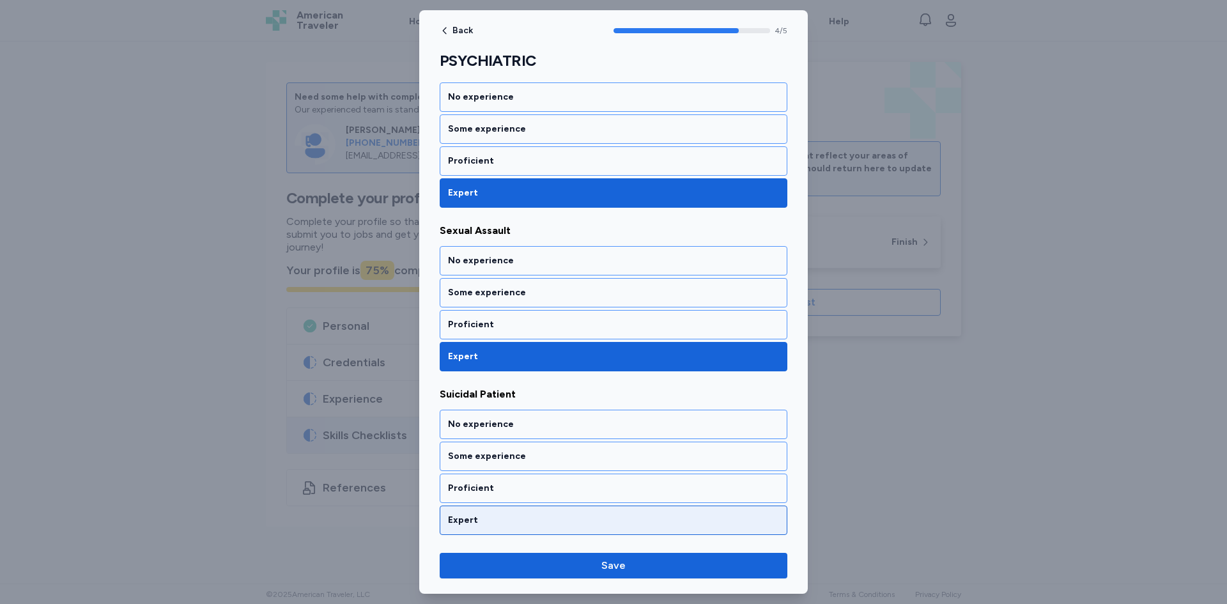
click at [481, 513] on div "Expert" at bounding box center [614, 520] width 348 height 29
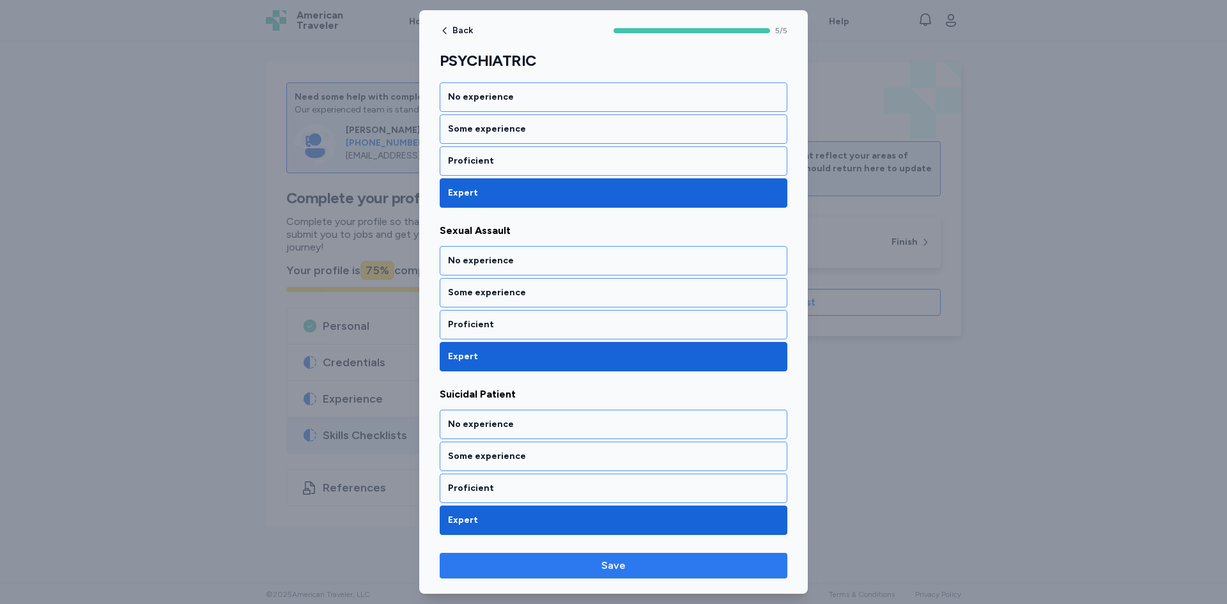
click at [506, 565] on span "Save" at bounding box center [613, 565] width 327 height 15
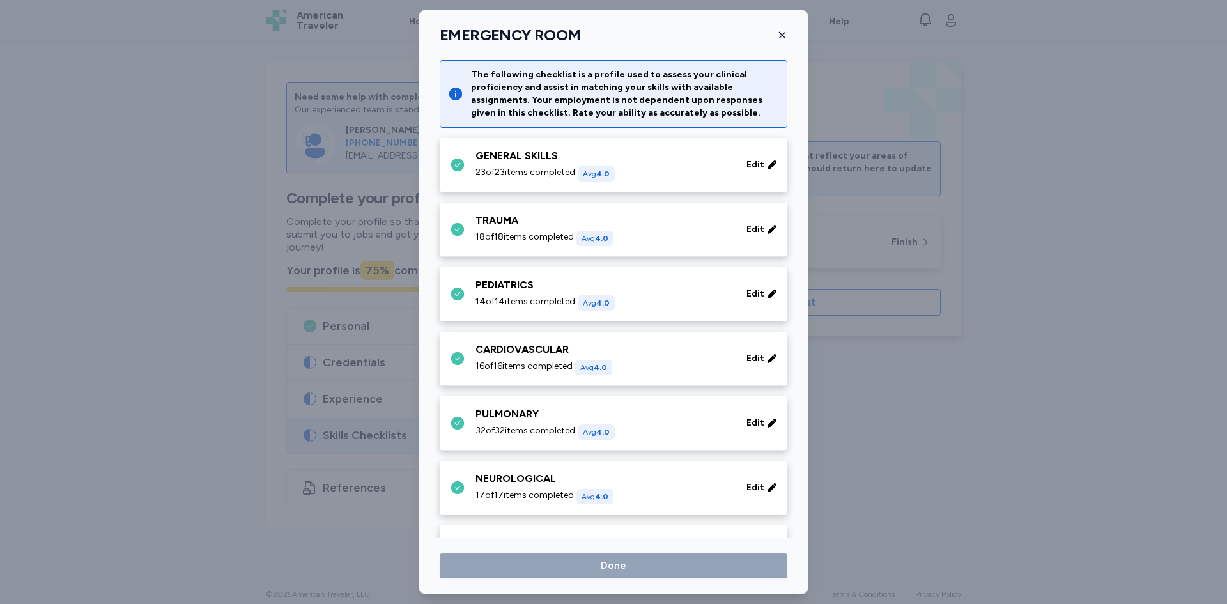
scroll to position [688, 0]
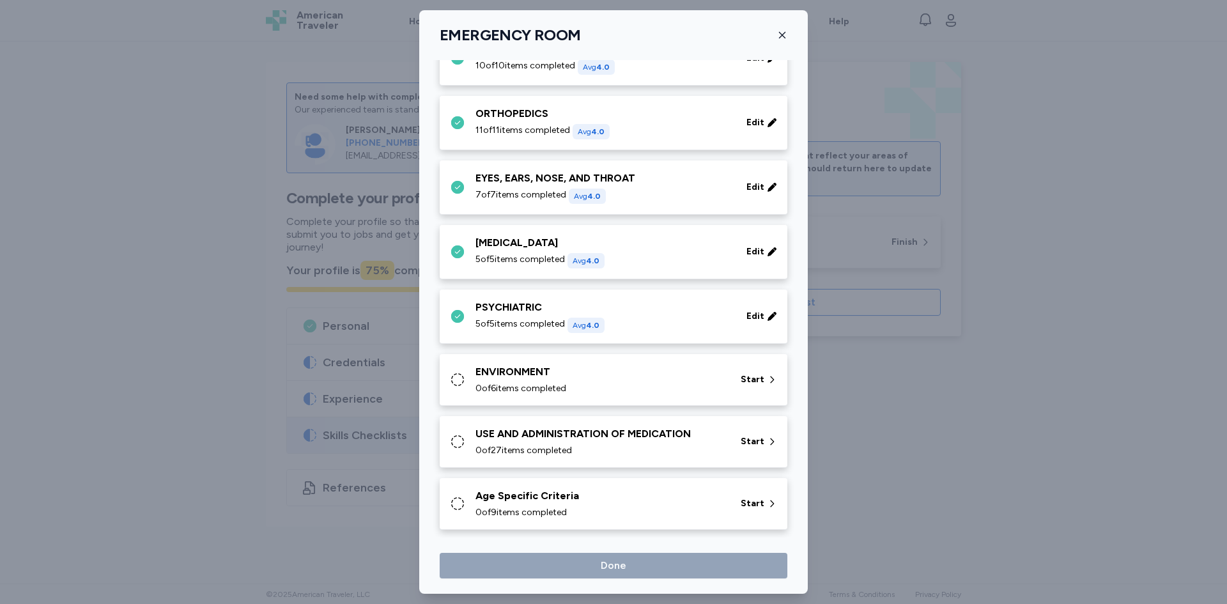
click at [521, 385] on span "0 of 6 items completed" at bounding box center [521, 388] width 91 height 13
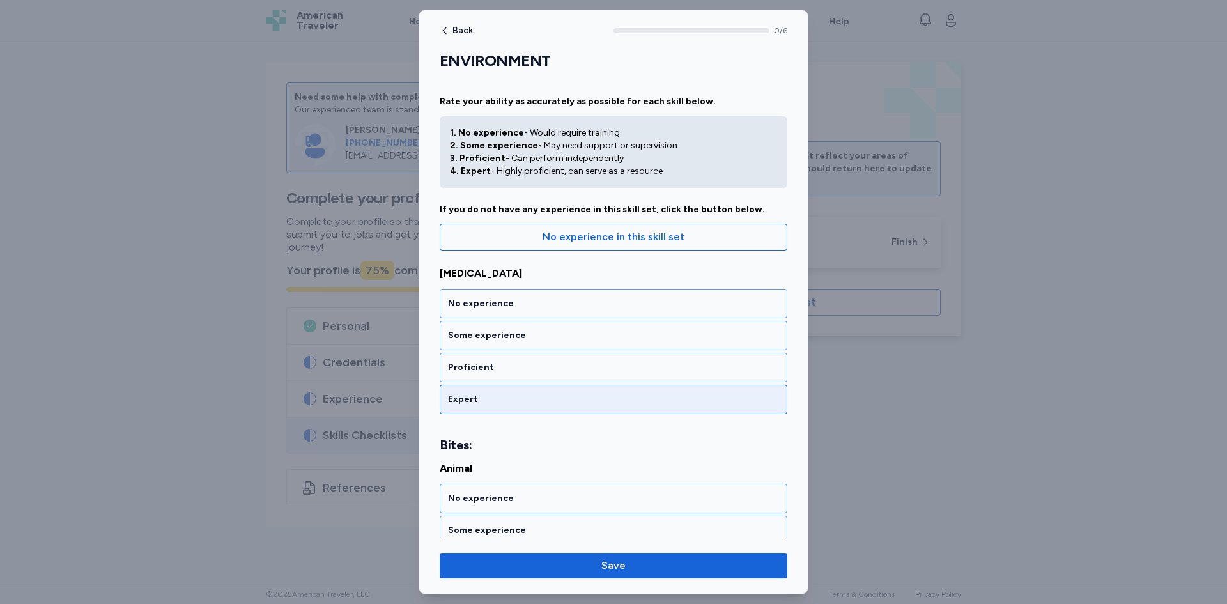
click at [532, 395] on div "Expert" at bounding box center [613, 399] width 331 height 13
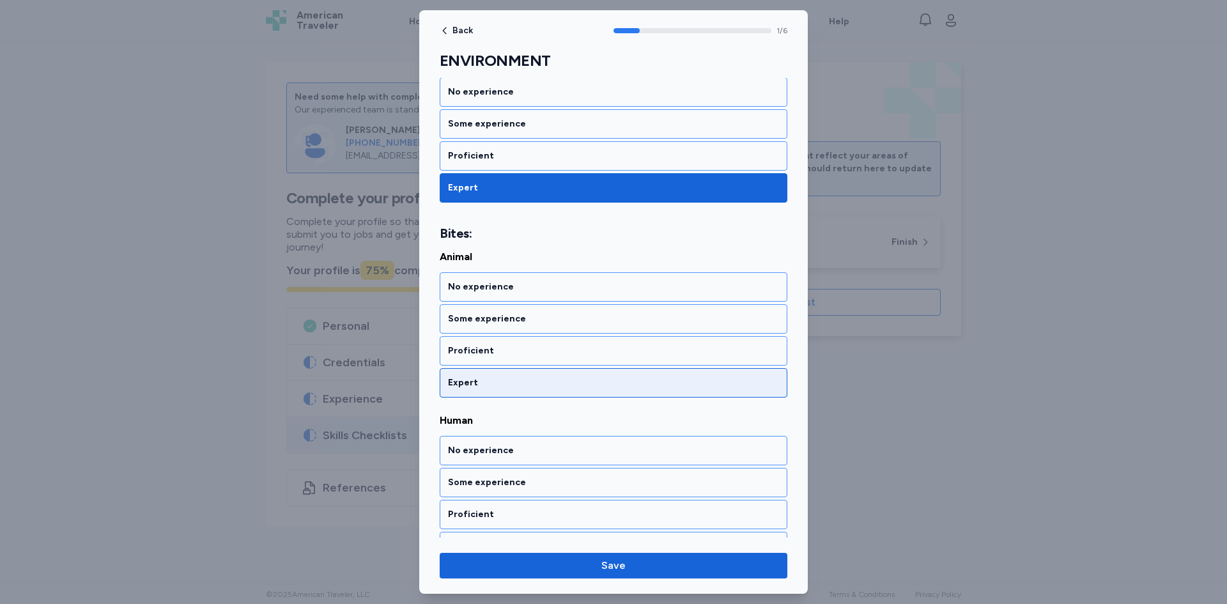
click at [514, 386] on div "Expert" at bounding box center [613, 383] width 331 height 13
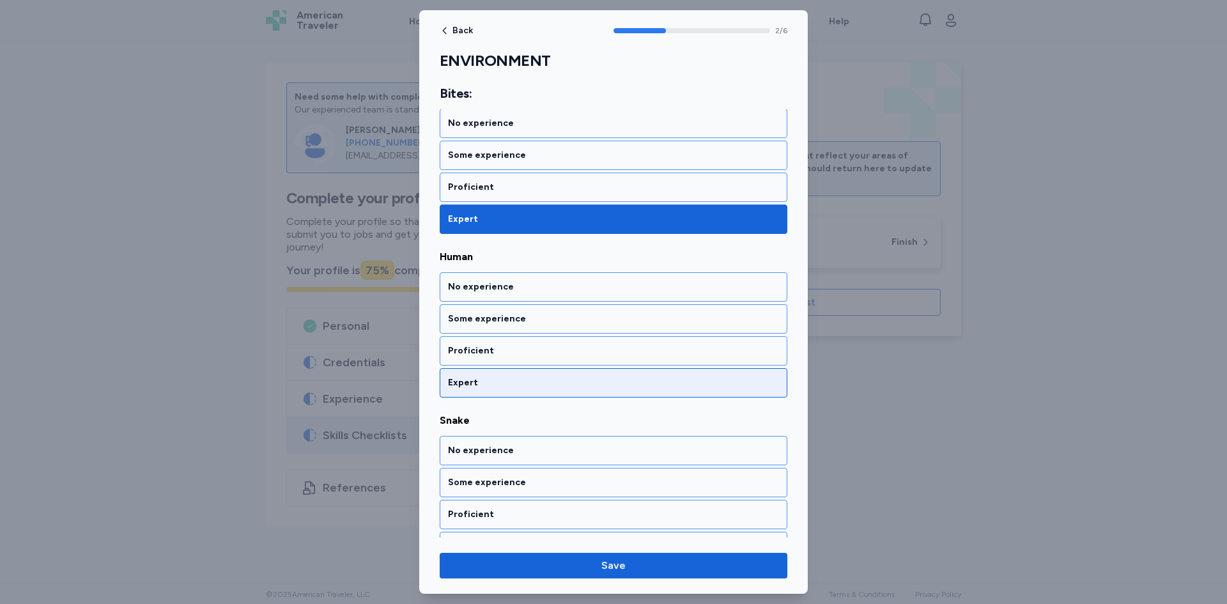
click at [511, 383] on div "Expert" at bounding box center [613, 383] width 331 height 13
click at [509, 384] on div "Expert" at bounding box center [613, 383] width 331 height 13
click at [504, 382] on div "Expert" at bounding box center [613, 383] width 331 height 13
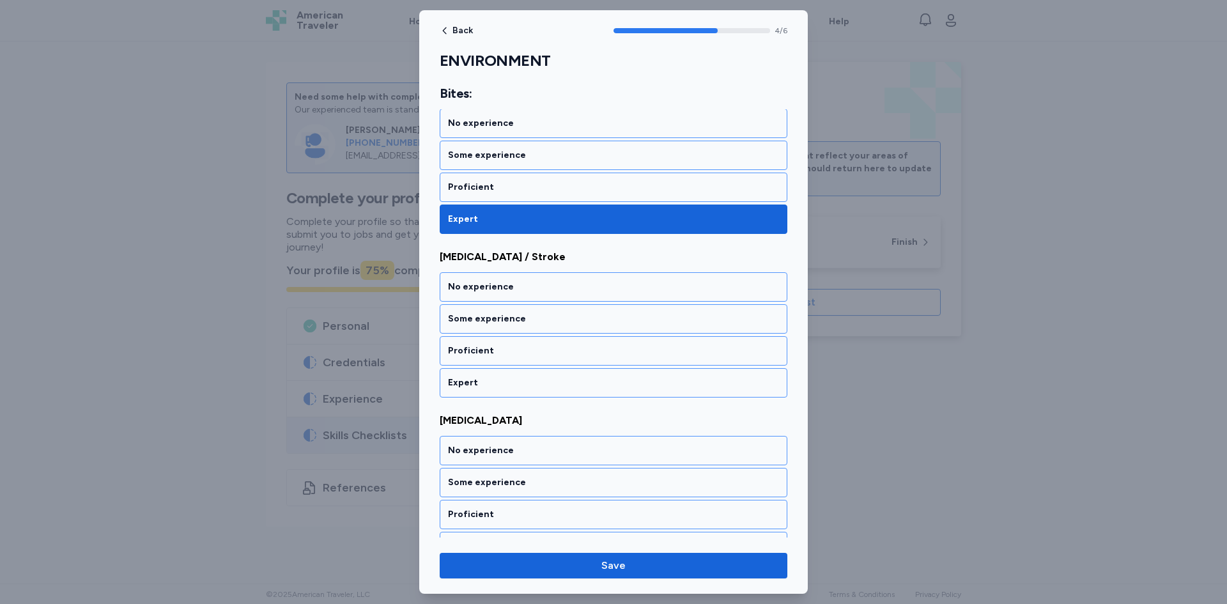
scroll to position [729, 0]
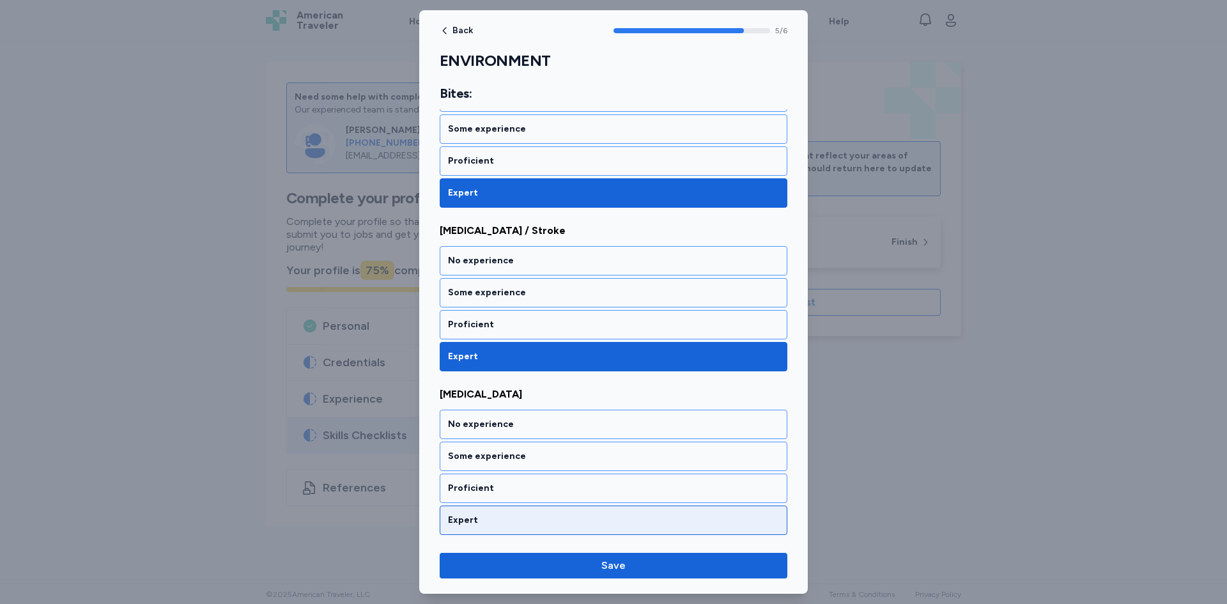
click at [522, 512] on div "Expert" at bounding box center [614, 520] width 348 height 29
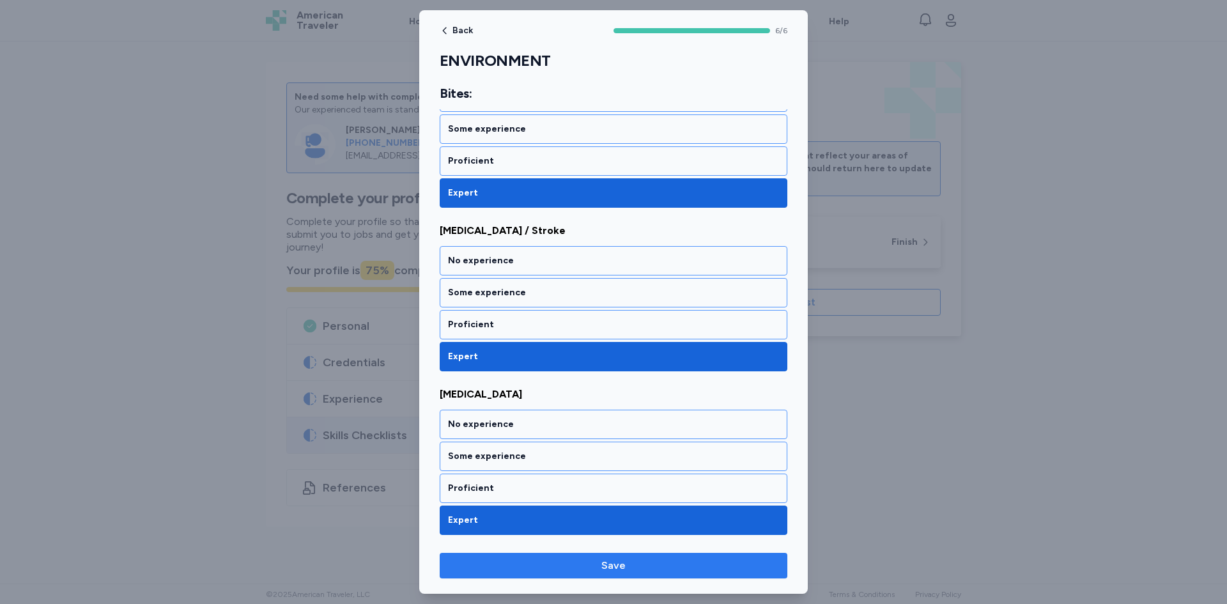
click at [525, 560] on span "Save" at bounding box center [613, 565] width 327 height 15
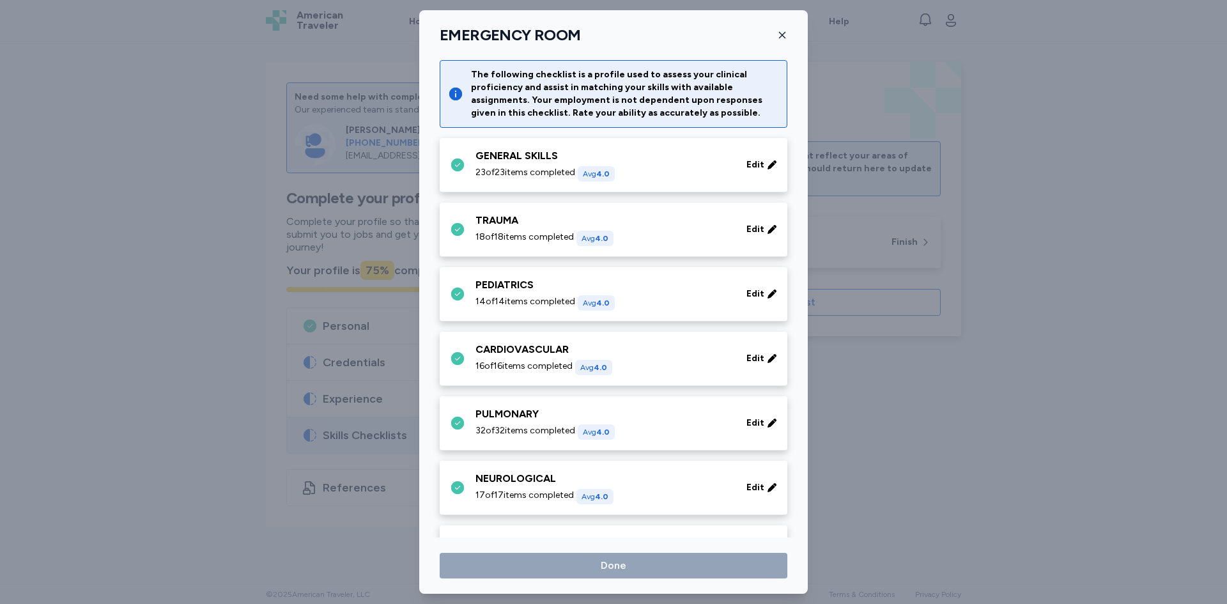
scroll to position [688, 0]
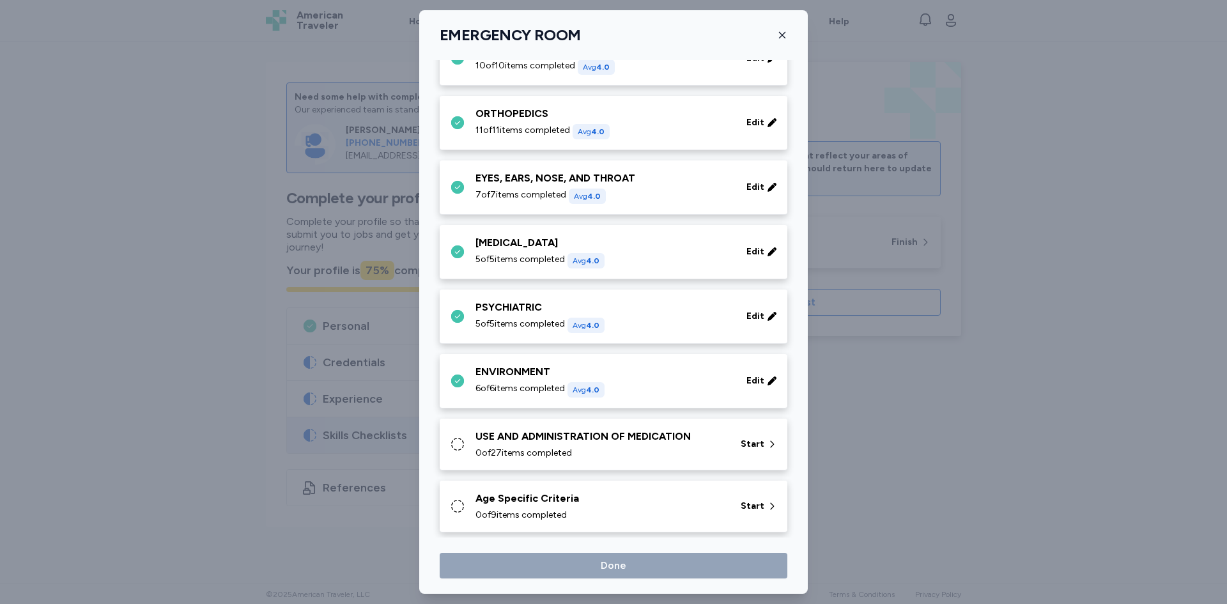
click at [520, 430] on div "USE AND ADMINISTRATION OF MEDICATION" at bounding box center [601, 436] width 250 height 15
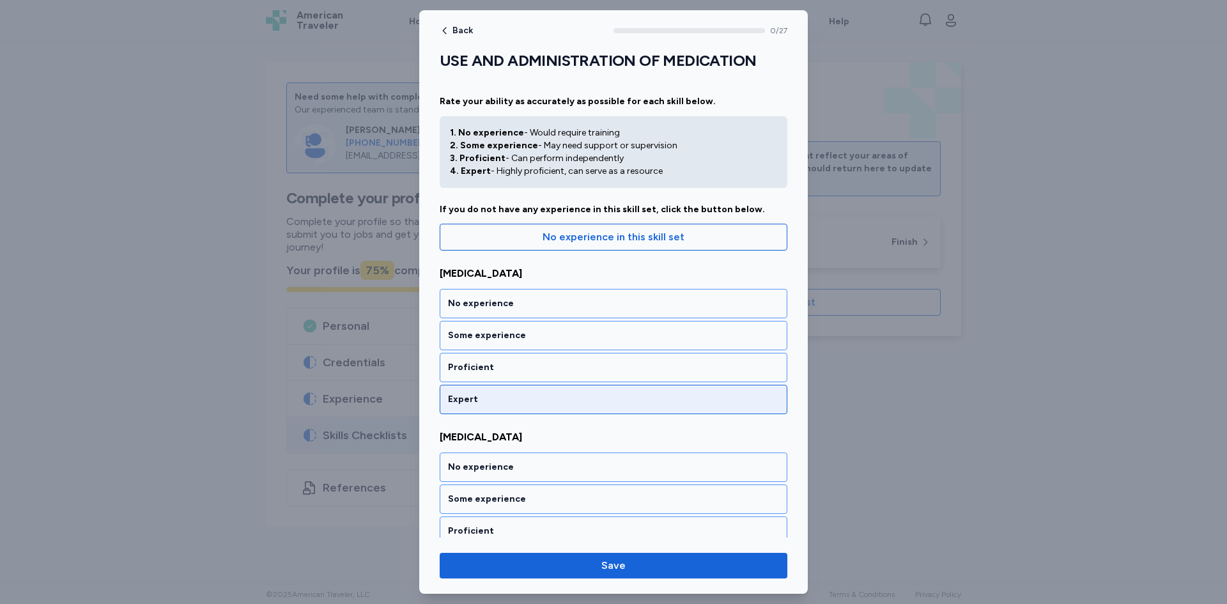
click at [497, 391] on div "Expert" at bounding box center [614, 399] width 348 height 29
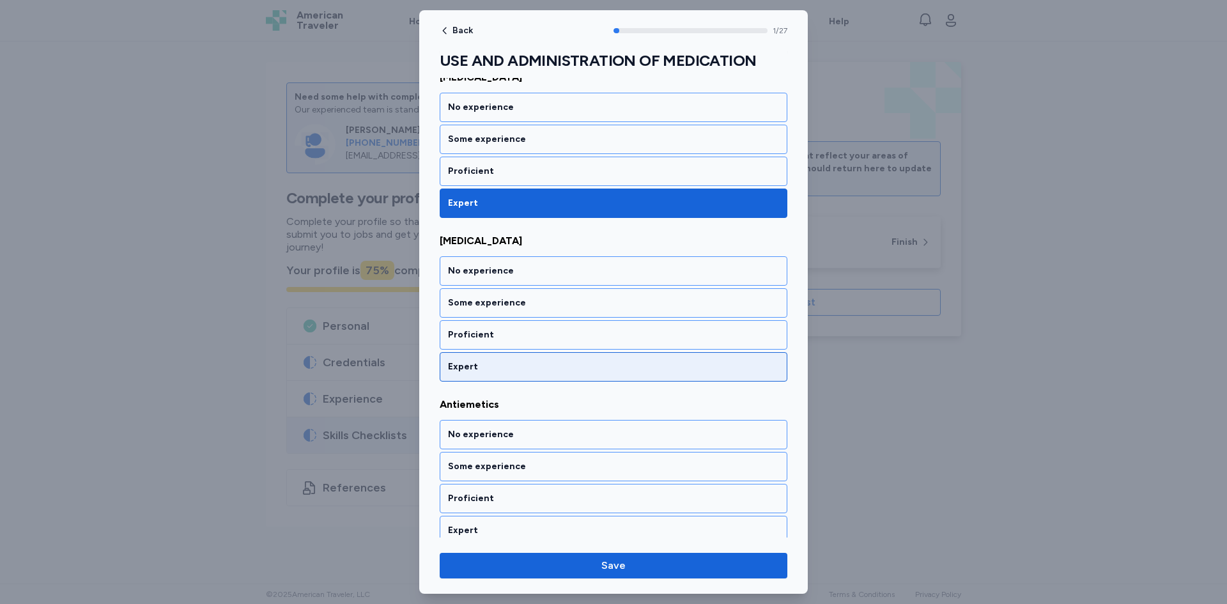
click at [488, 369] on div "Expert" at bounding box center [613, 367] width 331 height 13
click at [483, 362] on div "Expert" at bounding box center [613, 367] width 331 height 13
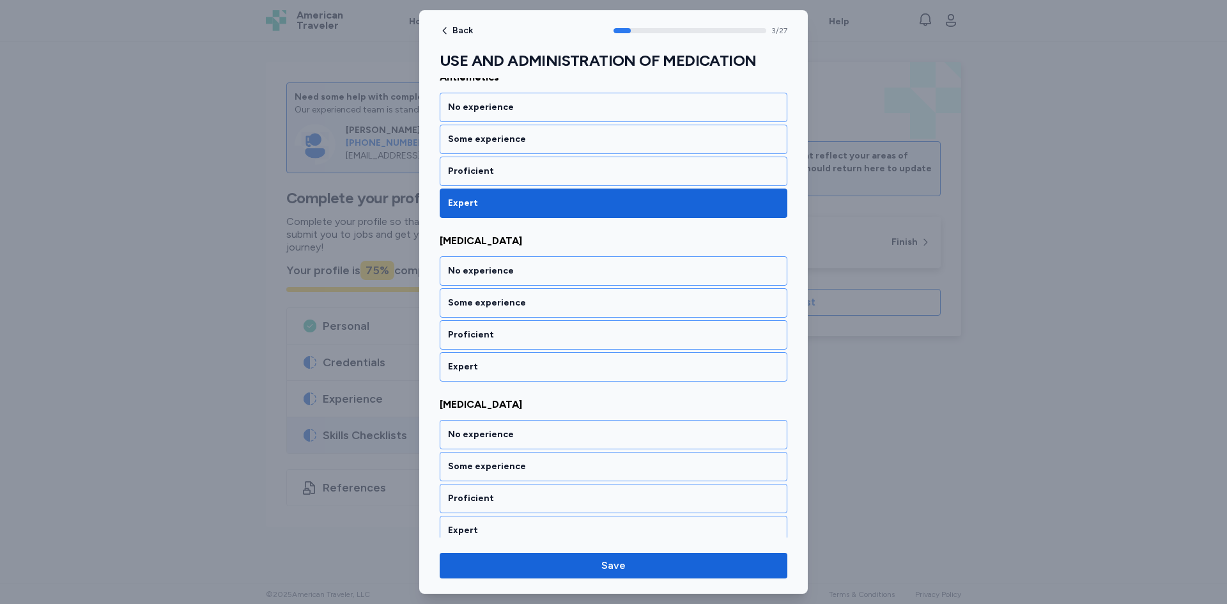
click at [481, 369] on div "Expert" at bounding box center [613, 367] width 331 height 13
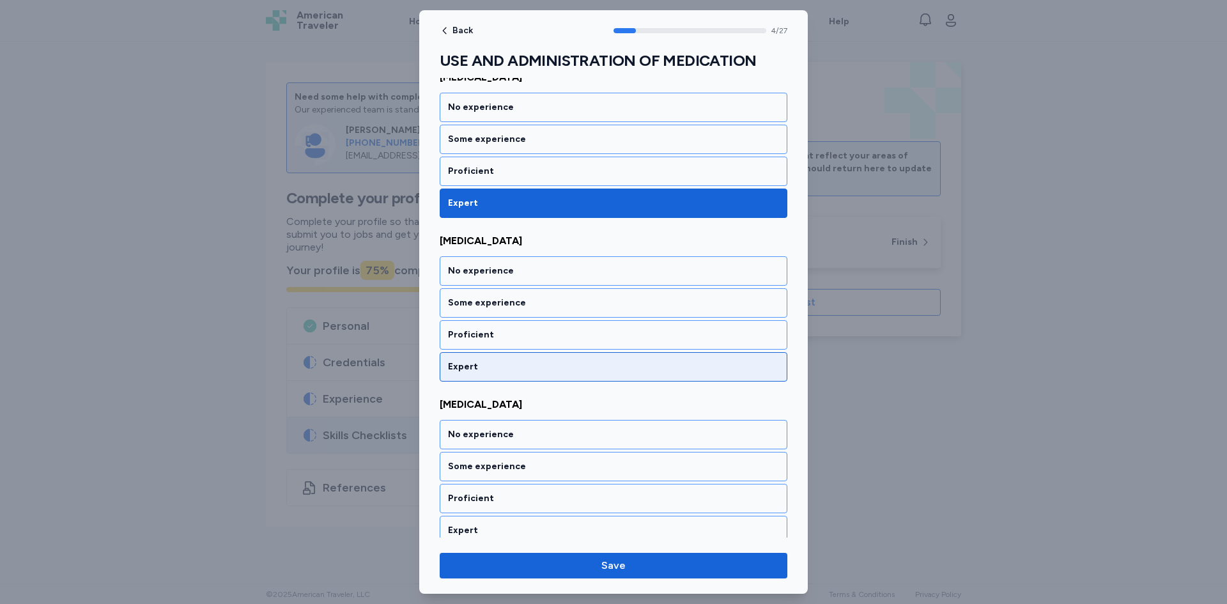
click at [478, 369] on div "Expert" at bounding box center [613, 367] width 331 height 13
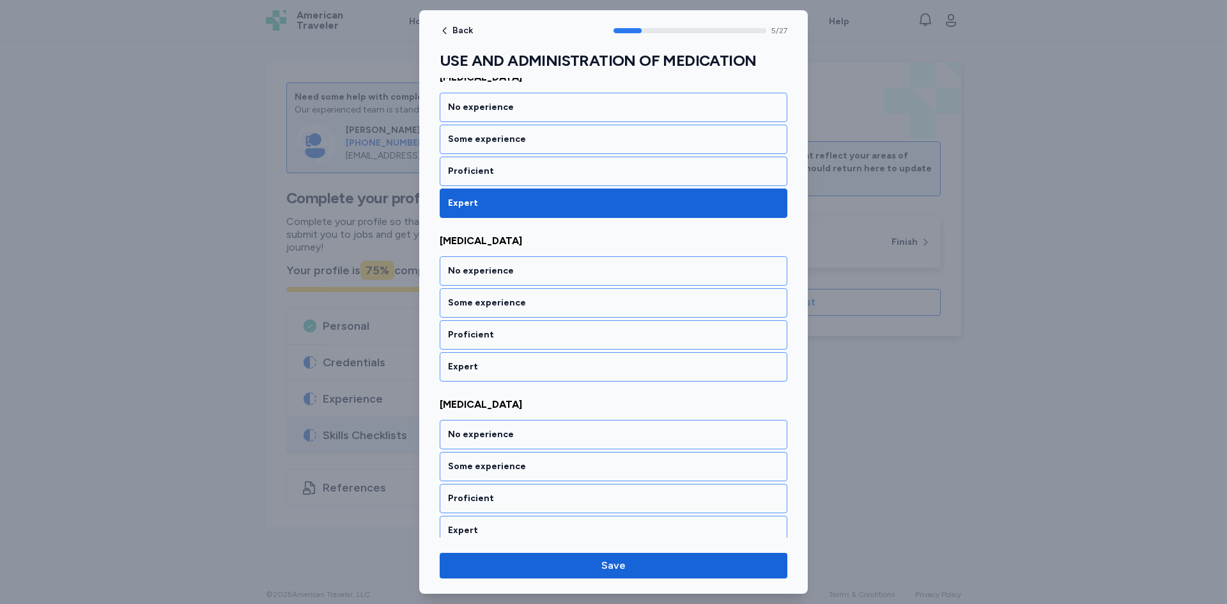
click at [481, 372] on div "Expert" at bounding box center [613, 367] width 331 height 13
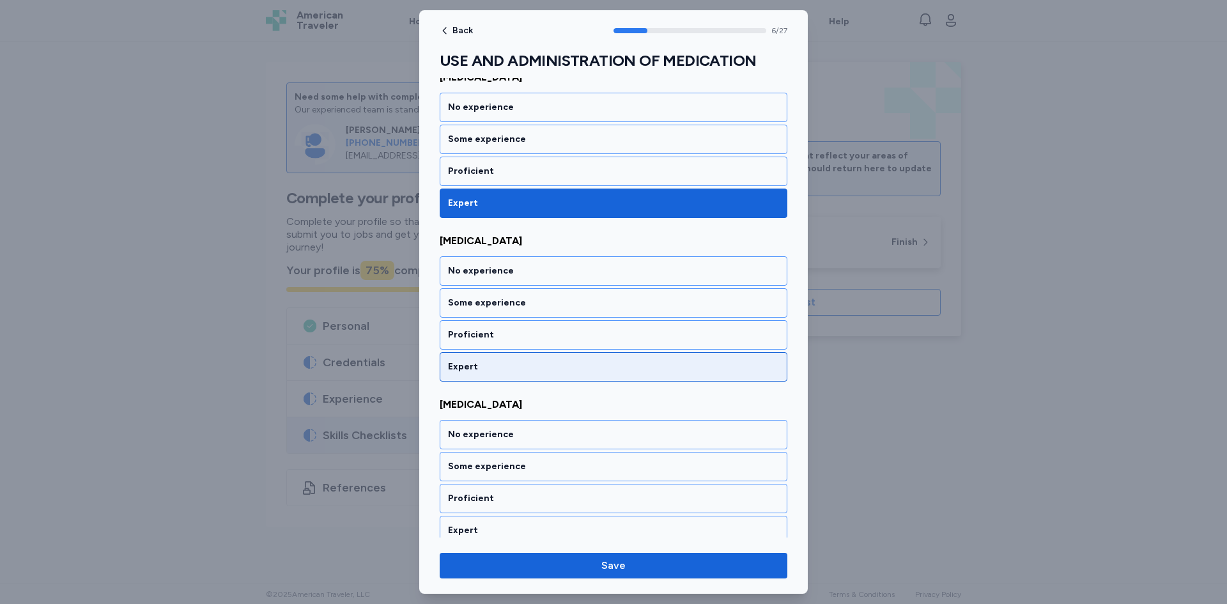
click at [479, 375] on div "Expert" at bounding box center [614, 366] width 348 height 29
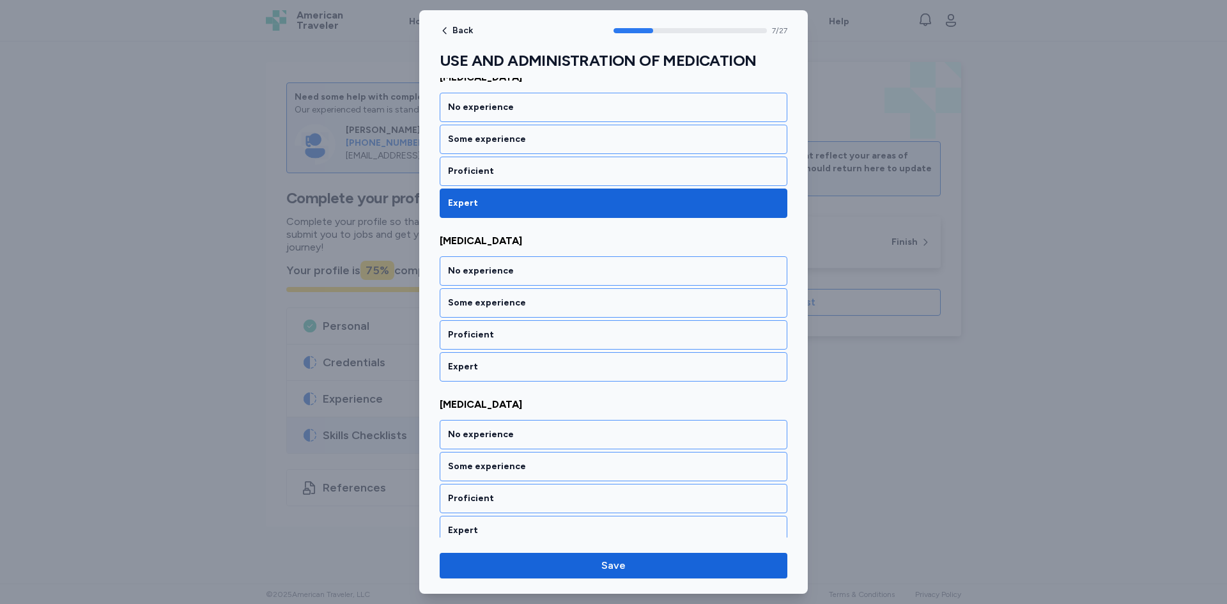
click at [479, 371] on div "Expert" at bounding box center [613, 367] width 331 height 13
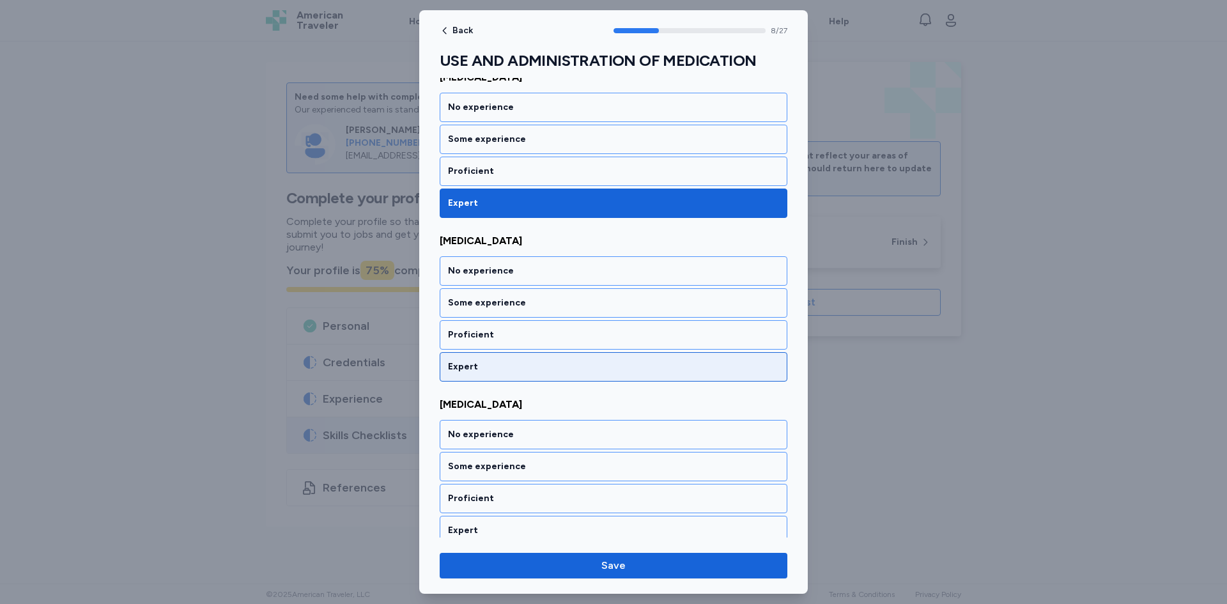
click at [481, 371] on div "Expert" at bounding box center [613, 367] width 331 height 13
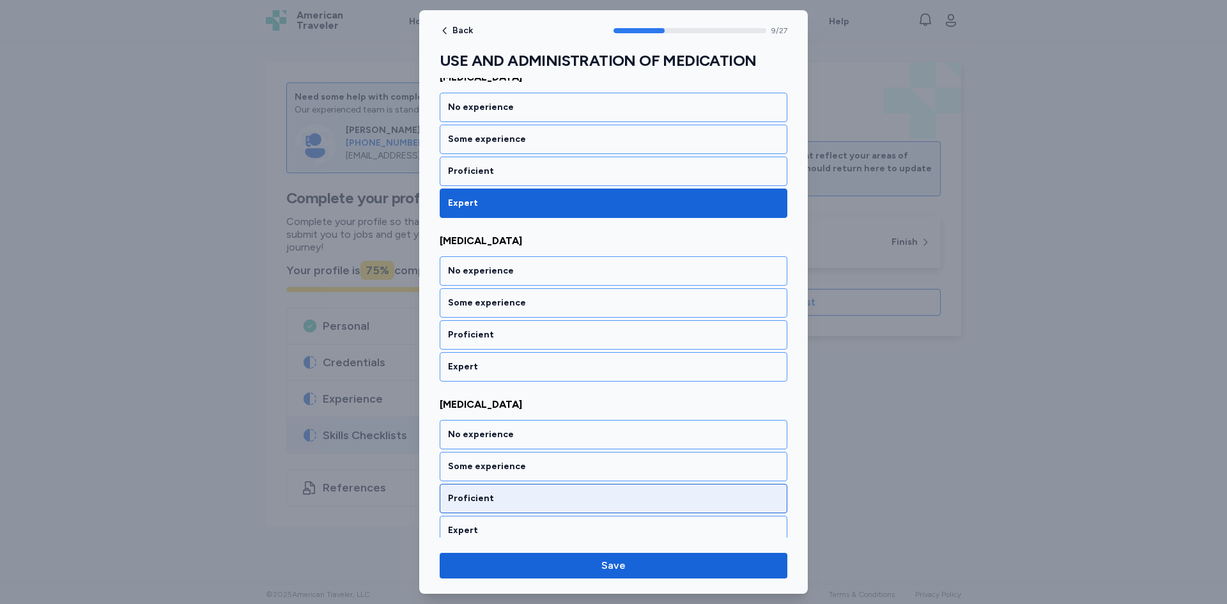
drag, startPoint x: 481, startPoint y: 371, endPoint x: 481, endPoint y: 378, distance: 7.7
click at [481, 370] on div "Expert" at bounding box center [613, 367] width 331 height 13
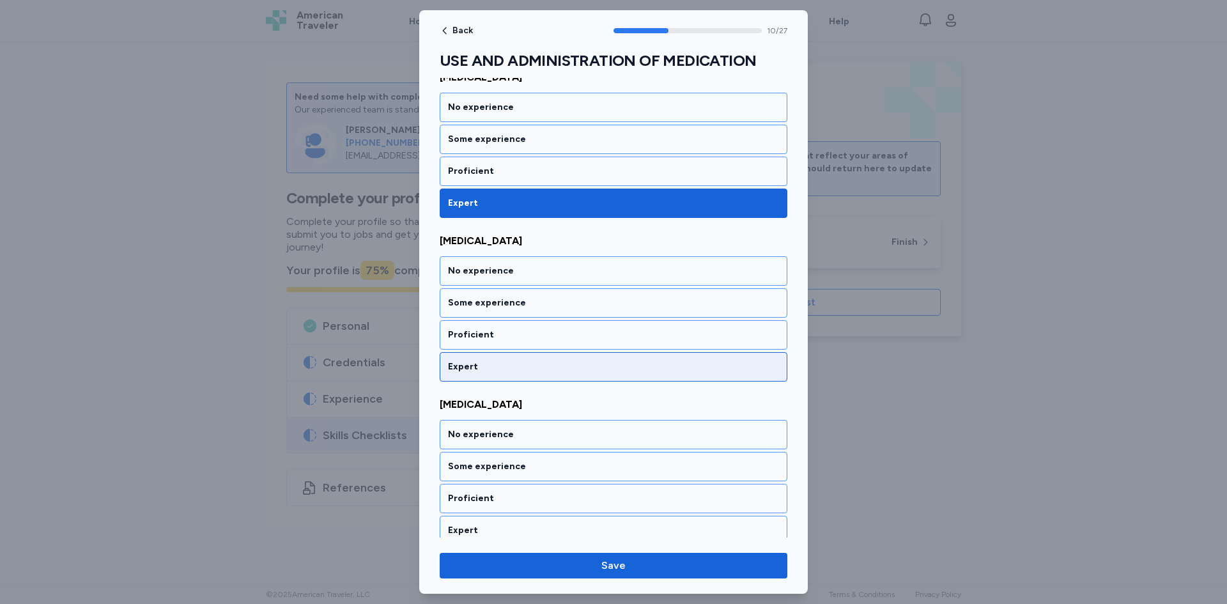
click at [486, 374] on div "Expert" at bounding box center [614, 366] width 348 height 29
click at [488, 364] on div "Expert" at bounding box center [613, 367] width 331 height 13
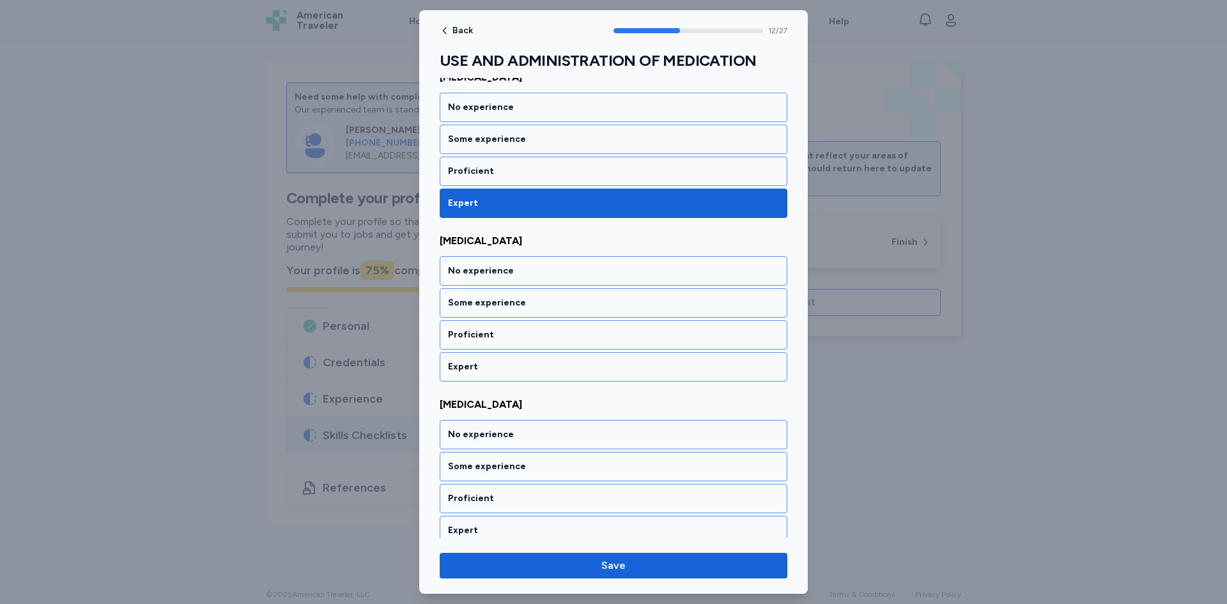
click at [483, 366] on div "Expert" at bounding box center [613, 367] width 331 height 13
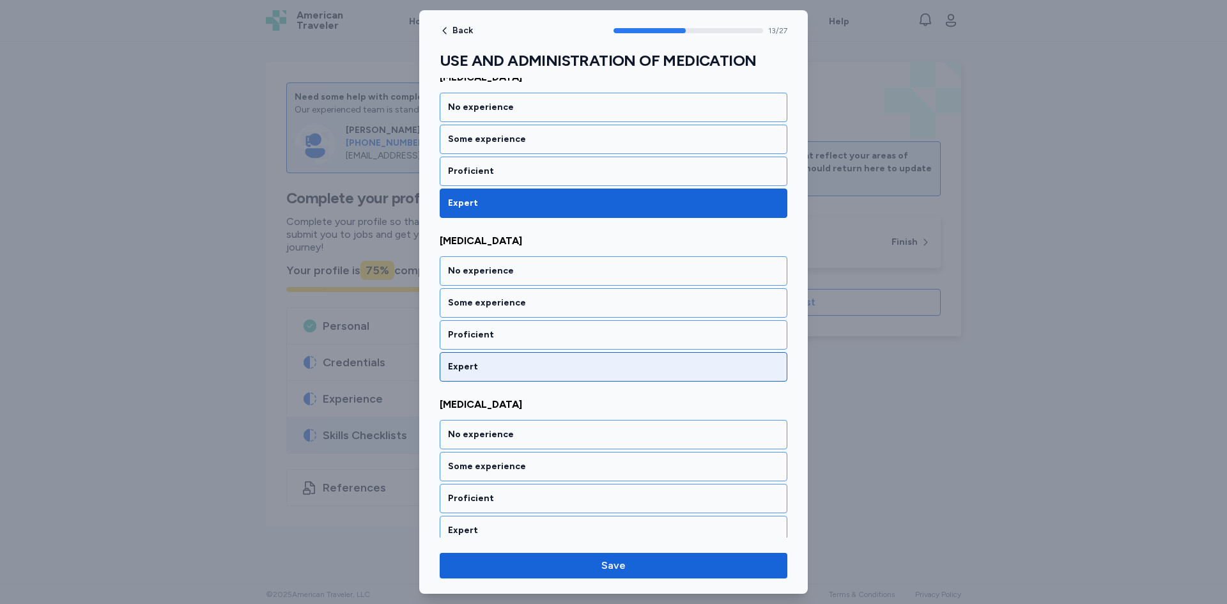
click at [478, 368] on div "Expert" at bounding box center [613, 367] width 331 height 13
click at [479, 358] on div "Expert" at bounding box center [614, 366] width 348 height 29
click at [483, 361] on div "Expert" at bounding box center [613, 367] width 331 height 13
click at [484, 355] on div "Expert" at bounding box center [614, 366] width 348 height 29
click at [486, 356] on div "Expert" at bounding box center [614, 366] width 348 height 29
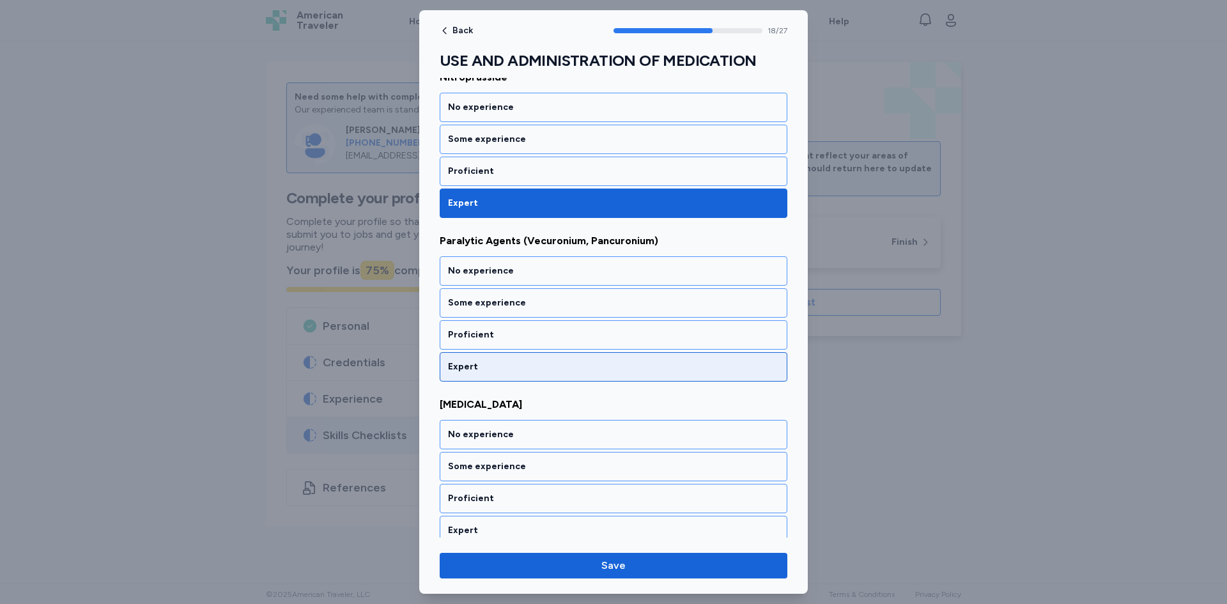
click at [483, 364] on div "Expert" at bounding box center [613, 367] width 331 height 13
click at [478, 371] on div "Expert" at bounding box center [613, 367] width 331 height 13
click at [479, 375] on div "Expert" at bounding box center [614, 366] width 348 height 29
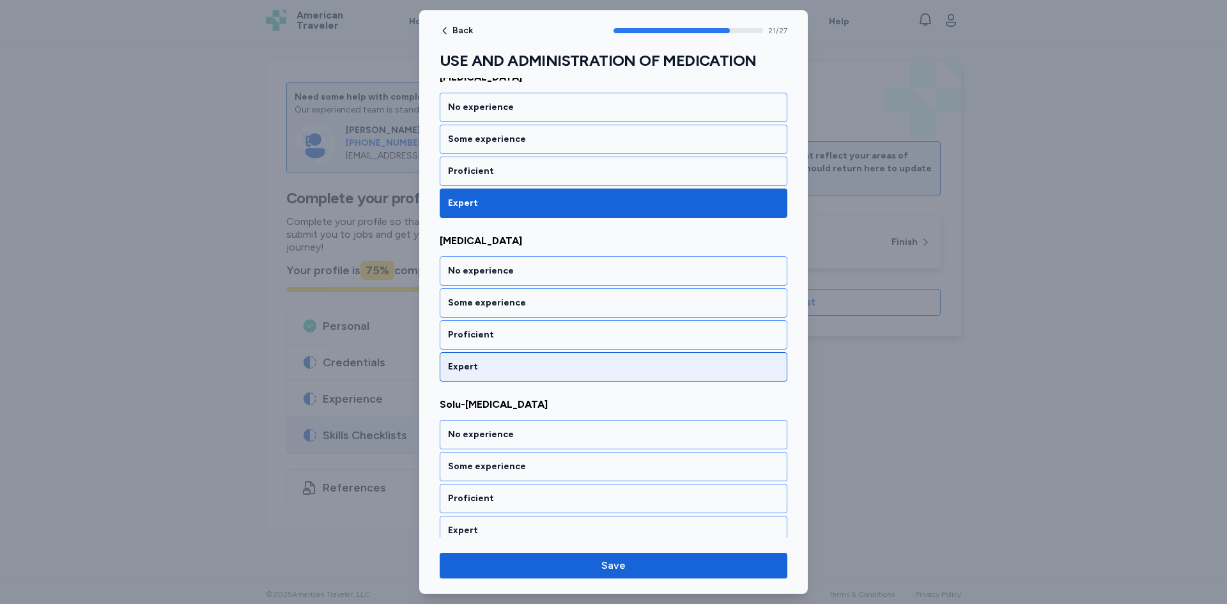
click at [479, 374] on div "Expert" at bounding box center [614, 366] width 348 height 29
click at [473, 373] on div "Expert" at bounding box center [614, 366] width 348 height 29
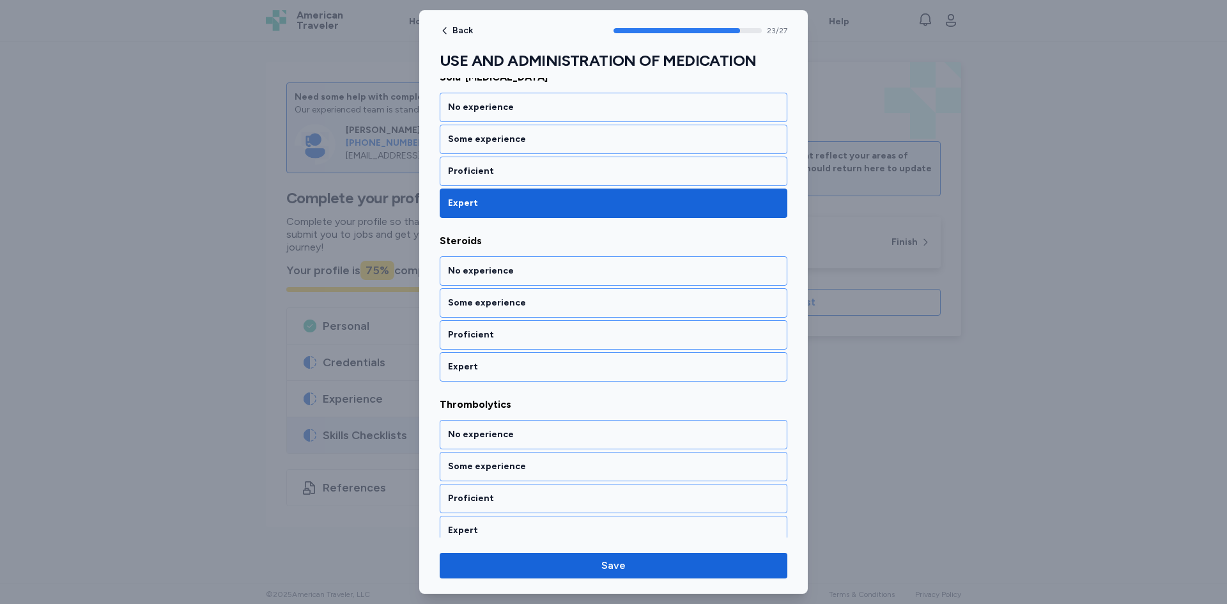
click at [469, 369] on div "Expert" at bounding box center [613, 367] width 331 height 13
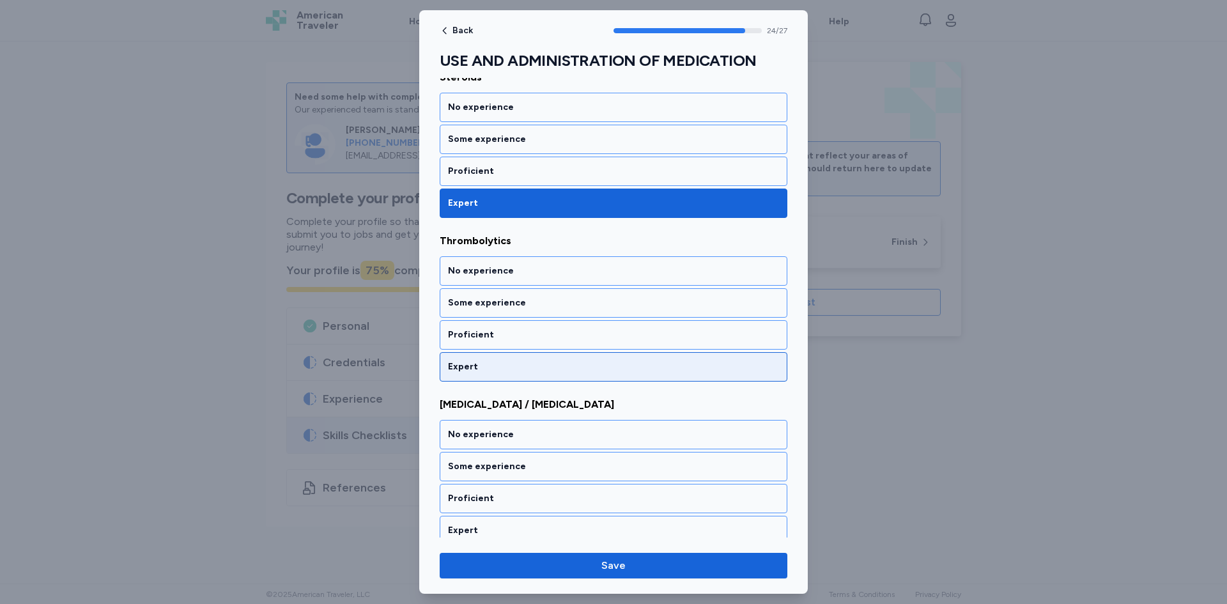
click at [468, 369] on div "Expert" at bounding box center [613, 367] width 331 height 13
click at [469, 370] on div "Expert" at bounding box center [613, 367] width 331 height 13
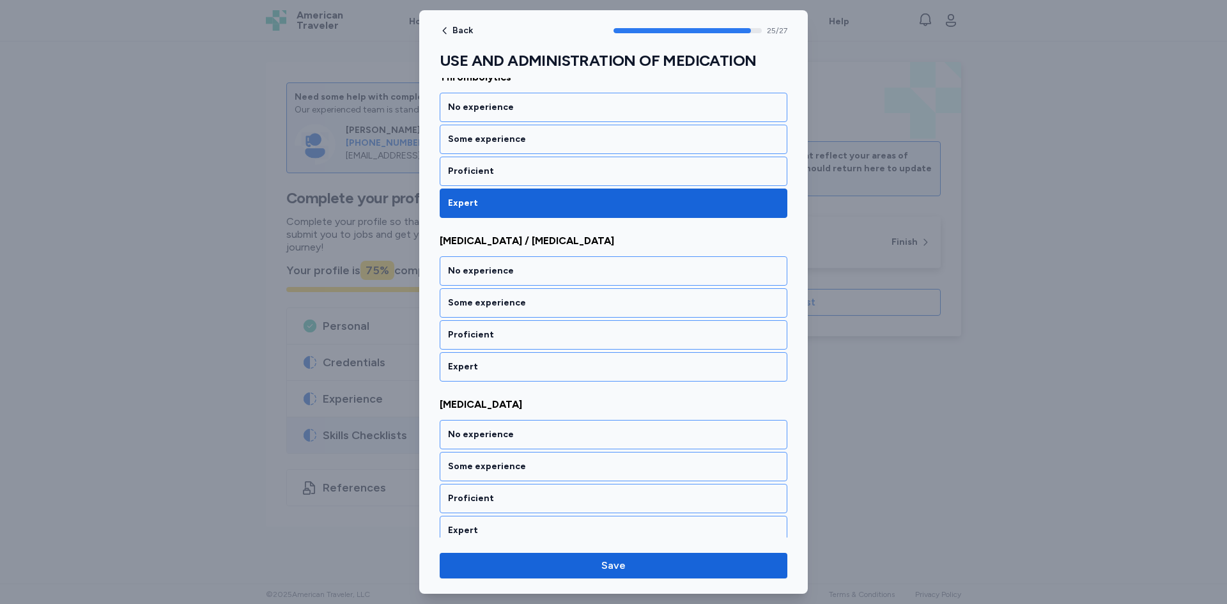
scroll to position [4134, 0]
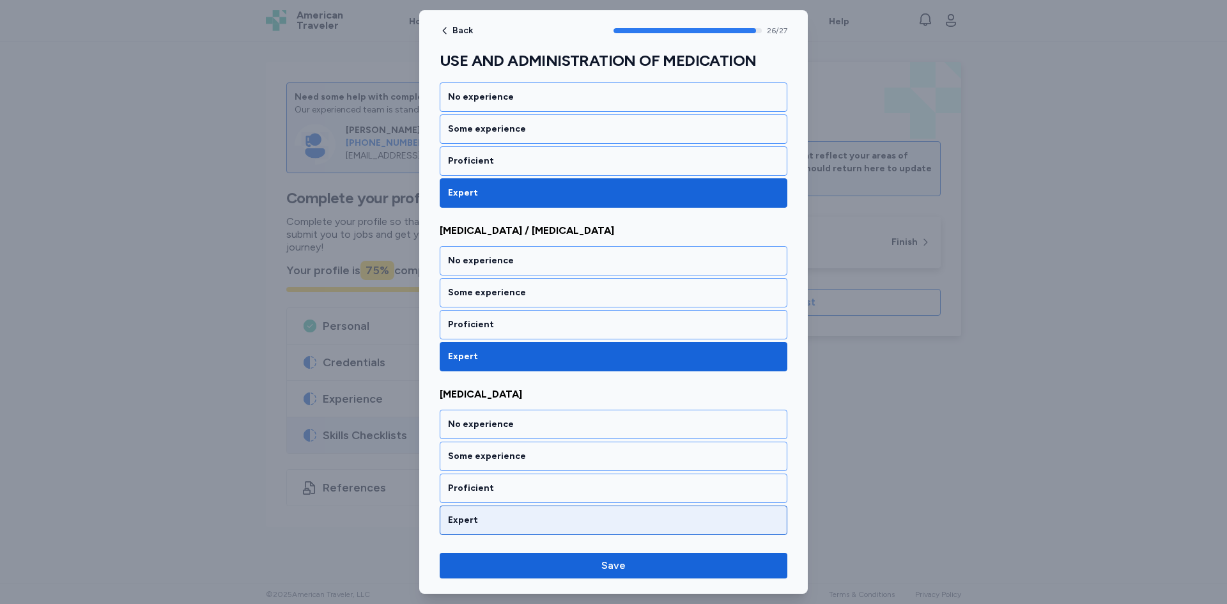
click at [488, 516] on div "Expert" at bounding box center [613, 520] width 331 height 13
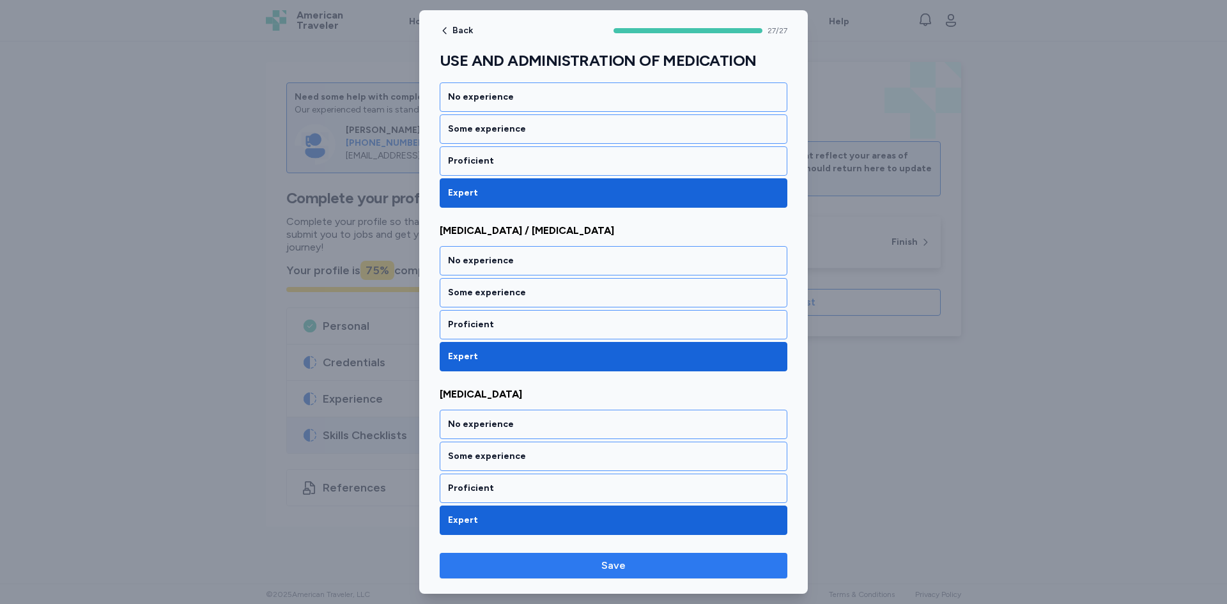
click at [515, 563] on span "Save" at bounding box center [613, 565] width 327 height 15
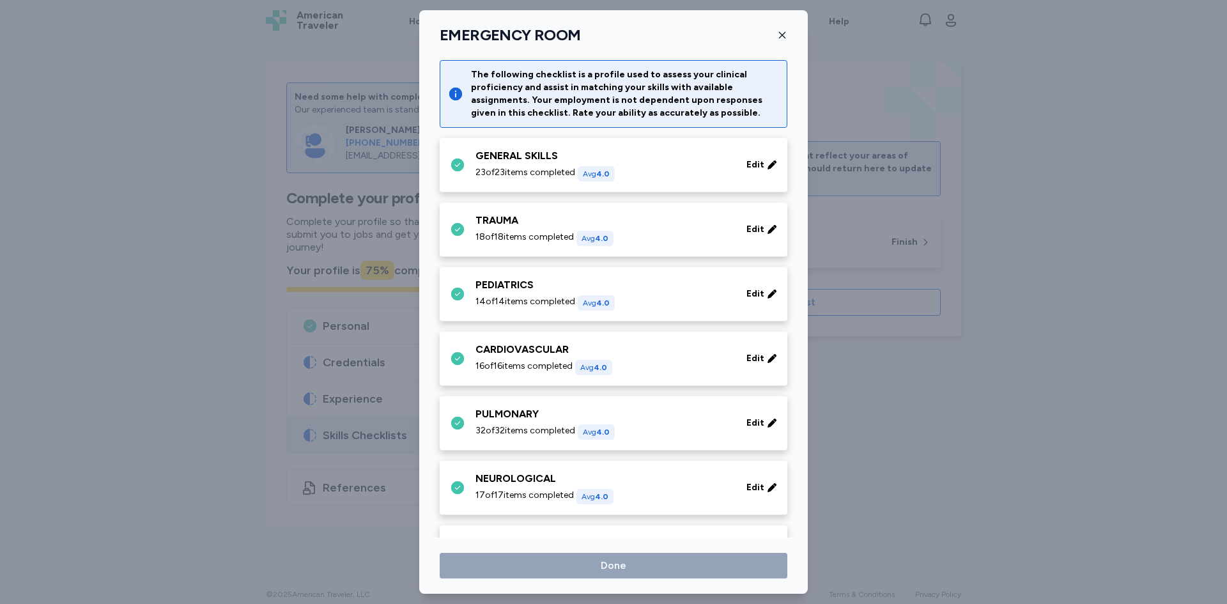
scroll to position [688, 0]
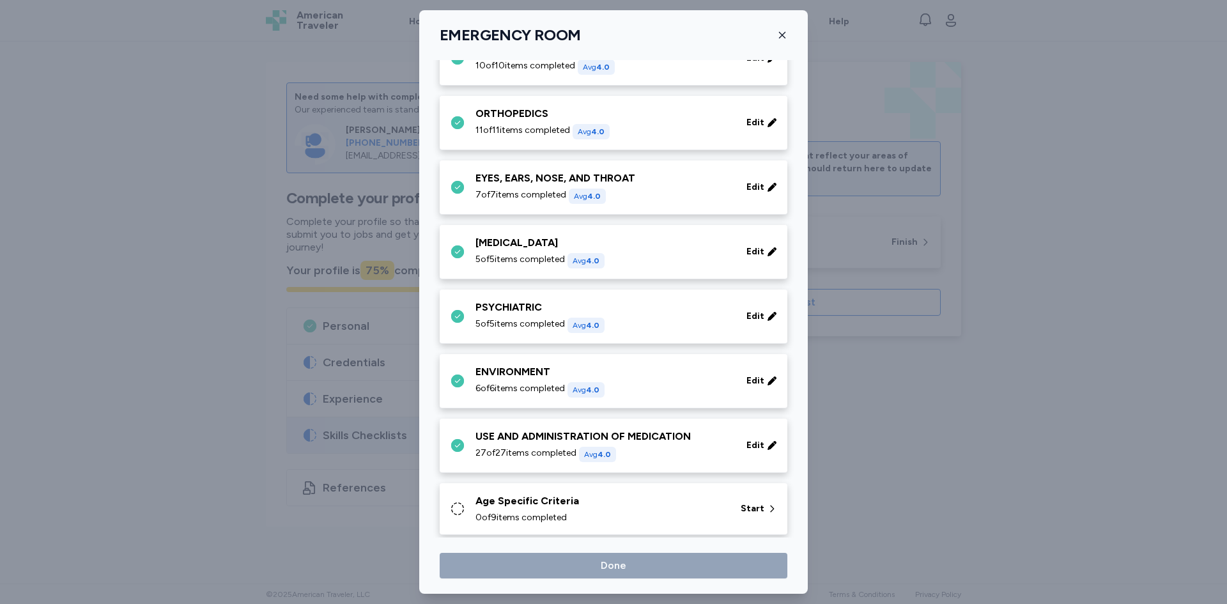
click at [618, 496] on div "Age Specific Criteria" at bounding box center [601, 500] width 250 height 15
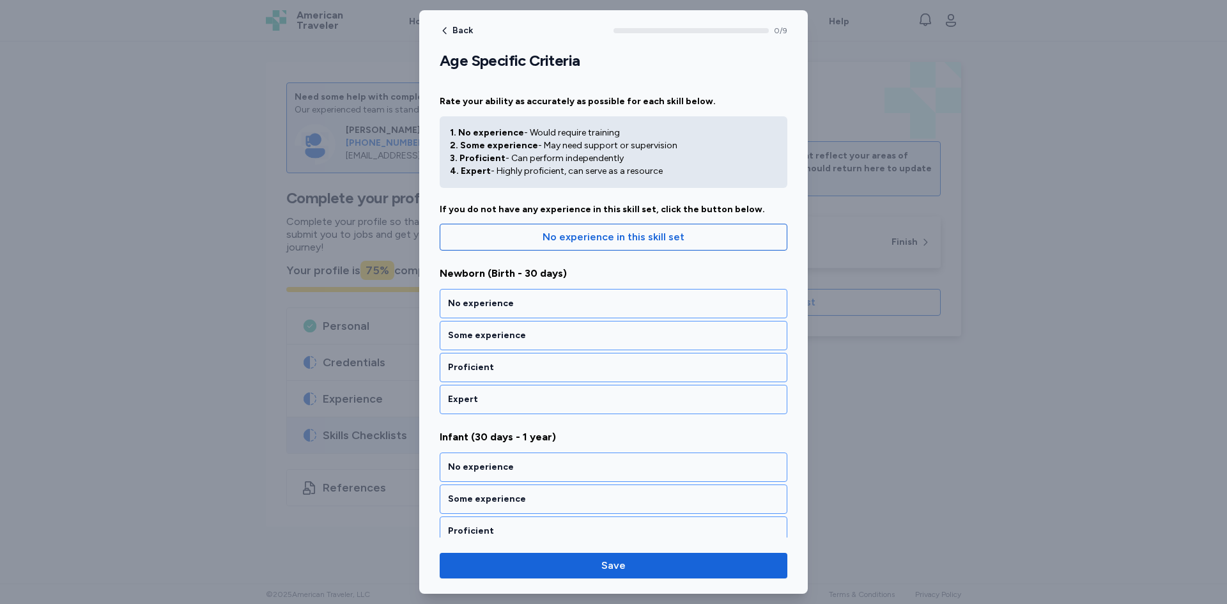
click at [495, 400] on div "Expert" at bounding box center [613, 399] width 331 height 13
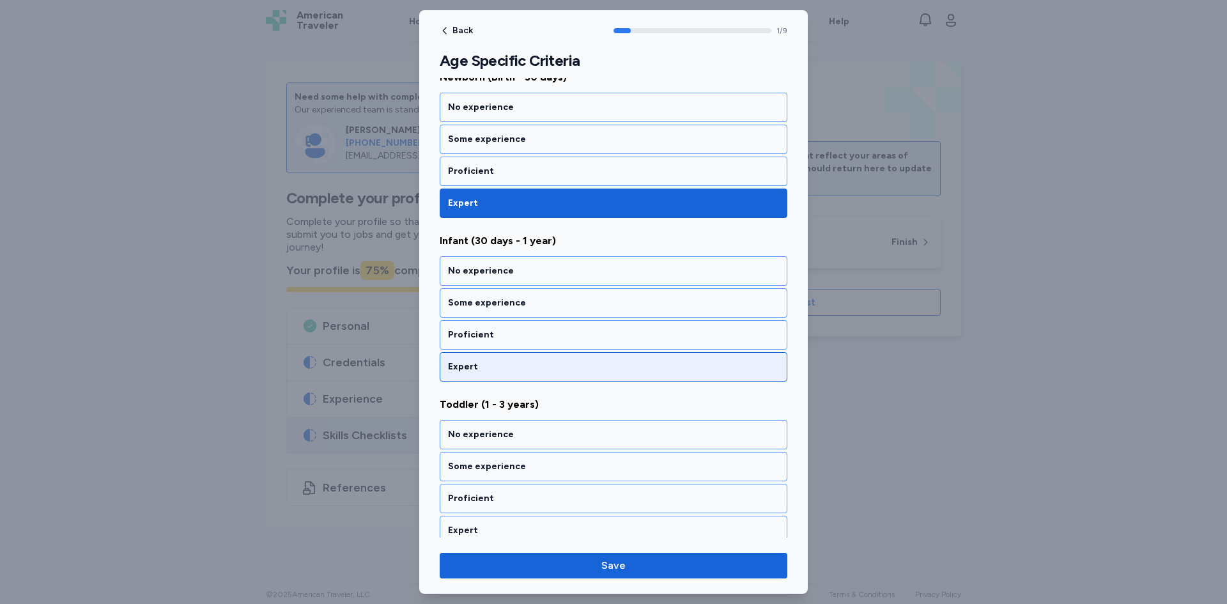
click at [491, 367] on div "Expert" at bounding box center [613, 367] width 331 height 13
click at [483, 372] on div "Expert" at bounding box center [614, 366] width 348 height 29
click at [476, 371] on div "Expert" at bounding box center [613, 367] width 331 height 13
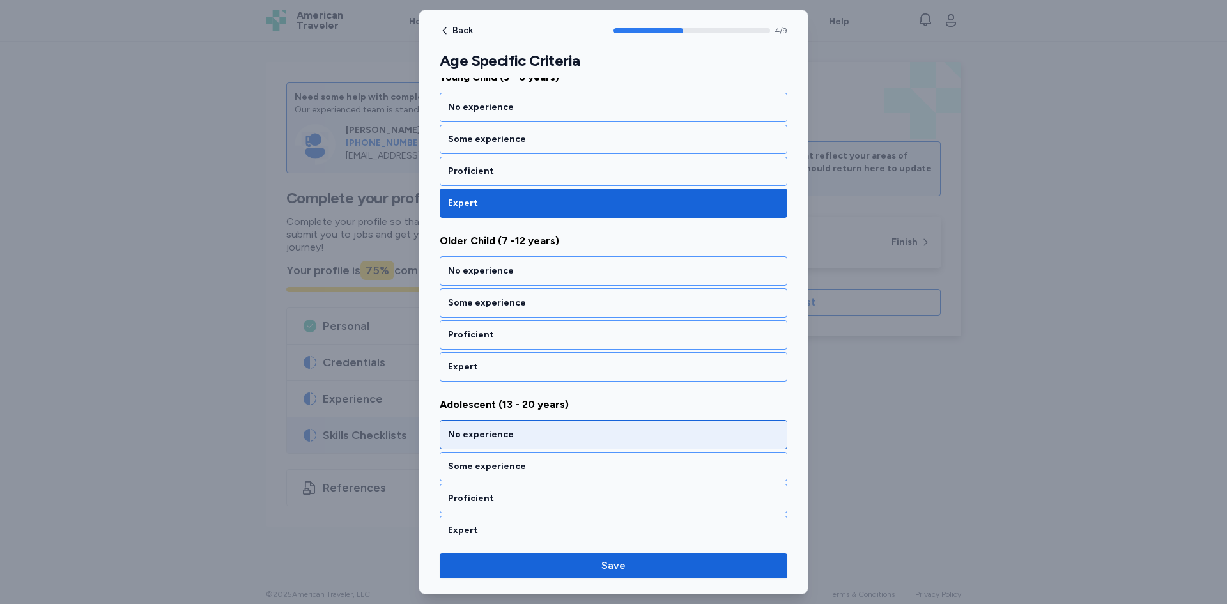
drag, startPoint x: 478, startPoint y: 363, endPoint x: 467, endPoint y: 381, distance: 21.3
click at [479, 362] on div "Expert" at bounding box center [613, 367] width 331 height 13
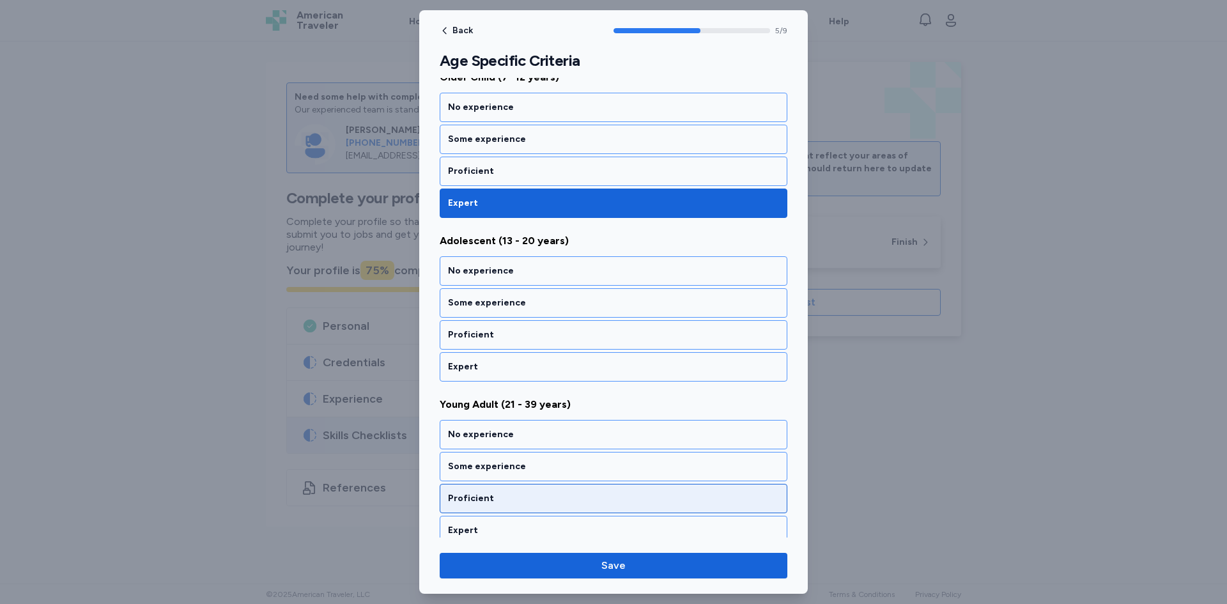
drag, startPoint x: 470, startPoint y: 371, endPoint x: 471, endPoint y: 382, distance: 11.5
click at [471, 370] on div "Expert" at bounding box center [613, 367] width 331 height 13
click at [475, 372] on div "Expert" at bounding box center [613, 367] width 331 height 13
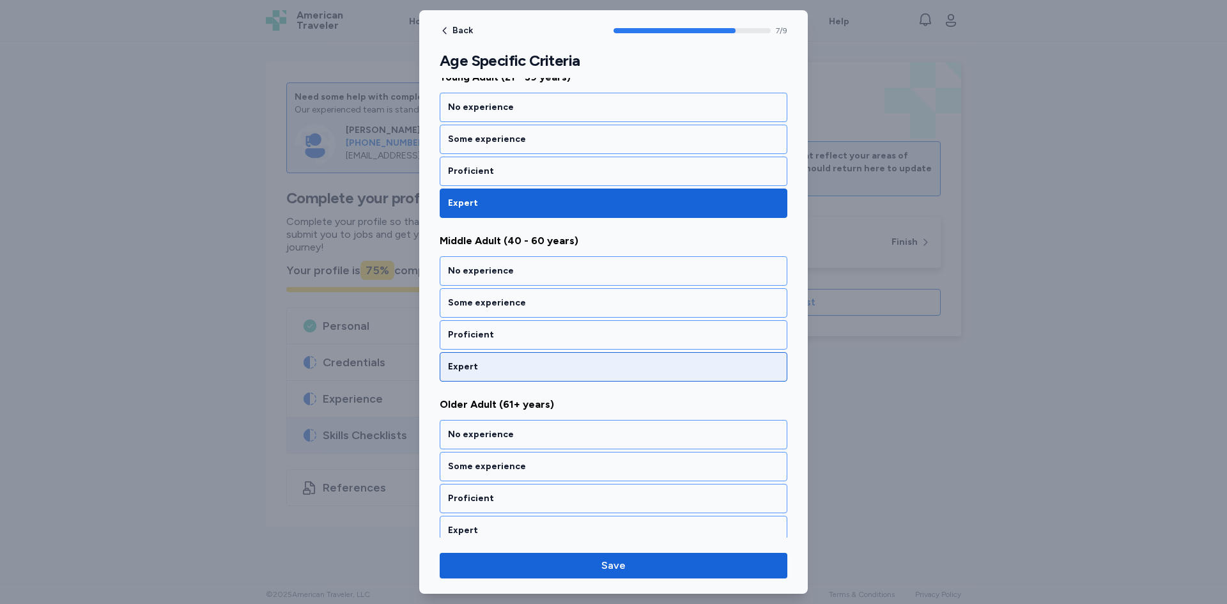
click at [476, 366] on div "Expert" at bounding box center [613, 367] width 331 height 13
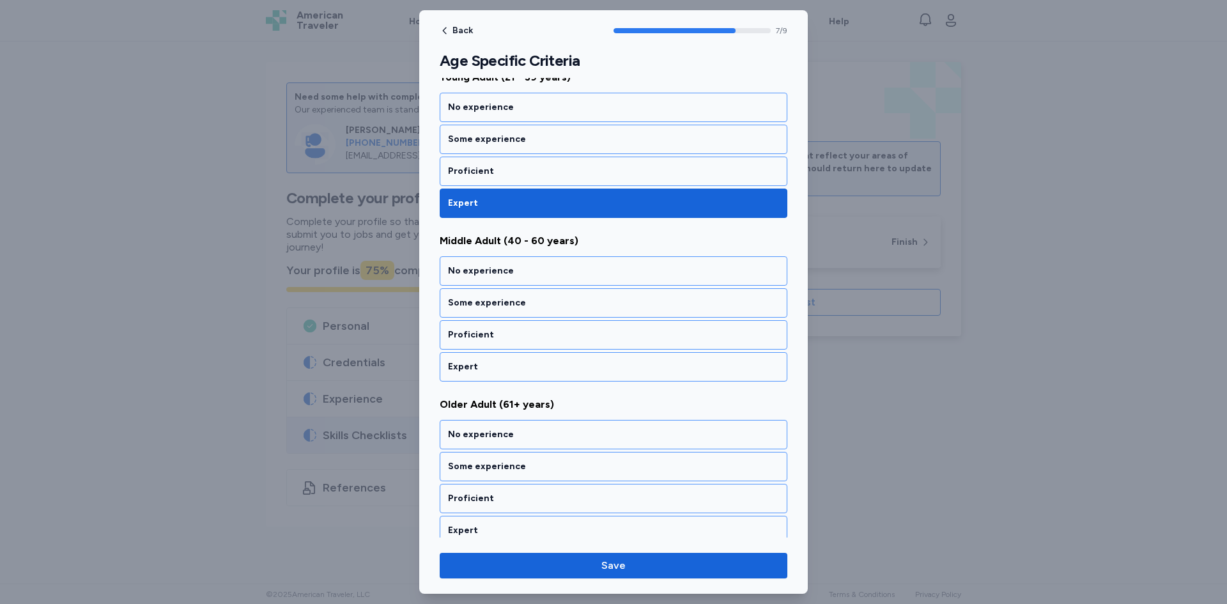
scroll to position [1188, 0]
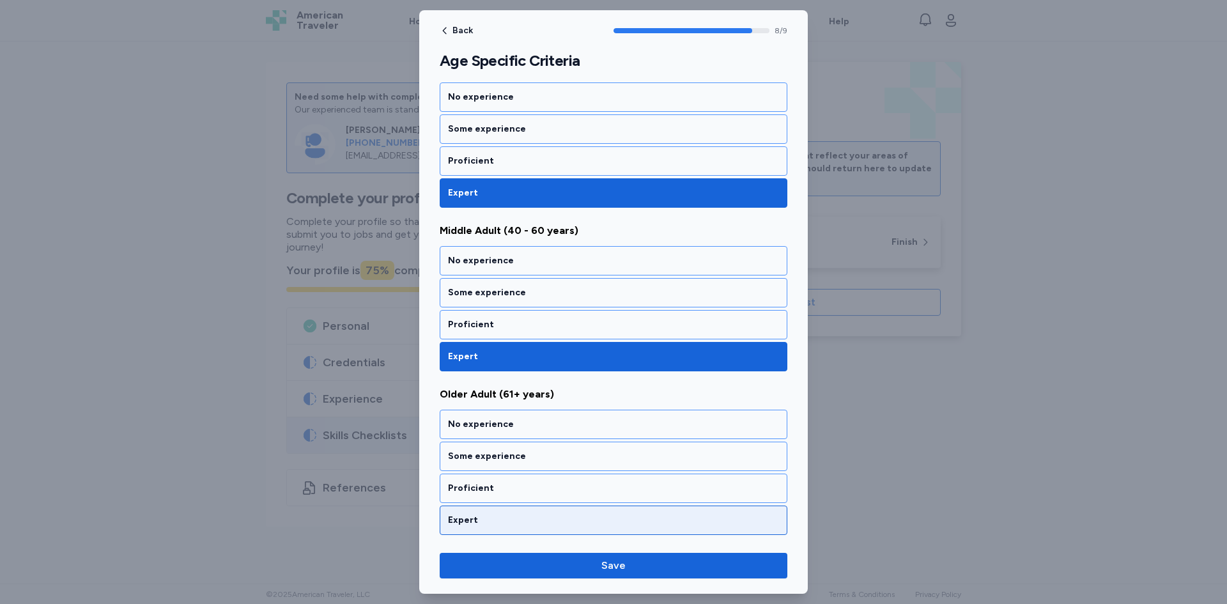
click at [473, 522] on div "Expert" at bounding box center [613, 520] width 331 height 13
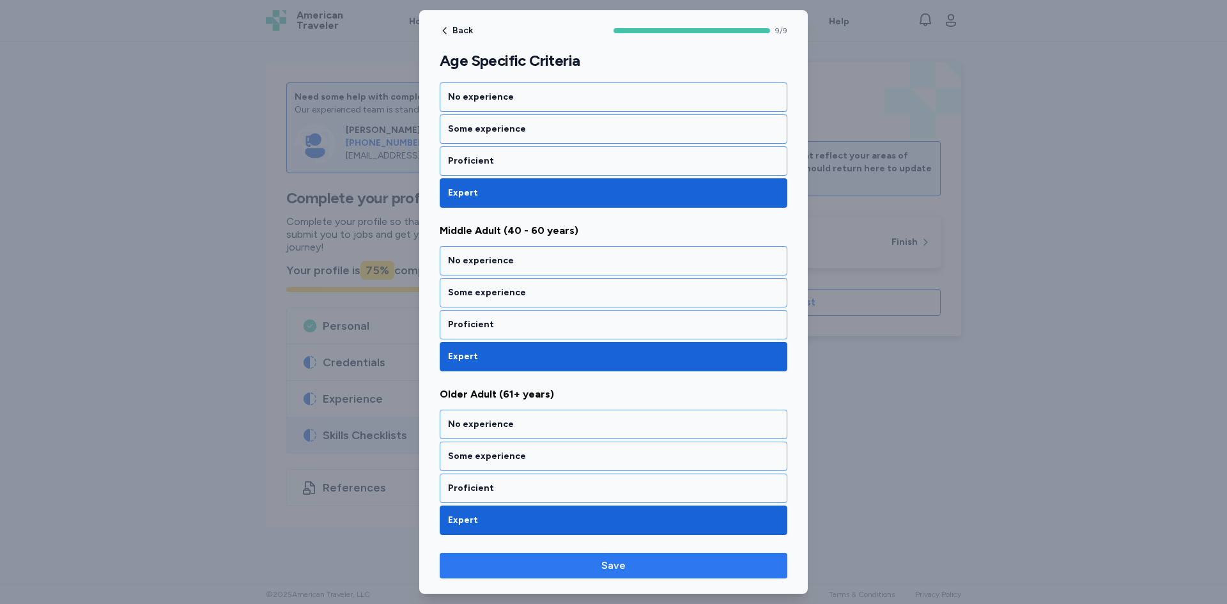
click at [530, 570] on span "Save" at bounding box center [613, 565] width 327 height 15
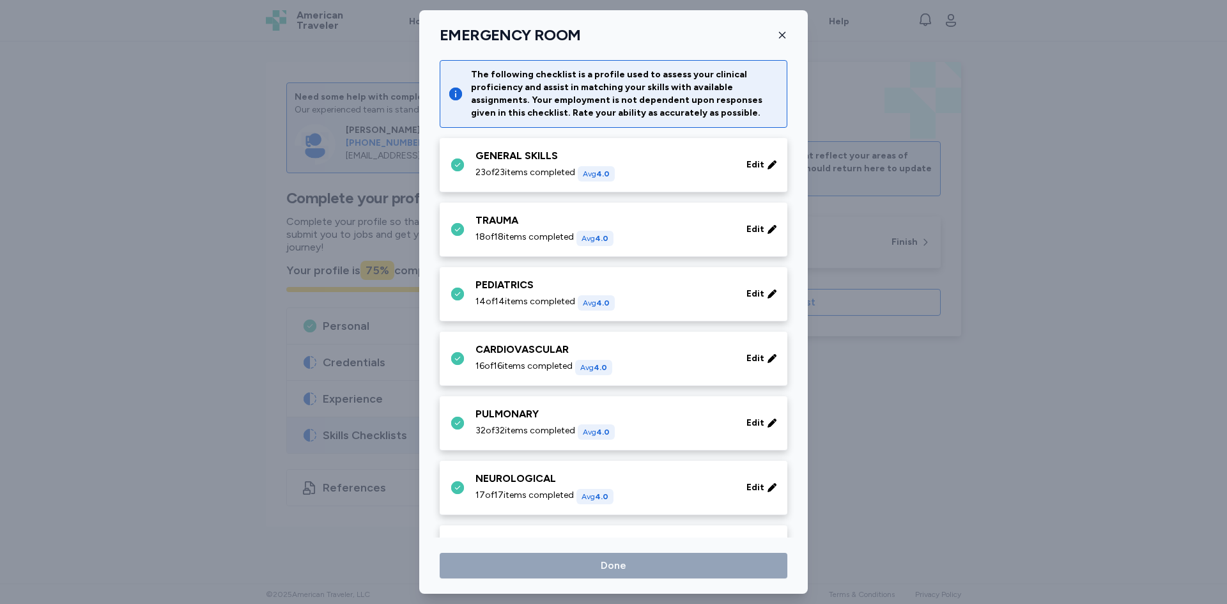
scroll to position [688, 0]
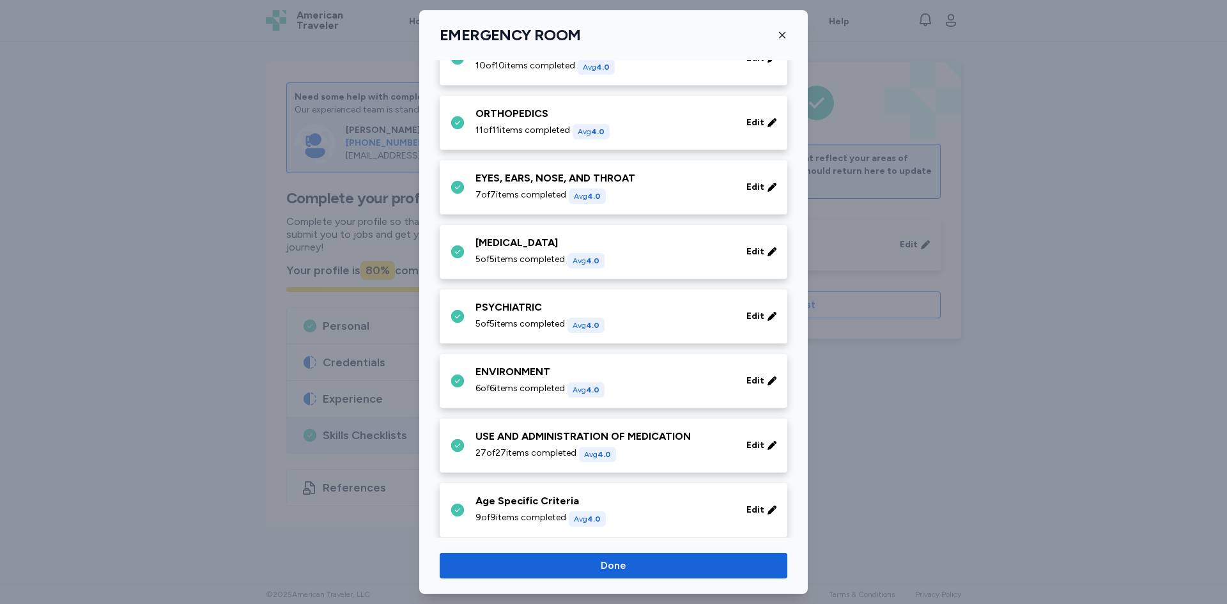
click at [615, 569] on span "Done" at bounding box center [614, 565] width 26 height 15
